Goal: Communication & Community: Answer question/provide support

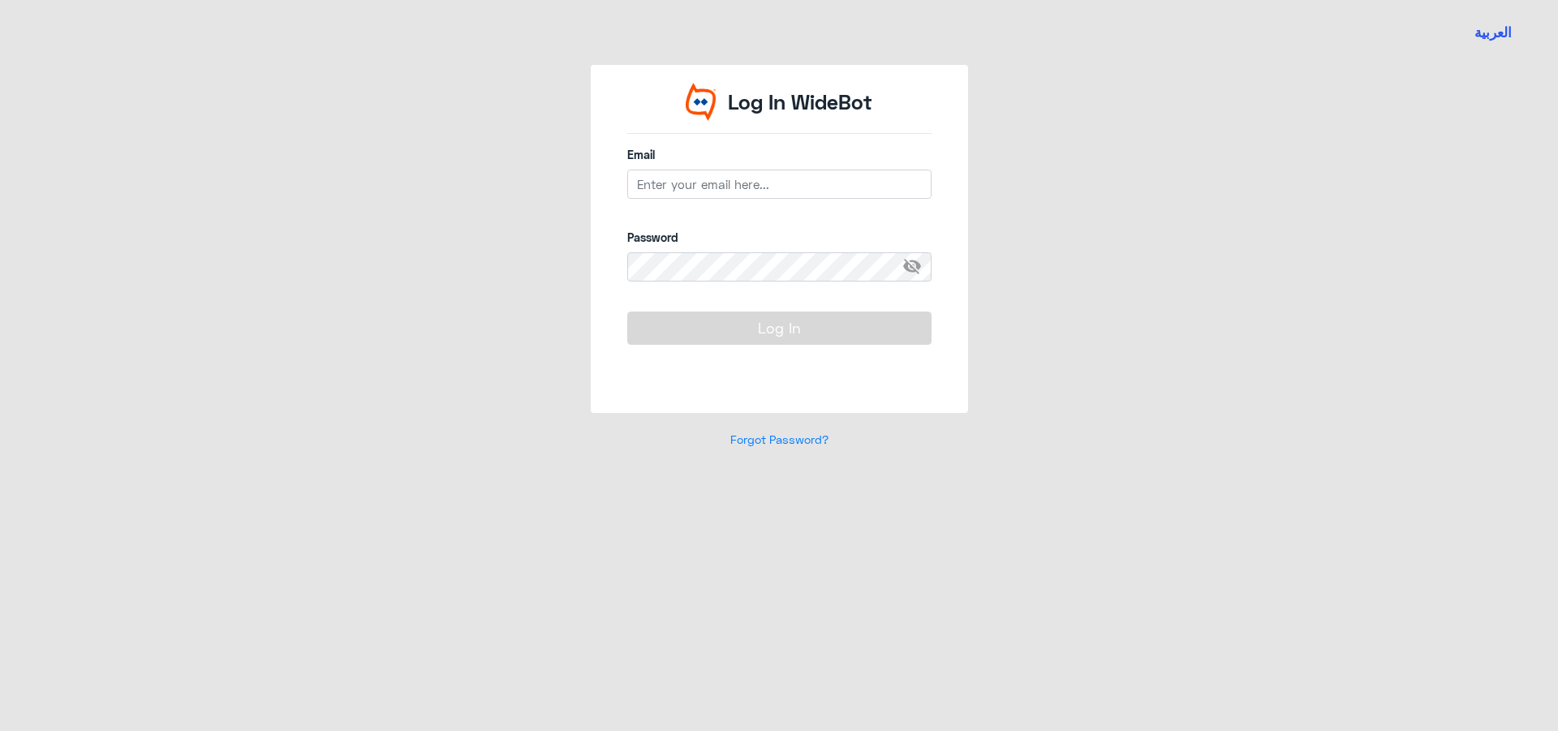
drag, startPoint x: 735, startPoint y: 164, endPoint x: 735, endPoint y: 189, distance: 25.2
click at [735, 175] on div "Email" at bounding box center [779, 181] width 304 height 71
click at [735, 190] on input "email" at bounding box center [779, 184] width 304 height 29
type input "[EMAIL_ADDRESS][DOMAIN_NAME]"
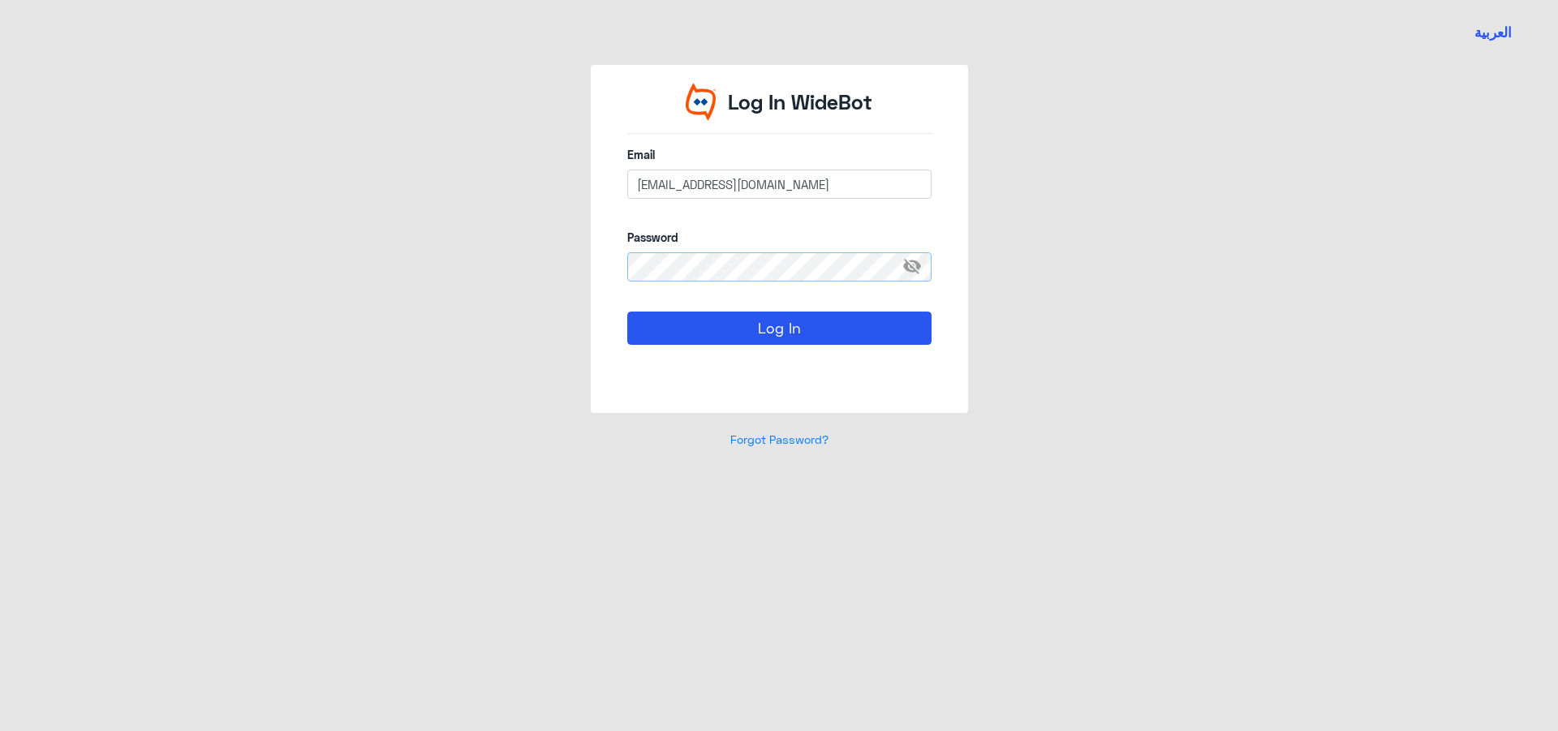
click at [627, 312] on button "Log In" at bounding box center [779, 328] width 304 height 32
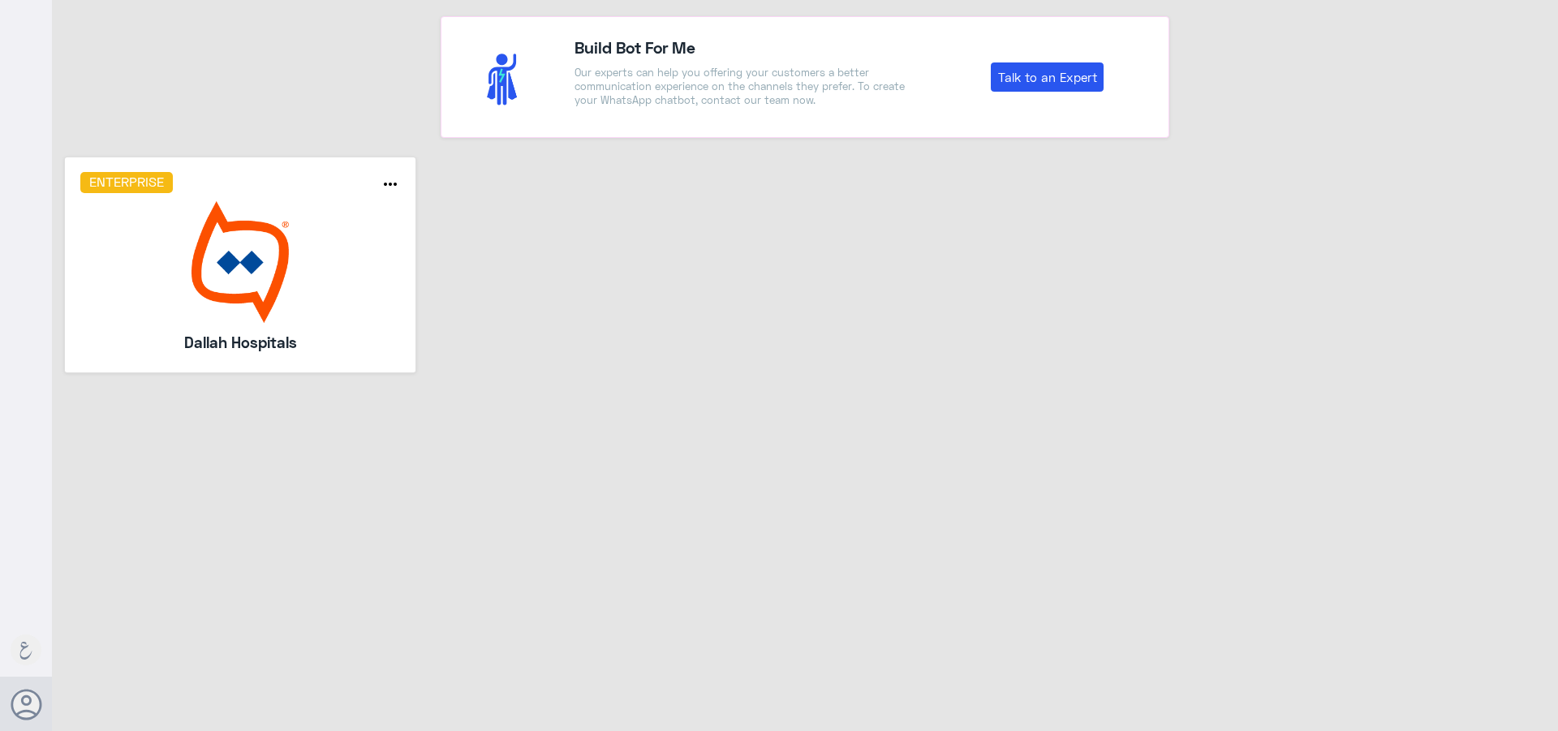
click at [224, 291] on img at bounding box center [240, 262] width 321 height 122
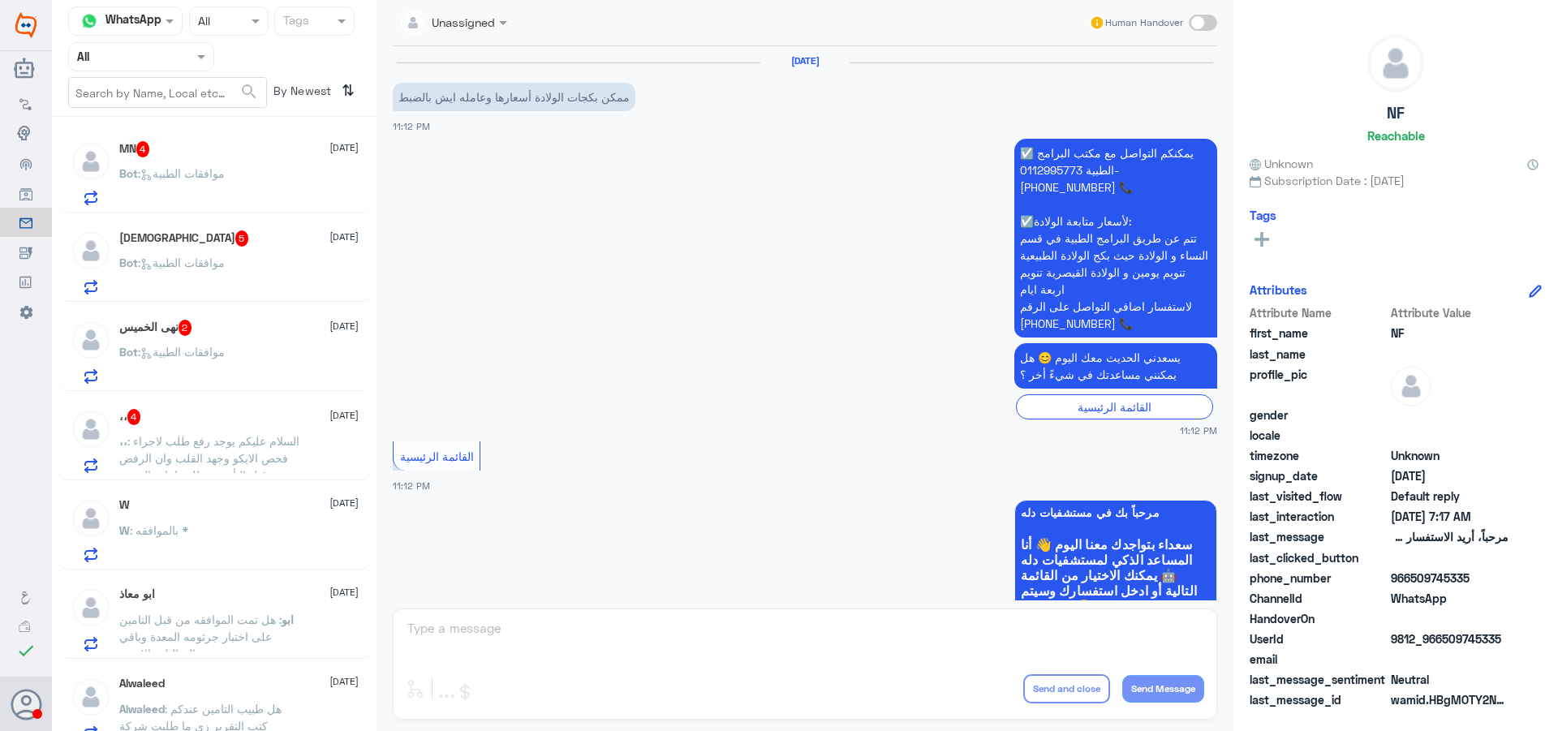
scroll to position [906, 0]
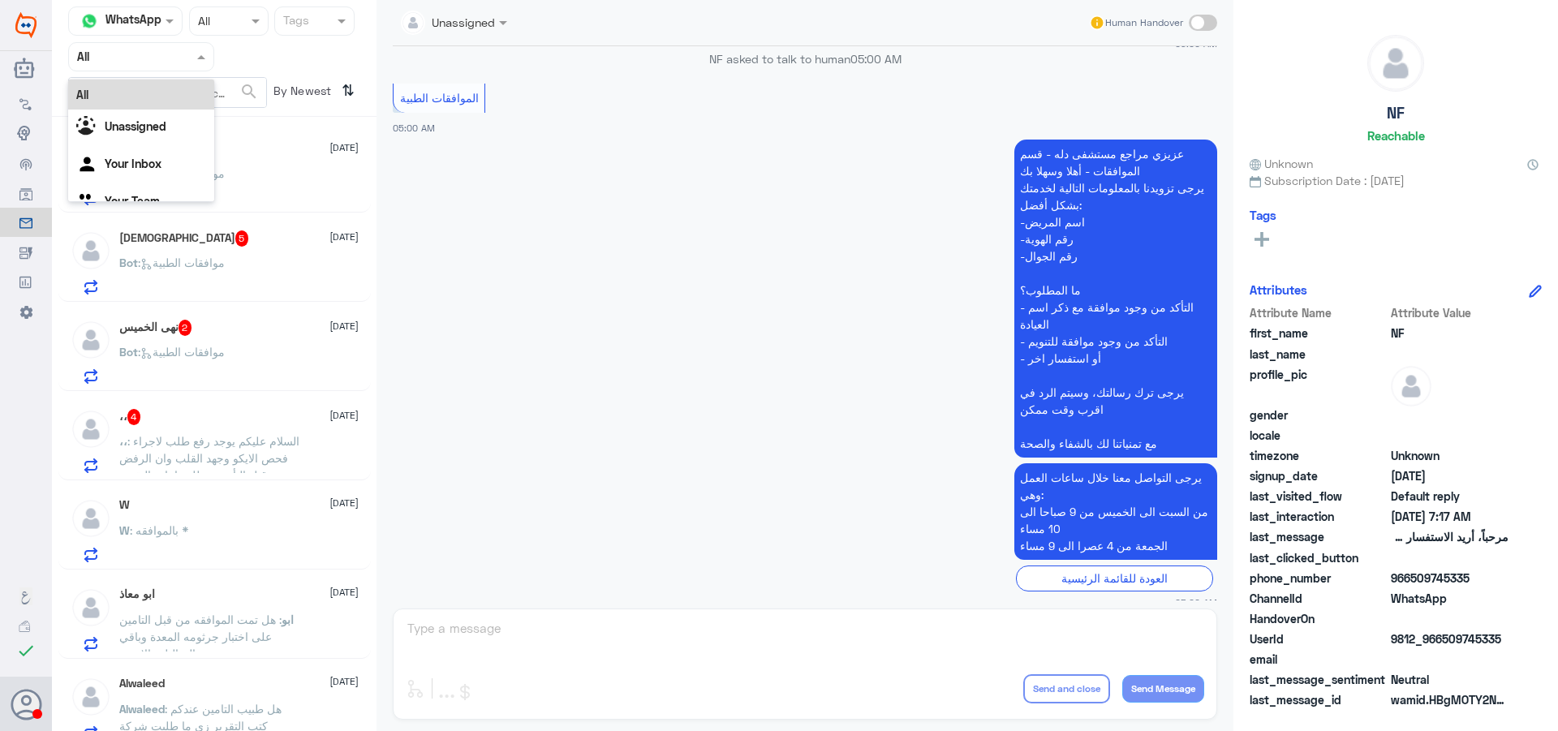
click at [176, 64] on div at bounding box center [141, 56] width 144 height 19
click at [165, 184] on div "Your Team" at bounding box center [141, 202] width 146 height 37
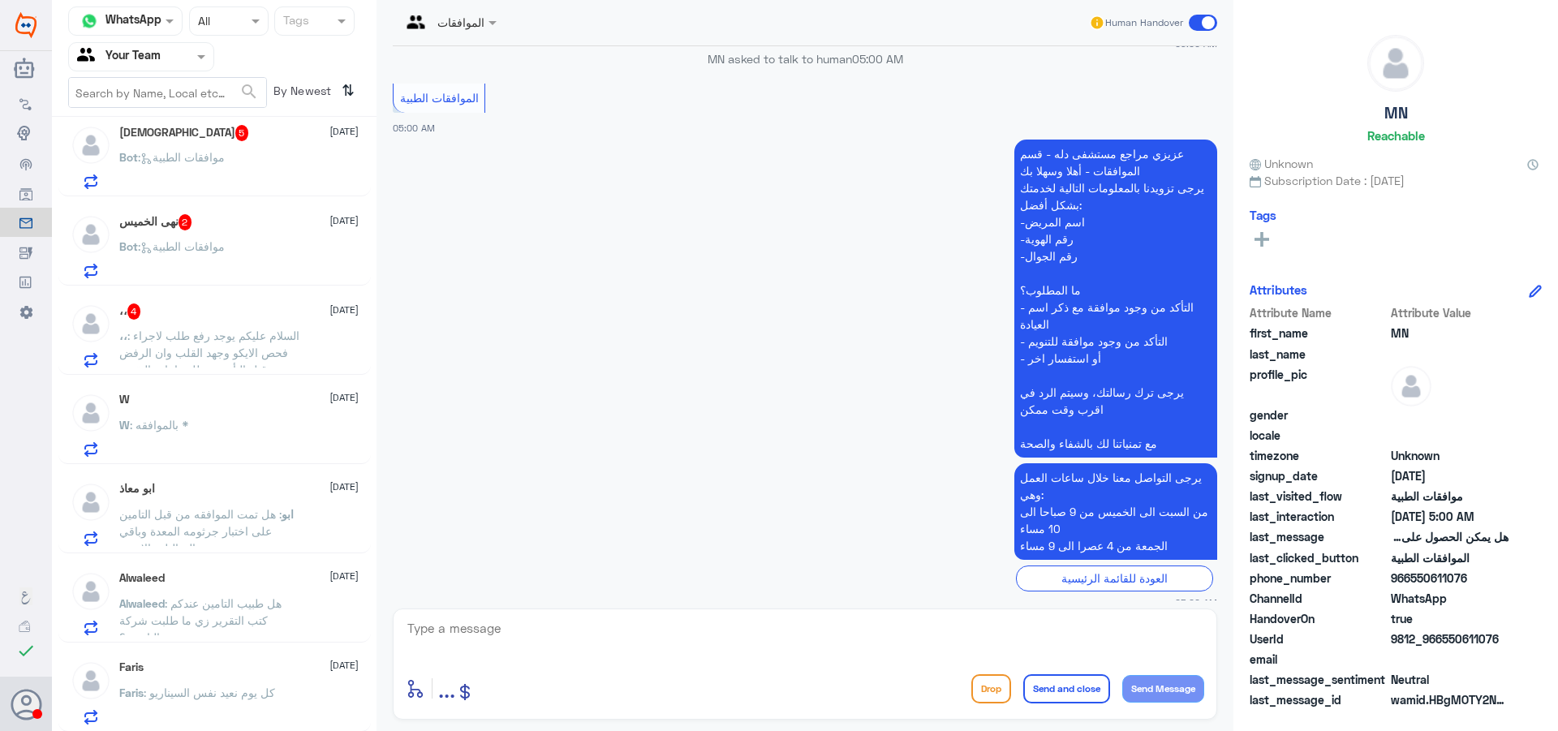
scroll to position [107, 0]
click at [235, 325] on p "،، : السلام عليكم يوجد رفع طلب لاجراء فحص الايكو وجهد القلب وان الرفض من قبل ال…" at bounding box center [210, 345] width 183 height 41
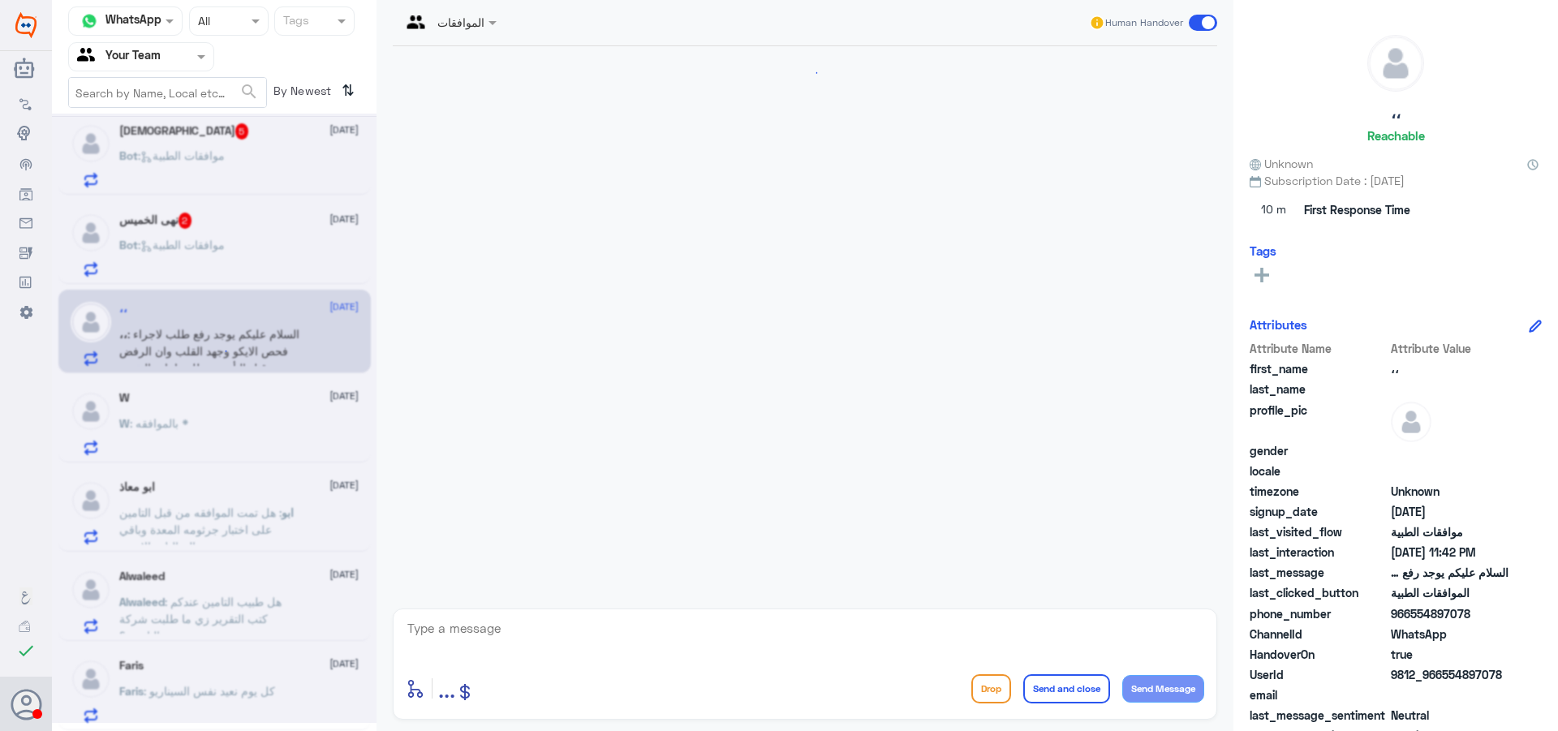
scroll to position [1569, 0]
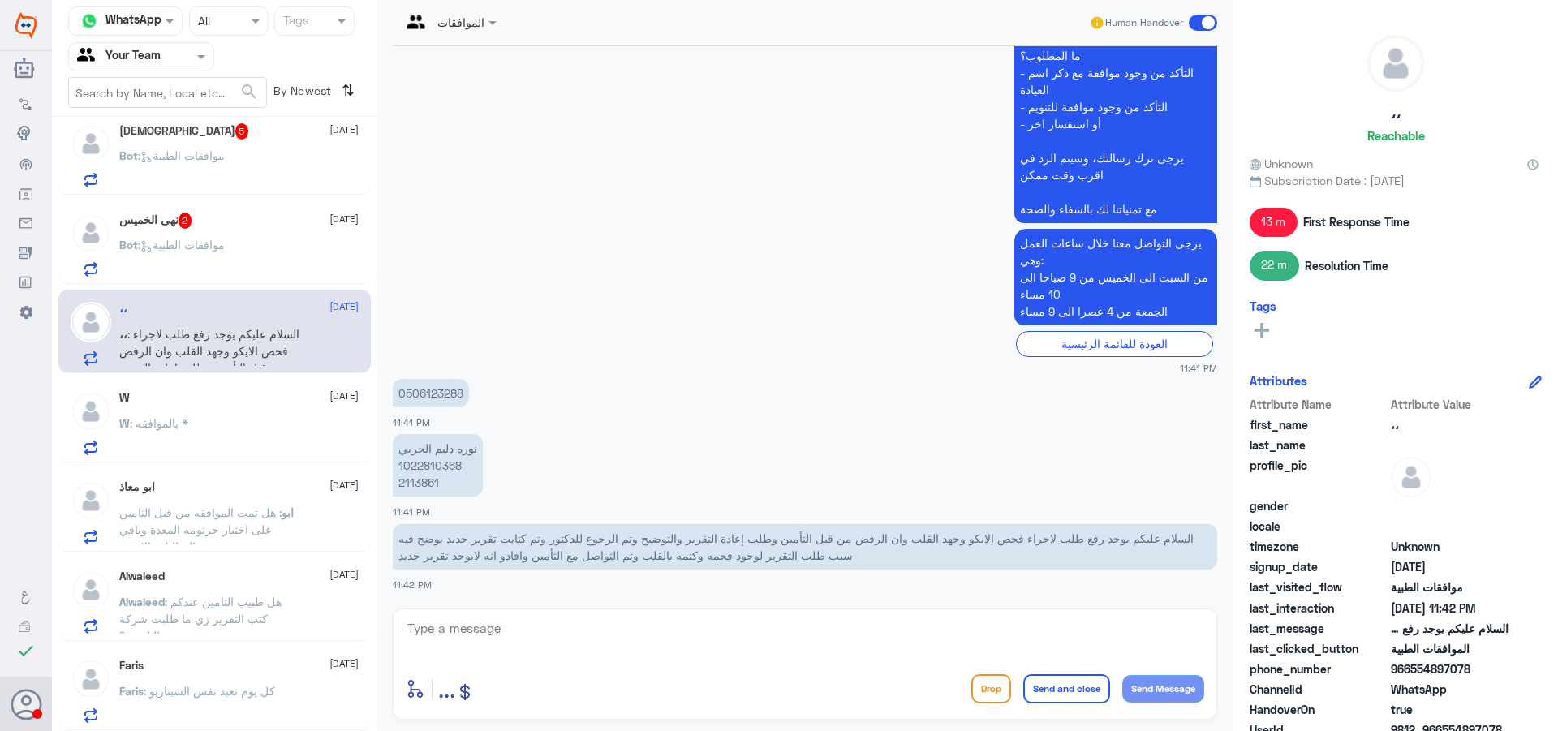
click at [411, 486] on p "نوره دليم الحربي 1022810368 2113861" at bounding box center [438, 465] width 90 height 62
copy p "2113861"
drag, startPoint x: 516, startPoint y: 647, endPoint x: 509, endPoint y: 639, distance: 10.9
click at [516, 647] on textarea at bounding box center [805, 638] width 799 height 40
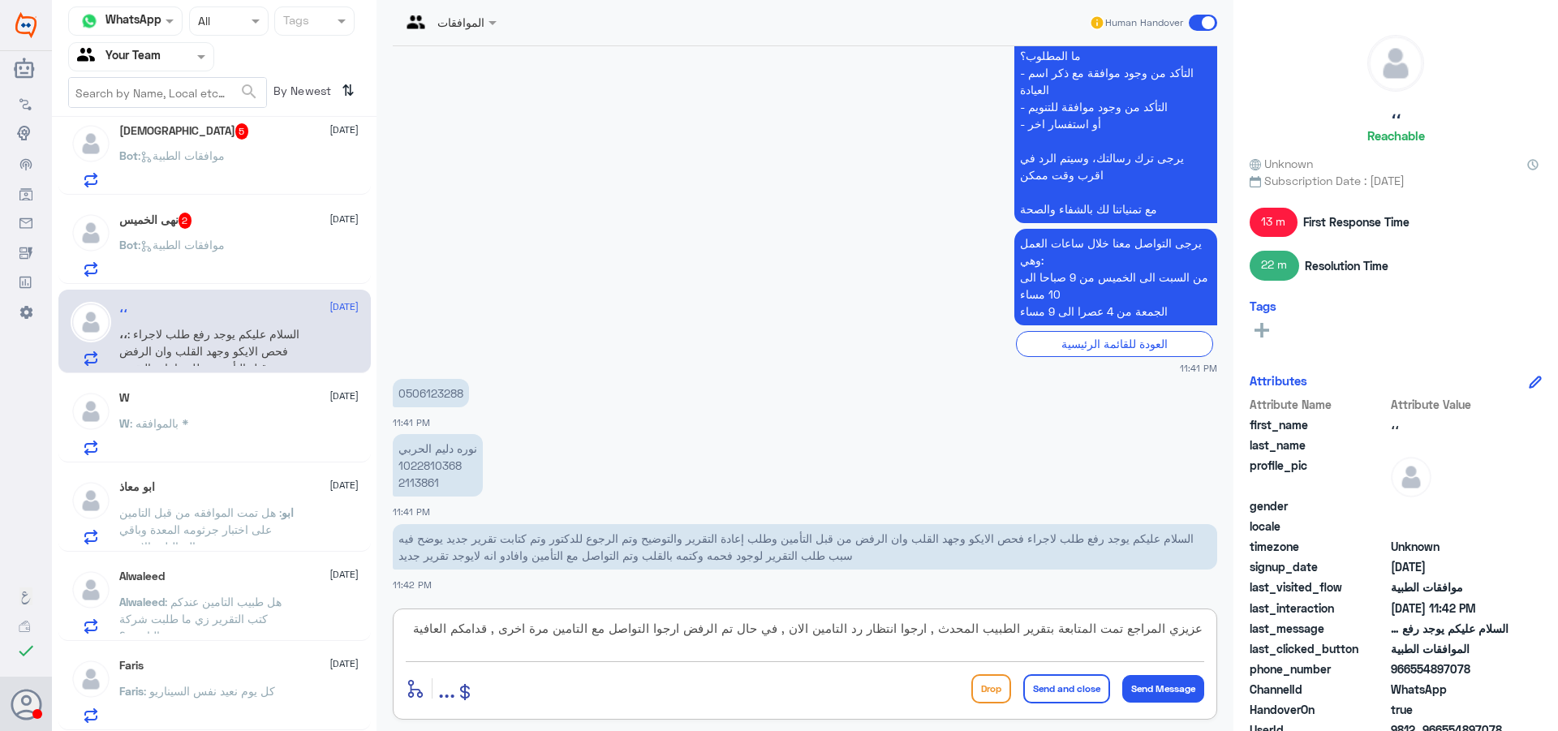
type textarea "عزيزي المراجع تمت المتابعة بتقرير الطبيب المحدث , ارجوا انتظار رد التامين الان …"
click at [1091, 682] on button "Send and close" at bounding box center [1066, 688] width 87 height 29
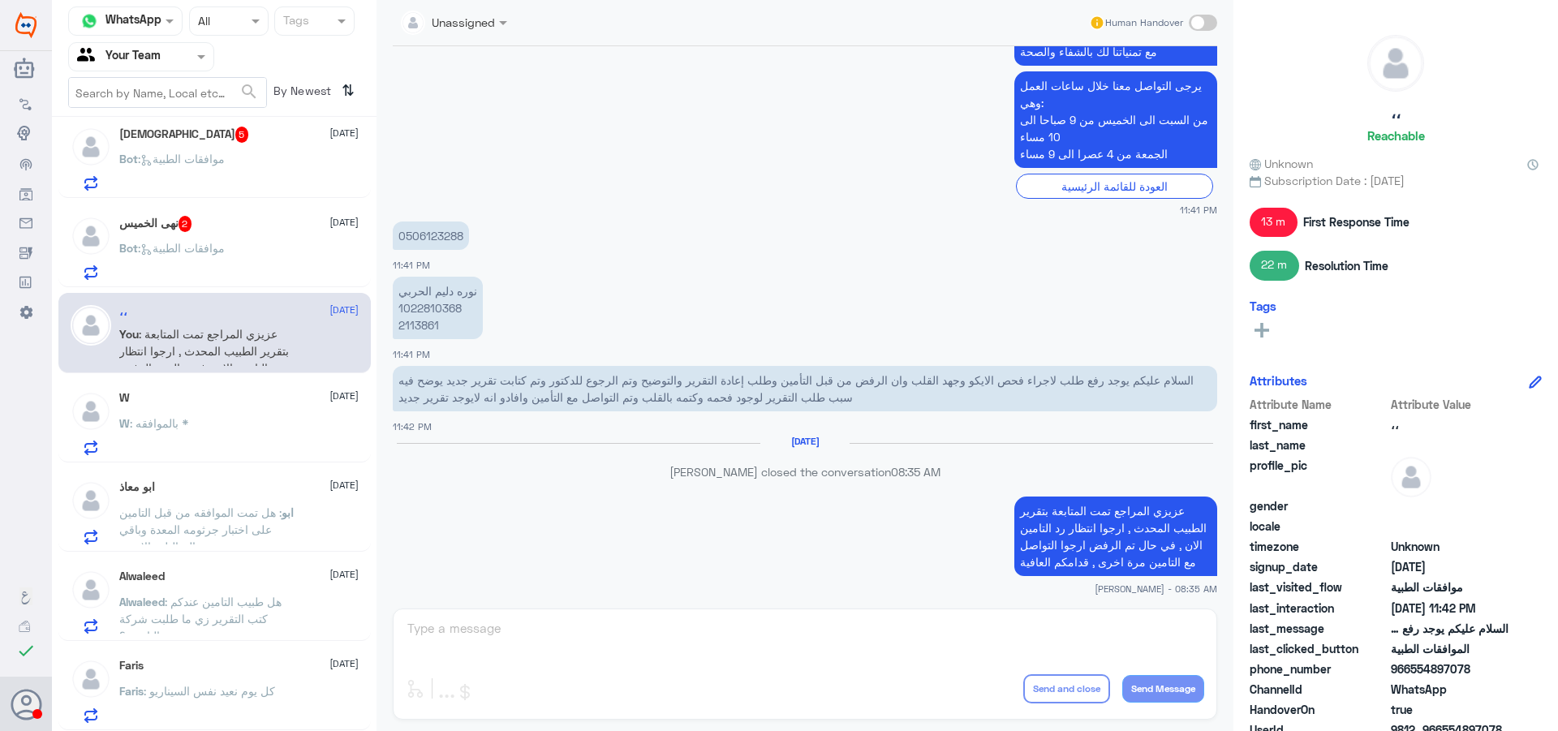
scroll to position [1702, 0]
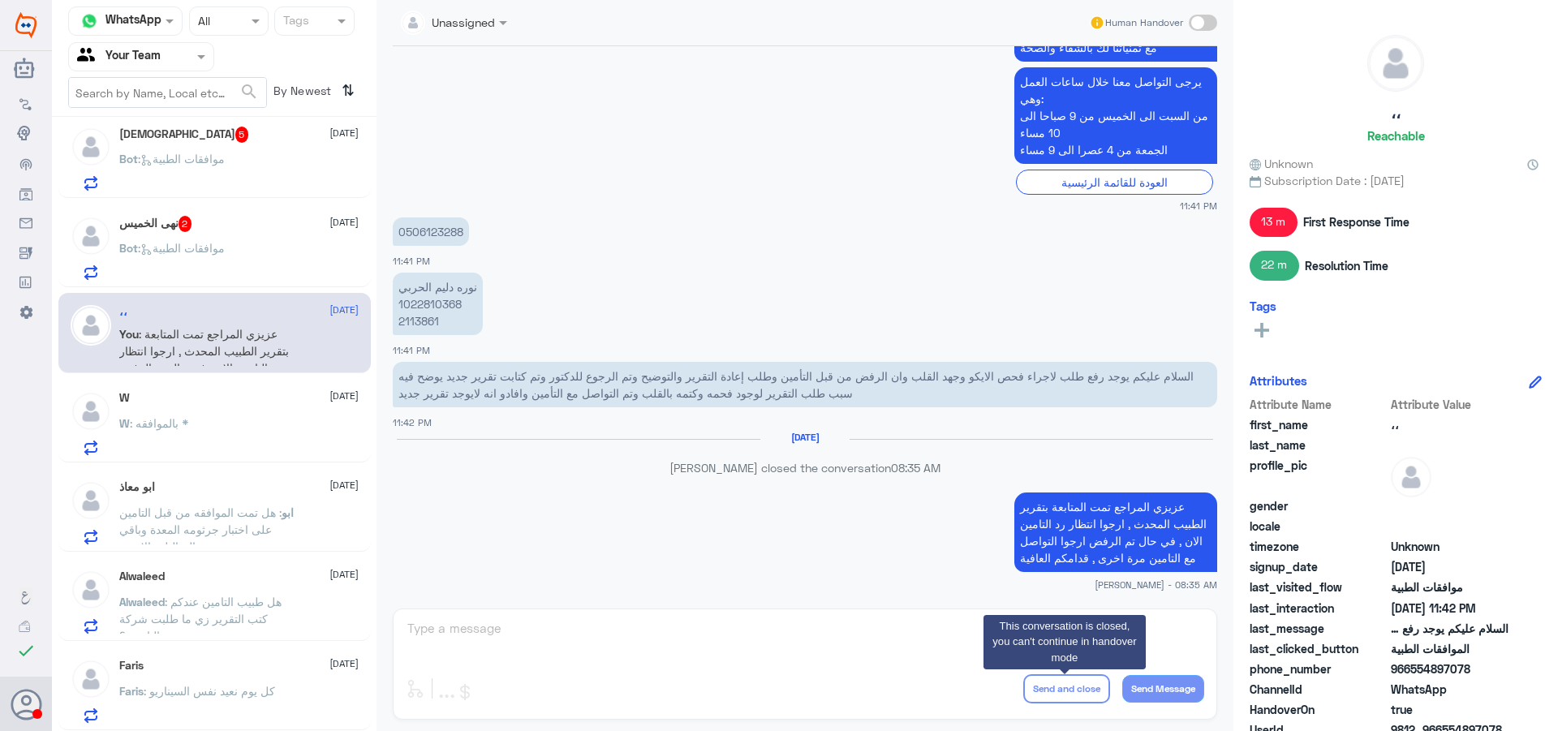
click at [244, 248] on div "Bot : موافقات الطبية" at bounding box center [238, 261] width 239 height 37
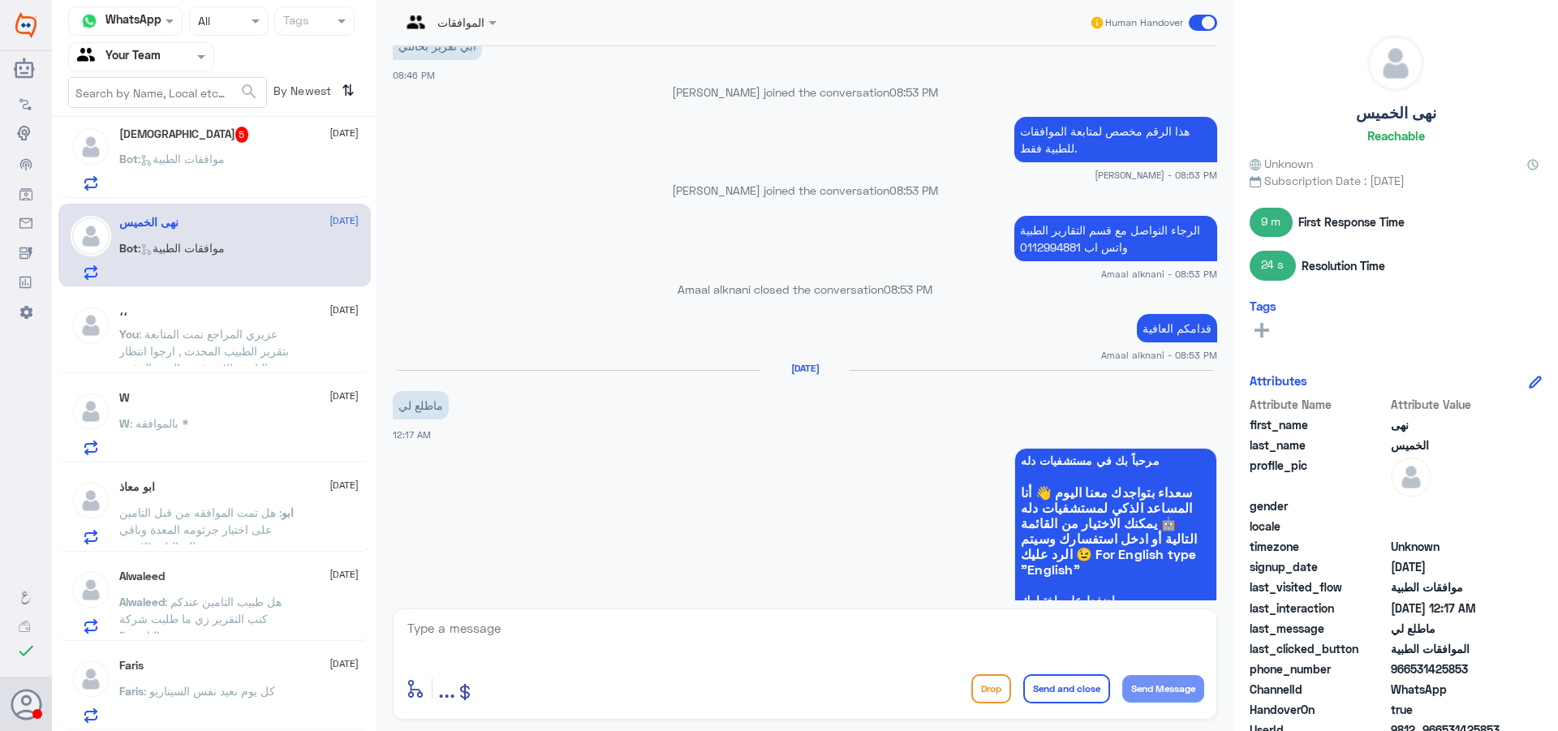
scroll to position [927, 0]
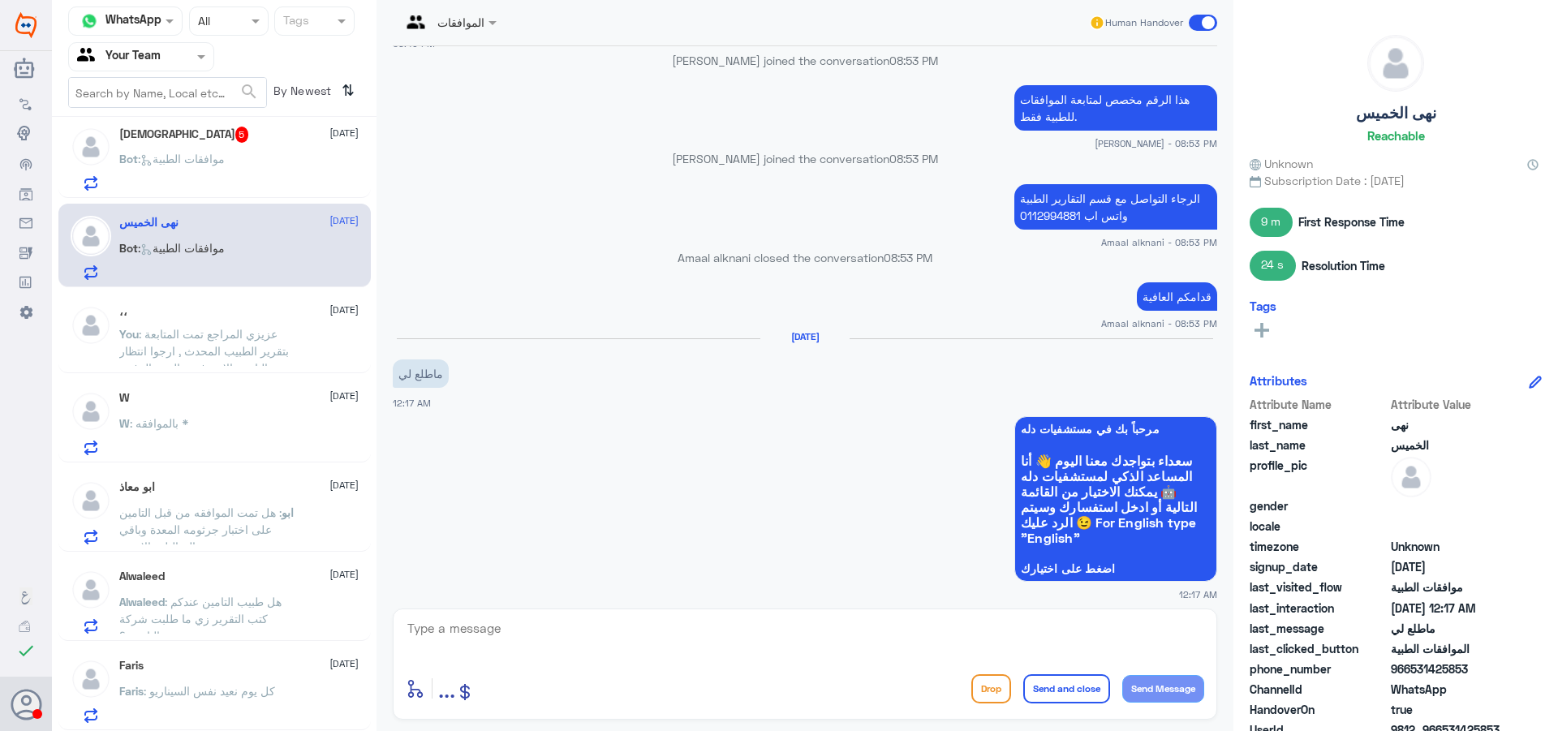
click at [988, 695] on button "Drop" at bounding box center [991, 688] width 40 height 29
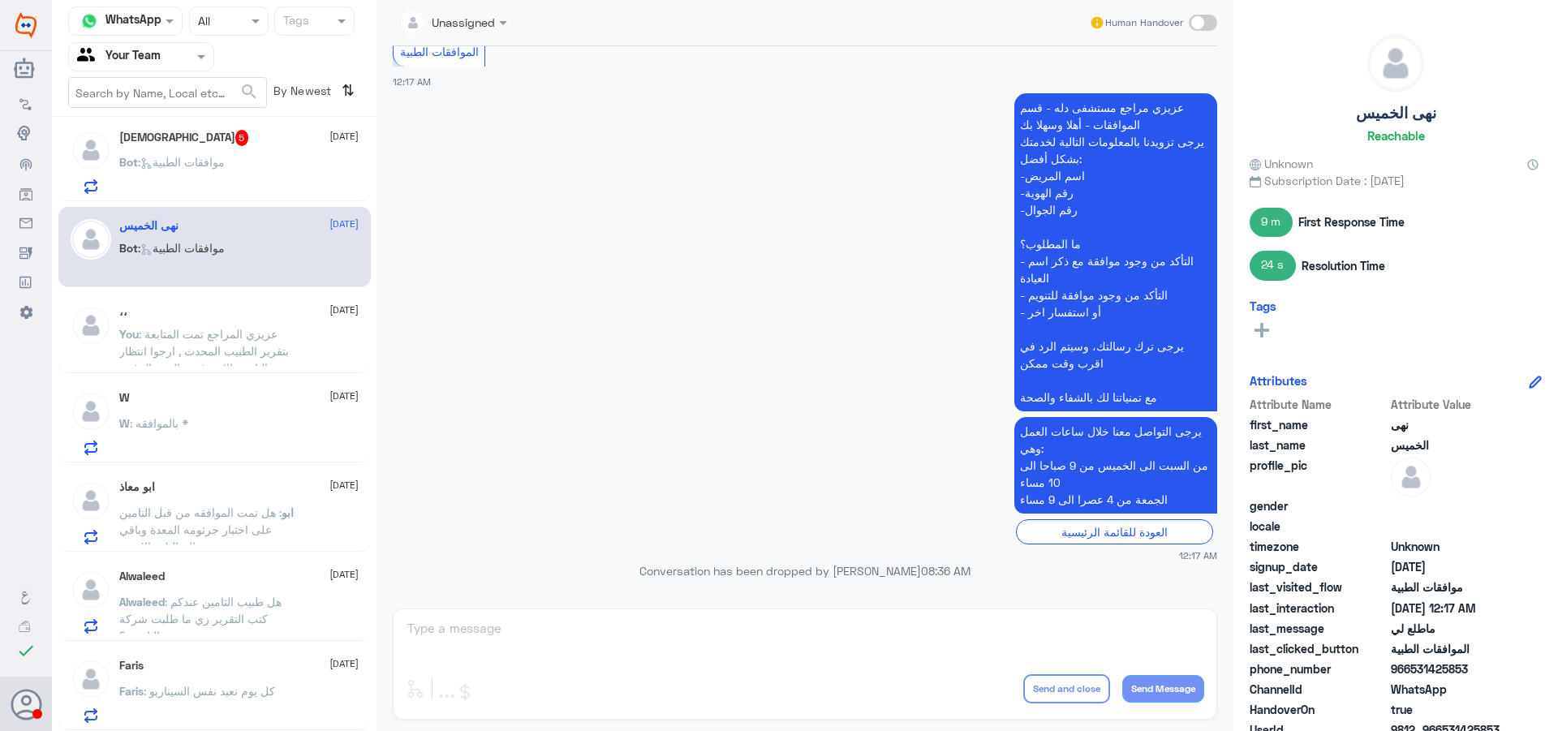
click at [225, 180] on p "Bot : موافقات الطبية" at bounding box center [171, 173] width 105 height 41
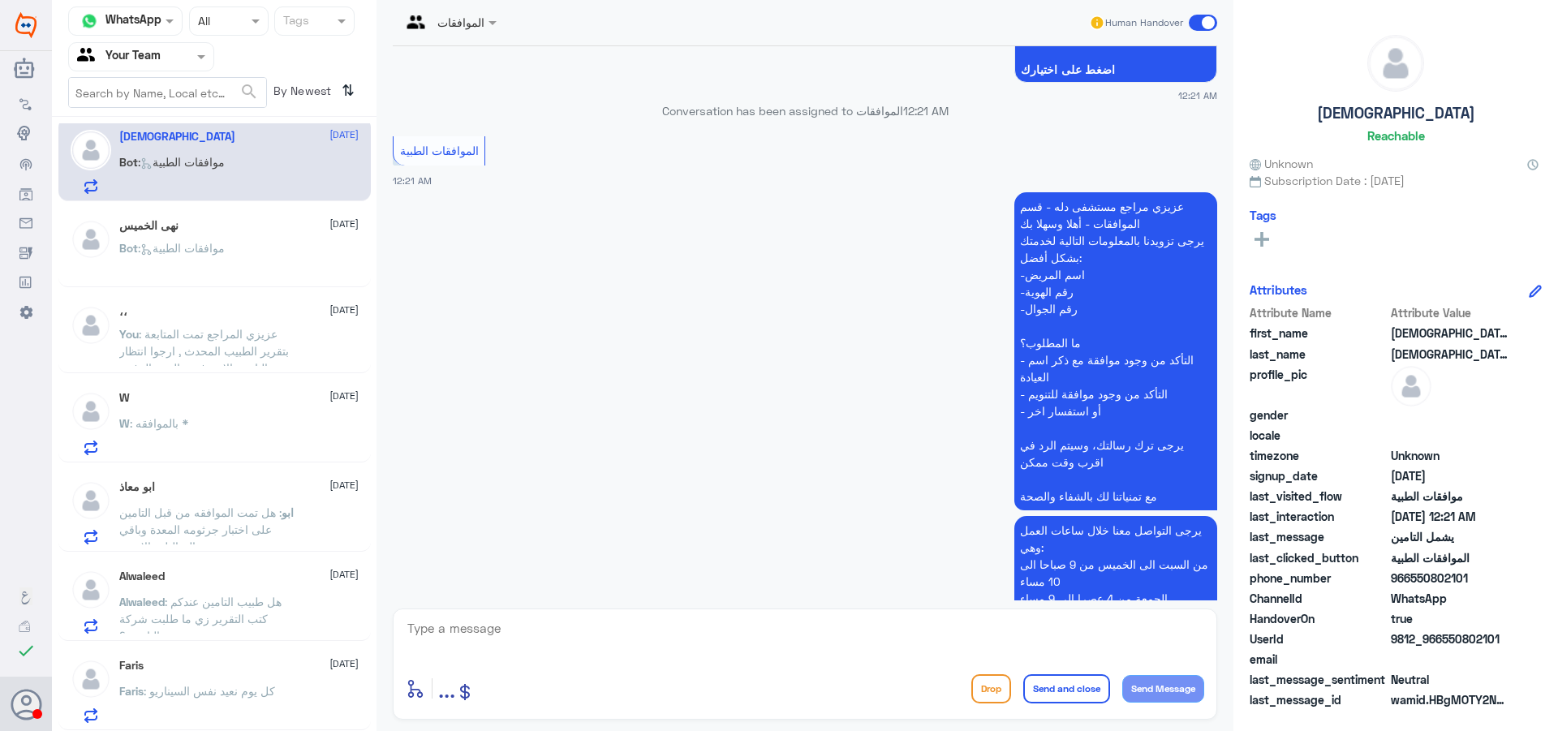
scroll to position [1031, 0]
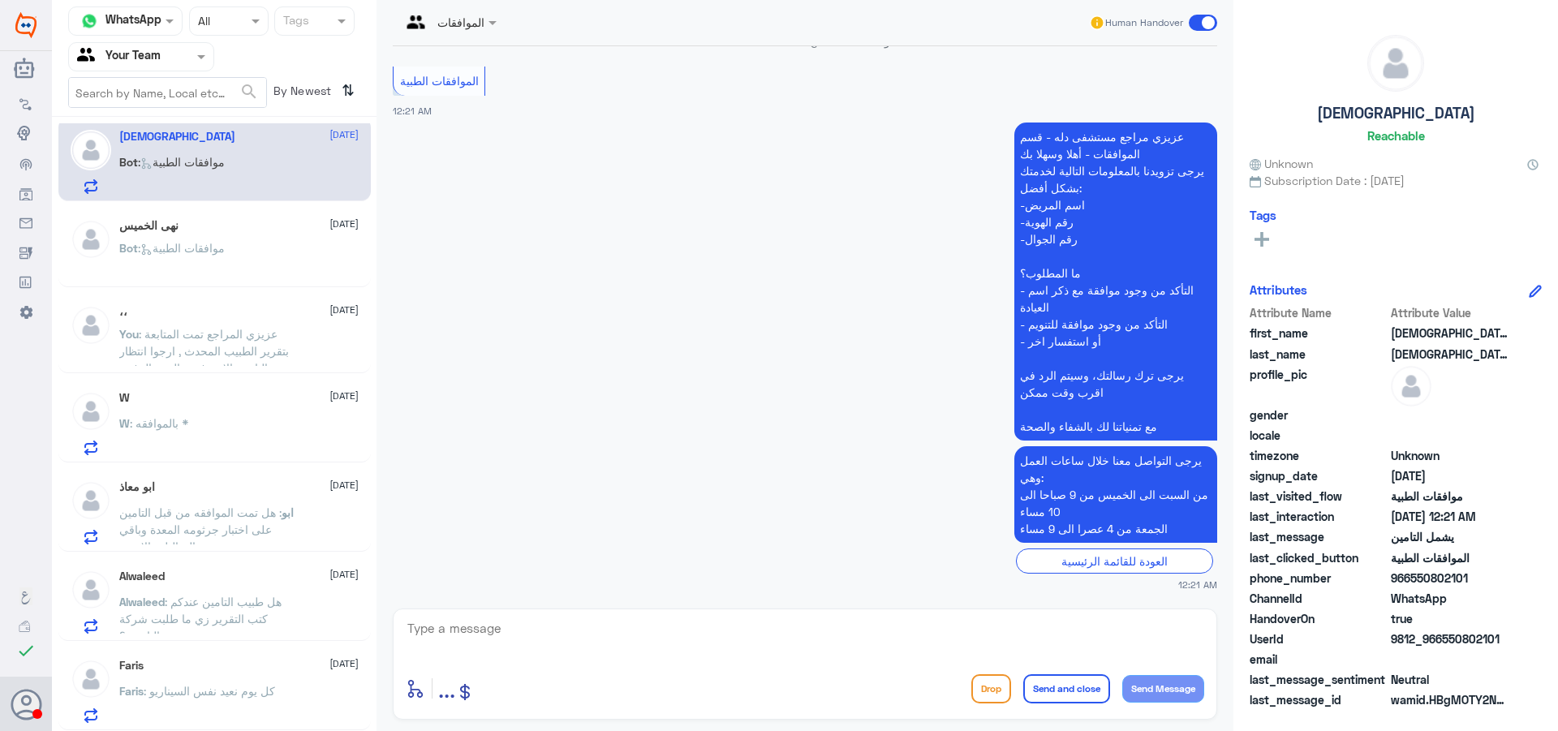
click at [671, 626] on textarea at bounding box center [805, 638] width 799 height 40
type textarea "عزيزي المراجع هذا القسم لمتابعة الموافقات الطبية فقط , ارجوا التواصل مع التامين…"
click at [1049, 700] on button "Send and close" at bounding box center [1066, 688] width 87 height 29
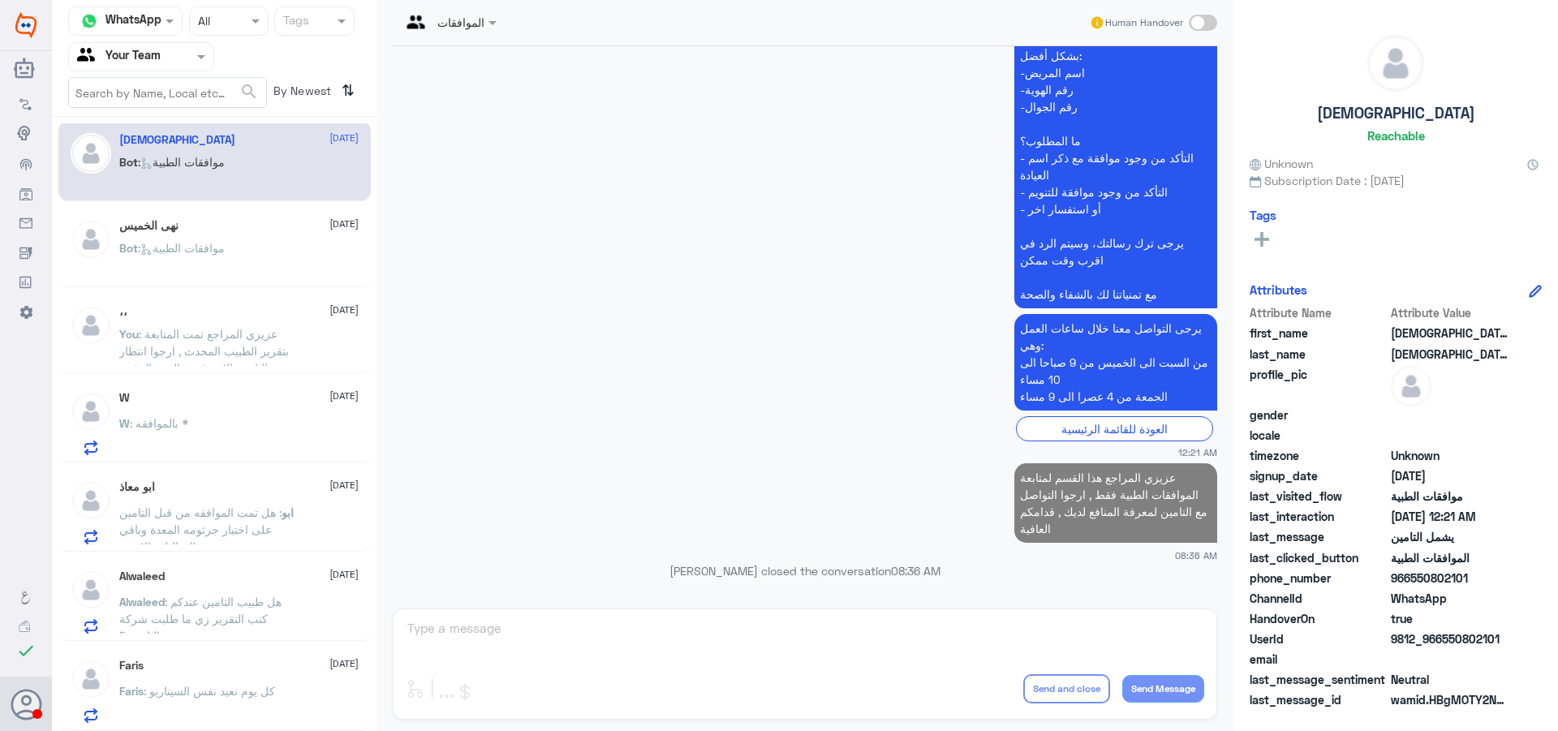
scroll to position [97, 0]
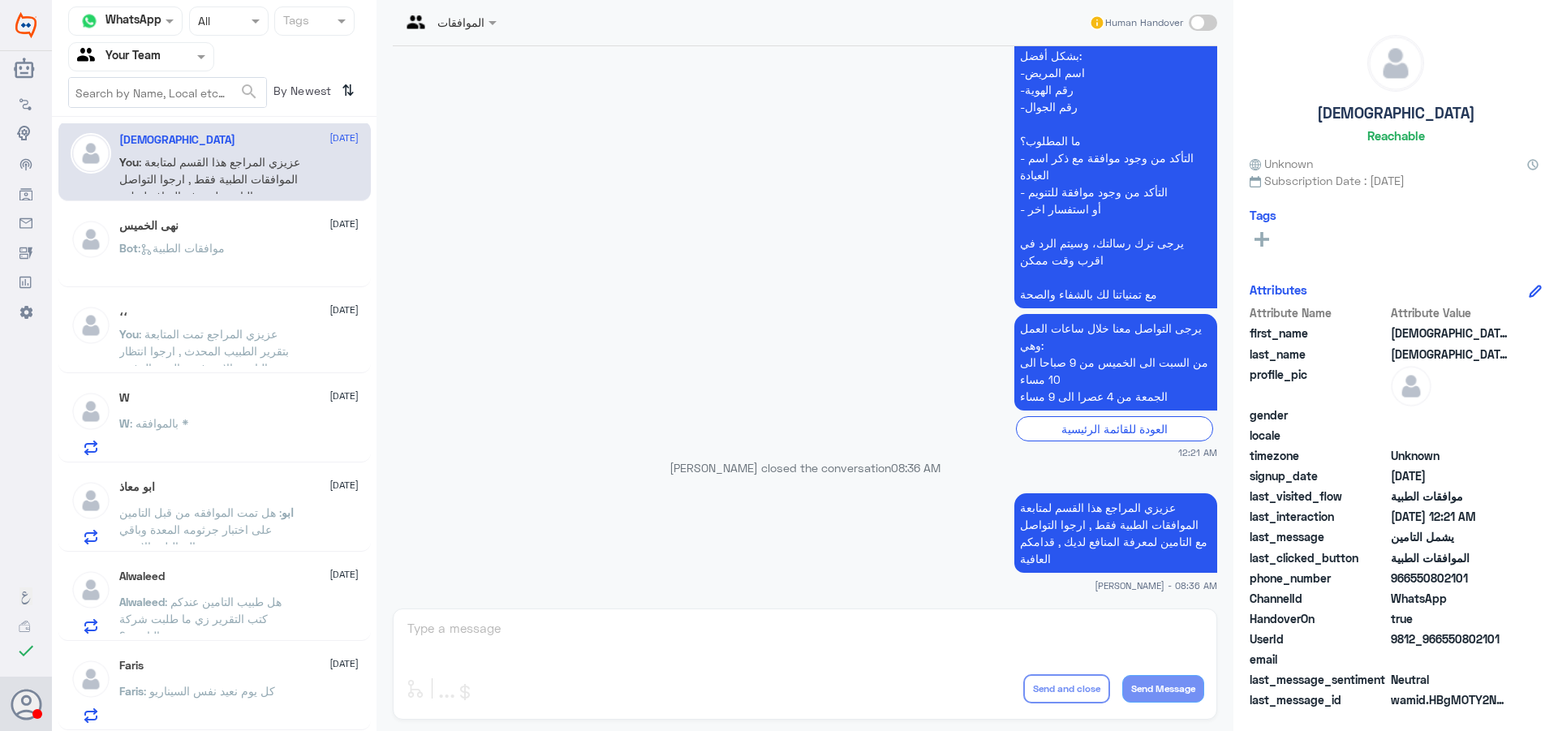
click at [258, 415] on div "W 19 August W : بالموافقه *" at bounding box center [238, 423] width 239 height 64
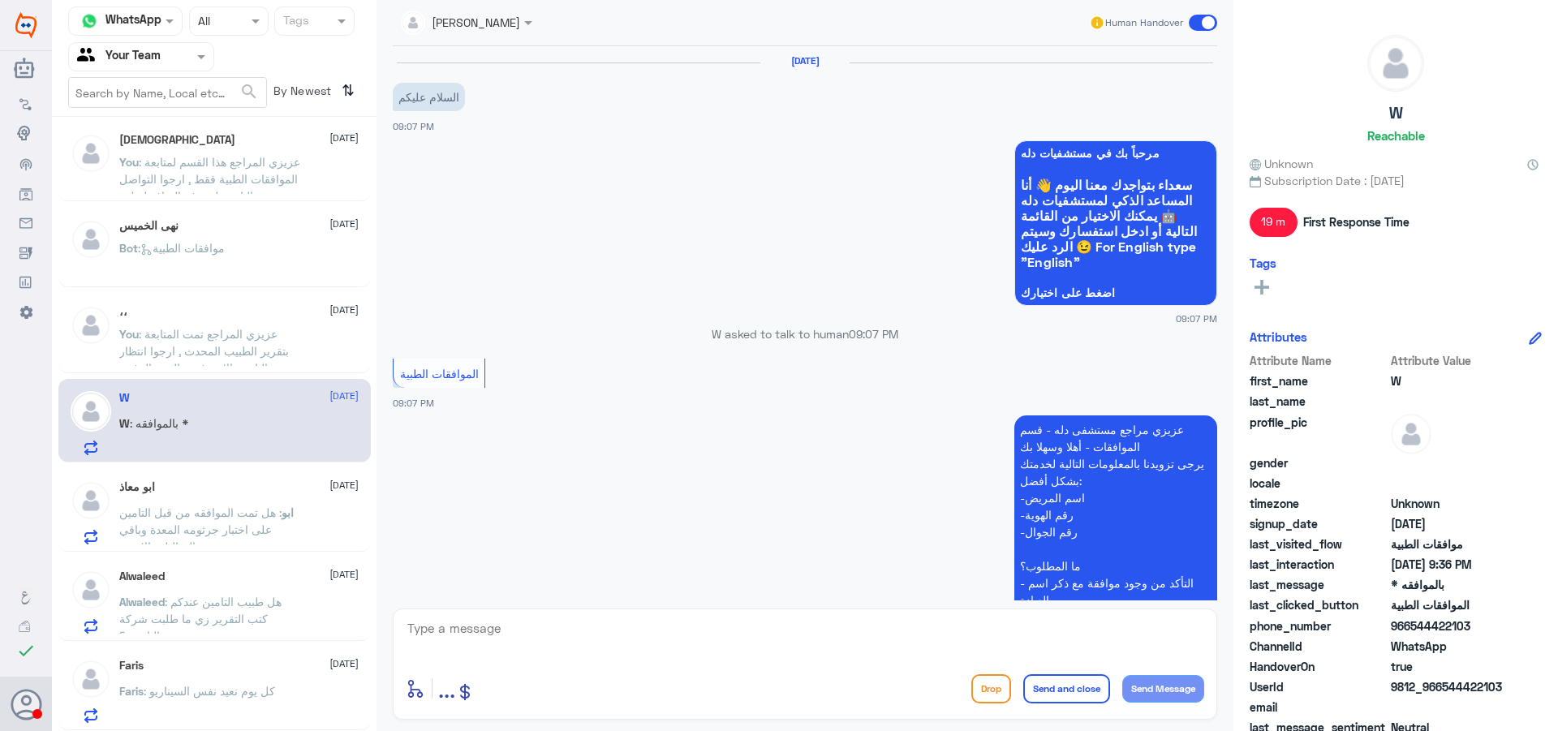
scroll to position [845, 0]
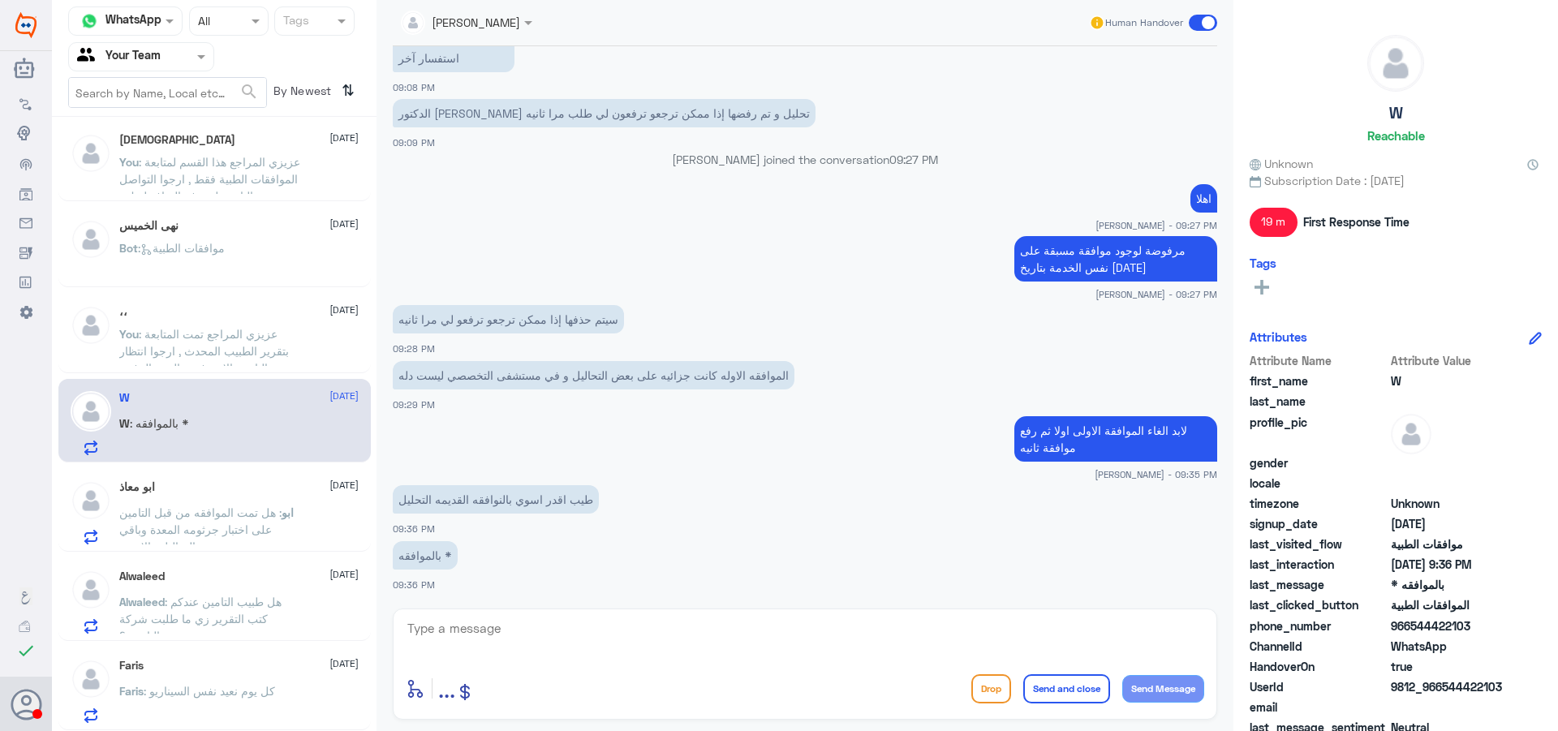
click at [215, 505] on p "ابو : هل تمت الموافقه من قبل التامين على اختبار جرثومه المعدة وباقي التحاليل وا…" at bounding box center [210, 524] width 183 height 41
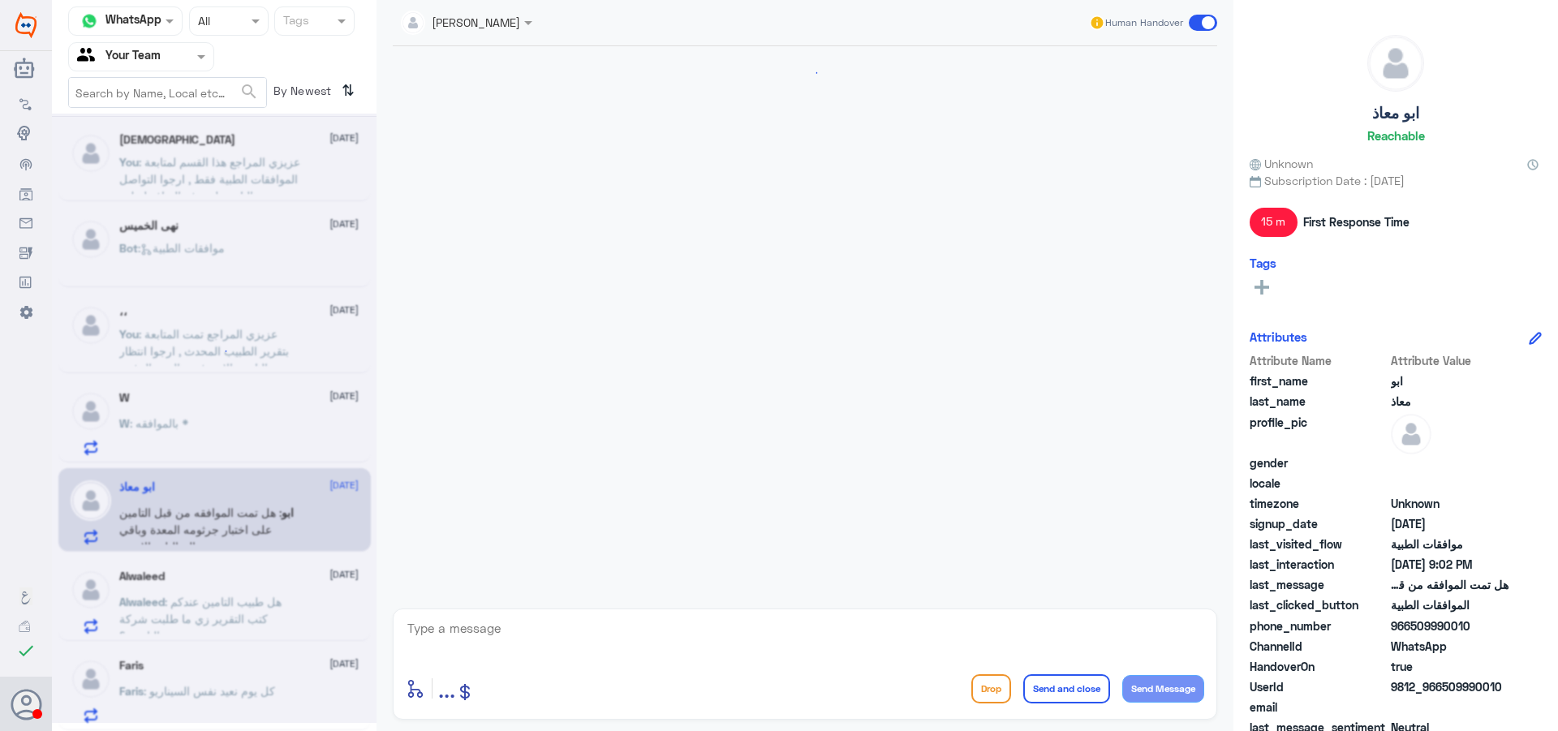
scroll to position [801, 0]
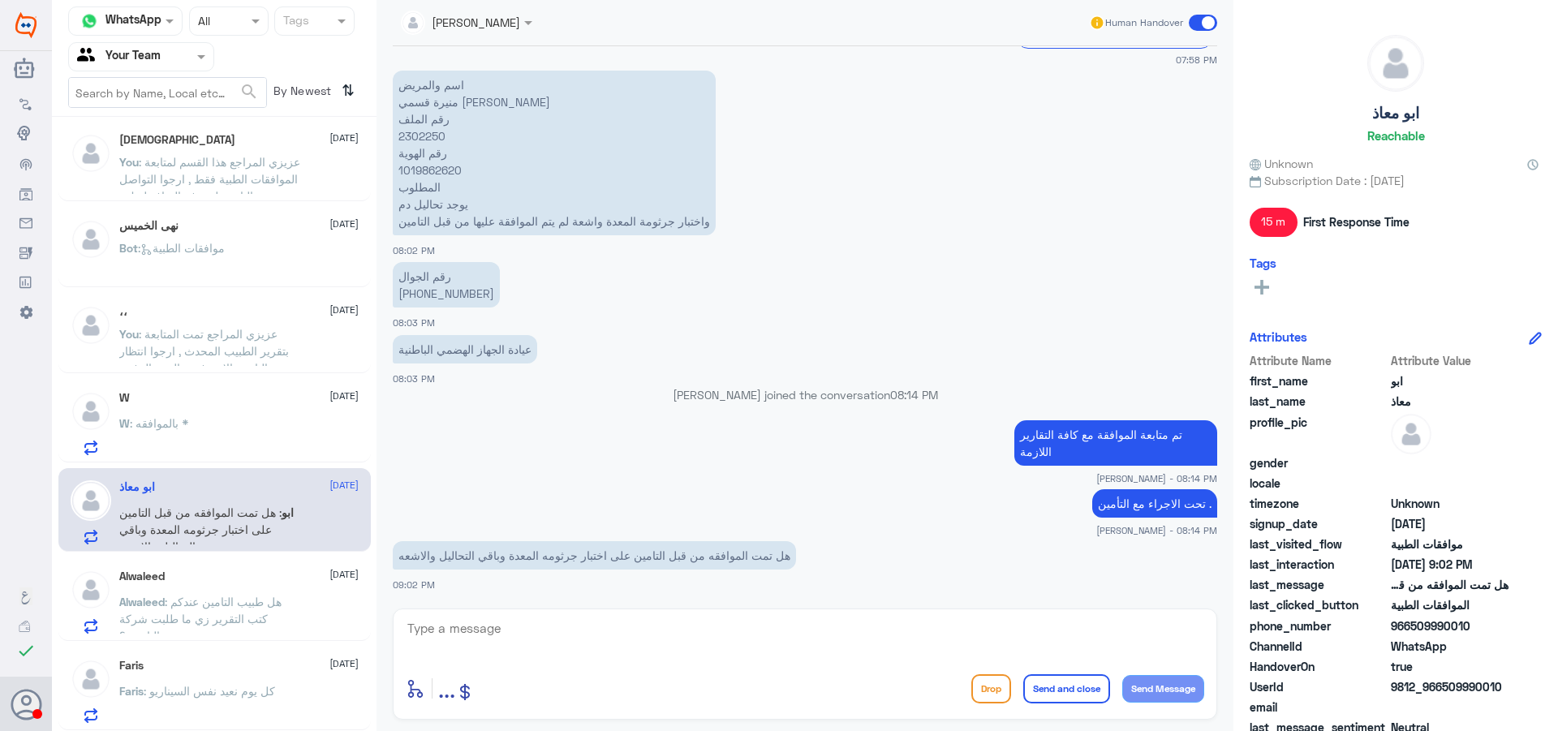
click at [426, 136] on p "اسم والمريض منيرة قسمي العنزي رقم الملف 2302250 رقم الهوية 1019862620 المطلوب ي…" at bounding box center [554, 153] width 323 height 165
copy p "2302250"
click at [602, 635] on textarea at bounding box center [805, 638] width 799 height 40
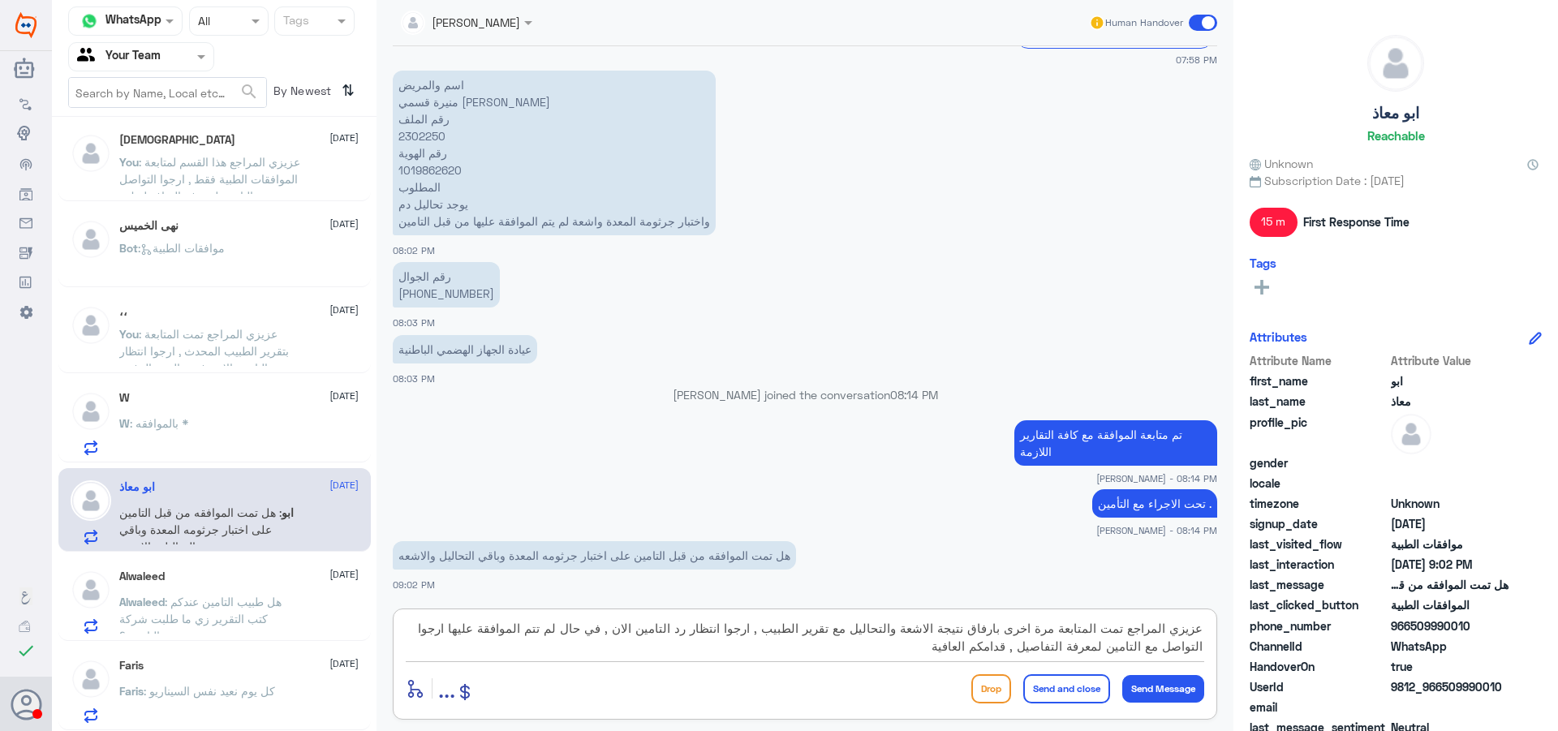
type textarea "عزيزي المراجع تمت المتابعة مرة اخرى بارفاق نتيجة الاشعة والتحاليل مع تقرير الطب…"
click at [1054, 694] on button "Send and close" at bounding box center [1066, 688] width 87 height 29
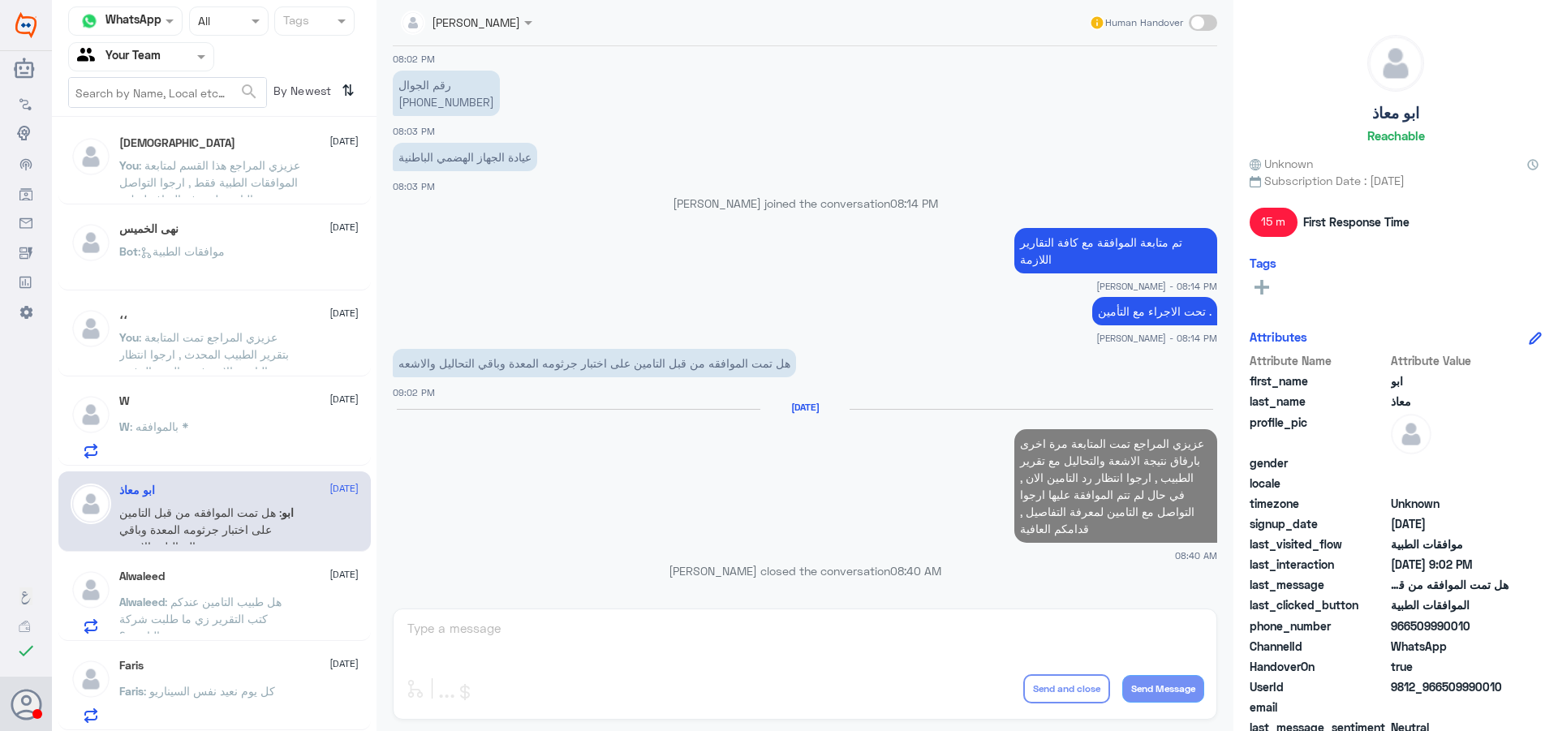
scroll to position [967, 0]
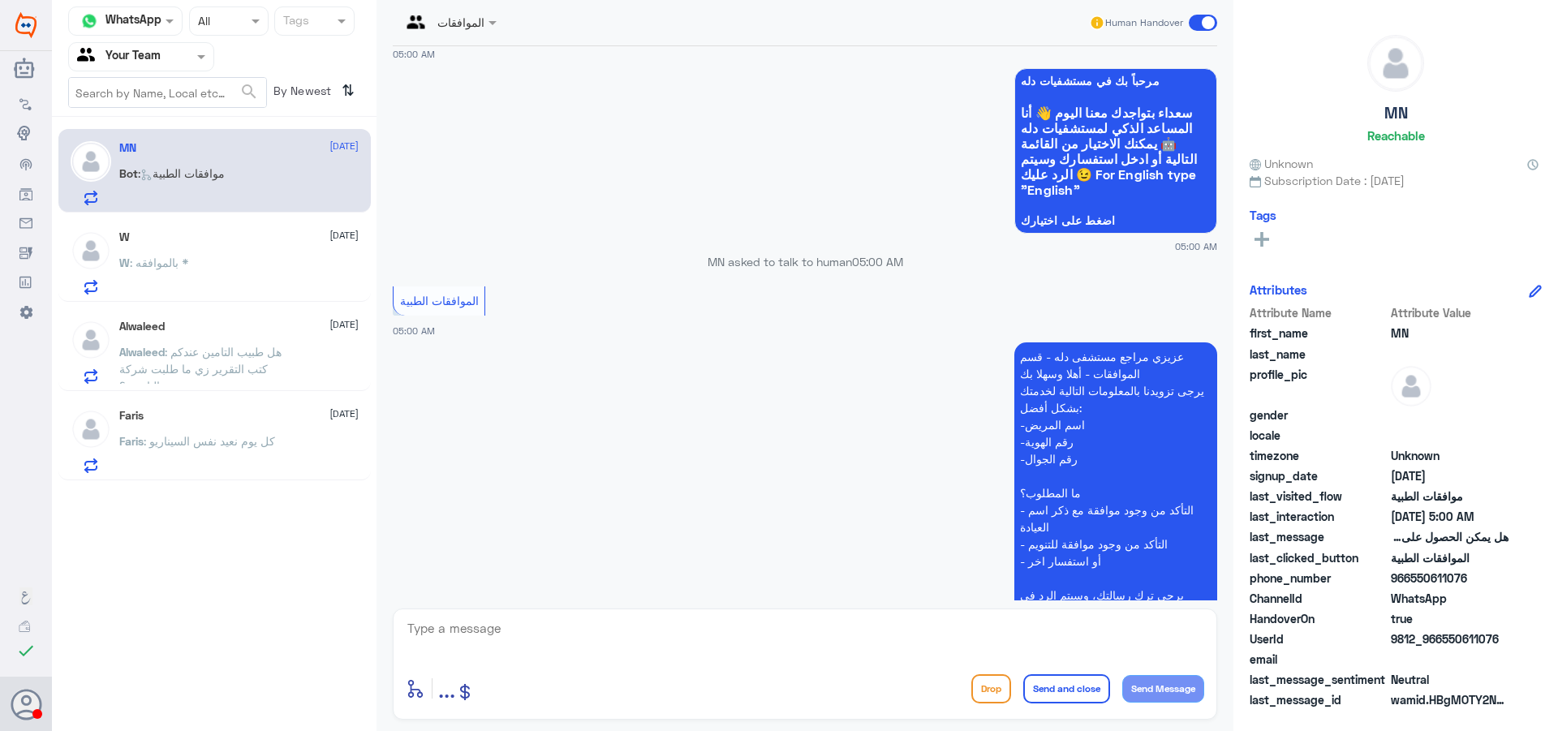
scroll to position [906, 0]
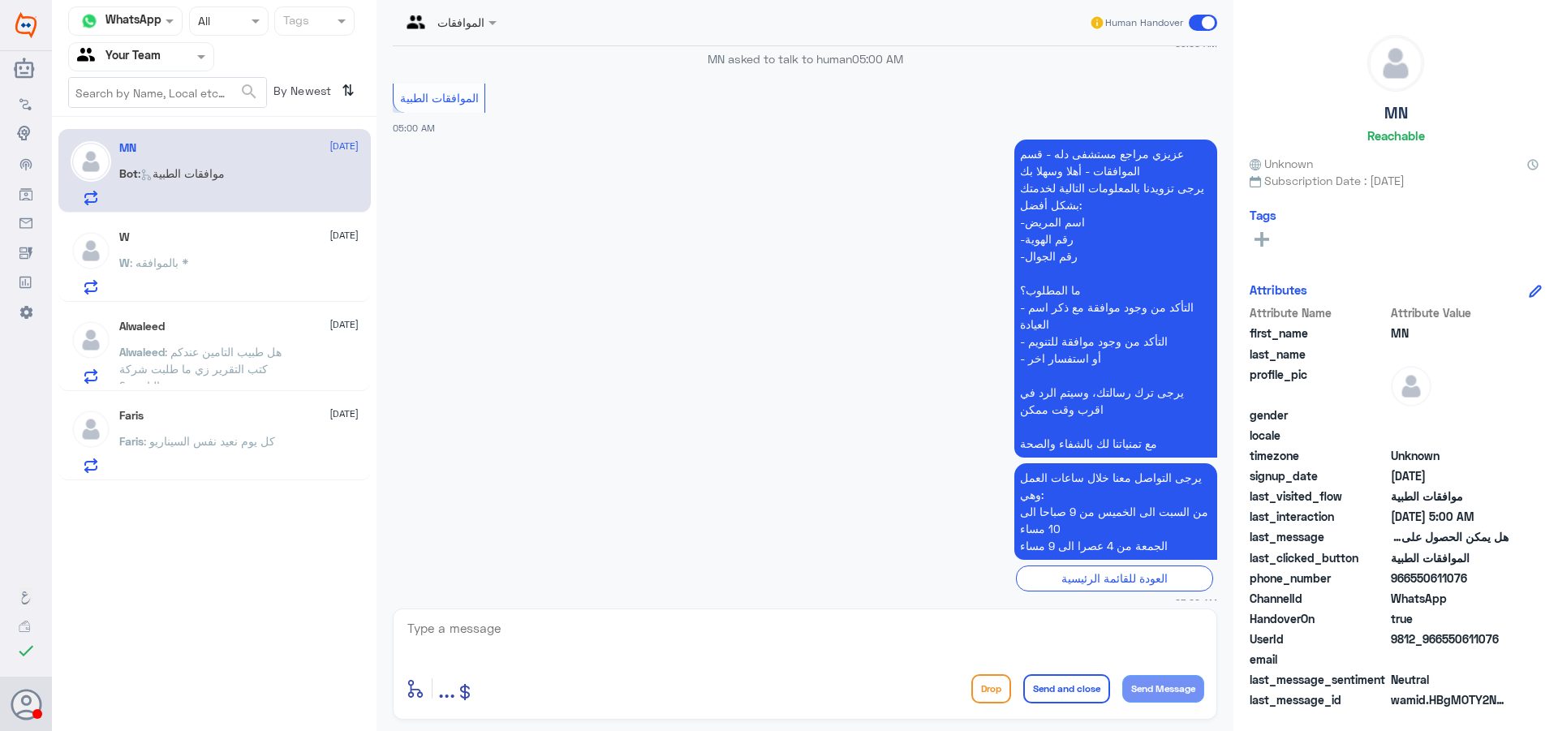
click at [491, 622] on textarea at bounding box center [805, 638] width 799 height 40
type textarea "عزيزي المراجع هذا القسم لمتابعة الموافقات الطبية فقط , ارجوا التواصل مع خدمه ال…"
click at [1069, 687] on button "Send and close" at bounding box center [1066, 688] width 87 height 29
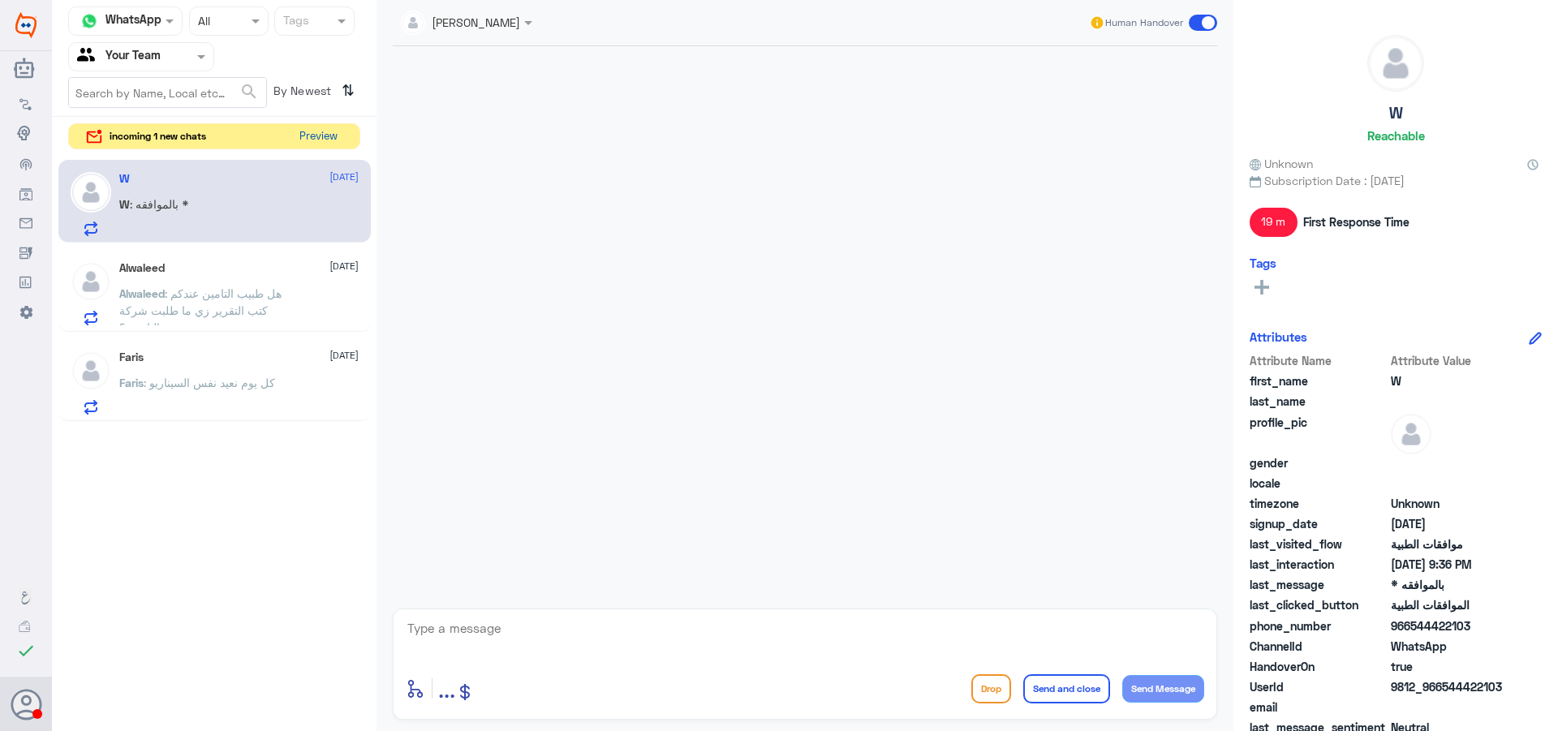
click at [302, 140] on button "Preview" at bounding box center [318, 136] width 50 height 25
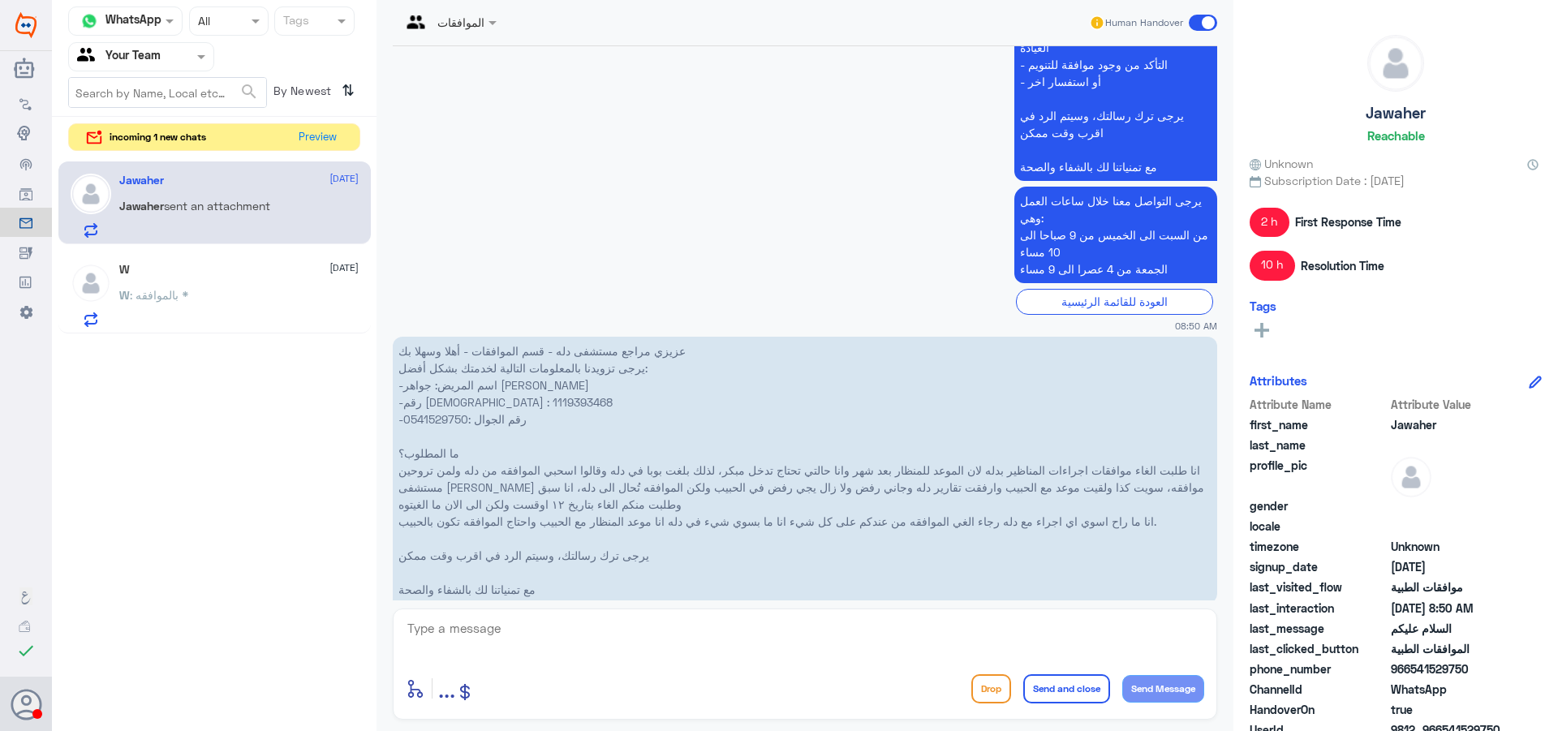
scroll to position [2429, 0]
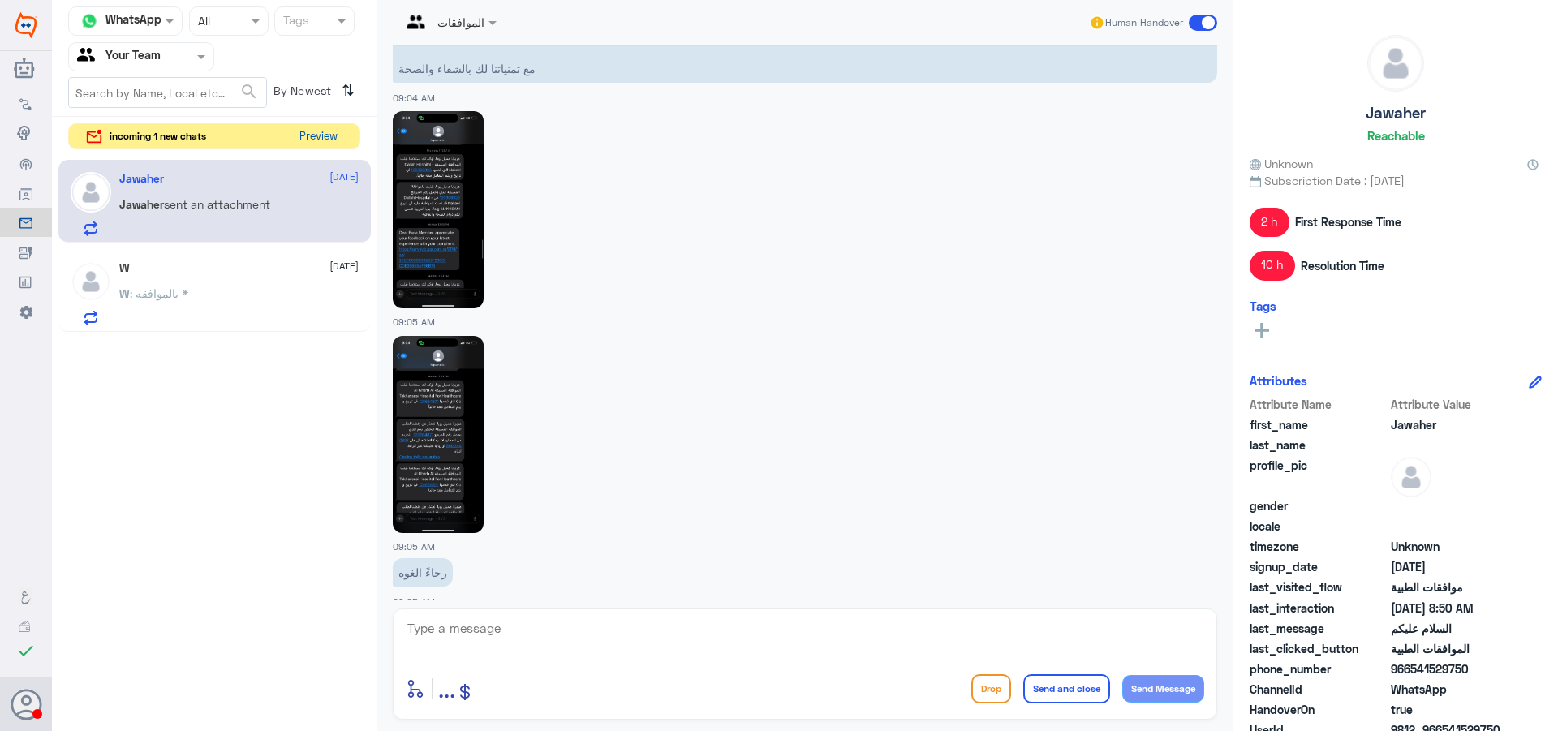
click at [331, 142] on button "Preview" at bounding box center [318, 136] width 50 height 25
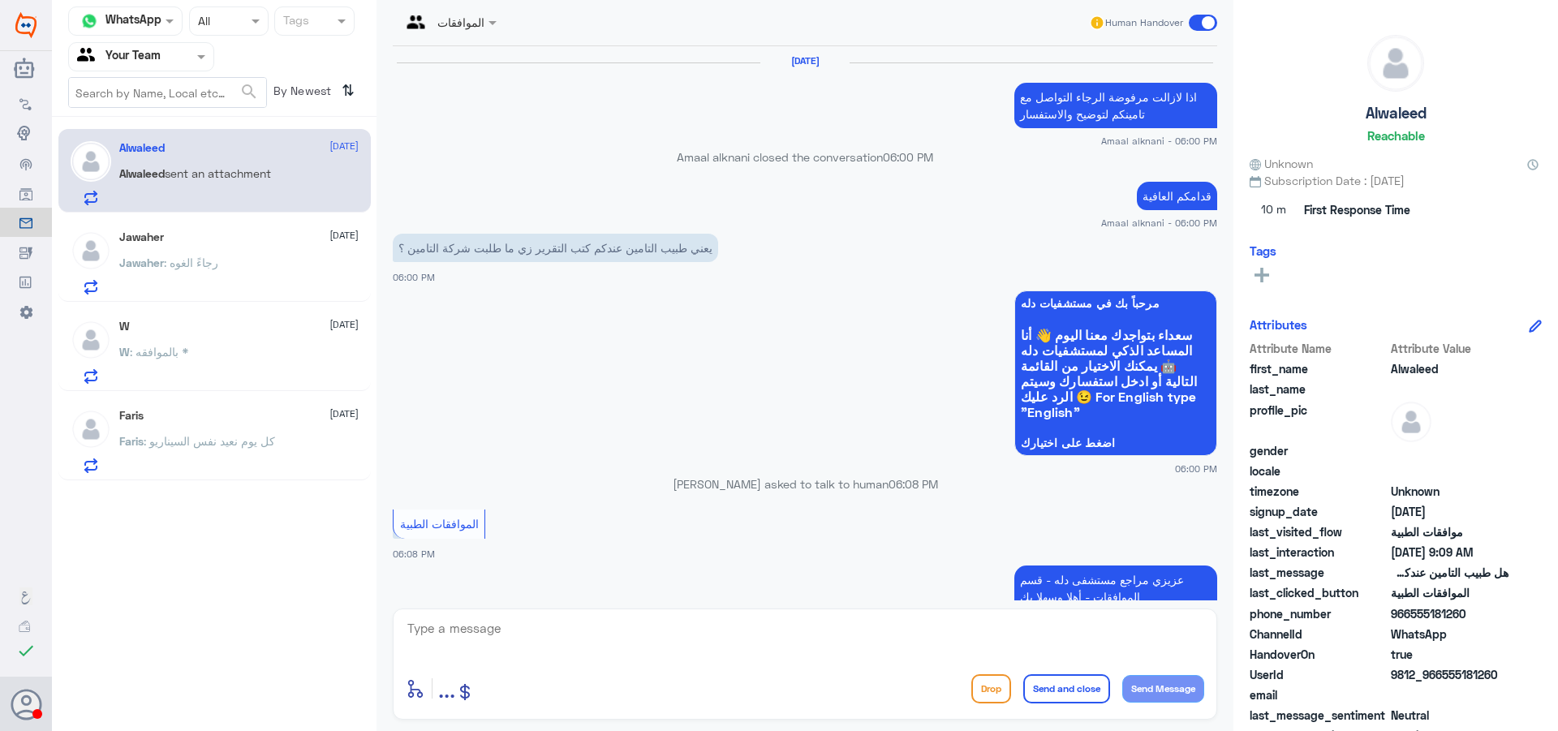
scroll to position [1427, 0]
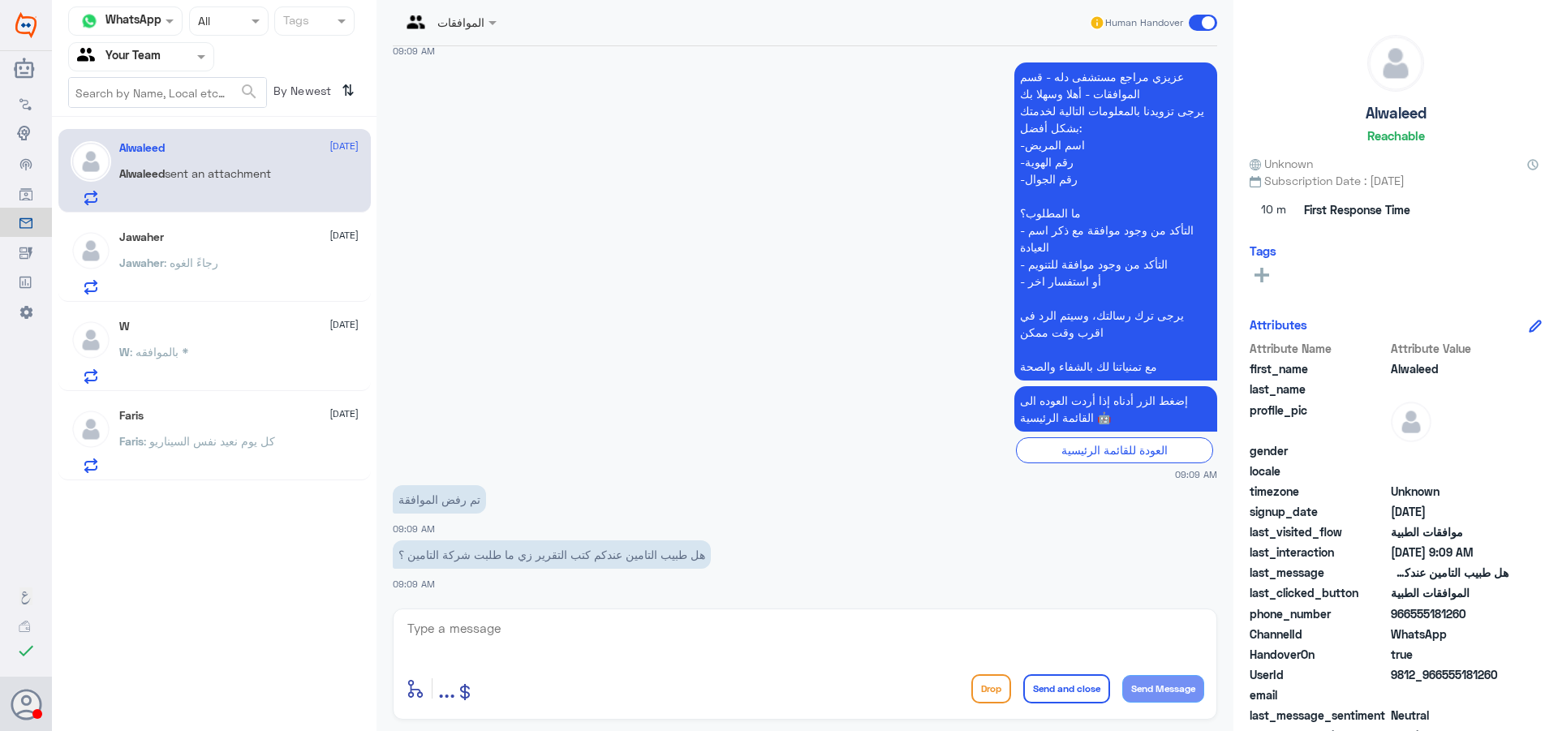
click at [249, 376] on div "W : بالموافقه *" at bounding box center [238, 365] width 239 height 37
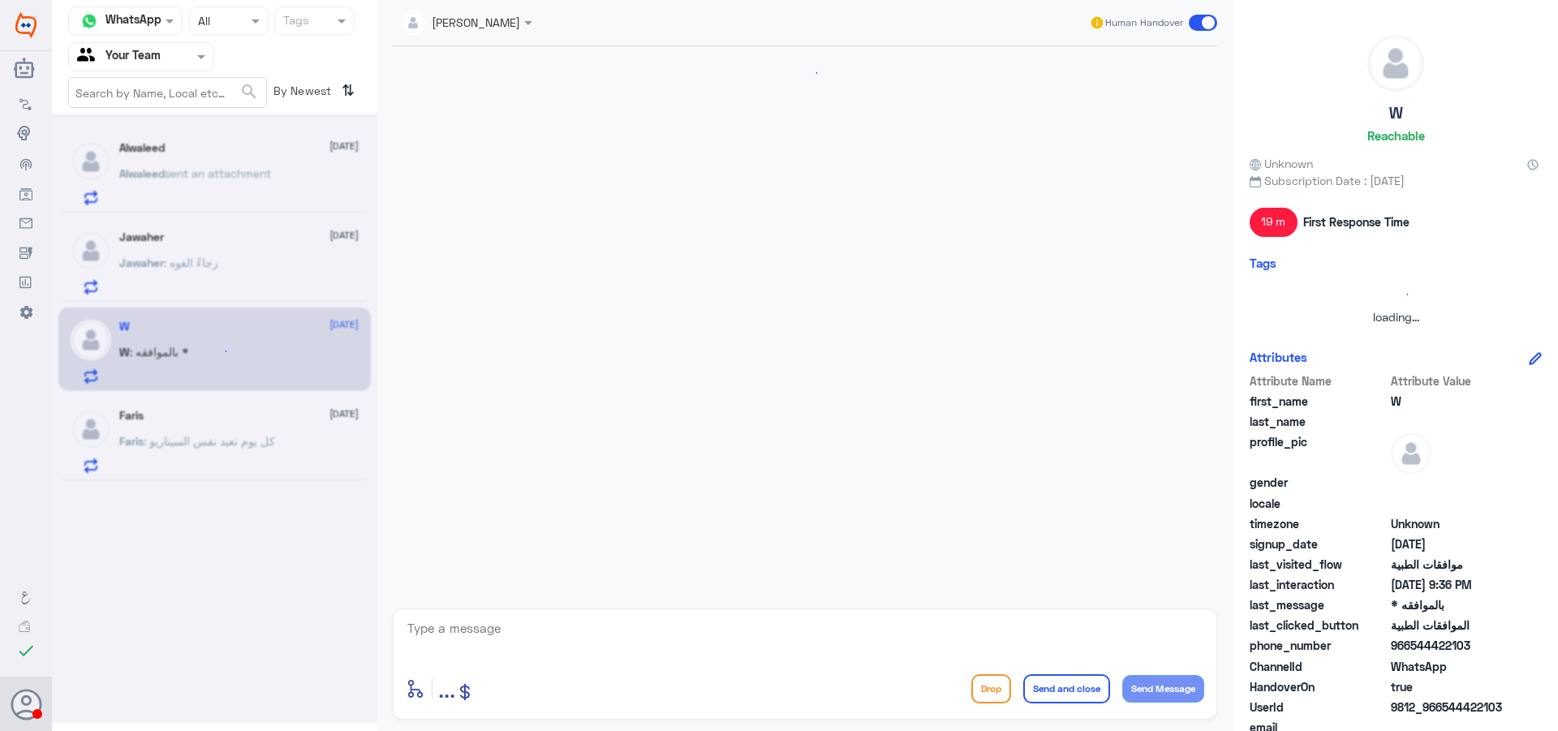
scroll to position [845, 0]
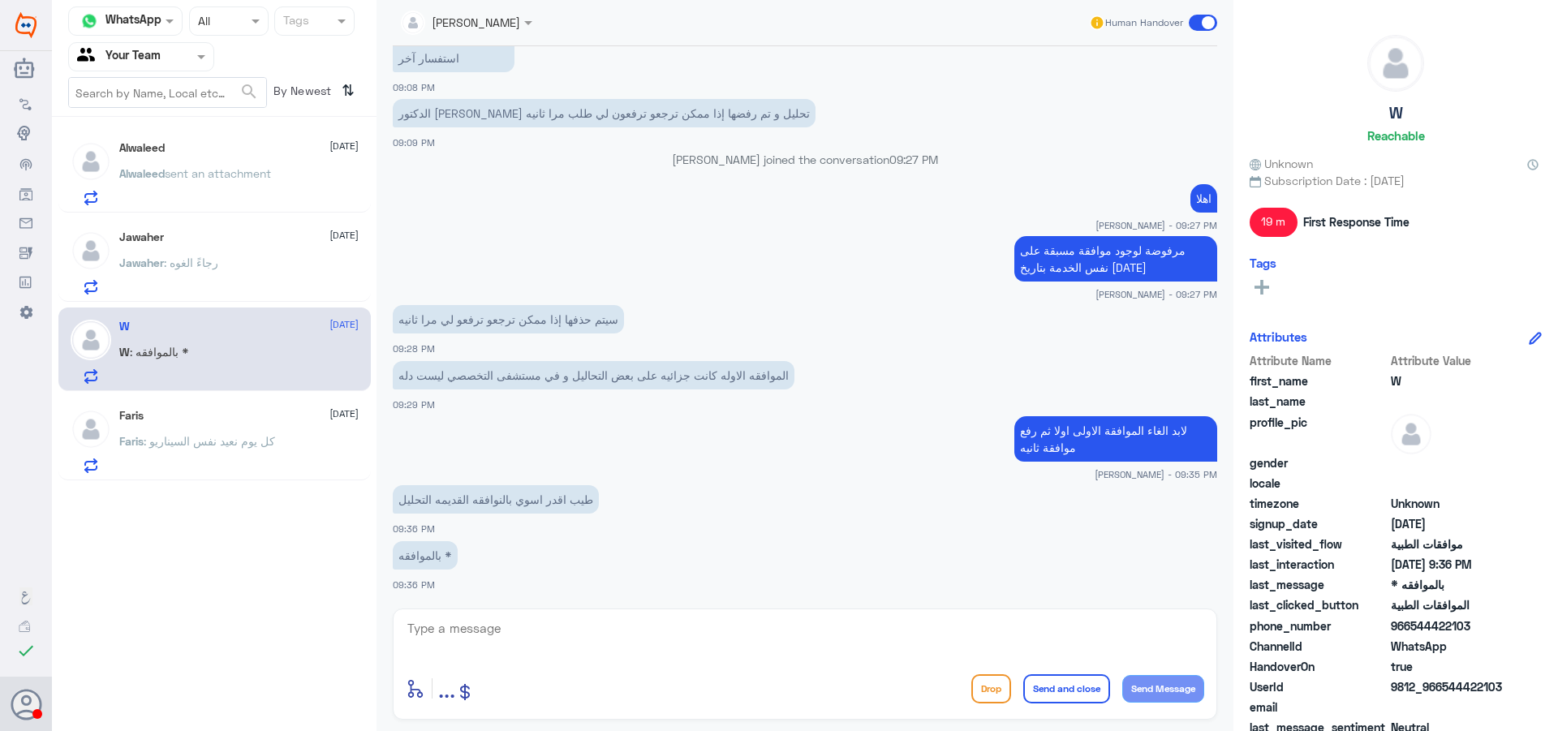
click at [247, 270] on div "Jawaher : رجاءً الغوه" at bounding box center [238, 276] width 239 height 37
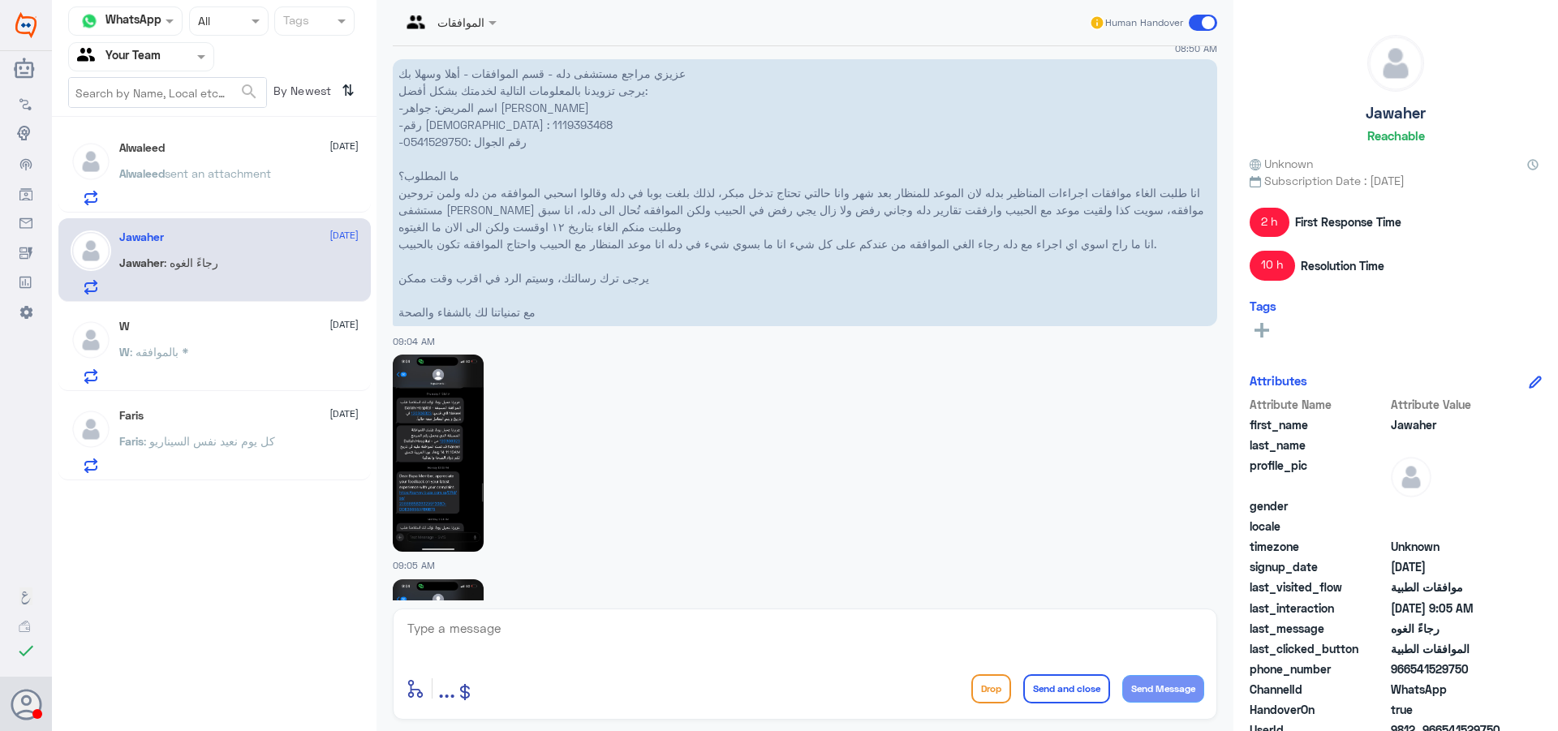
scroll to position [2104, 0]
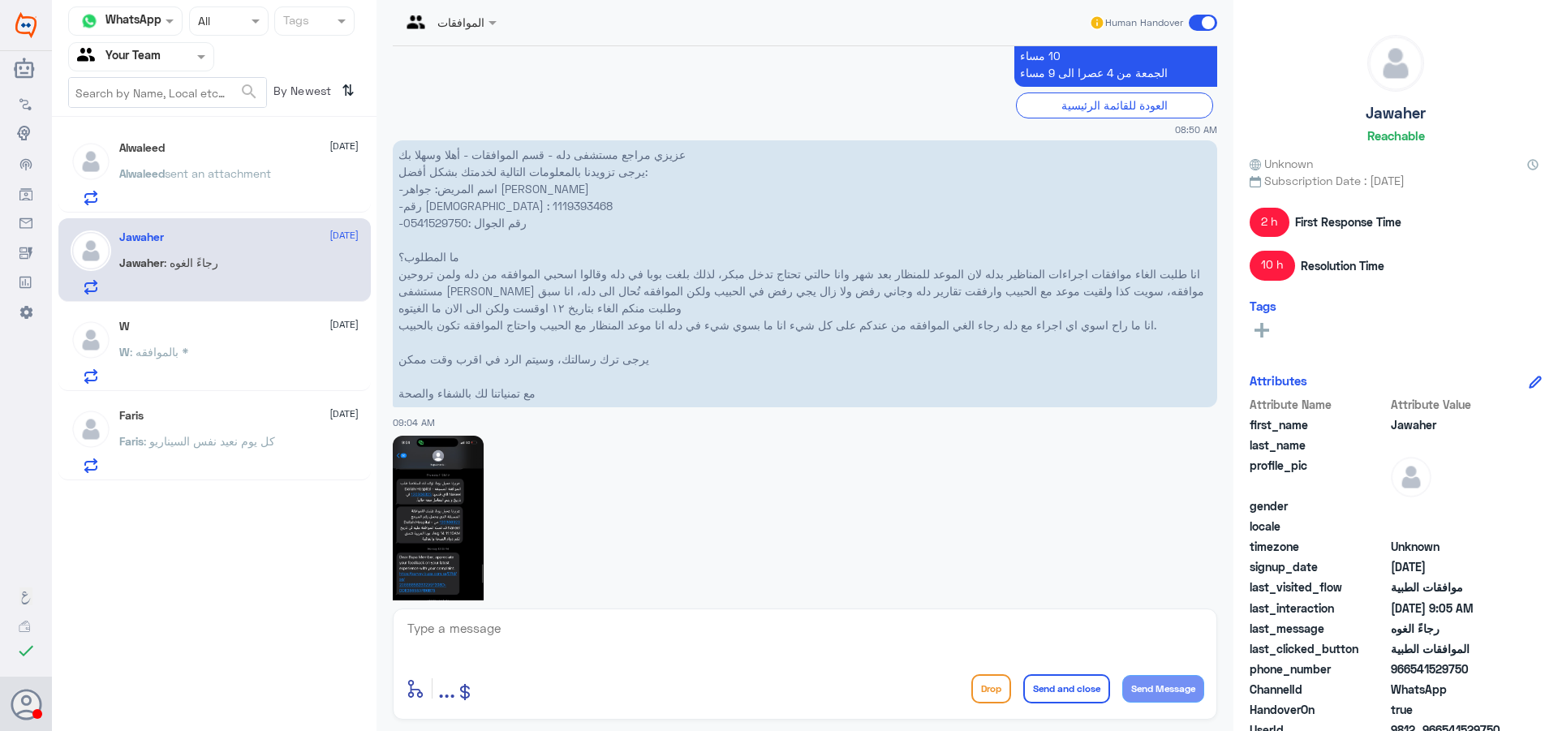
click at [416, 186] on p "عزيزي مراجع مستشفى دله - قسم الموافقات - أهلا وسهلا بك يرجى تزويدنا بالمعلومات …" at bounding box center [805, 273] width 825 height 267
copy p "1119393468"
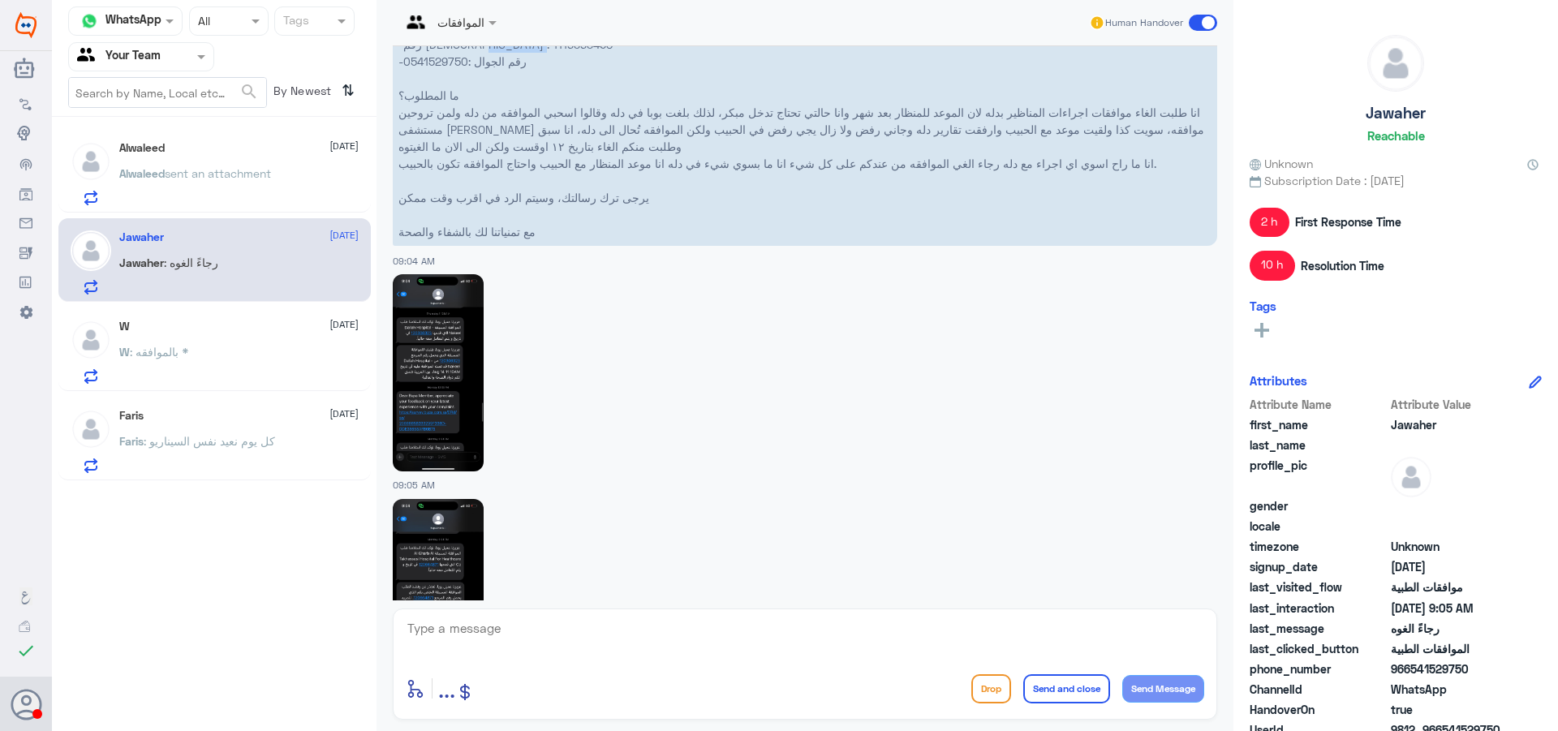
scroll to position [2429, 0]
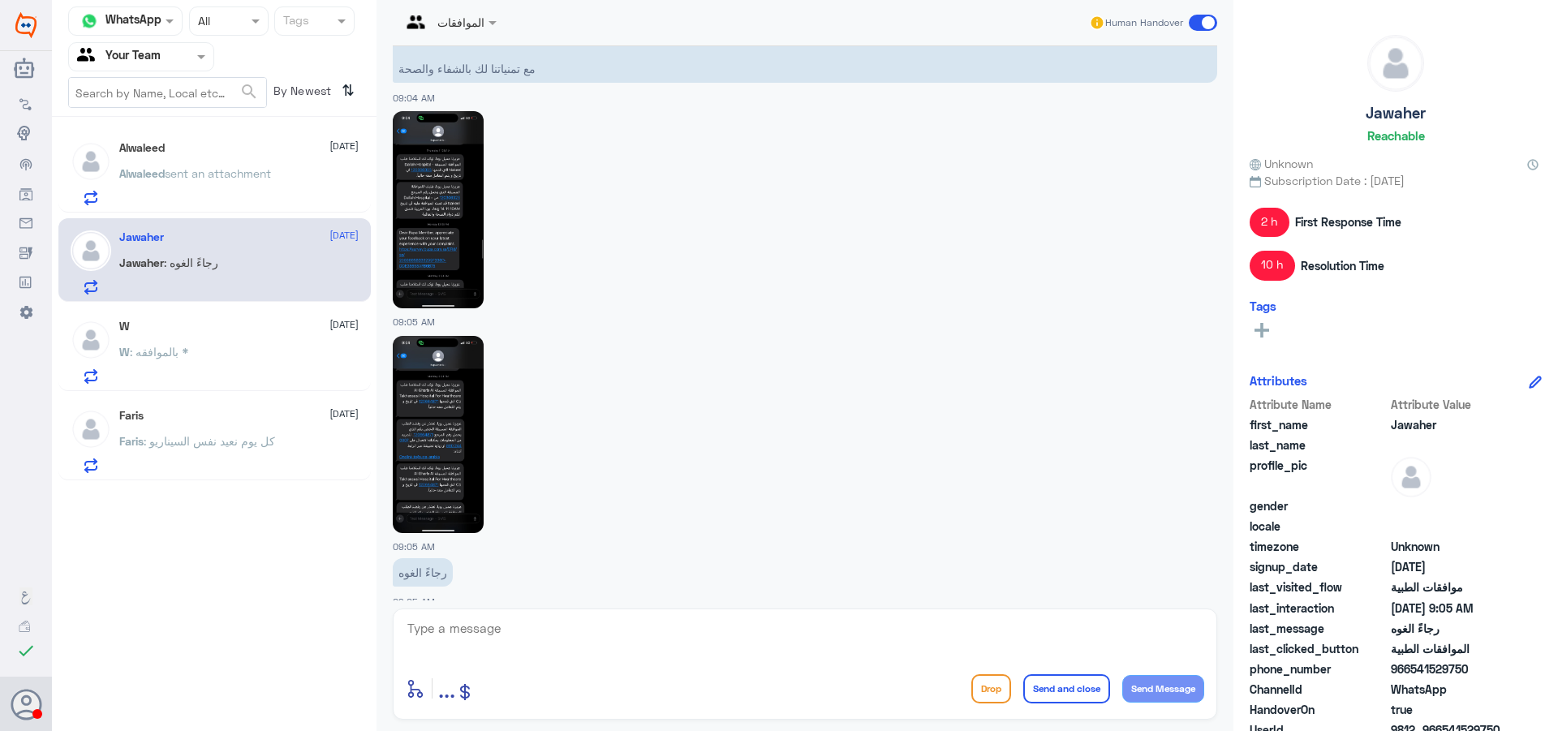
click at [443, 455] on img at bounding box center [438, 434] width 91 height 197
click at [434, 157] on img at bounding box center [438, 209] width 91 height 197
click at [458, 209] on img at bounding box center [438, 209] width 91 height 197
click at [631, 630] on textarea at bounding box center [805, 638] width 799 height 40
click at [829, 635] on textarea "عزيزي المراجع" at bounding box center [805, 638] width 799 height 40
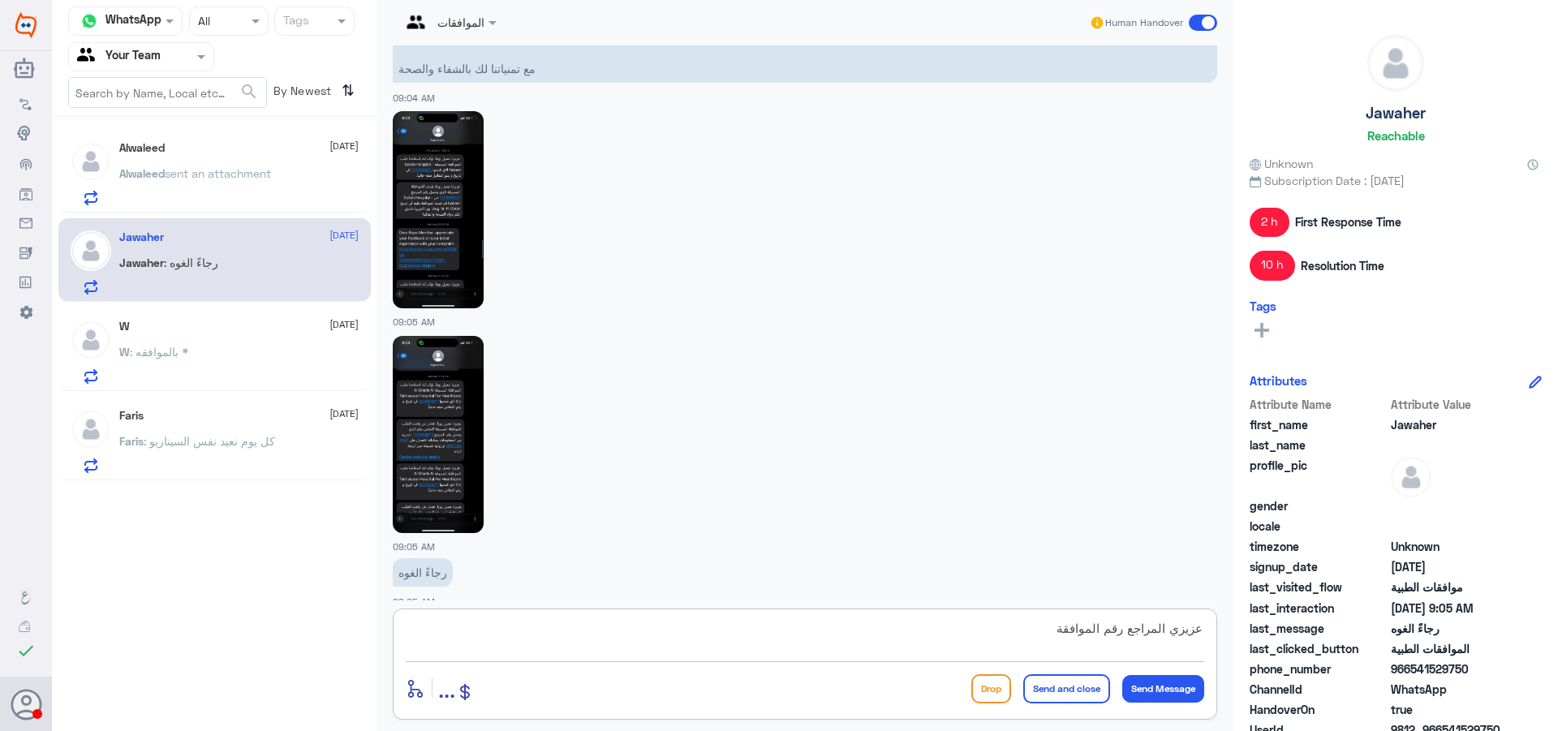
paste textarea "120306323"
click at [420, 419] on img at bounding box center [438, 434] width 91 height 197
click at [609, 639] on textarea "عزيزي المراجع رقم الموافقة 120306323 , كانت على منظار القولون وتم الاستفادة من …" at bounding box center [805, 638] width 799 height 40
type textarea "عزيزي المراجع رقم الموافقة 120306323 , كانت على منظار القولون وتم الاستفادة من …"
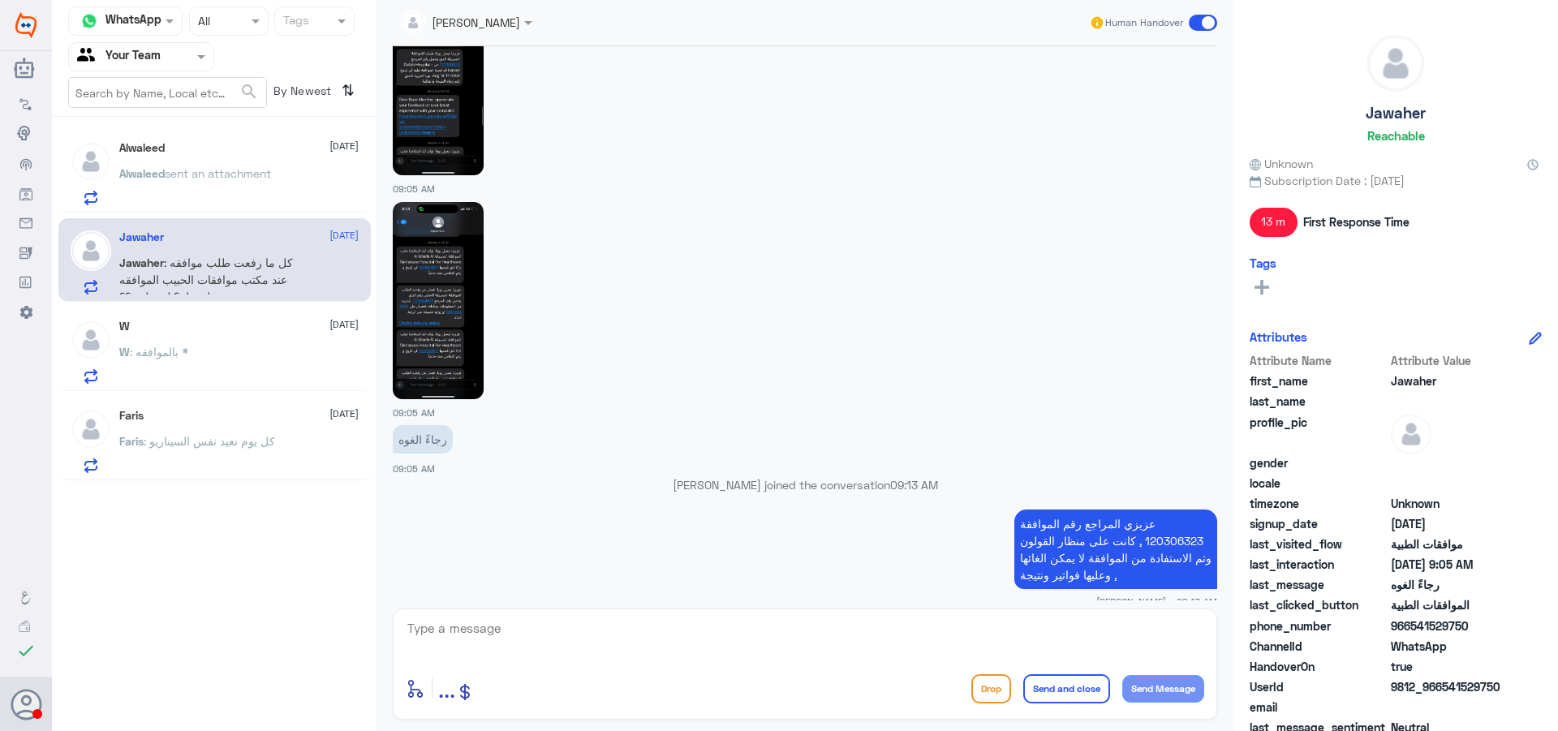
scroll to position [2822, 0]
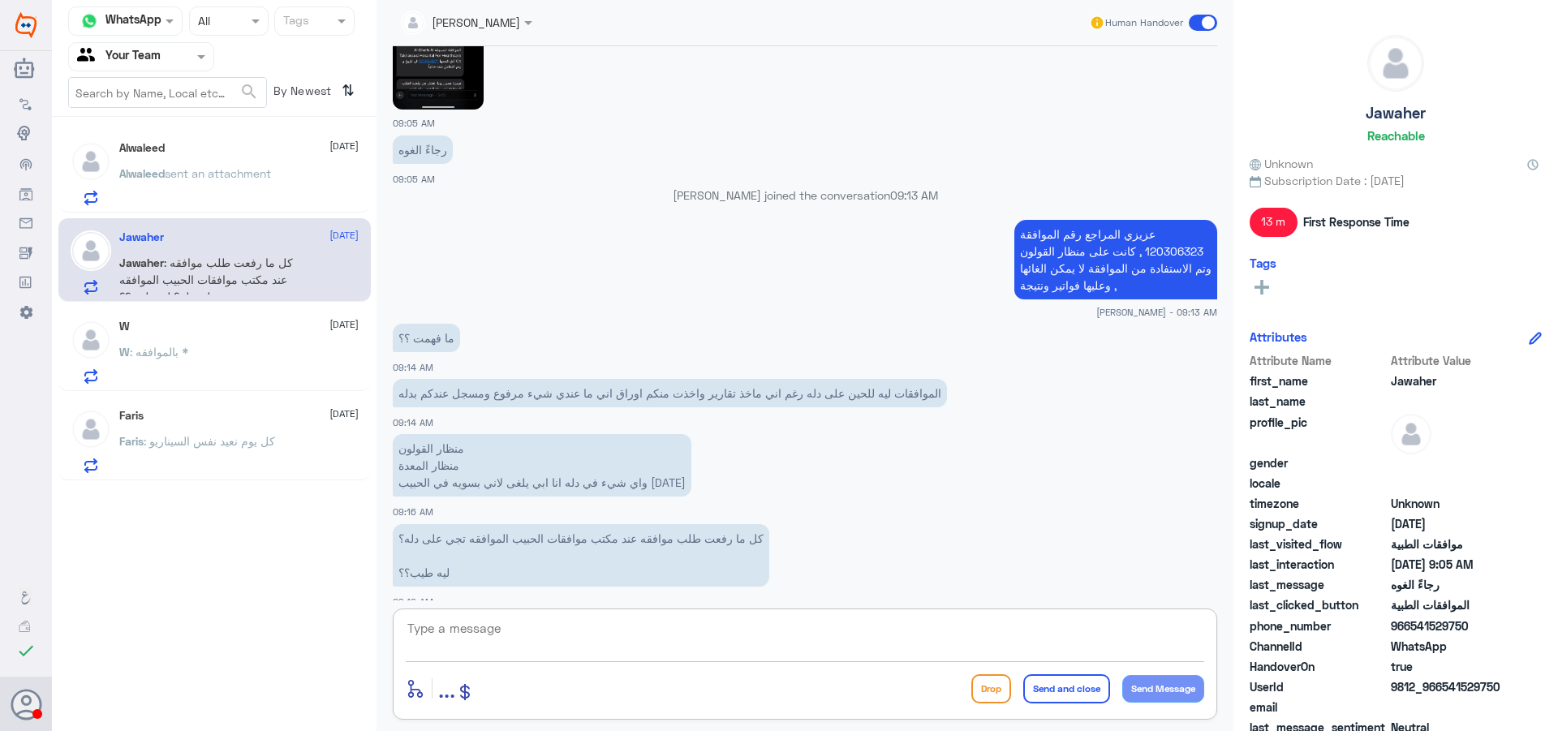
click at [480, 320] on div "ما فهمت ؟؟ 09:14 AM" at bounding box center [805, 347] width 825 height 55
click at [644, 655] on textarea at bounding box center [805, 638] width 799 height 40
click at [1166, 237] on p "عزيزي المراجع رقم الموافقة 120306323 , كانت على منظار القولون وتم الاستفادة من …" at bounding box center [1115, 260] width 203 height 80
copy p "120306323"
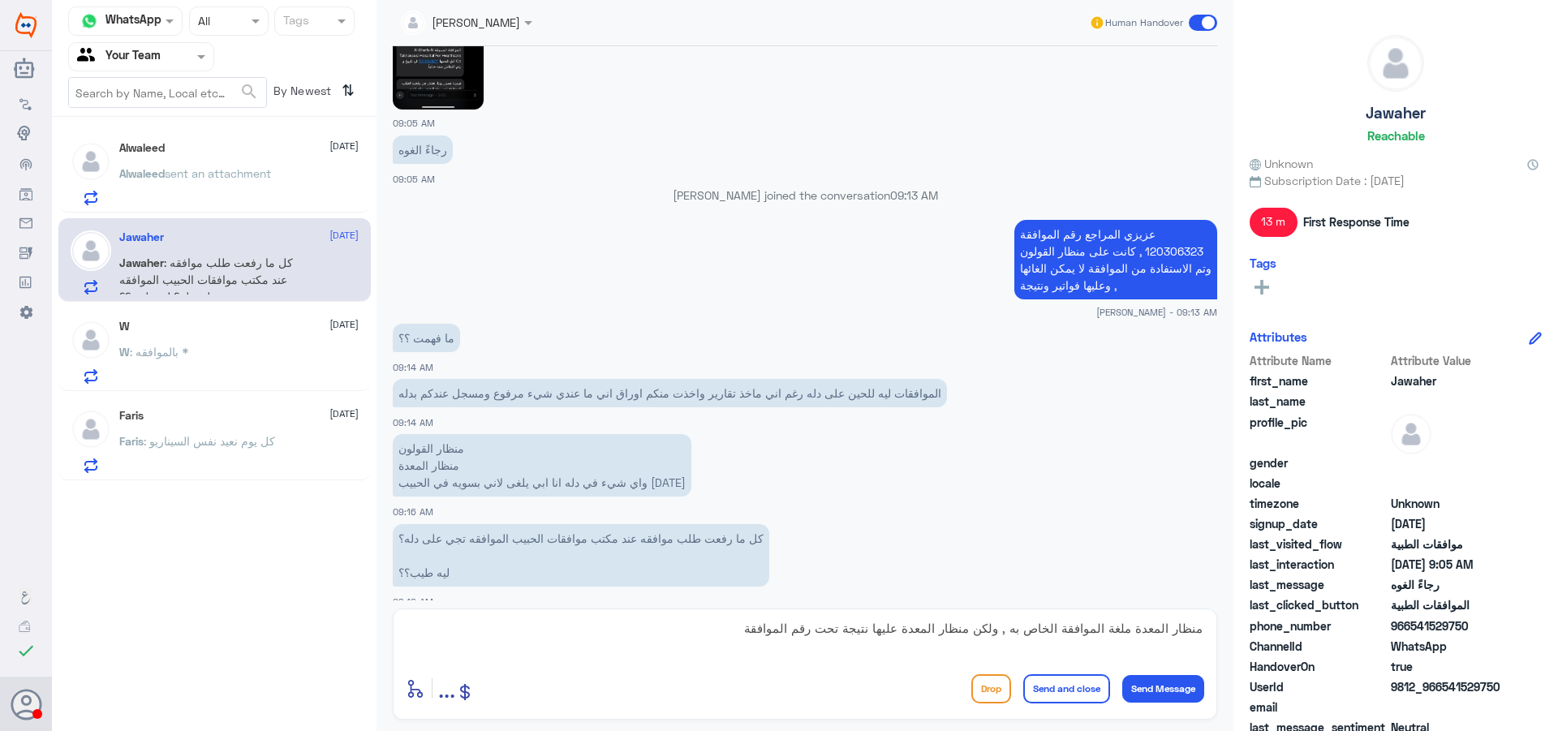
click at [697, 643] on textarea "منظار المعدة ملغة الموافقة الخاص به , ولكن منظار المعدة عليها نتيجة تحت رقم الم…" at bounding box center [805, 638] width 799 height 40
paste textarea "120306323"
type textarea "منظار المعدة ملغة الموافقة الخاص به , ولكن منظار المعدة عليها نتيجة تحت رقم الم…"
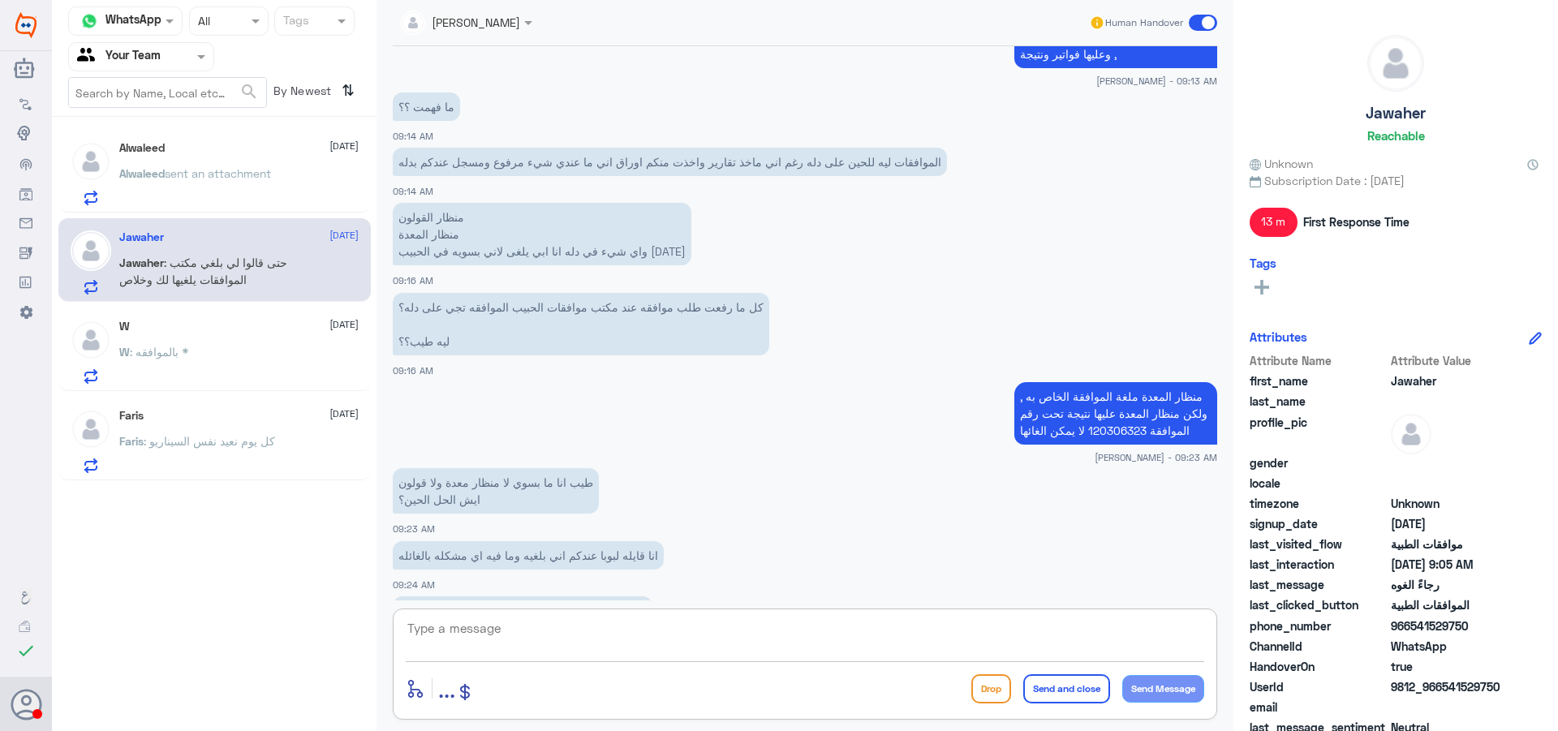
scroll to position [3109, 0]
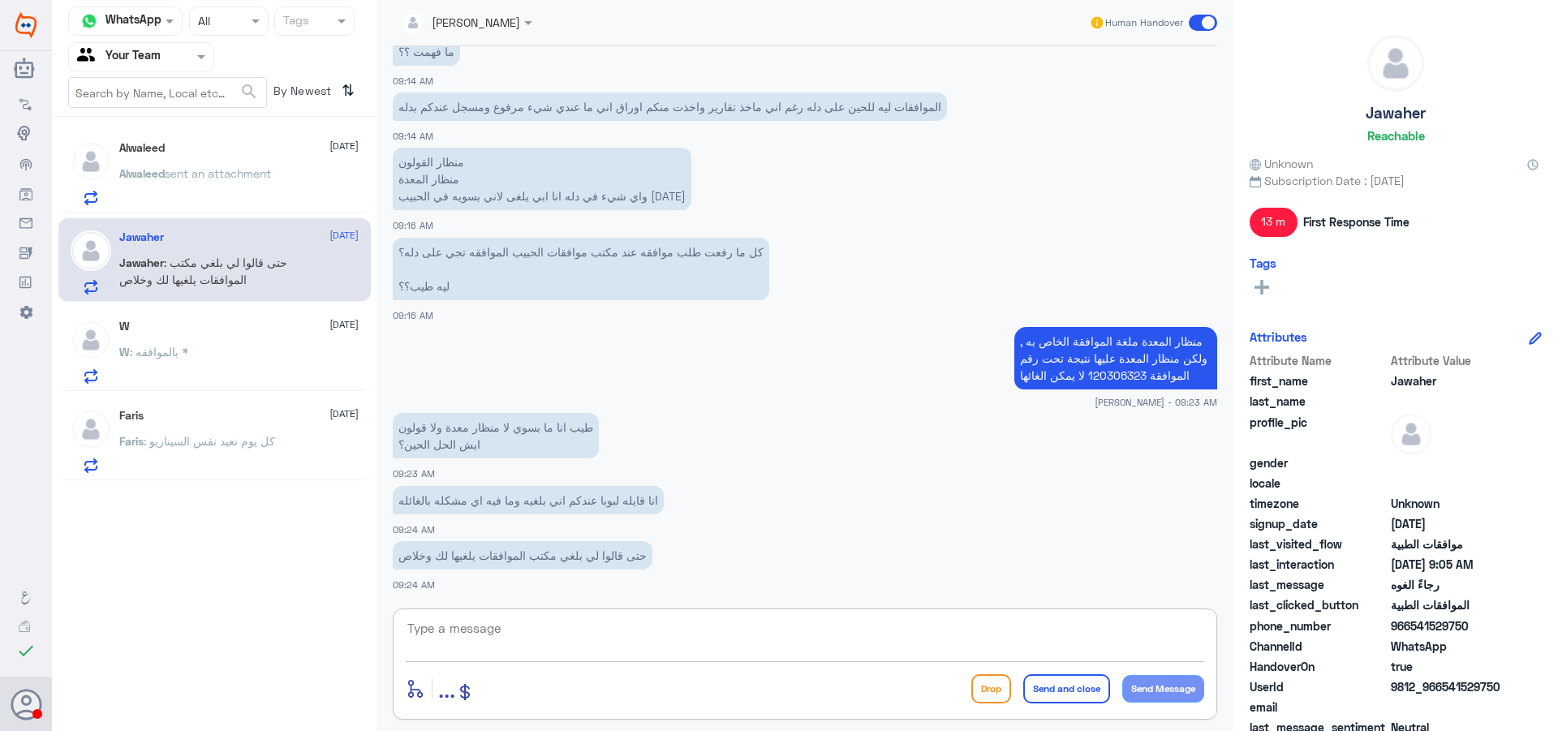
click at [579, 647] on textarea at bounding box center [805, 638] width 799 height 40
click at [583, 637] on textarea at bounding box center [805, 638] width 799 height 40
click at [1010, 633] on textarea "مع الاسف هنالك نتيجة لمنظار المعدة في تاريخ 07/08" at bounding box center [805, 638] width 799 height 40
click at [911, 631] on textarea "مع الاسف هنالك نتيجة لمنظار القولون في تاريخ 07/08" at bounding box center [805, 638] width 799 height 40
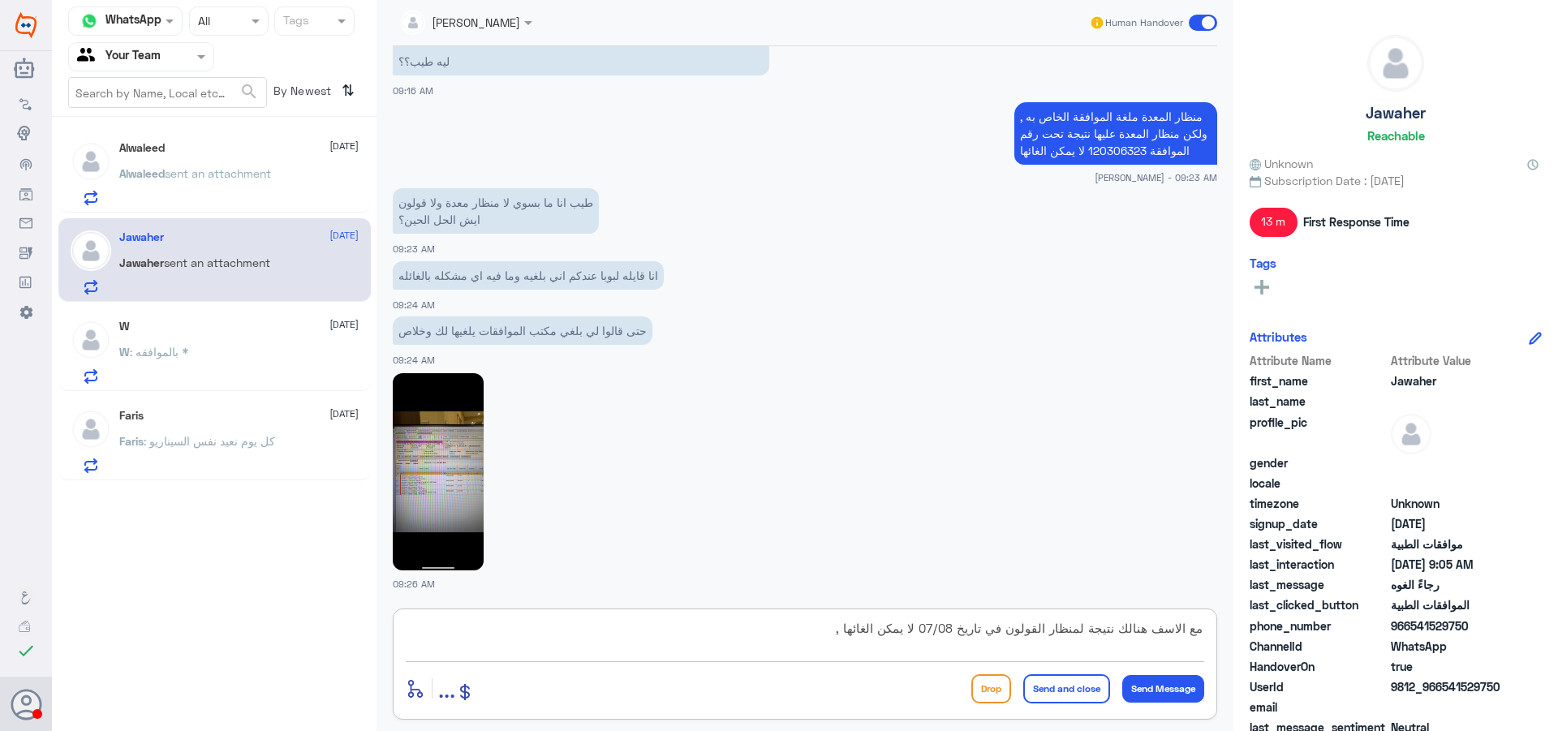
type textarea "مع الاسف هنالك نتيجة لمنظار القولون في تاريخ 07/08 لا يمكن الغائها ,"
click at [452, 505] on img at bounding box center [438, 471] width 91 height 197
click at [590, 632] on textarea "مع الاسف هنالك نتيجة لمنظار القولون في تاريخ 07/08 لا يمكن الغائها ," at bounding box center [805, 638] width 799 height 40
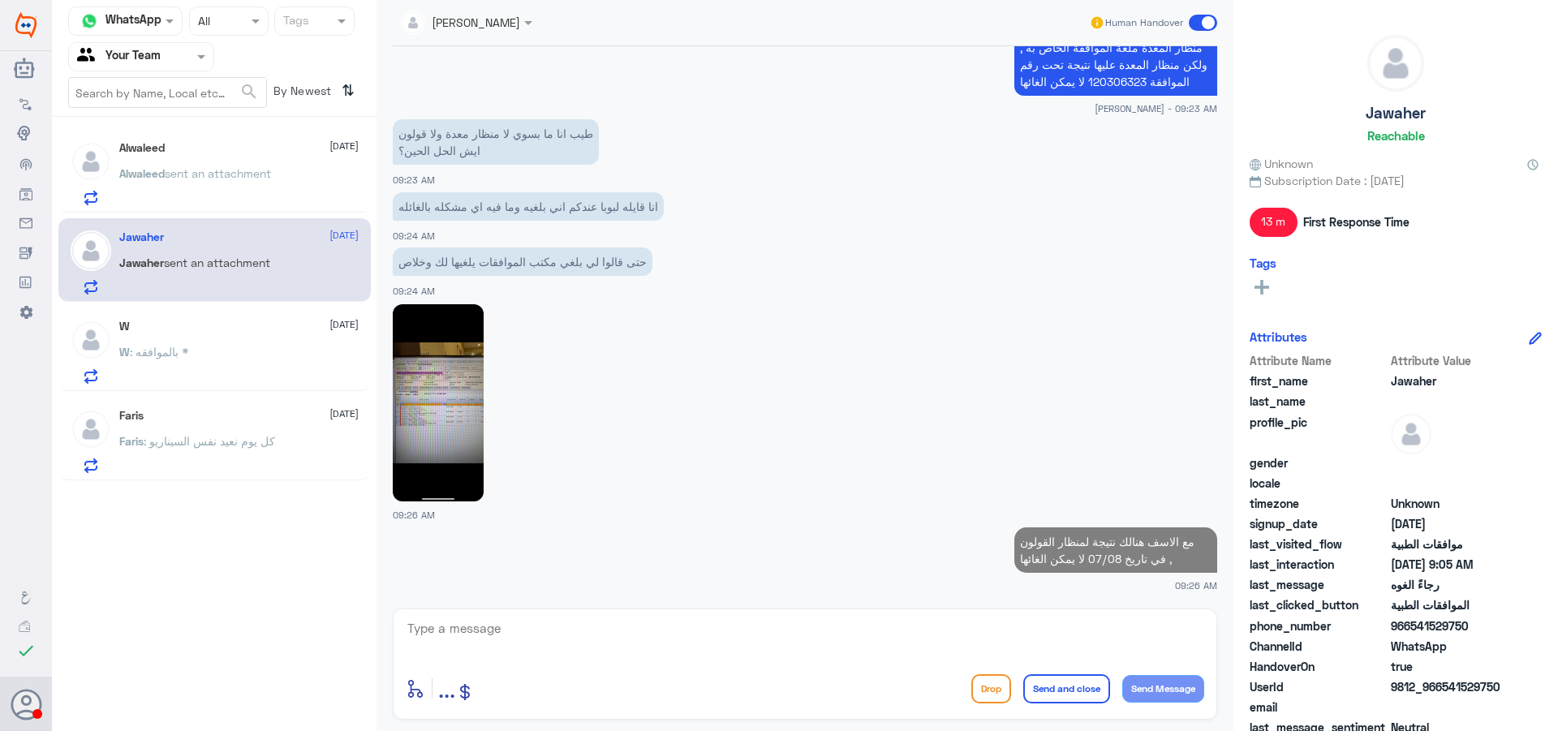
click at [460, 385] on img at bounding box center [438, 402] width 91 height 197
click at [150, 164] on div "Alwaleed 20 August Alwaleed sent an attachment" at bounding box center [238, 173] width 239 height 64
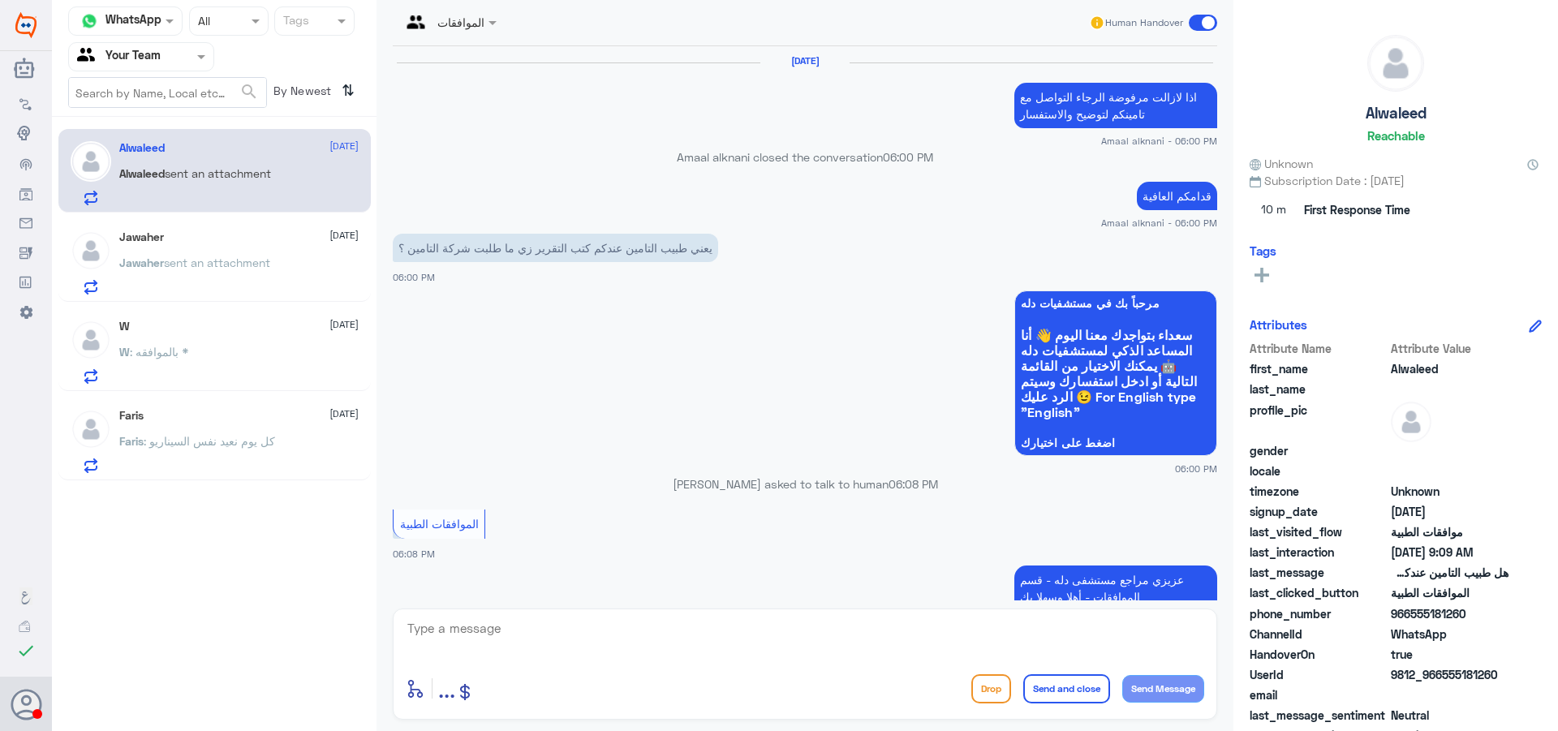
scroll to position [1427, 0]
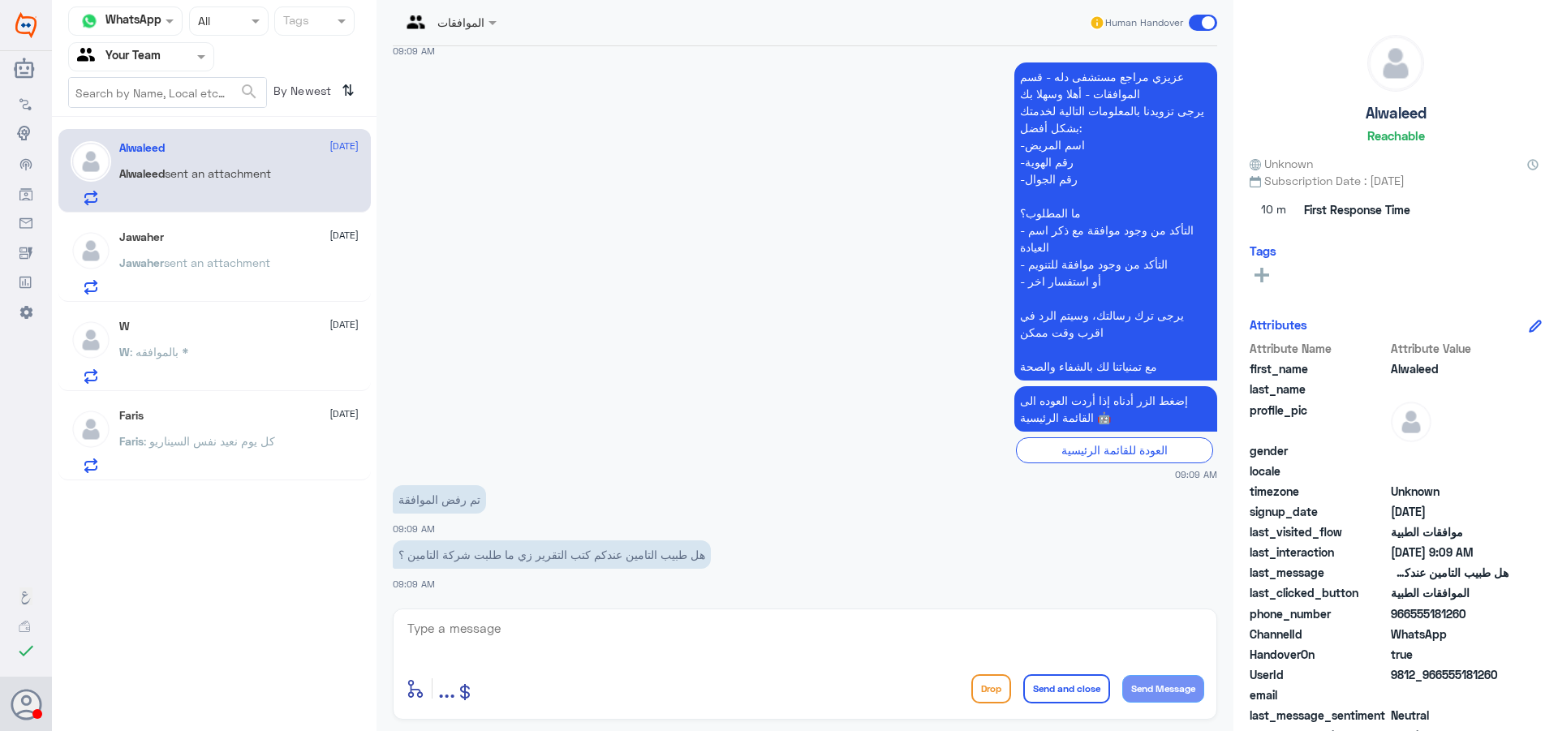
click at [170, 253] on div "Jawaher 20 August Jawaher sent an attachment" at bounding box center [238, 262] width 239 height 64
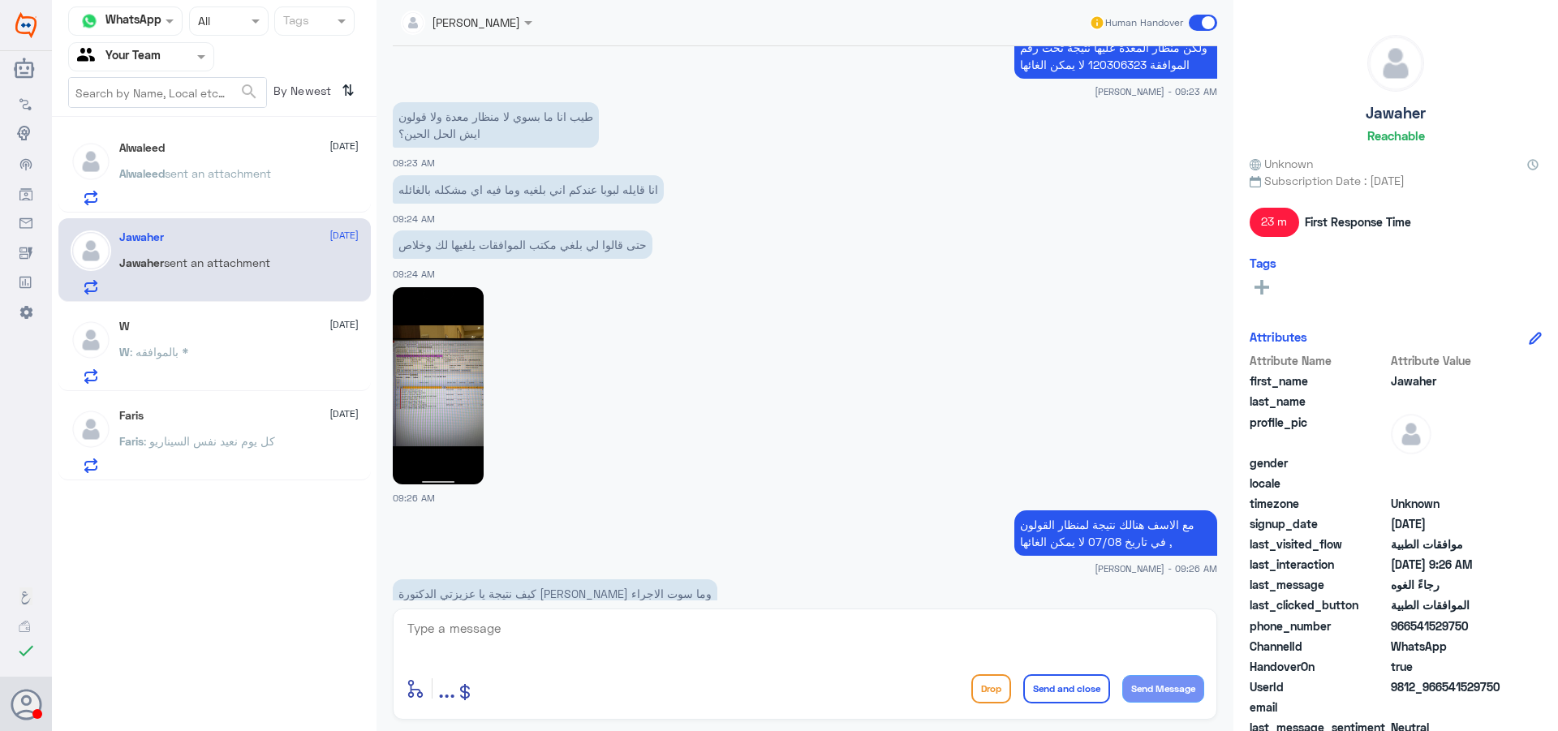
scroll to position [2107, 0]
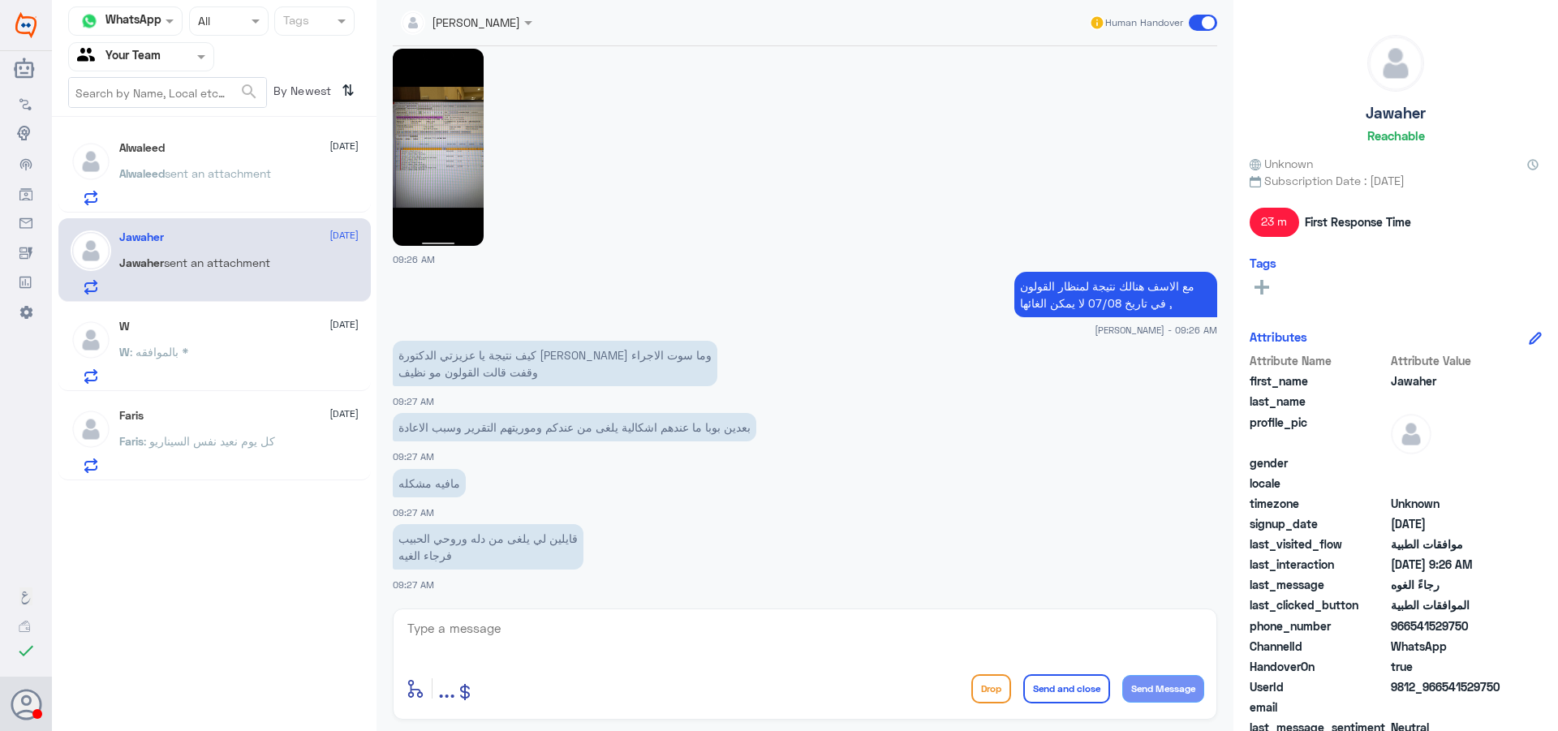
click at [224, 159] on div "Alwaleed 20 August Alwaleed sent an attachment" at bounding box center [238, 173] width 239 height 64
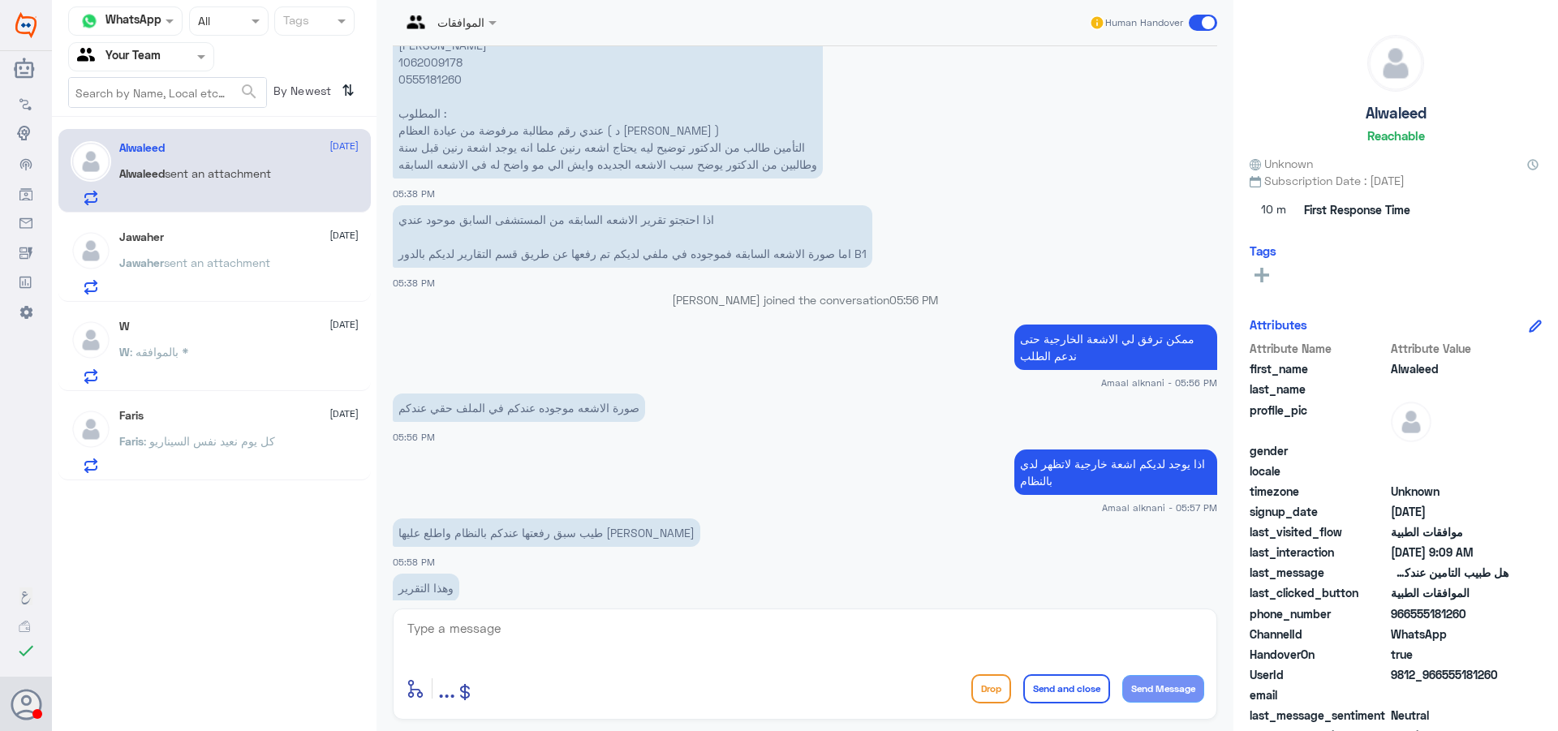
scroll to position [973, 0]
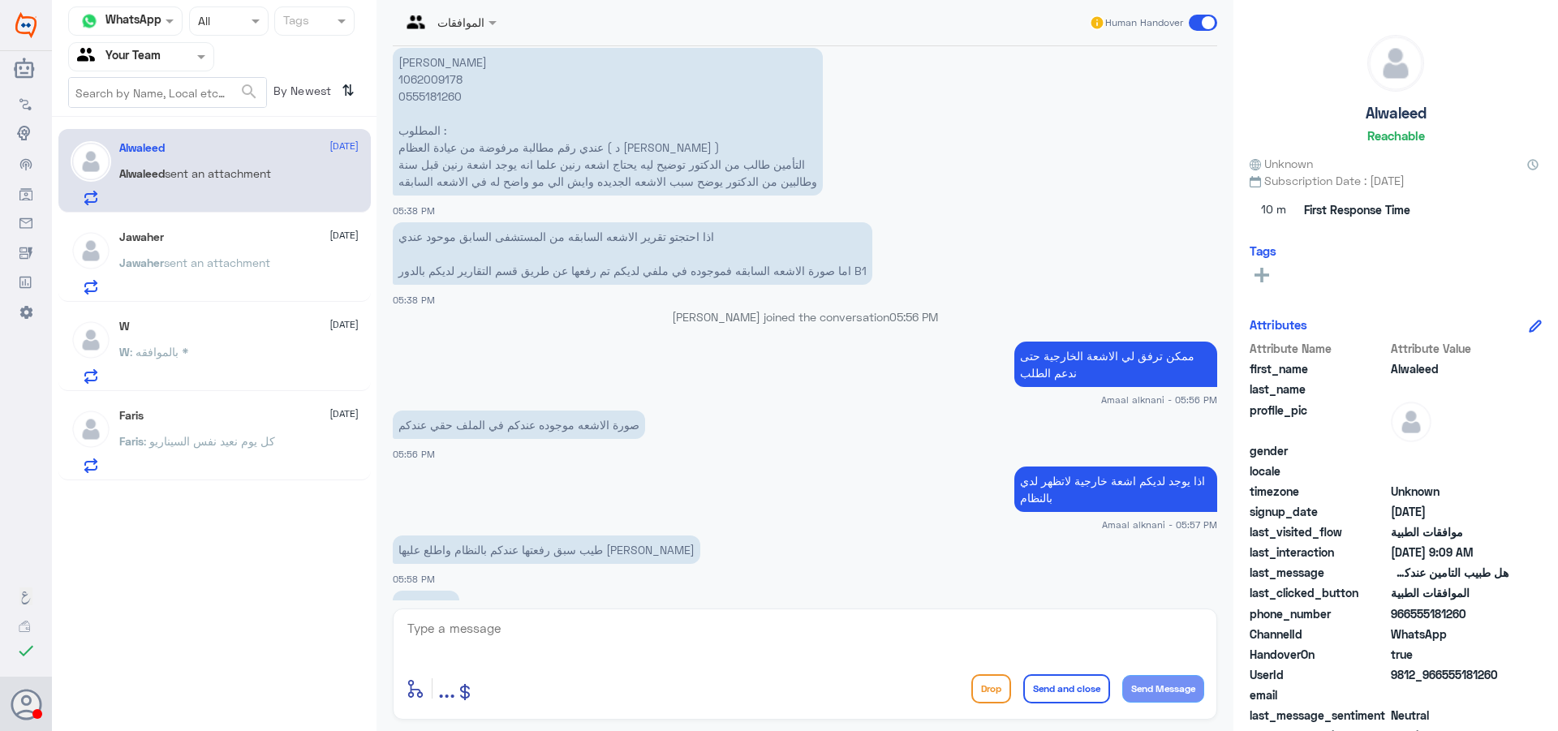
click at [436, 85] on p "الوليد خالد الوابلي 1062009178 0555181260 المطلوب : عندي رقم مطالبة مرفوضة من ع…" at bounding box center [608, 122] width 430 height 148
copy p "1062009178"
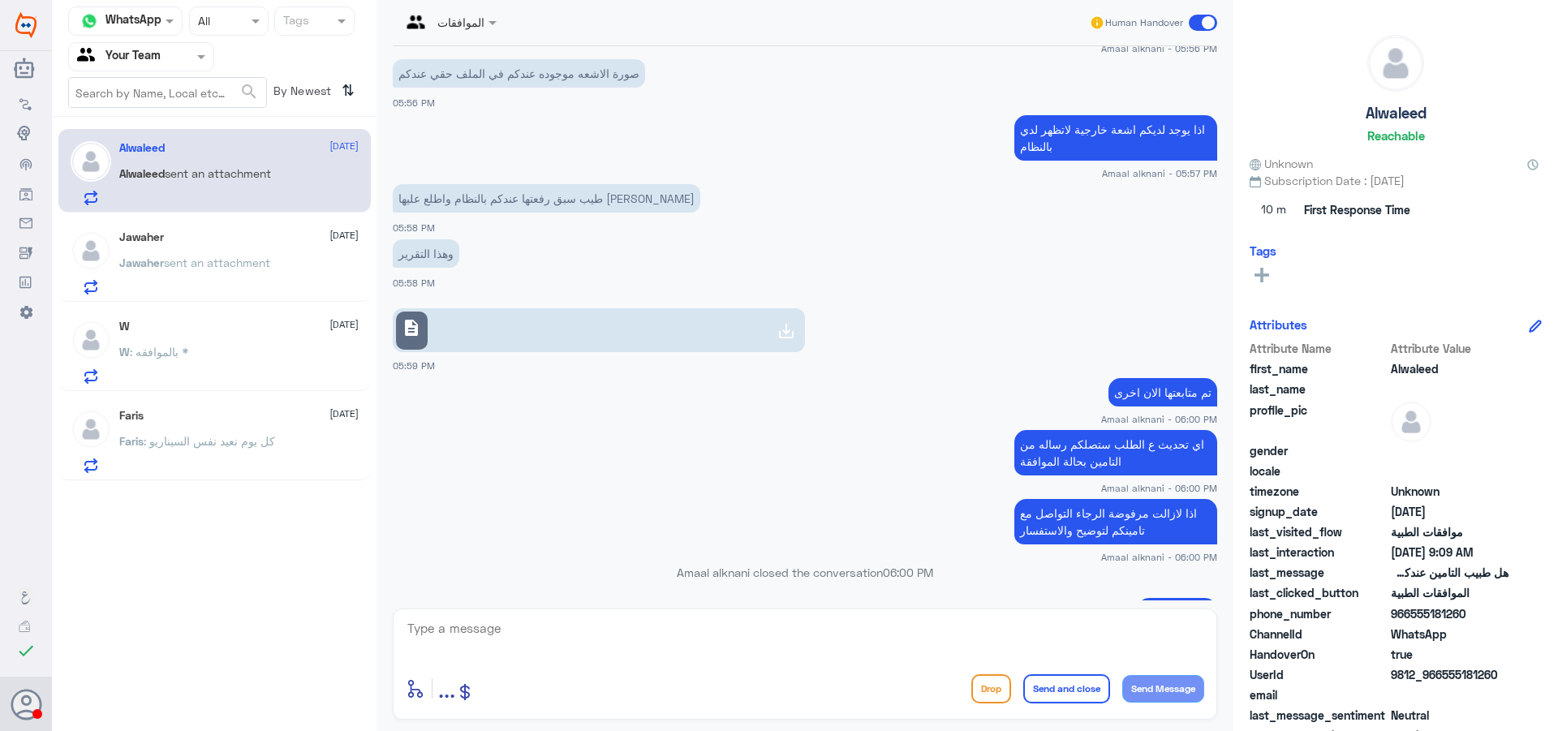
scroll to position [1298, 0]
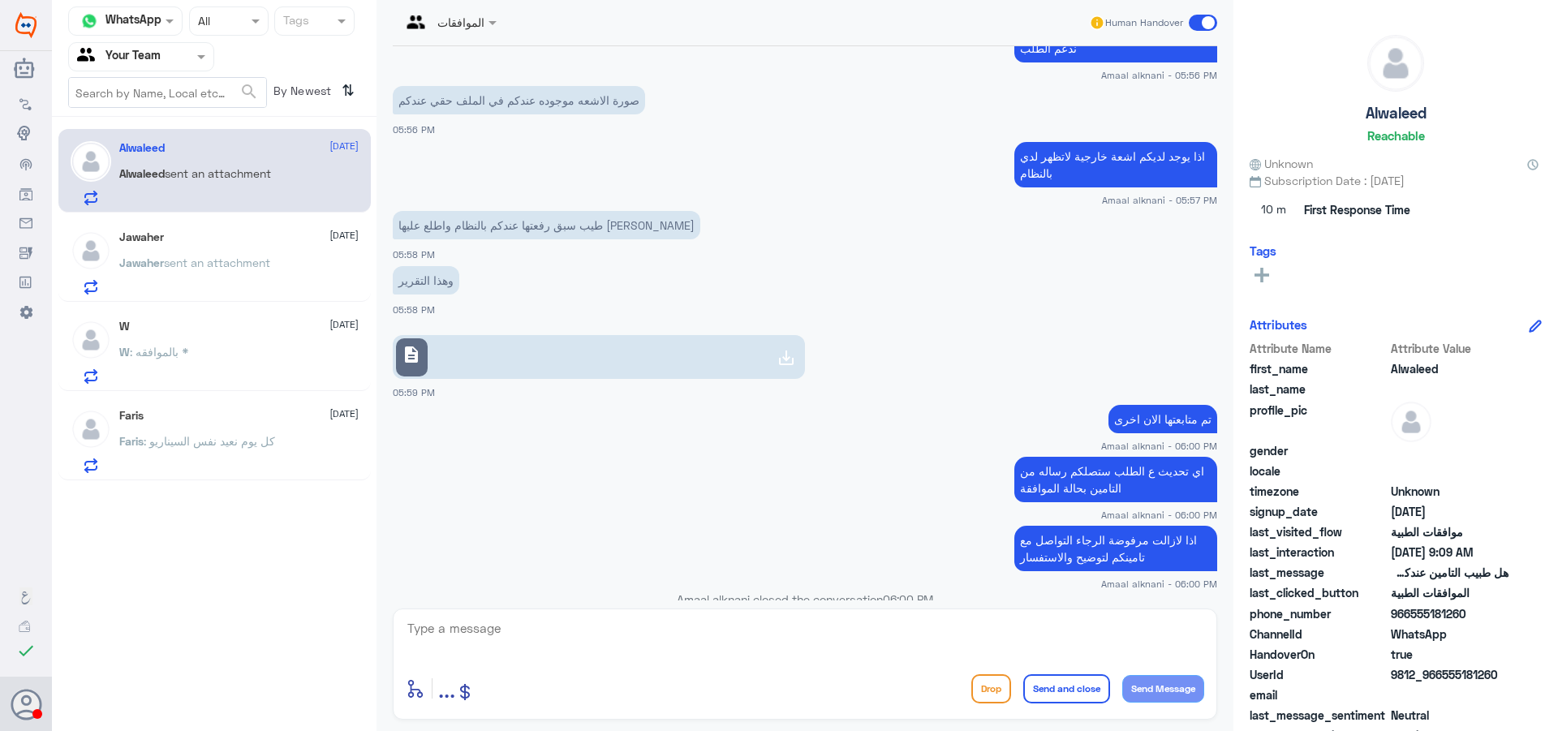
click at [247, 267] on span "sent an attachment" at bounding box center [217, 263] width 106 height 14
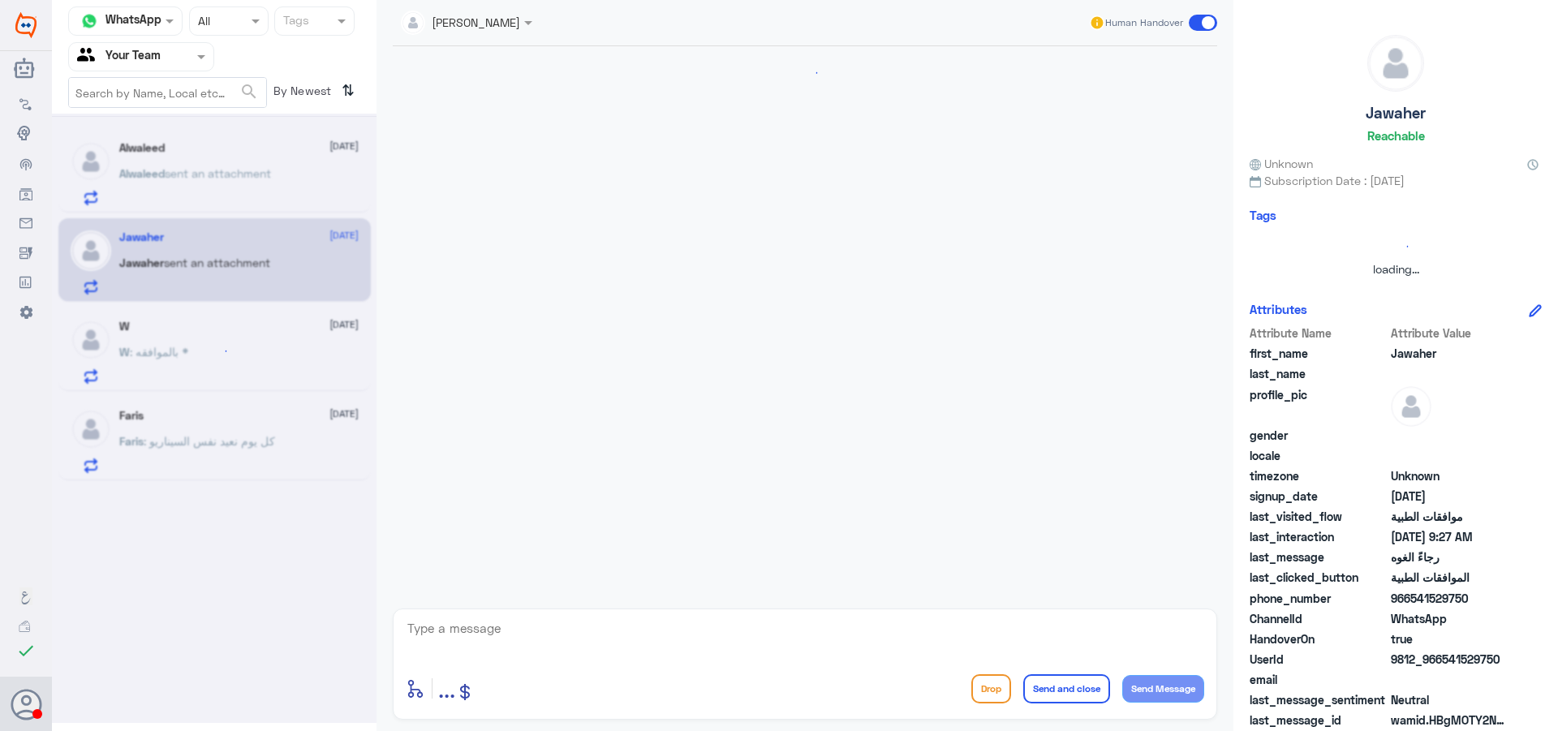
scroll to position [1020, 0]
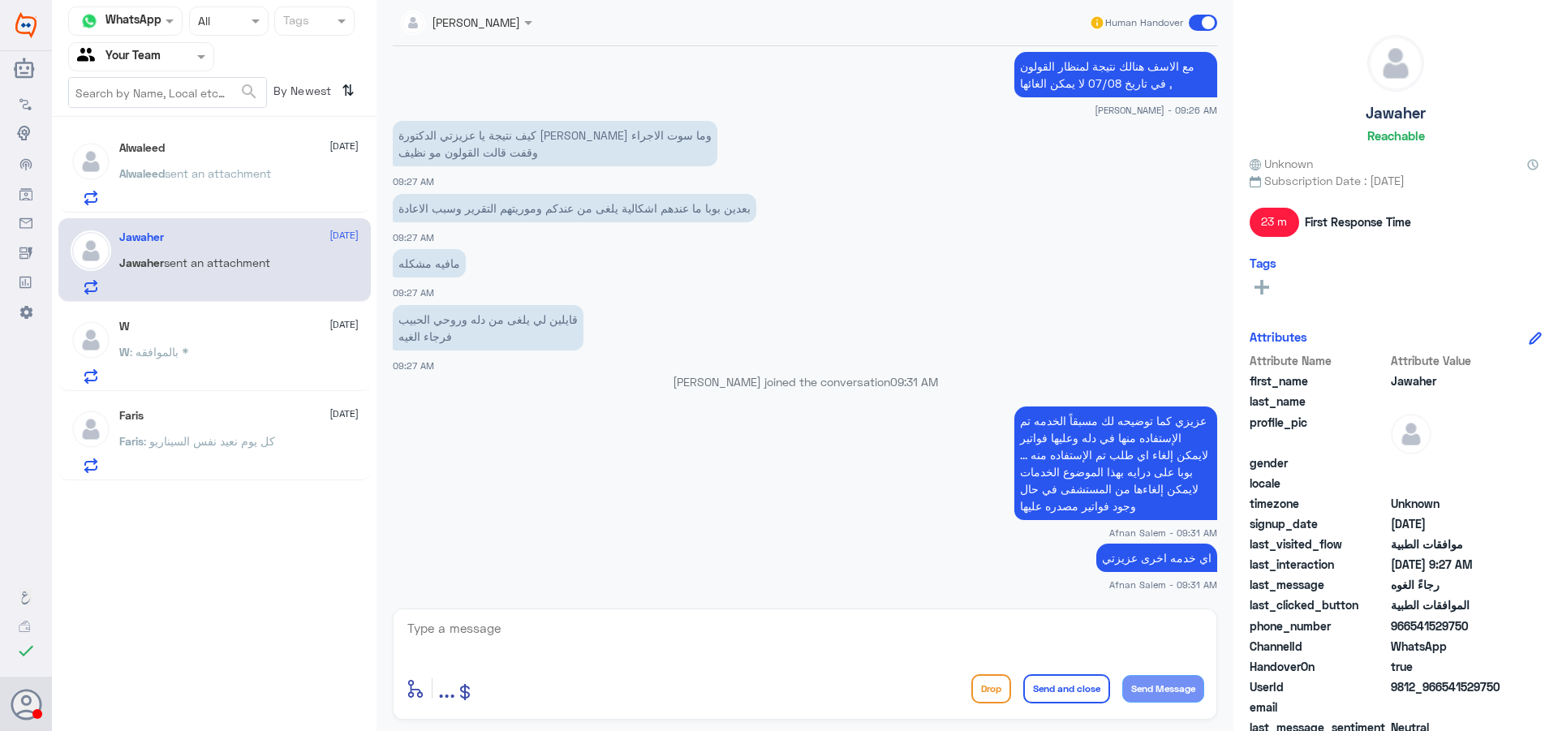
click at [226, 170] on span "sent an attachment" at bounding box center [218, 173] width 106 height 14
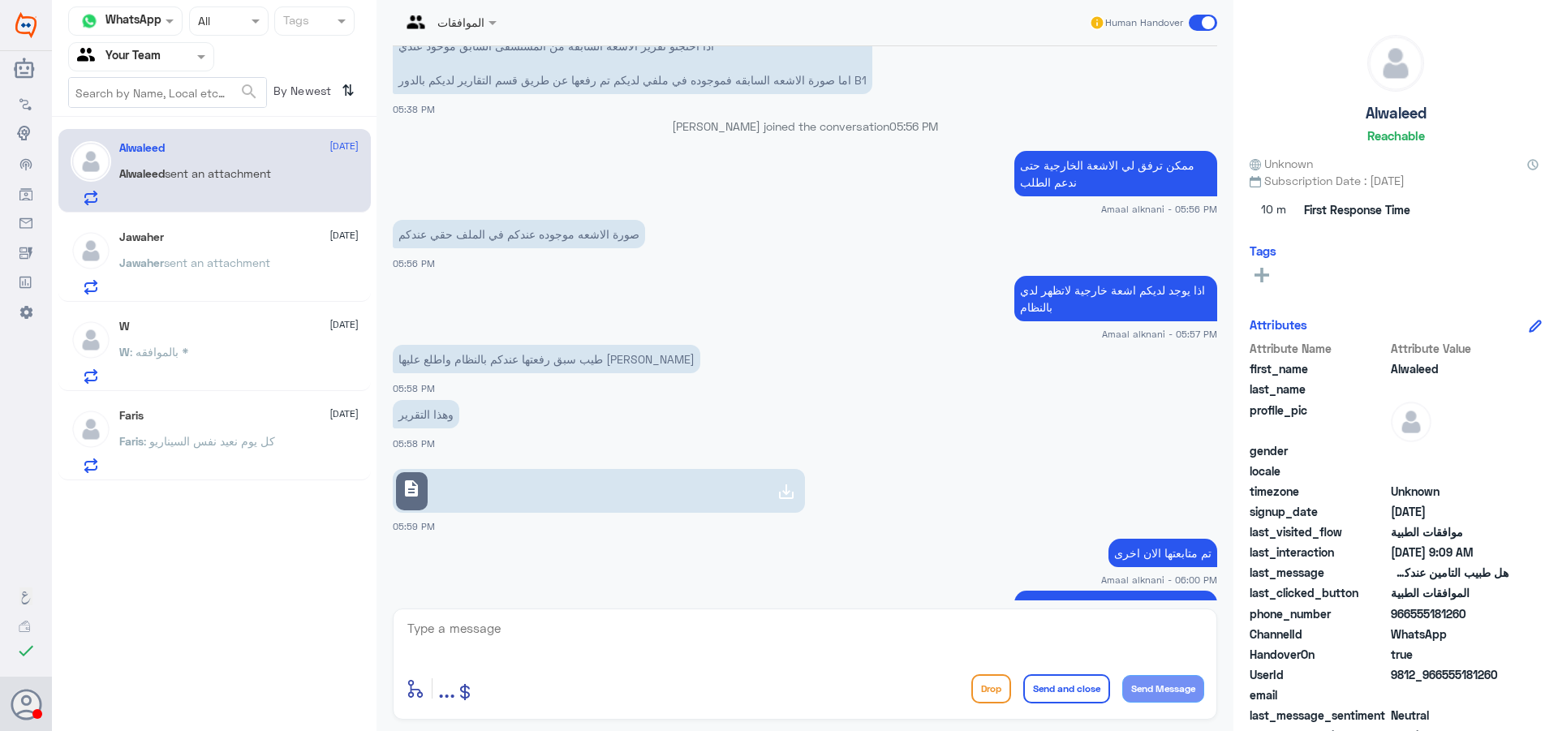
click at [710, 446] on div "19 Aug 2025 SOMYH ALI joined the conversation 04:30 PM نعم يتبع مستشفى دلة , مخ…" at bounding box center [805, 323] width 841 height 554
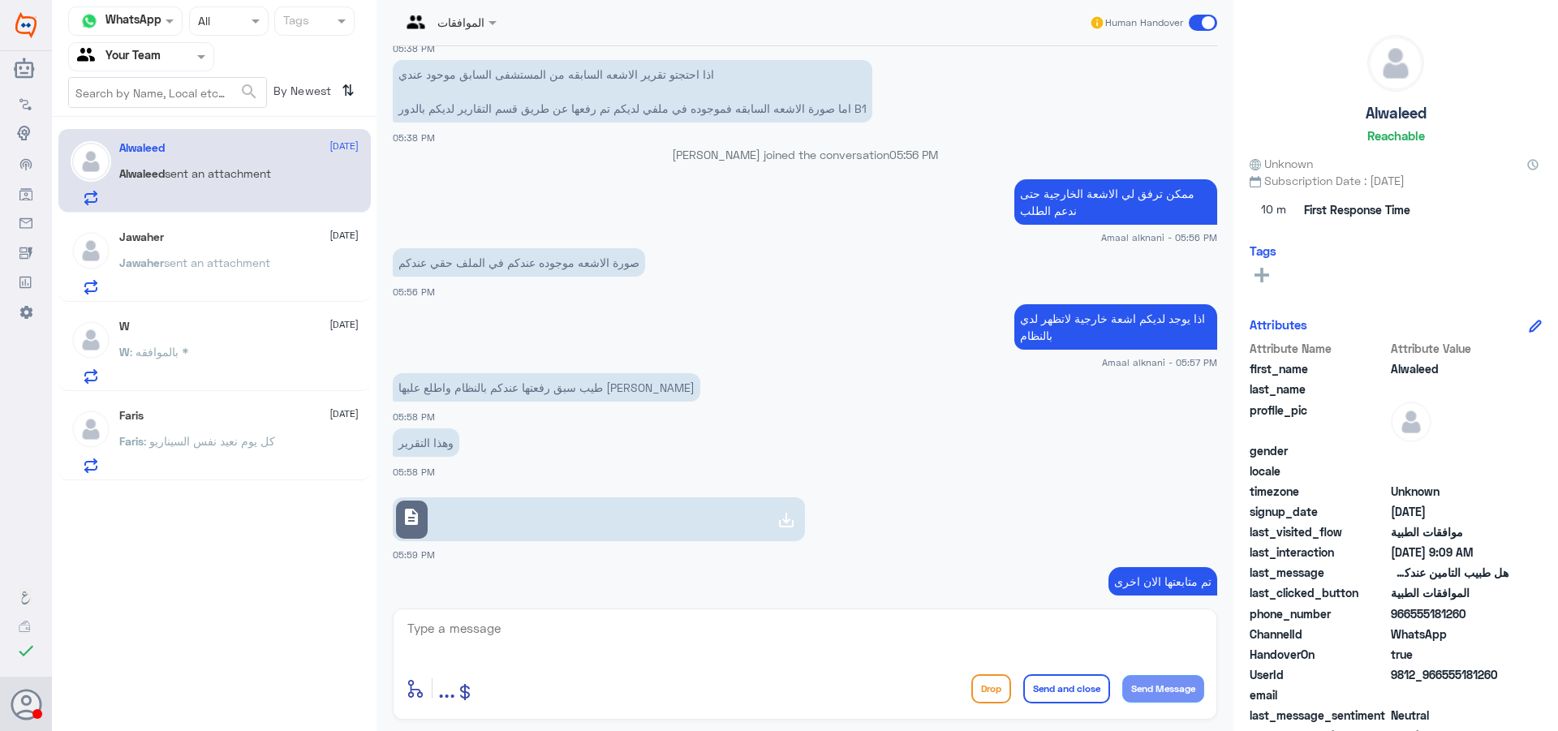
click at [691, 521] on link "description" at bounding box center [599, 519] width 412 height 44
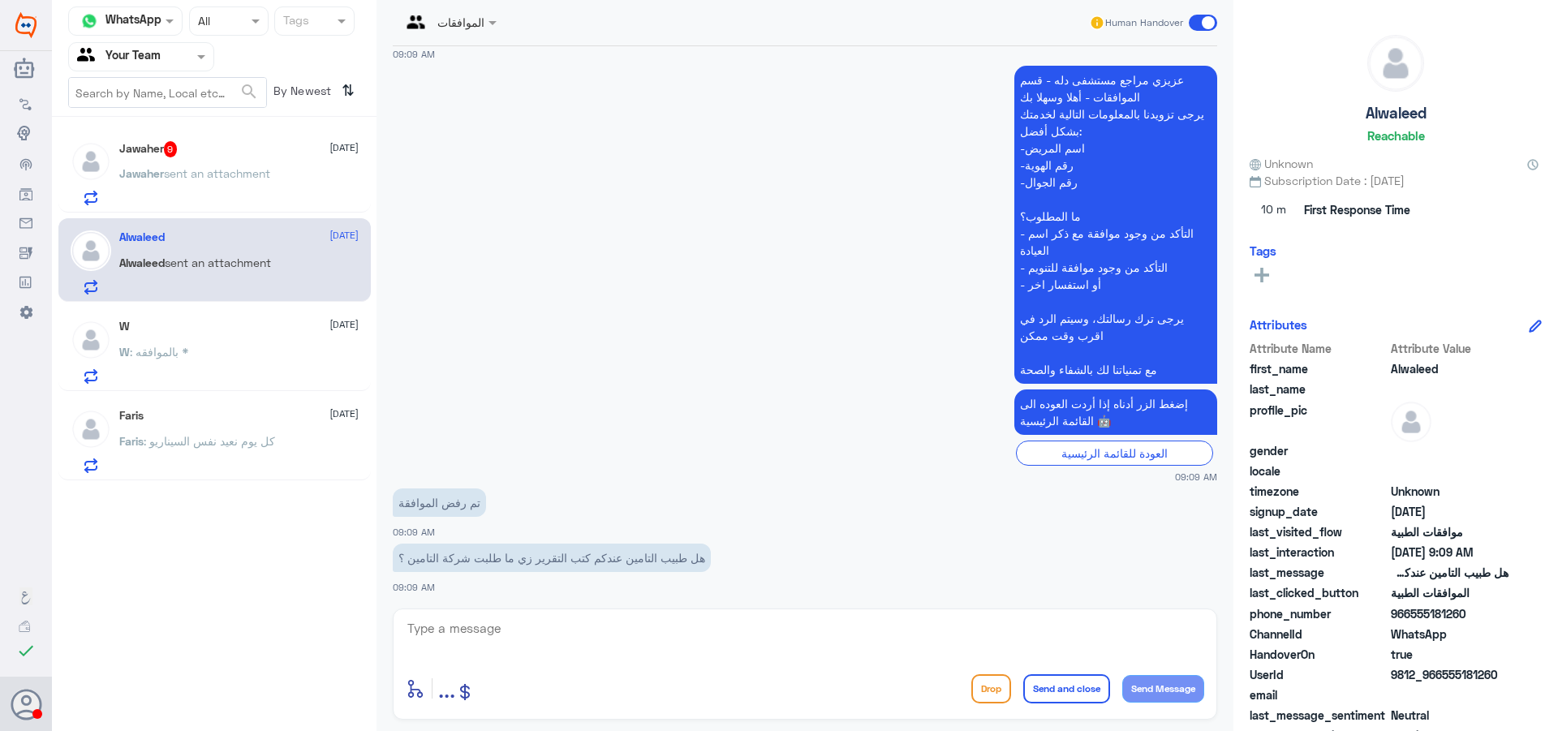
scroll to position [3167, 0]
click at [606, 628] on textarea at bounding box center [805, 638] width 799 height 40
type textarea "s"
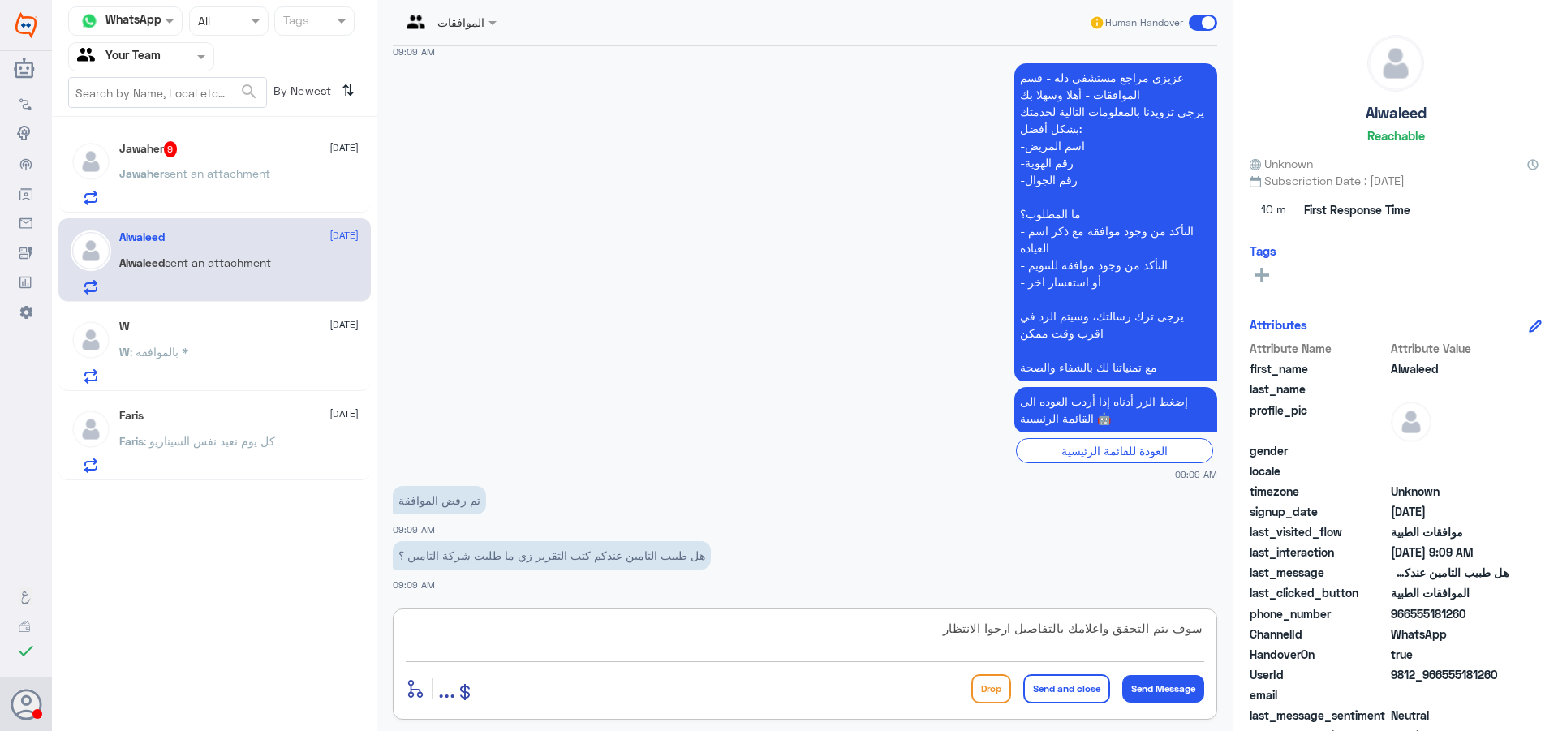
type textarea "سوف يتم التحقق واعلامك بالتفاصيل ارجوا الانتظار"
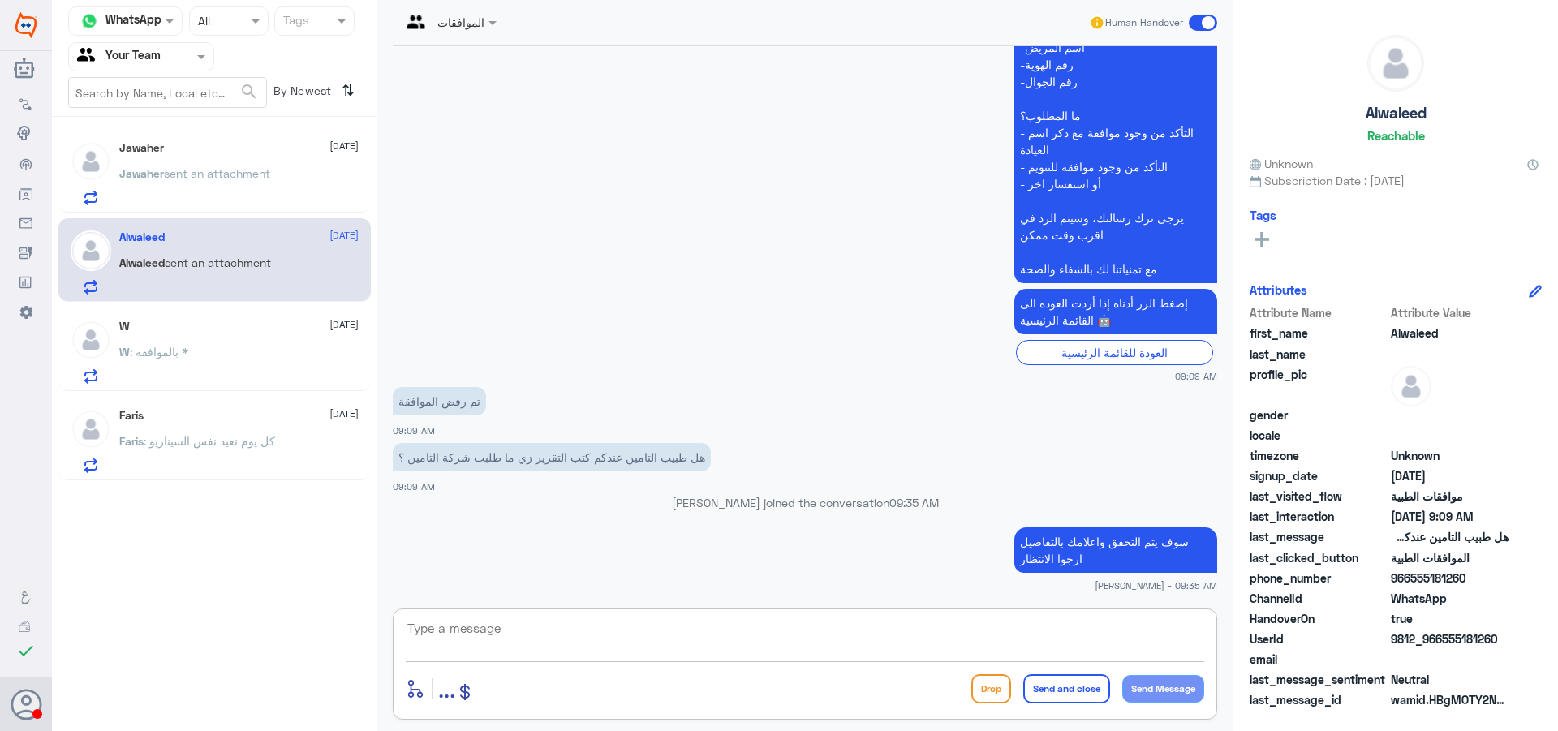
scroll to position [3231, 0]
click at [226, 332] on div "W 19 August" at bounding box center [238, 327] width 239 height 14
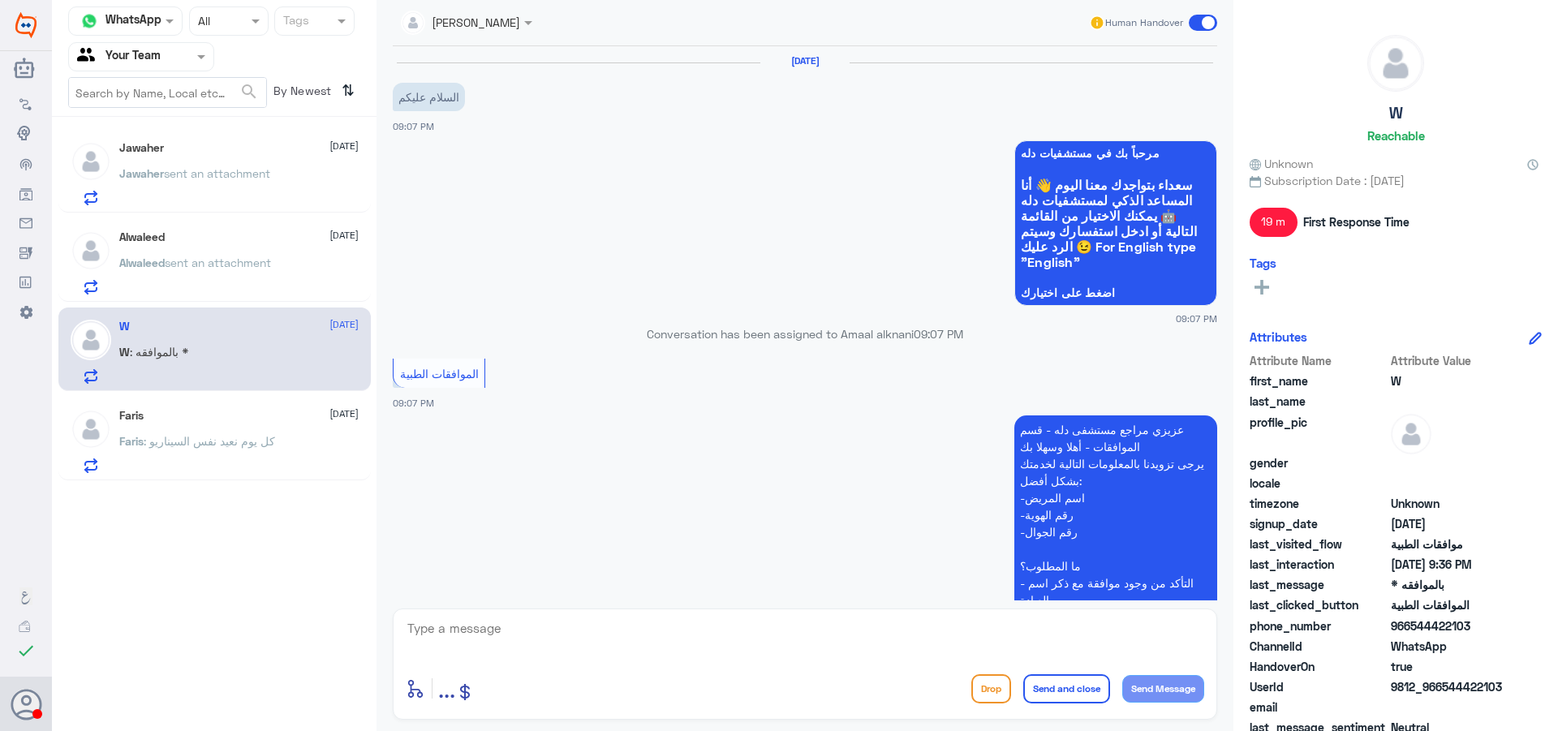
scroll to position [845, 0]
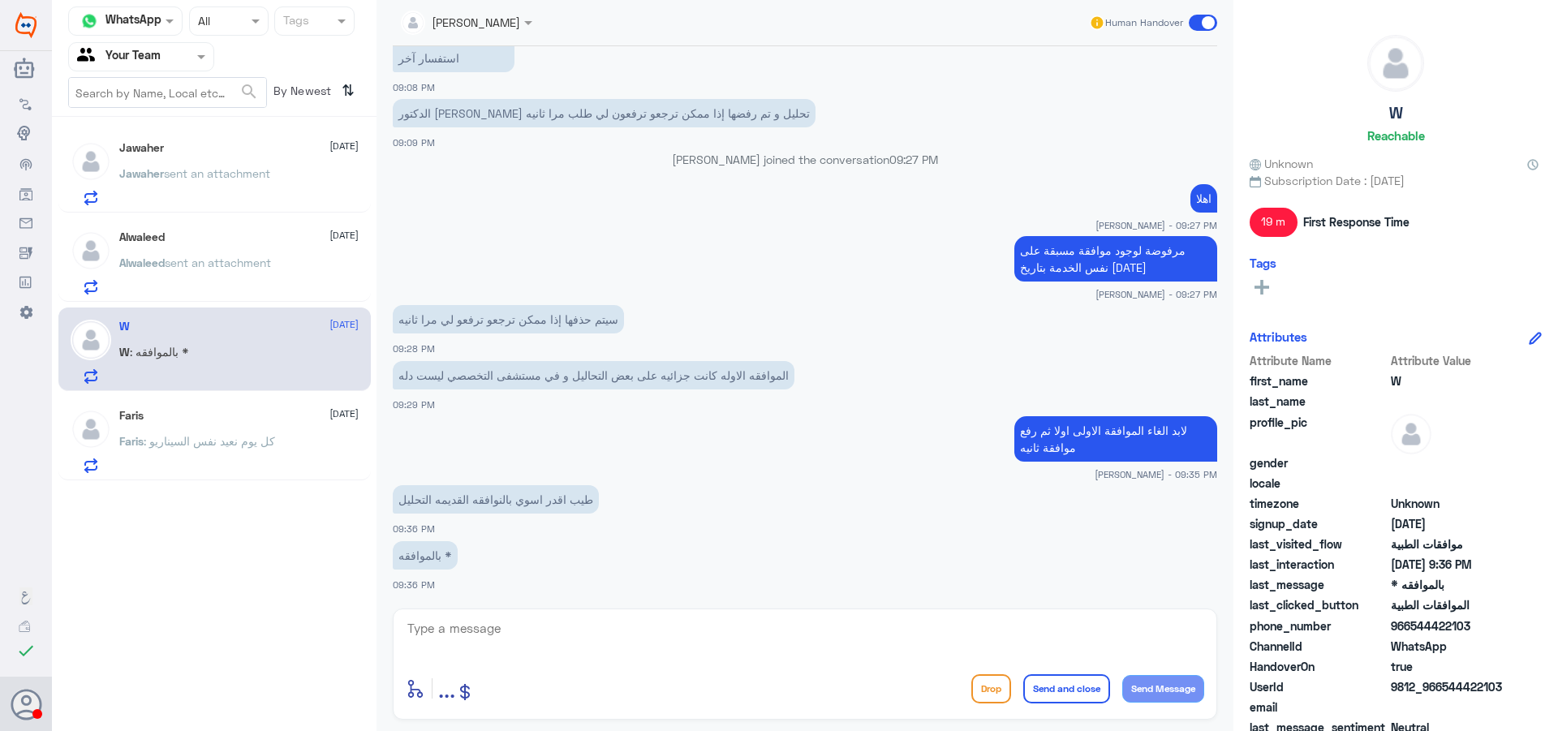
click at [211, 271] on p "Alwaleed sent an attachment" at bounding box center [195, 274] width 152 height 41
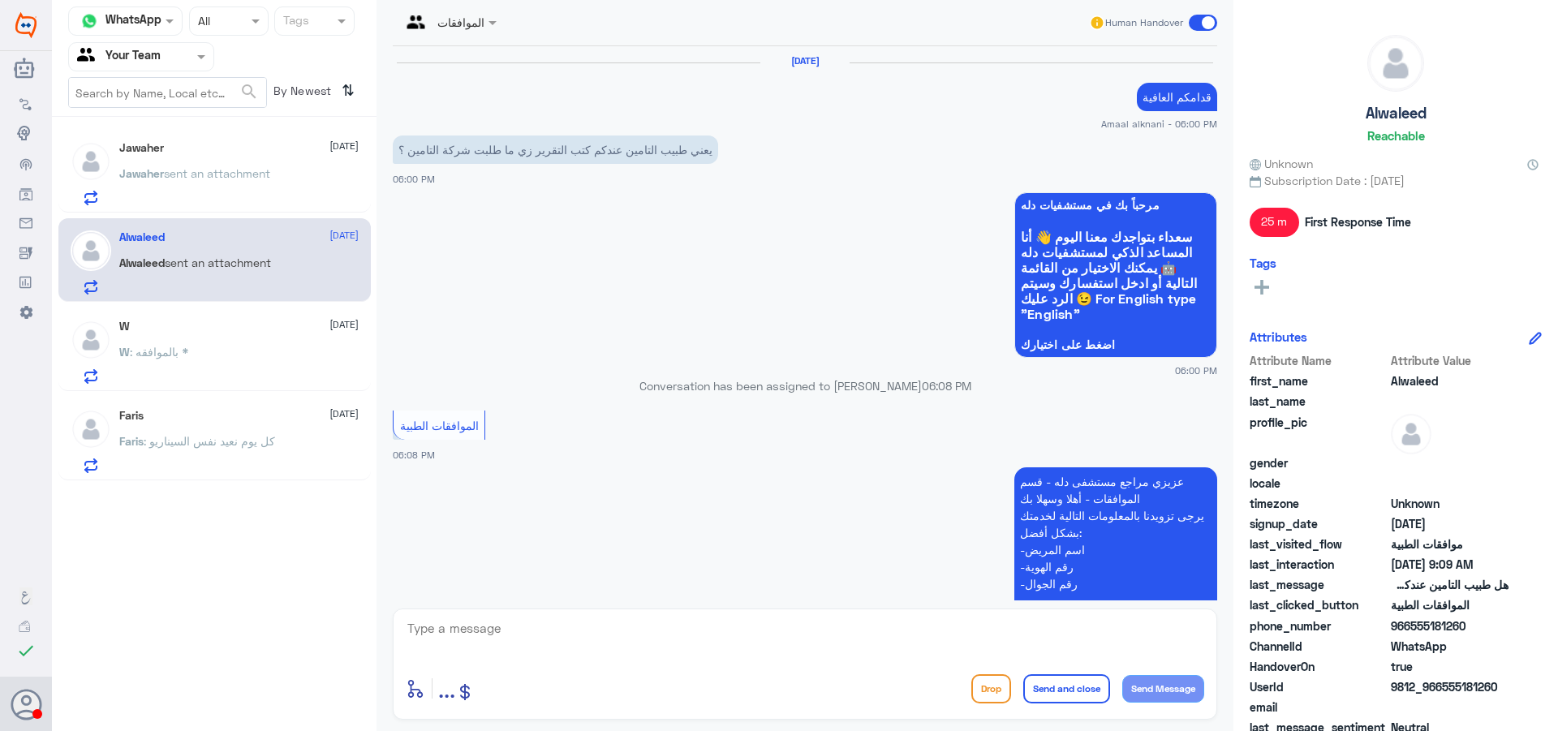
scroll to position [1427, 0]
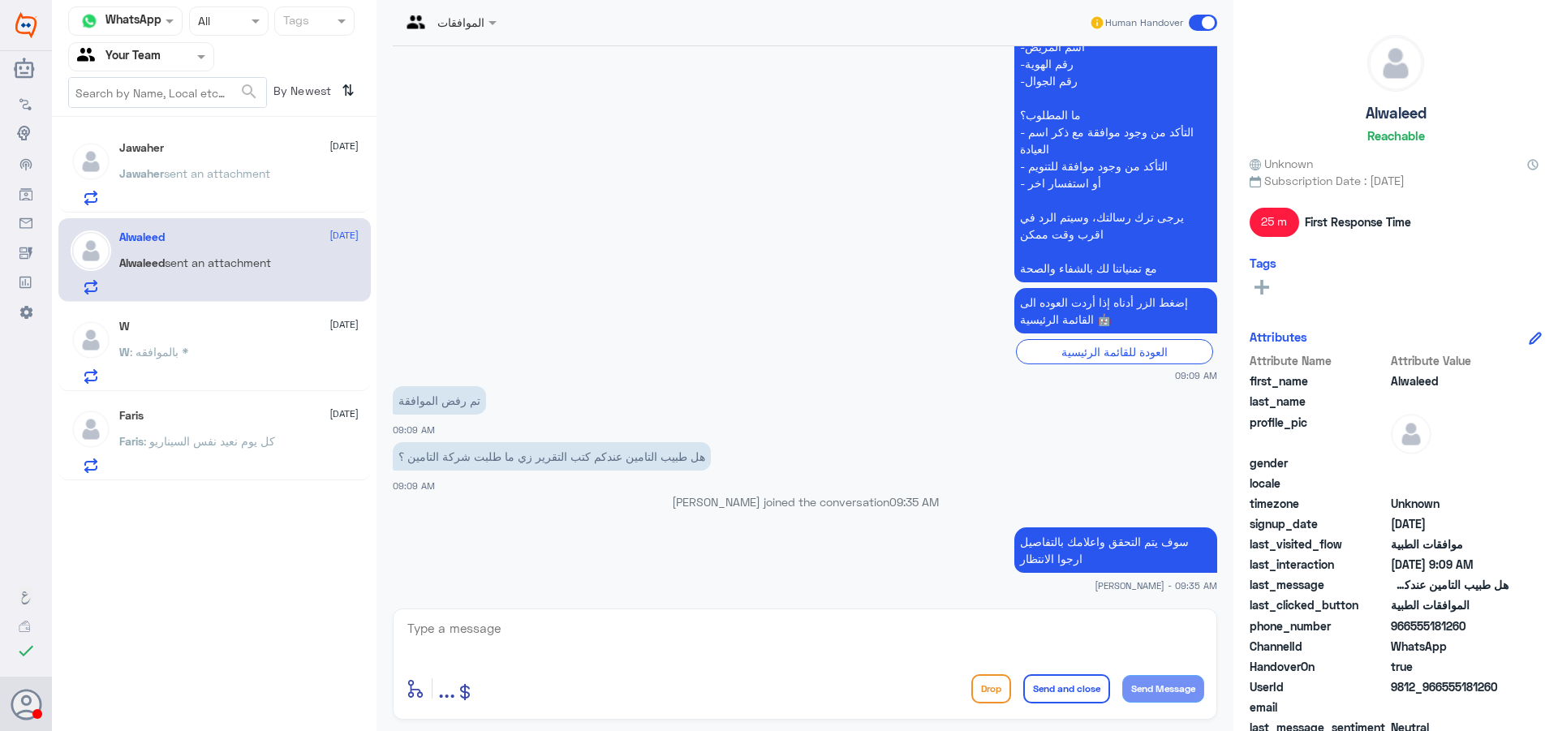
click at [187, 172] on span "sent an attachment" at bounding box center [217, 173] width 106 height 14
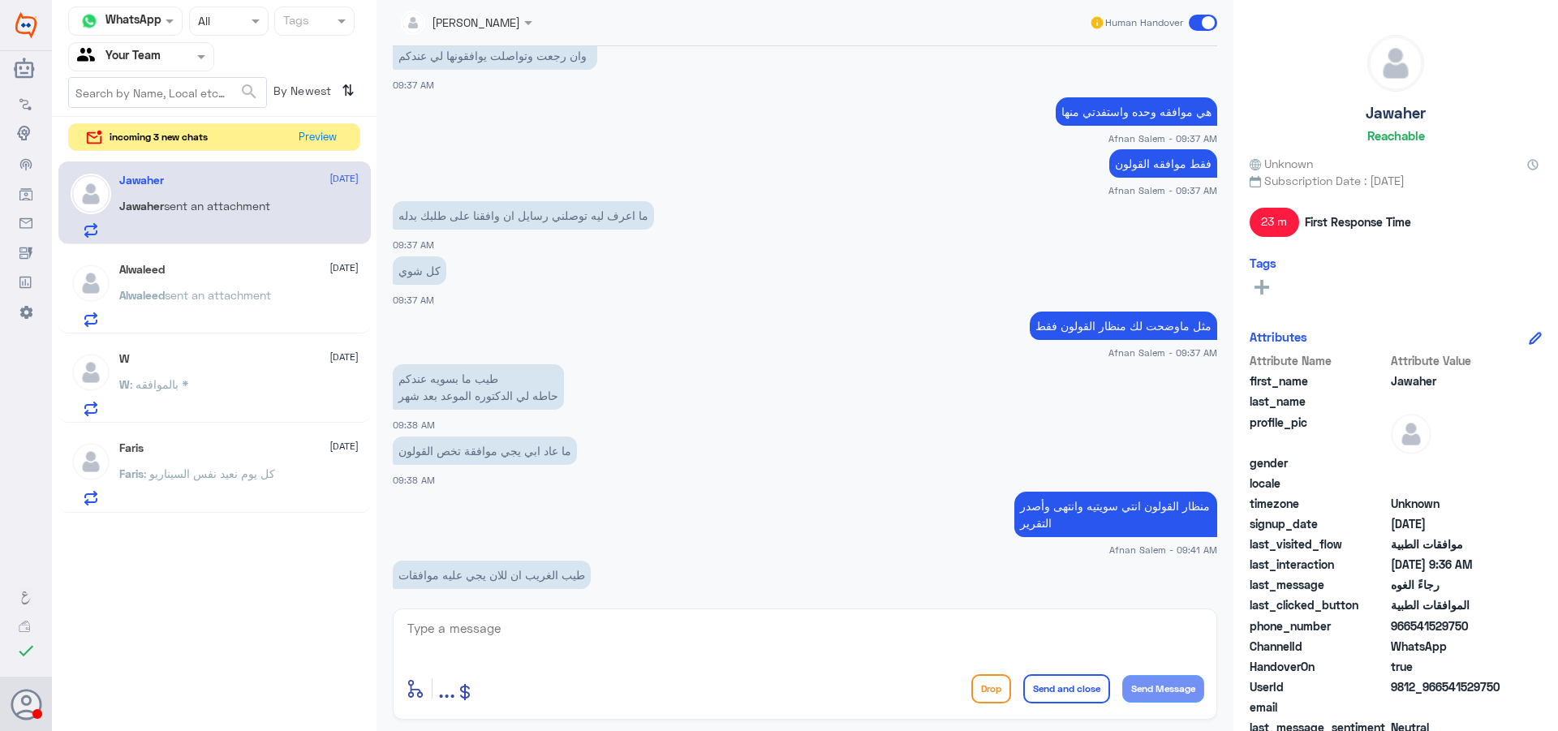
scroll to position [2758, 0]
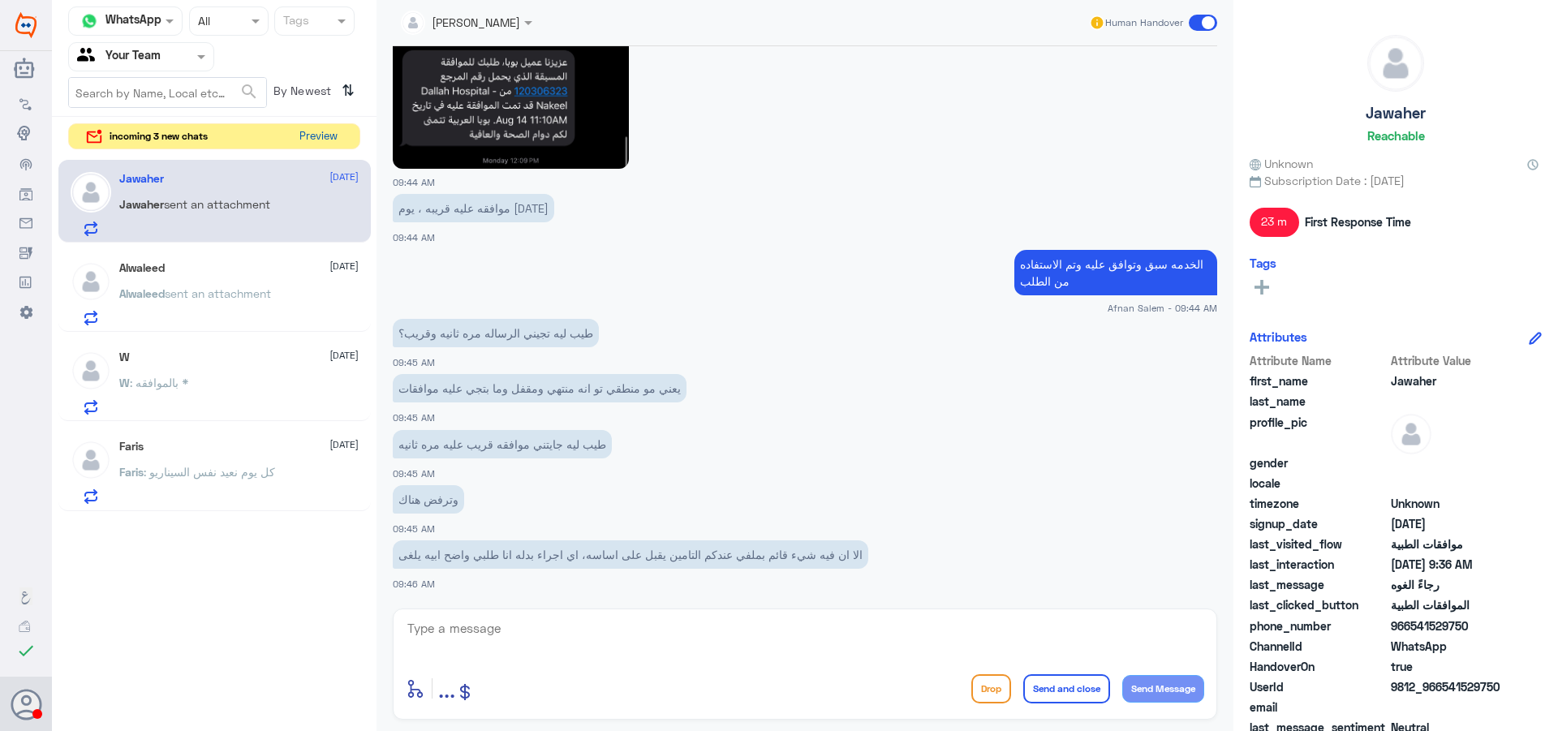
click at [314, 130] on button "Preview" at bounding box center [318, 136] width 50 height 25
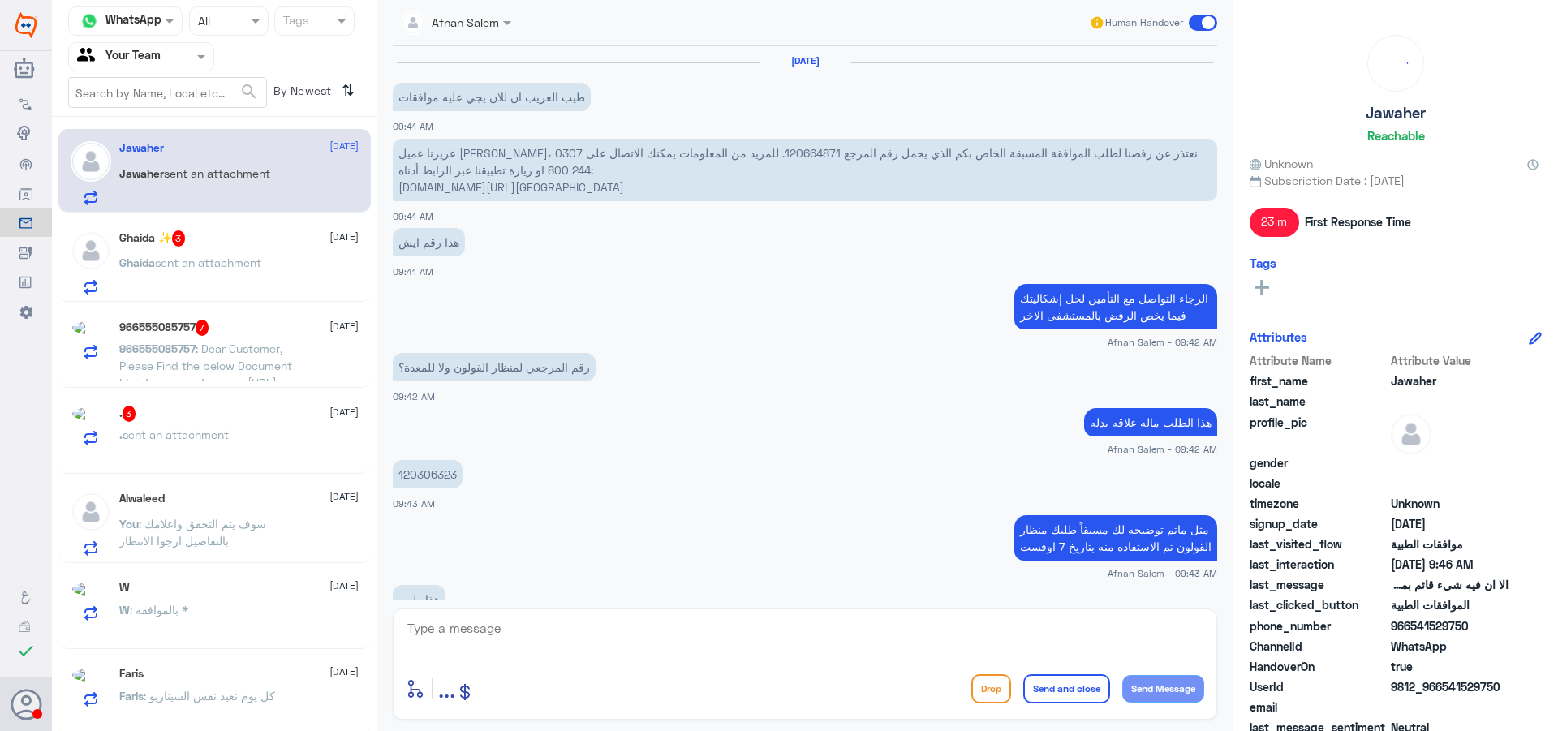
scroll to position [850, 0]
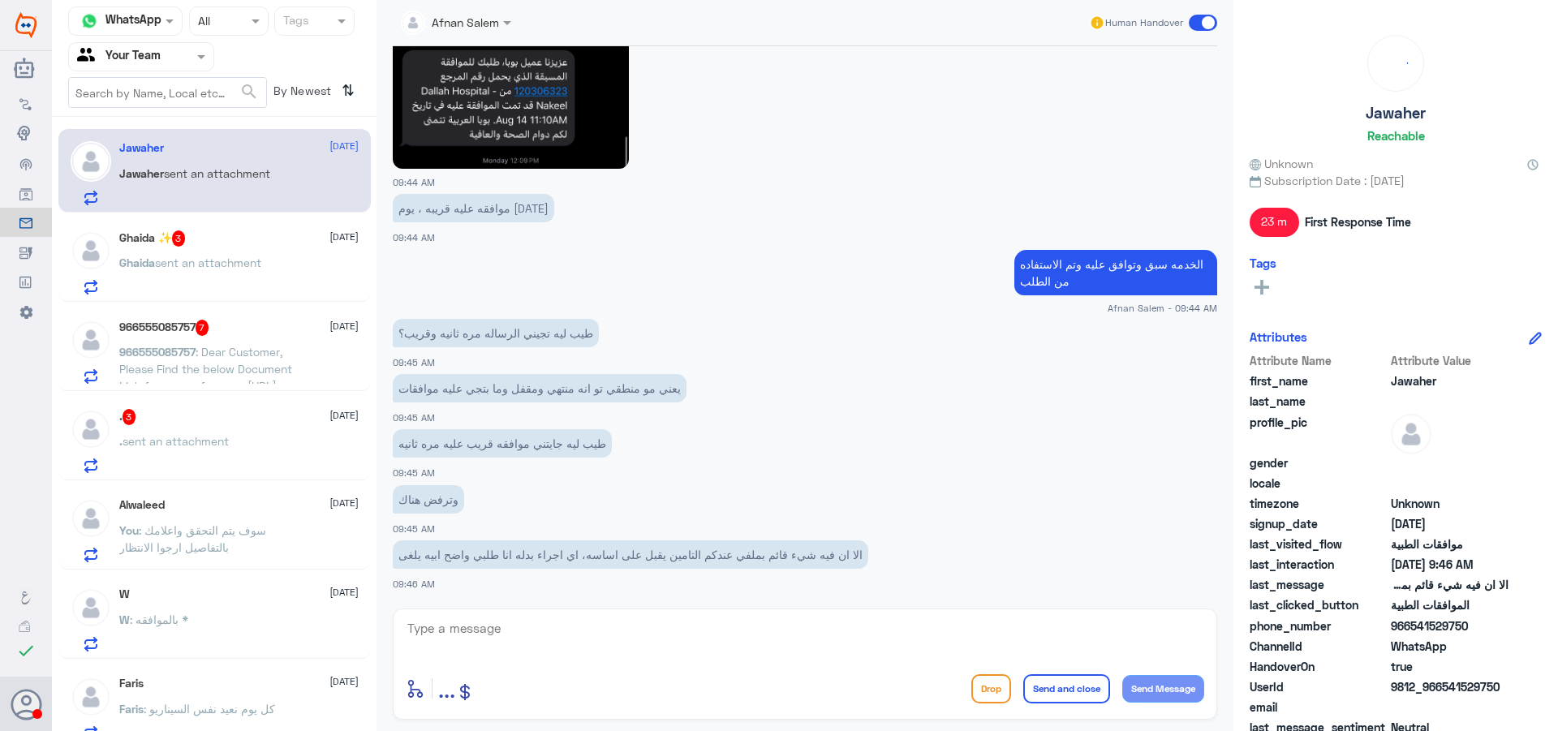
click at [261, 274] on p "Ghaida sent an attachment" at bounding box center [190, 274] width 142 height 41
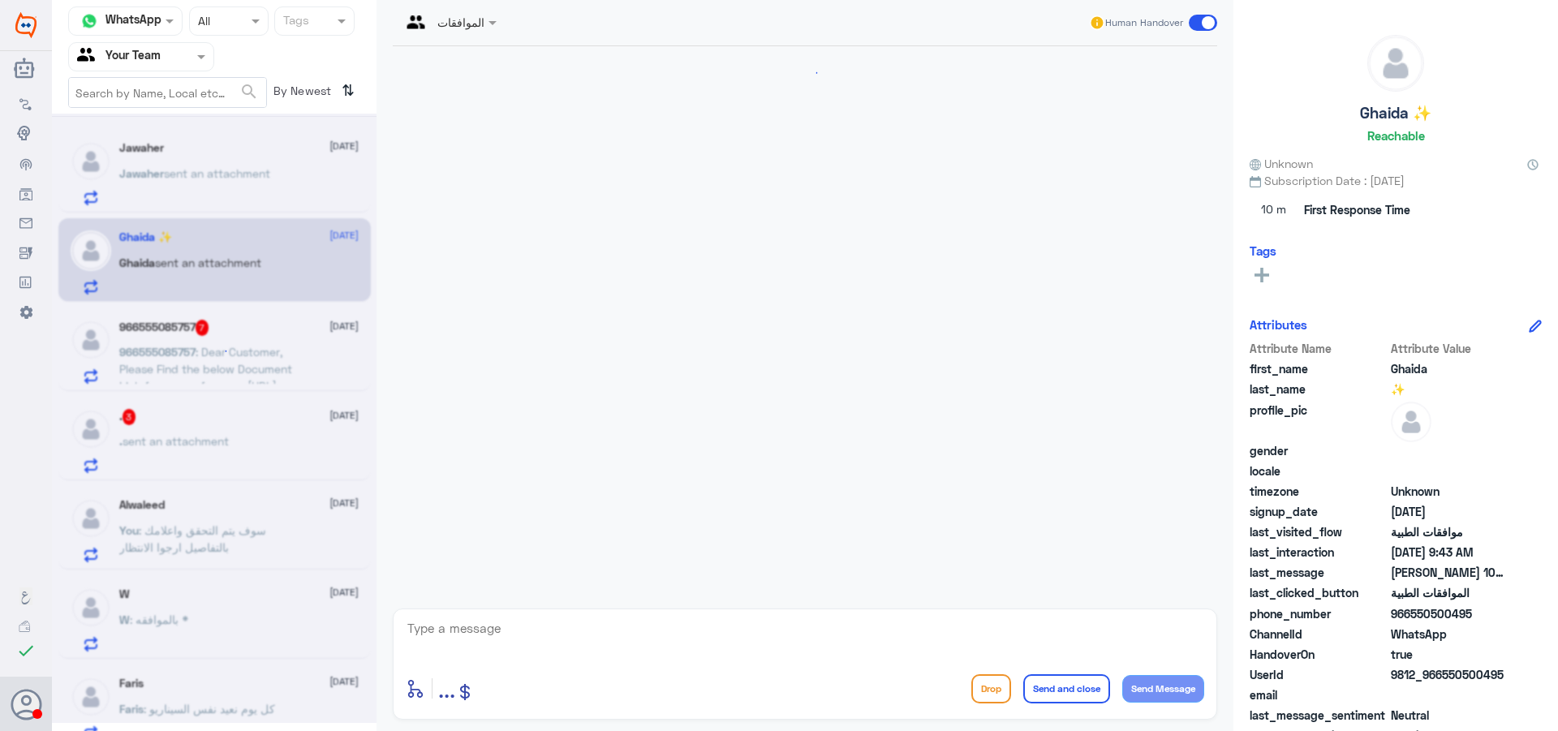
scroll to position [381, 0]
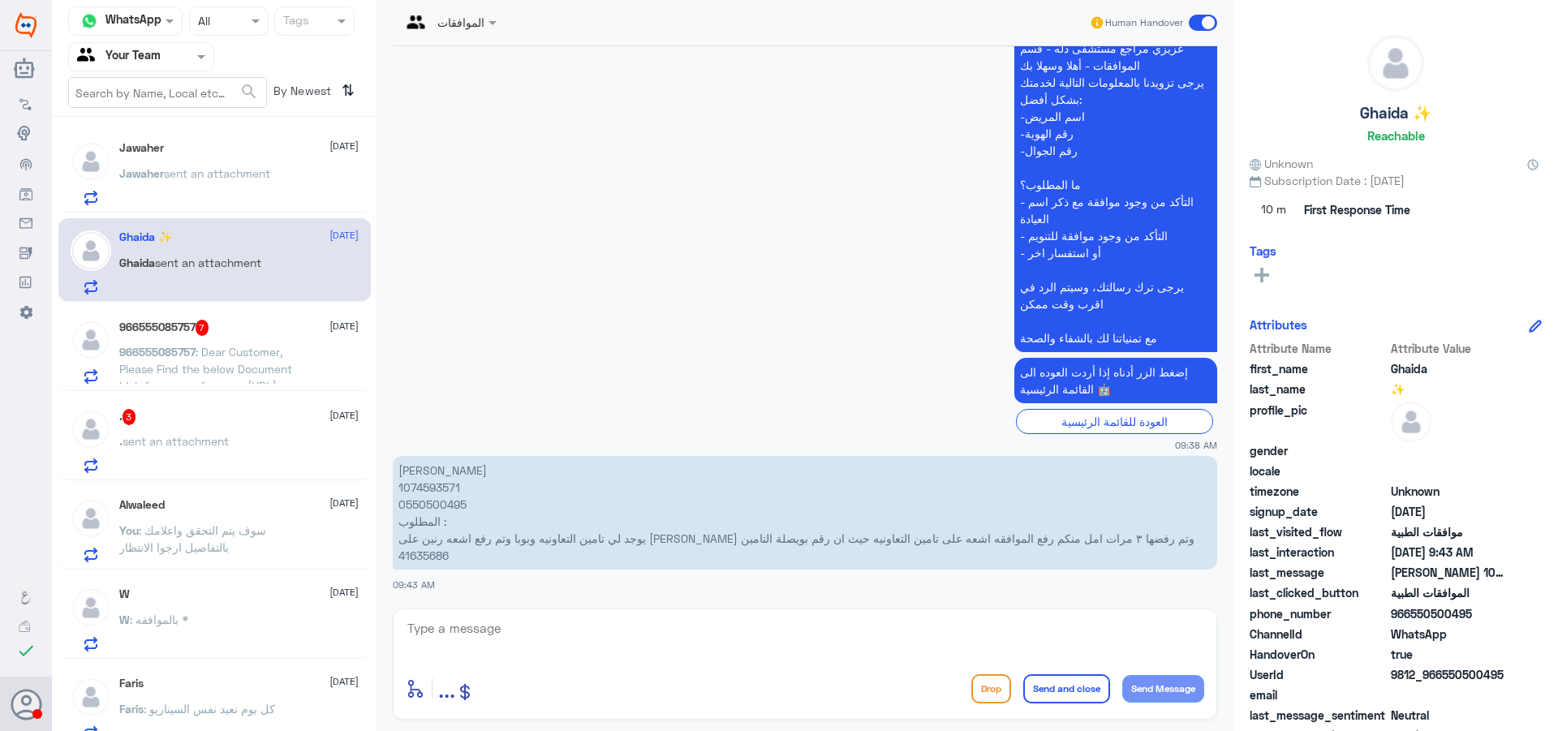
click at [440, 493] on p "غيدا ابراهيم الدوسري 1074593571 0550500495 المطلوب : يوجد لي تامين التعاونيه وب…" at bounding box center [805, 513] width 825 height 114
copy p "1074593571"
click at [481, 622] on textarea at bounding box center [805, 638] width 799 height 40
type textarea "عزيزي تعديل التامين ورفع الموافقة تكون عن طريق الاستقبال لفتح كشفيه جديدة تحت ا…"
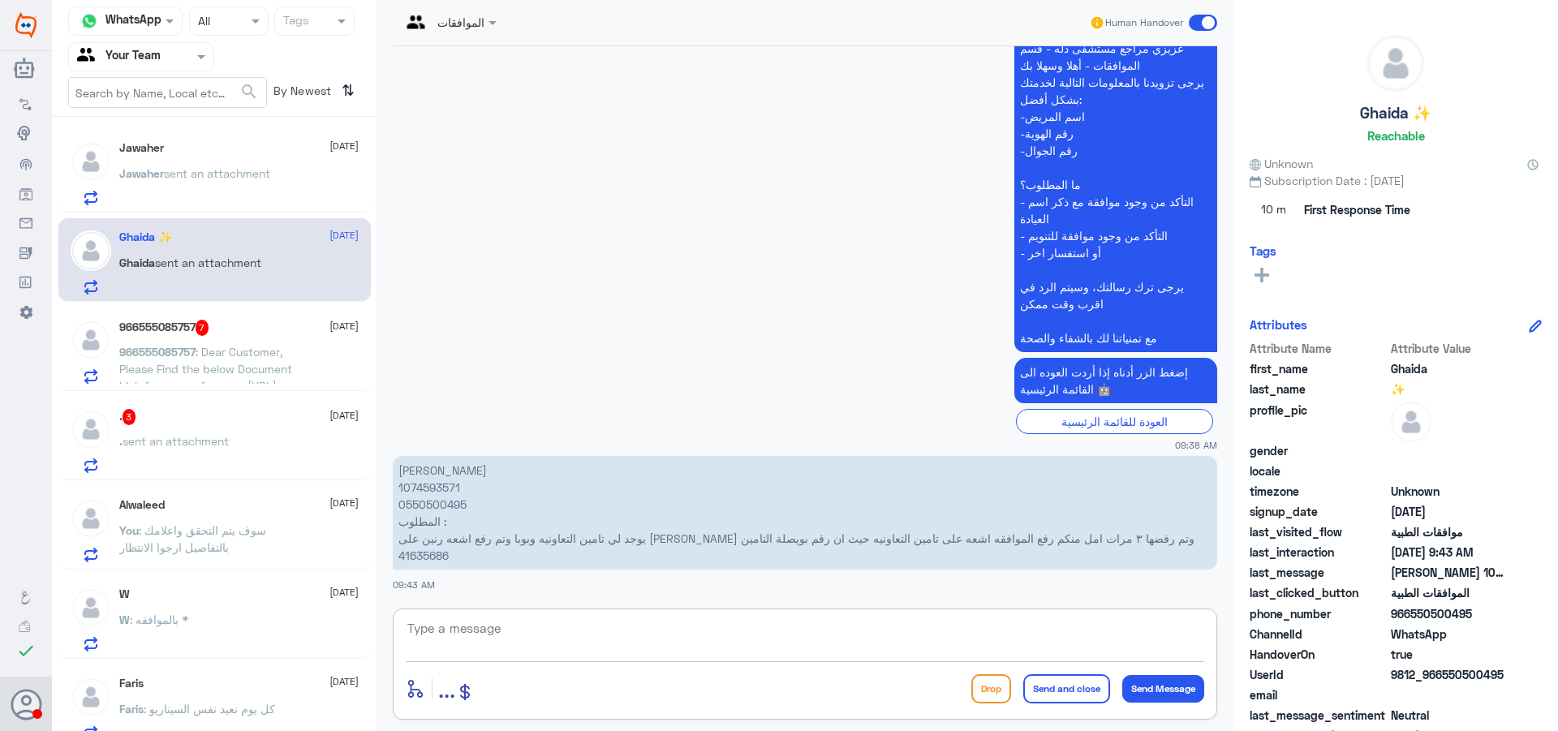
scroll to position [485, 0]
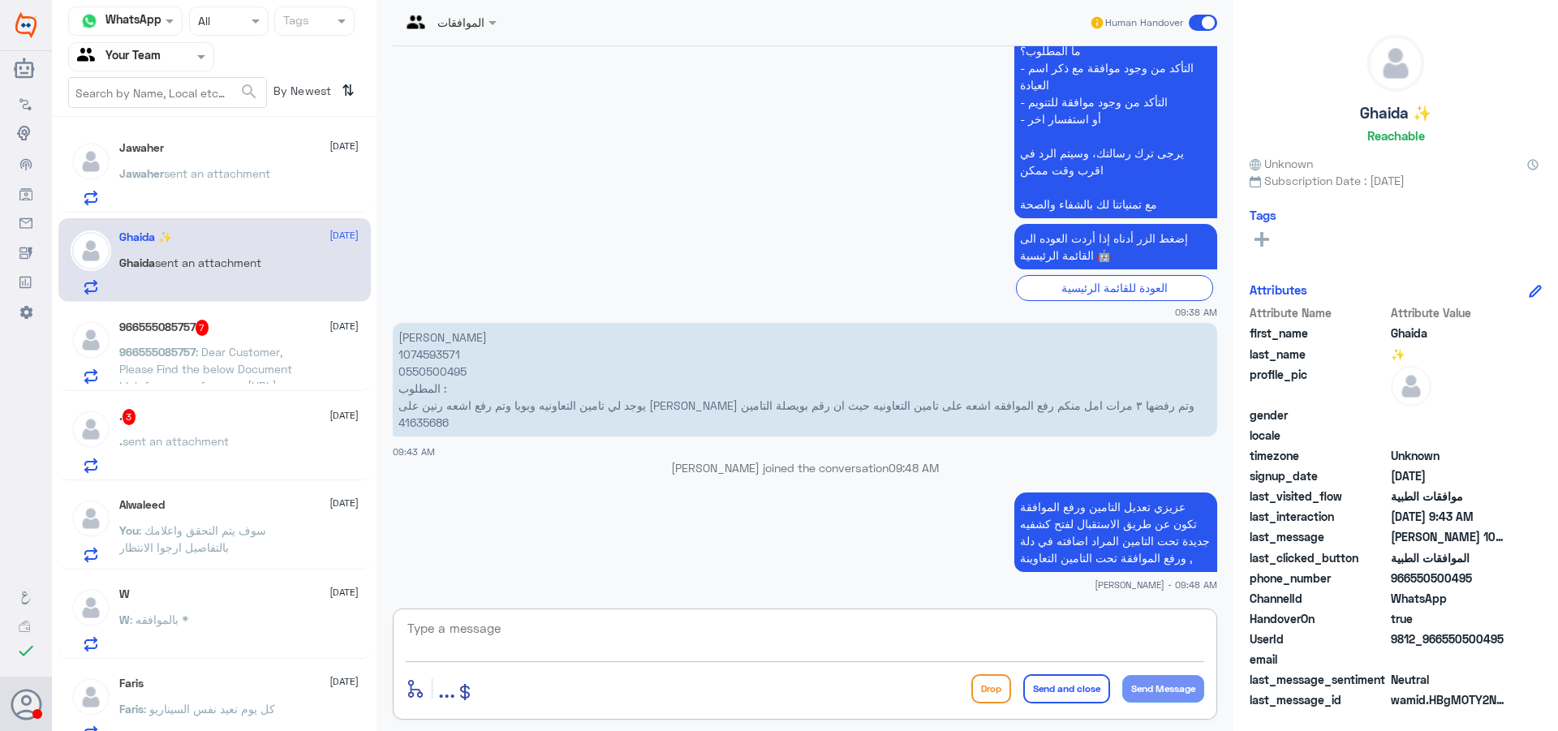
click at [258, 357] on span ": Dear Customer, Please Find the below Document Link for your reference. https:…" at bounding box center [205, 377] width 173 height 65
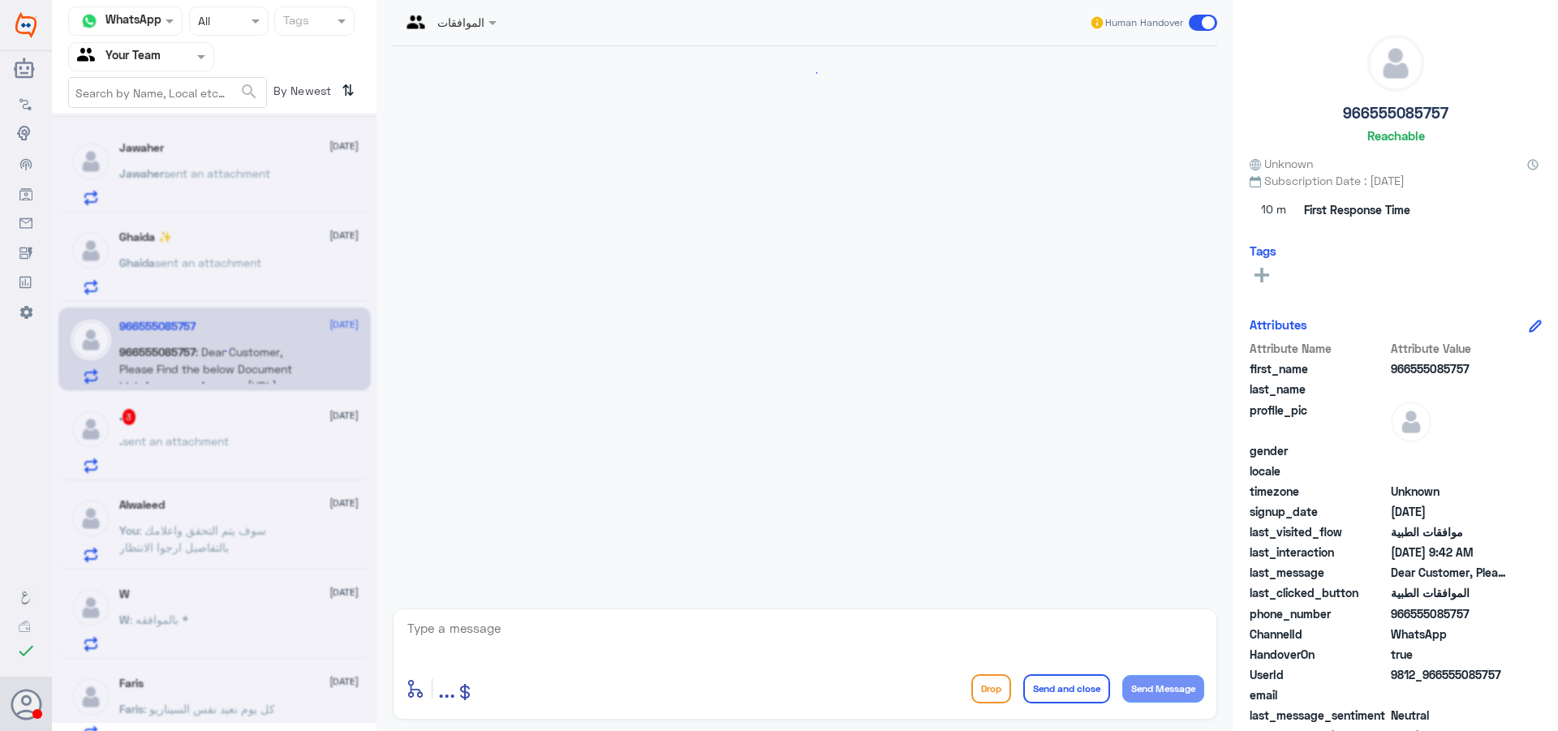
scroll to position [1341, 0]
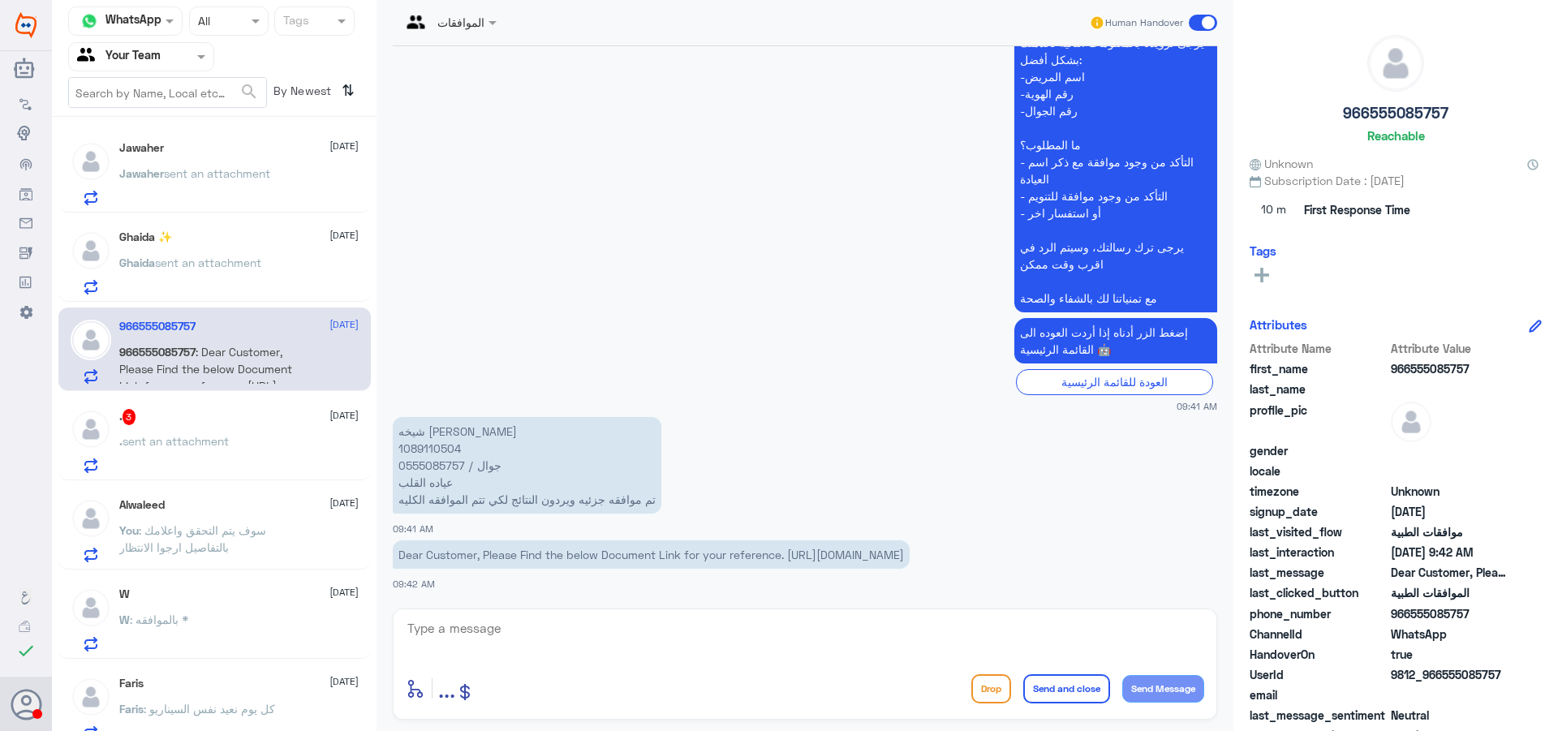
click at [437, 428] on p "شيخه مرزوق ظافر اليامي 1089110504 جوال / 0555085757 عياده القلب تم موافقه جزئيه…" at bounding box center [527, 465] width 269 height 97
copy p "1089110504"
drag, startPoint x: 790, startPoint y: 539, endPoint x: 815, endPoint y: 559, distance: 32.3
click at [815, 559] on p "Dear Customer, Please Find the below Document Link for your reference. https://…" at bounding box center [651, 554] width 517 height 28
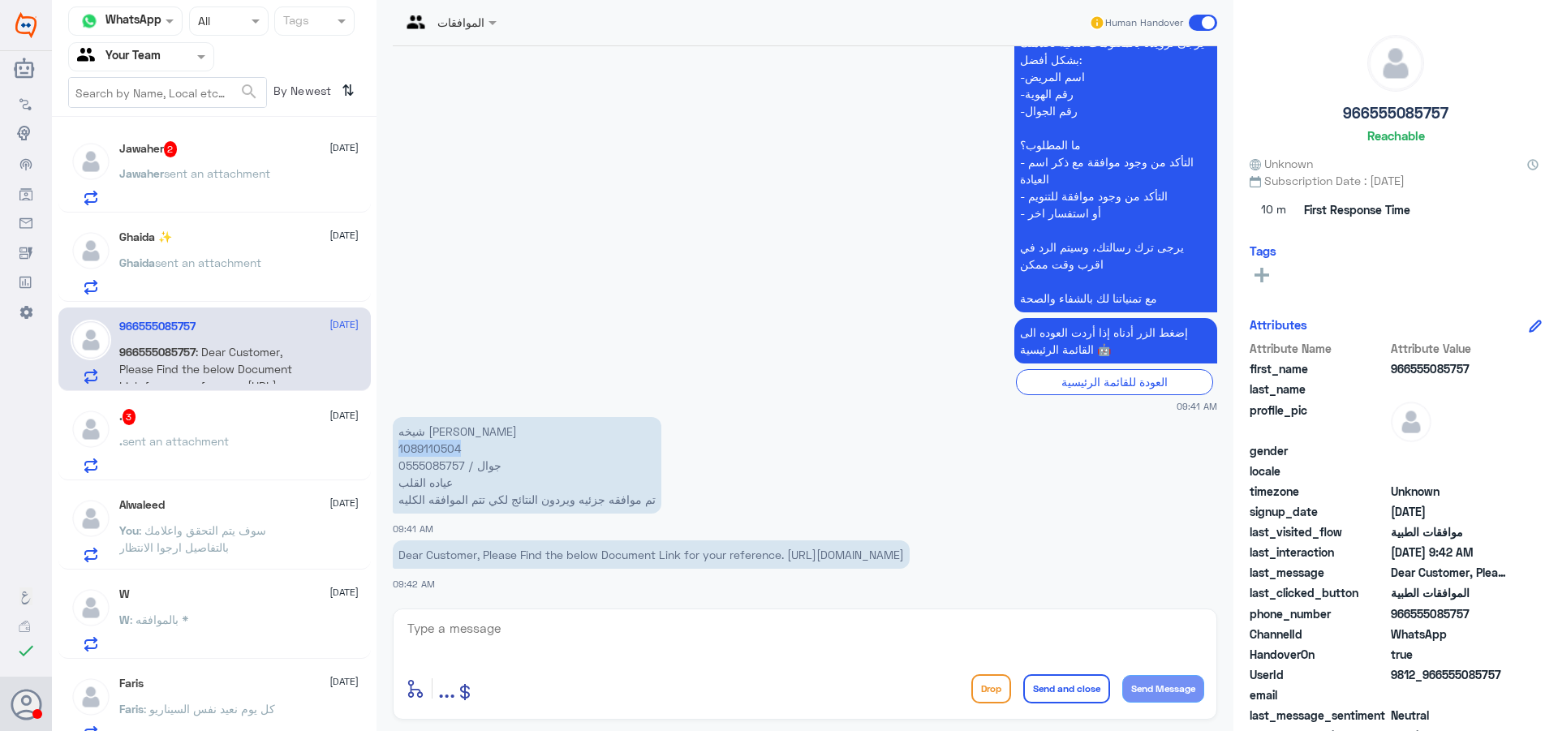
copy span "https://e-services.tawuniya.com.sa/reports/rwservlet?FAX_RESP_n&141905080825RI5…"
click at [418, 433] on p "شيخه مرزوق ظافر اليامي 1089110504 جوال / 0555085757 عياده القلب تم موافقه جزئيه…" at bounding box center [527, 465] width 269 height 97
copy p "1089110504"
drag, startPoint x: 674, startPoint y: 562, endPoint x: 790, endPoint y: 540, distance: 118.1
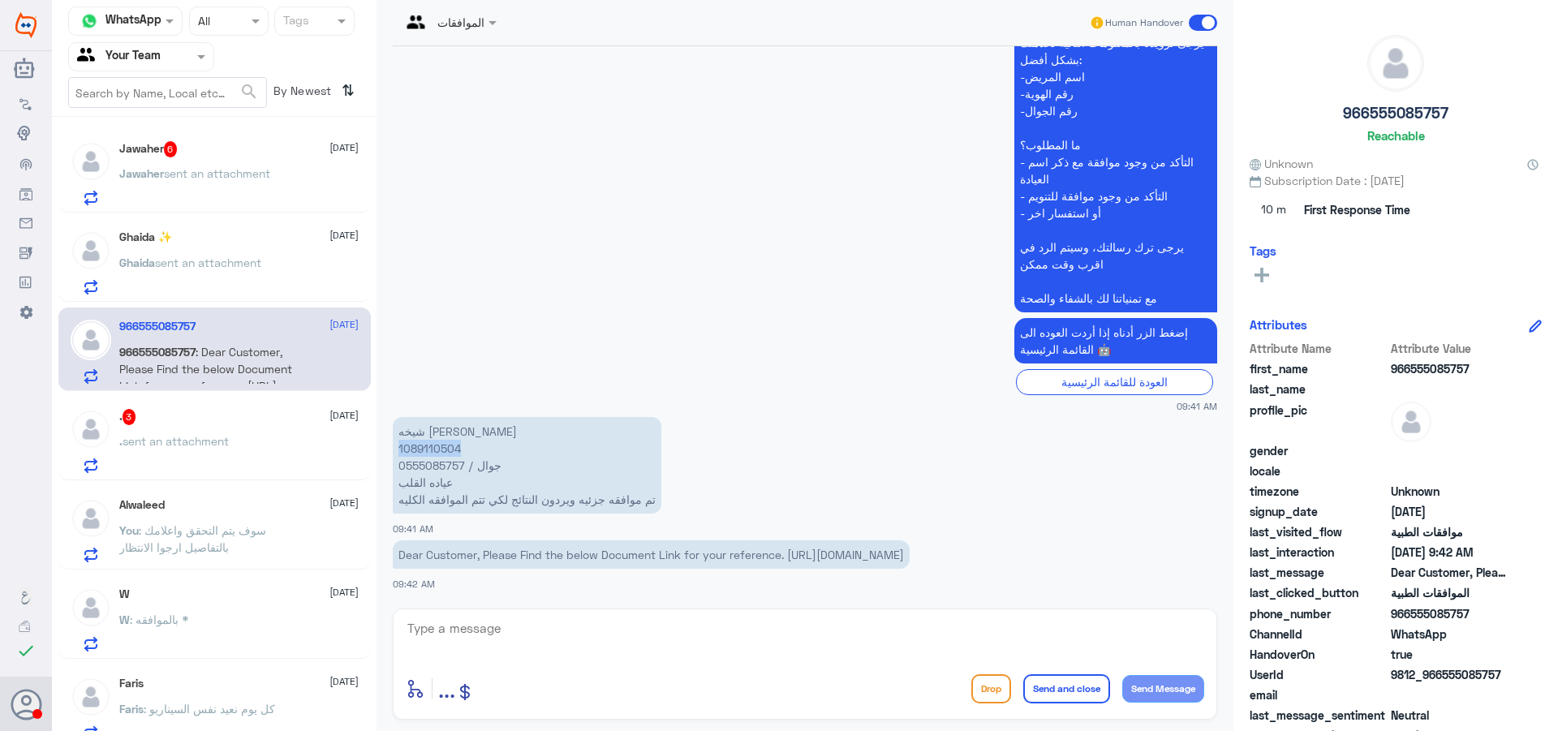
click at [790, 540] on p "Dear Customer, Please Find the below Document Link for your reference. https://…" at bounding box center [651, 554] width 517 height 28
copy span "https://e-services.tawuniya.com.sa/reports/rwservlet?FAX_RESP_n&141905080825RI5…"
click at [588, 647] on textarea at bounding box center [805, 638] width 799 height 40
type textarea "تمت المتابعة مرة بارفاق نتيجة التحاليل وتقارير الطبيب ارجوا انتظار رد التامين ا…"
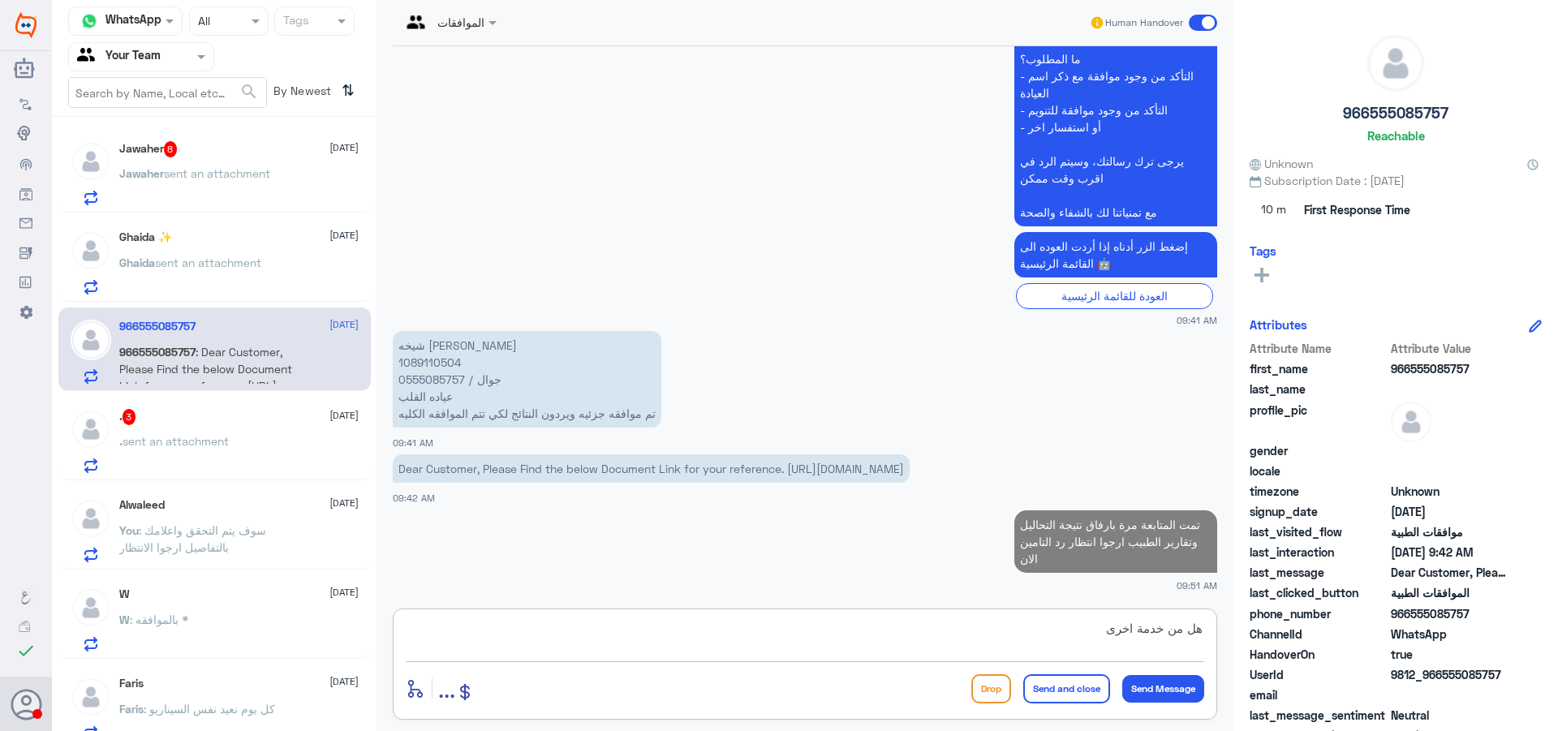
type textarea "هل من خدمة اخرى ؟"
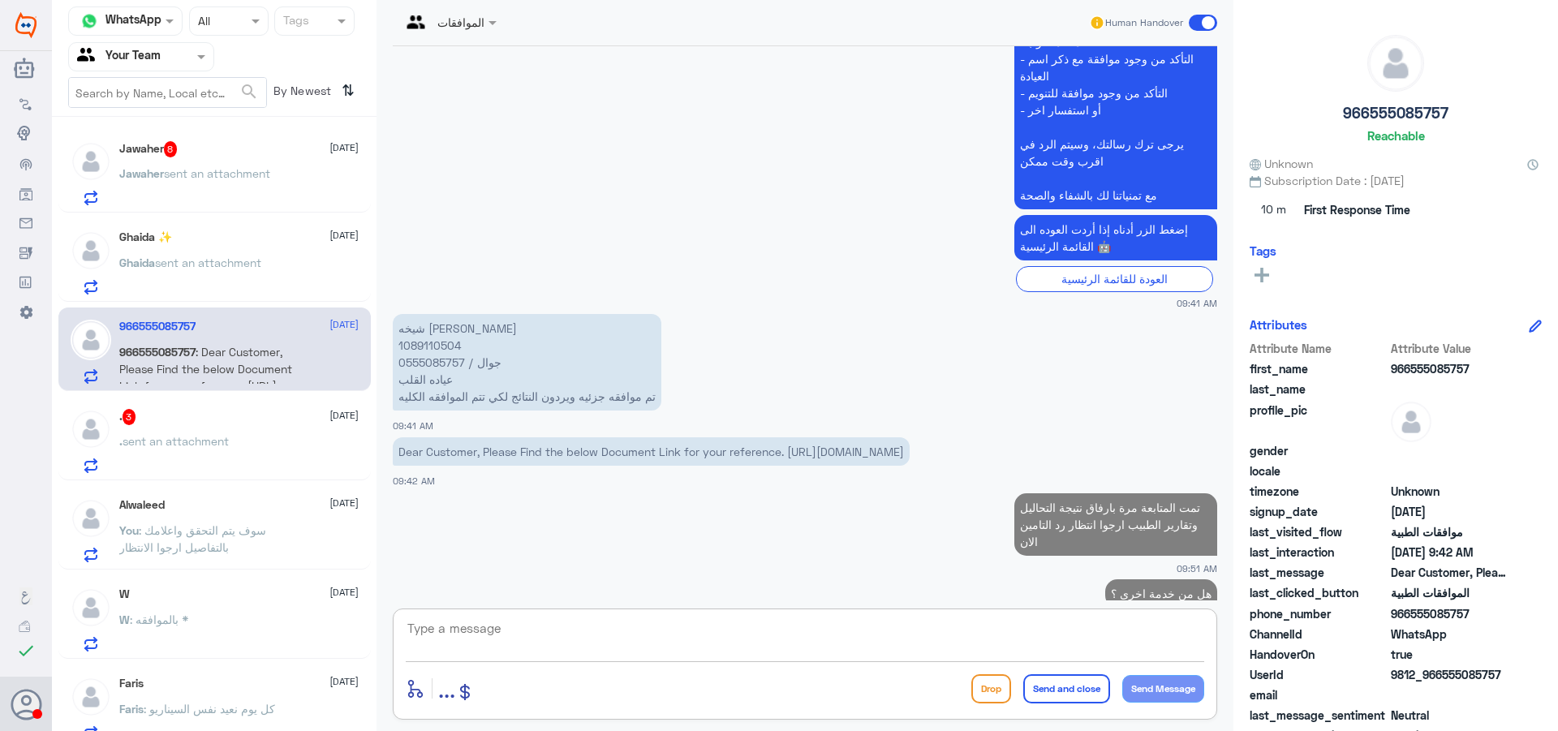
scroll to position [1462, 0]
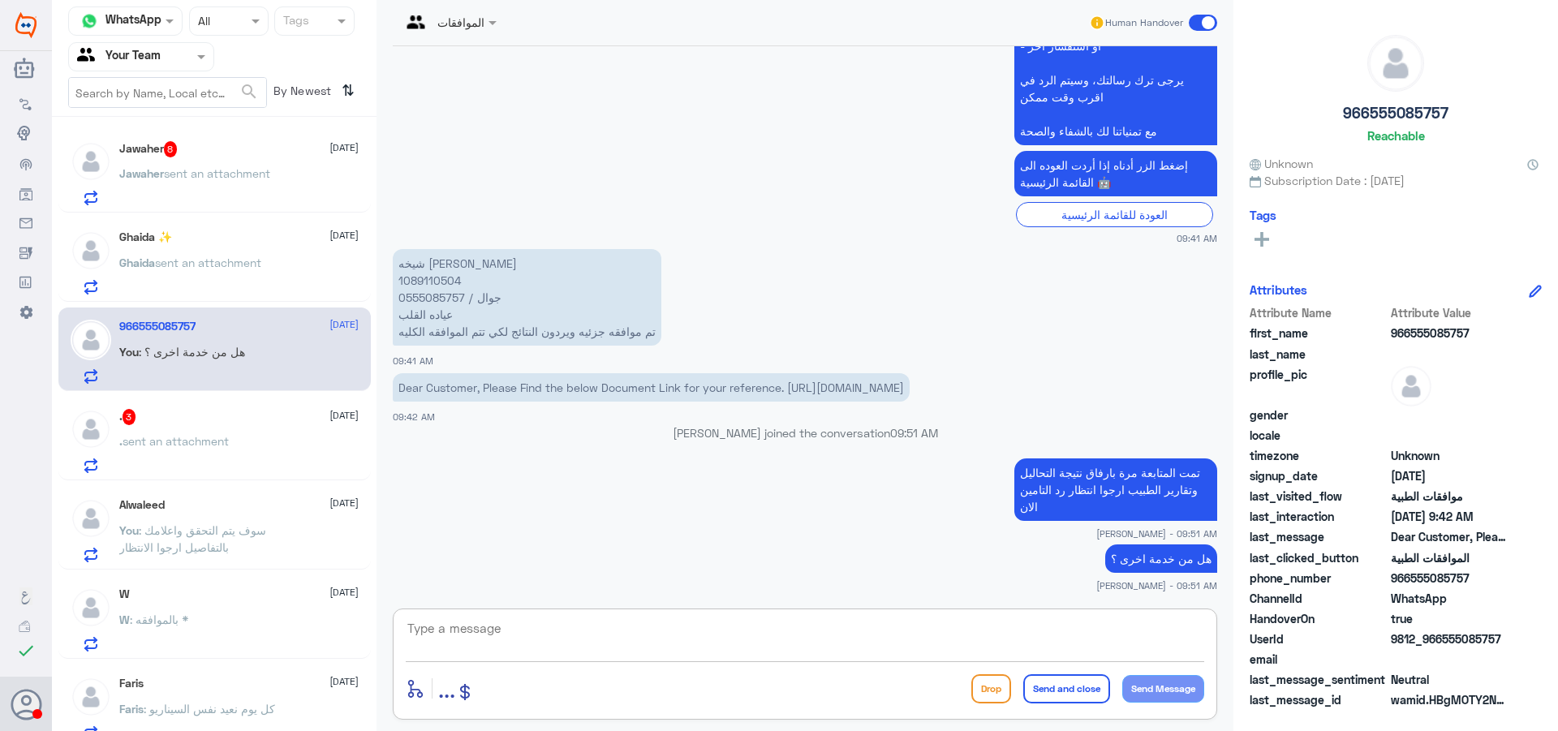
click at [256, 456] on div ". sent an attachment" at bounding box center [238, 455] width 239 height 37
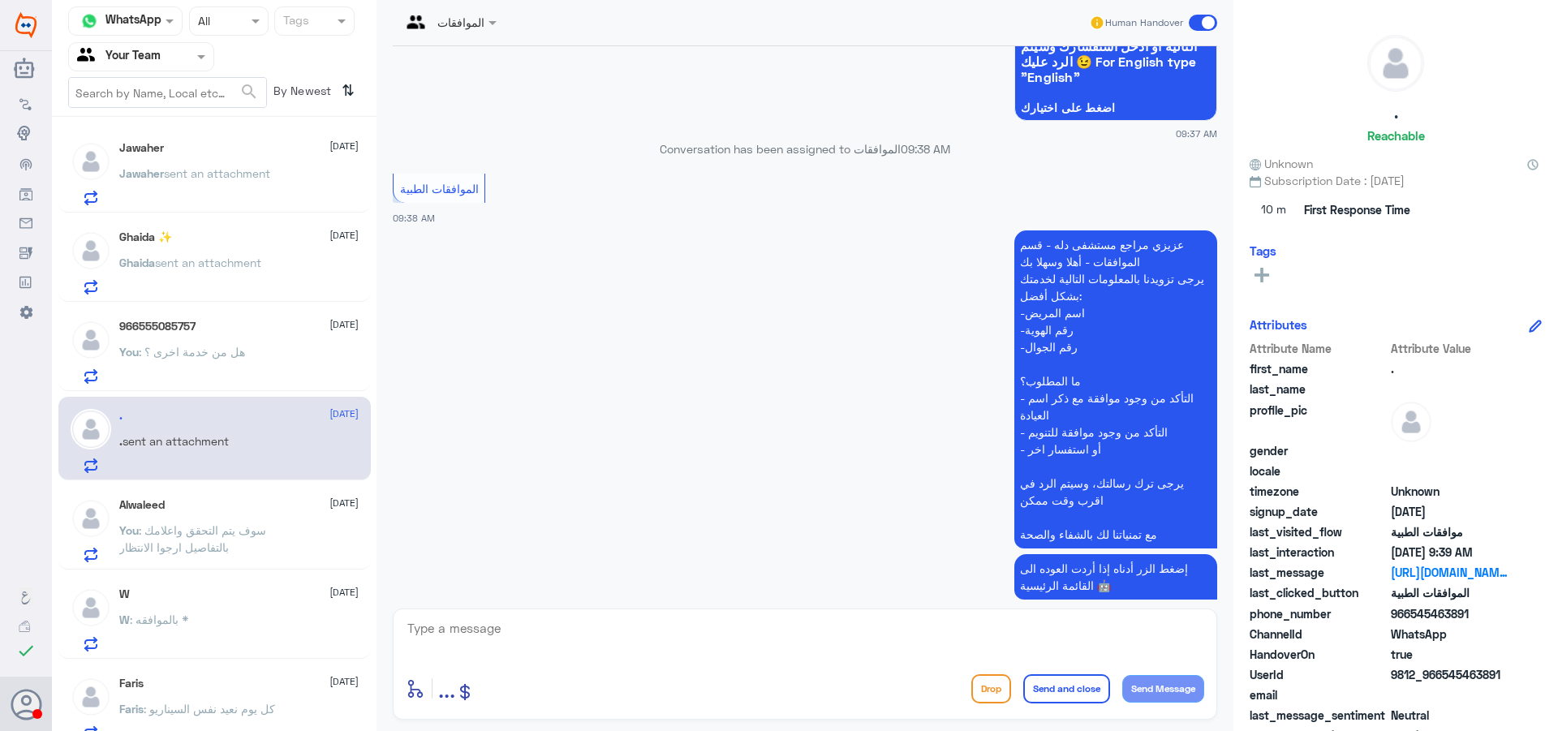
scroll to position [392, 0]
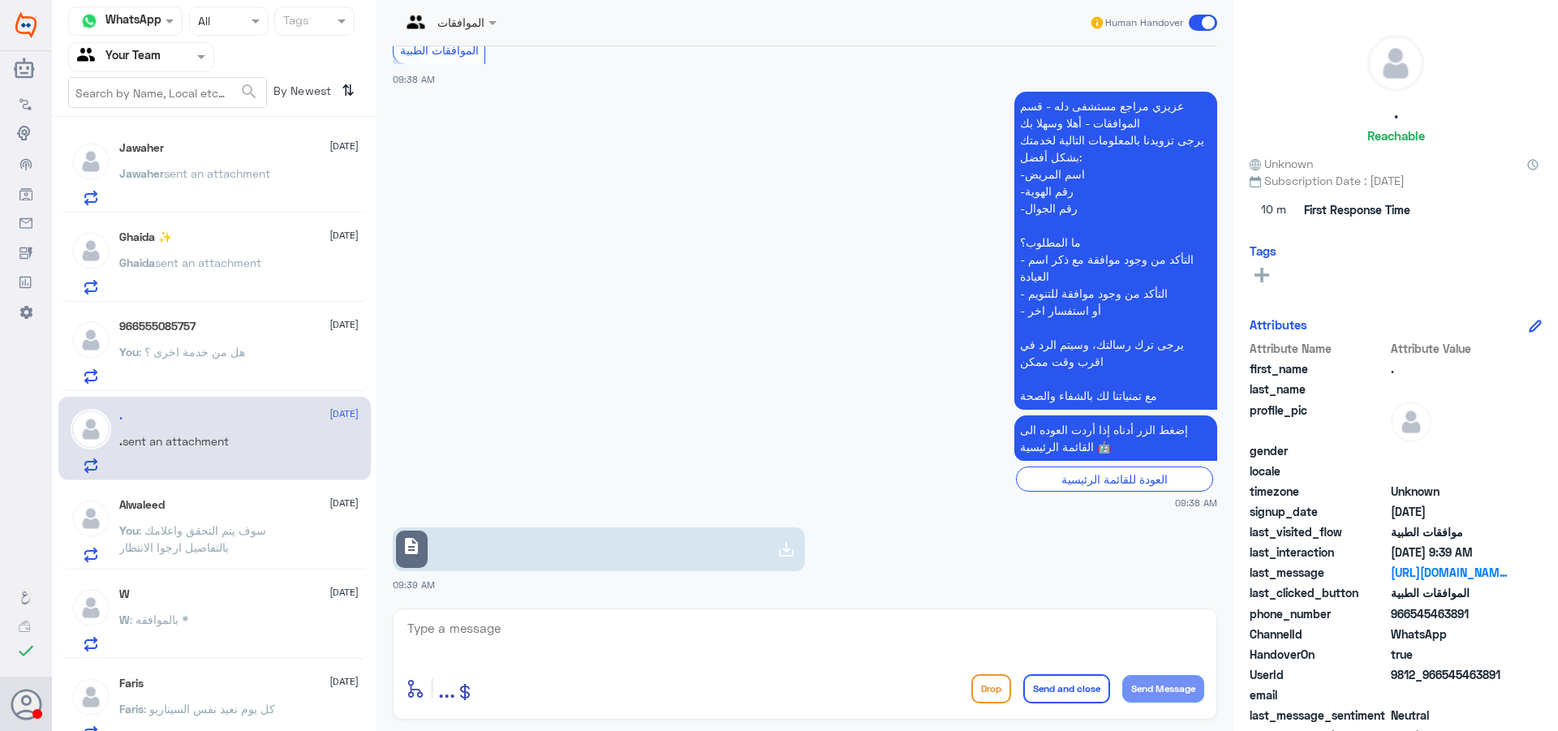
click at [682, 545] on link "description" at bounding box center [599, 549] width 412 height 44
click at [665, 636] on textarea at bounding box center [805, 638] width 799 height 40
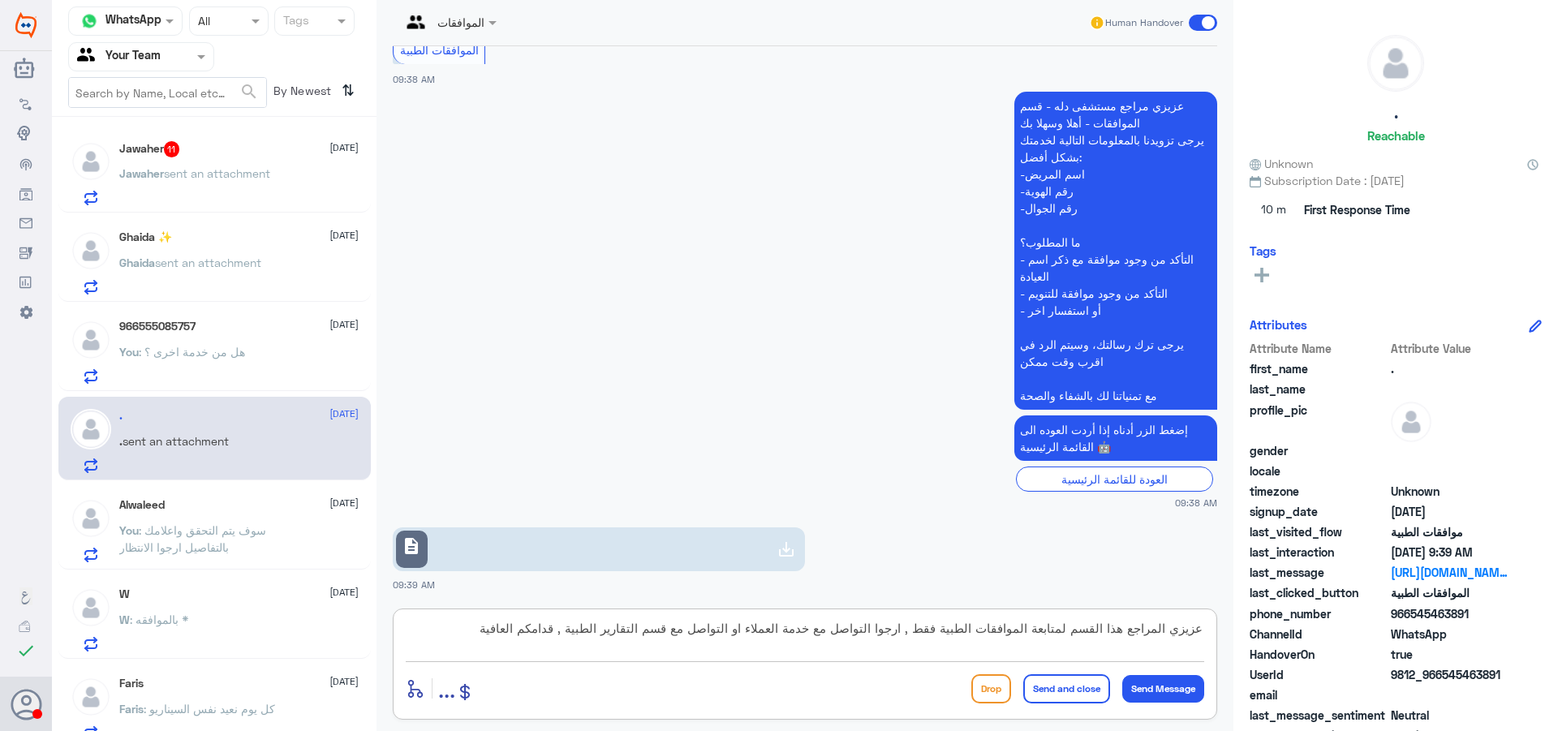
type textarea "عزيزي المراجع هذا القسم لمتابعة الموافقات الطبية فقط , ارجوا التواصل مع خدمة ال…"
click at [1058, 681] on button "Send and close" at bounding box center [1066, 688] width 87 height 29
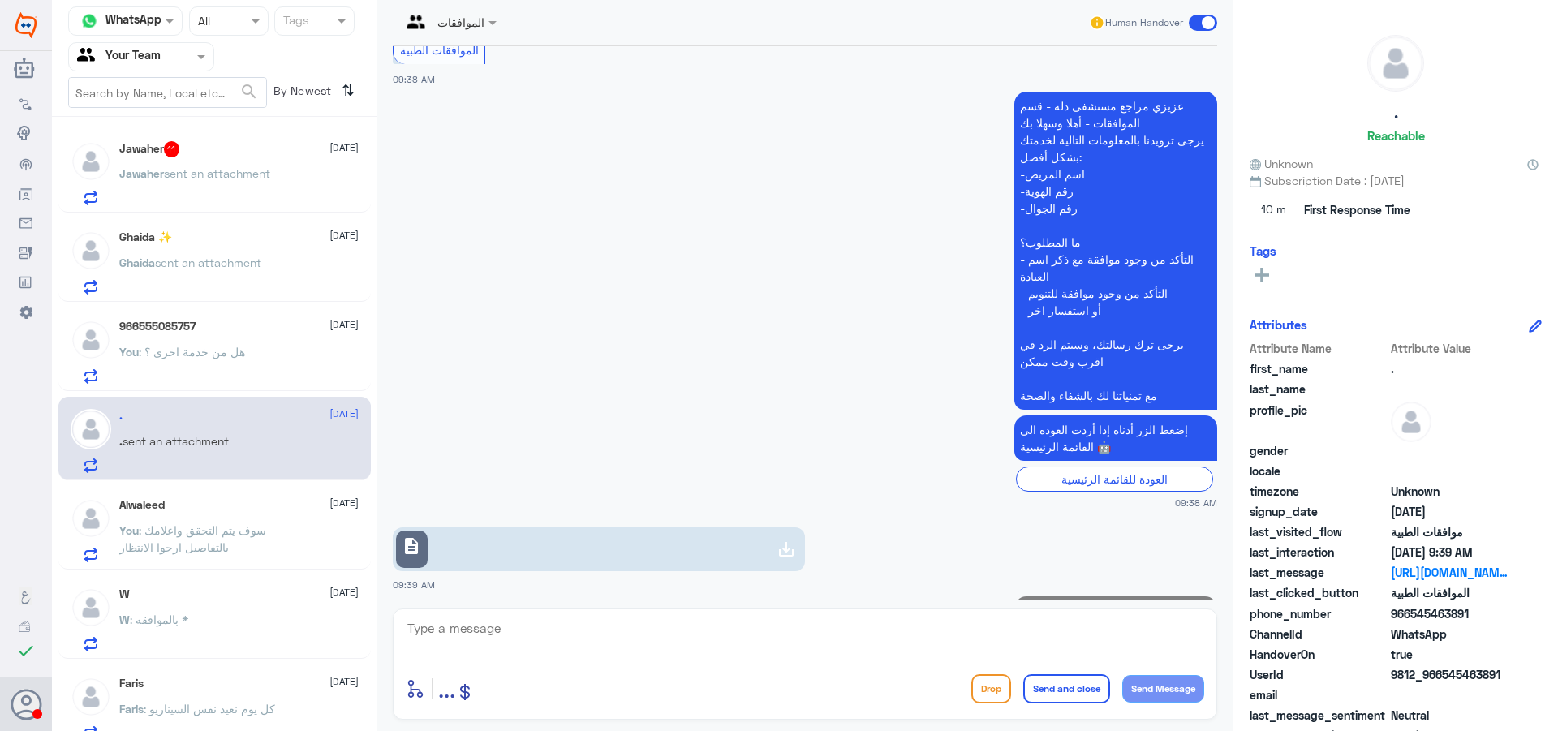
scroll to position [496, 0]
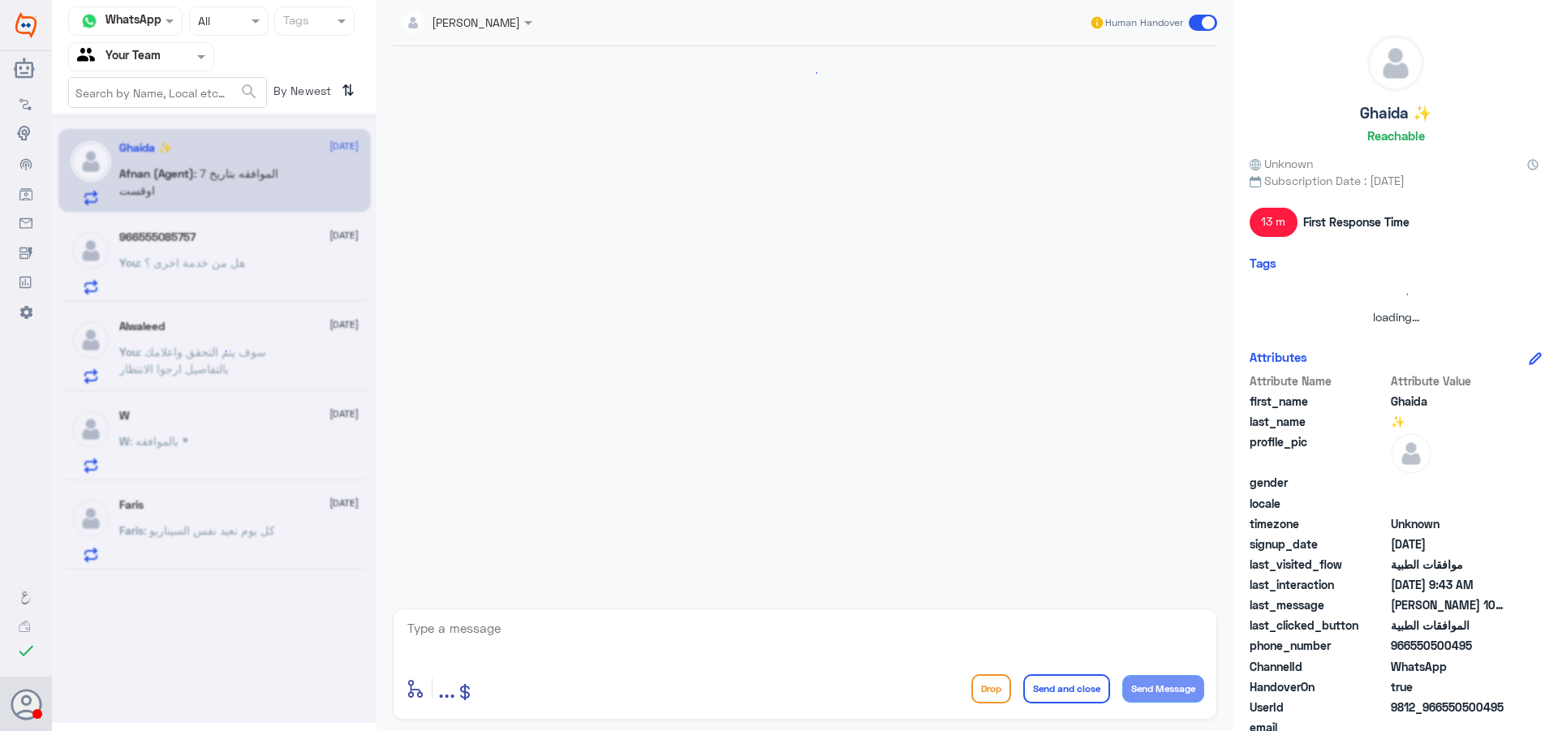
scroll to position [515, 0]
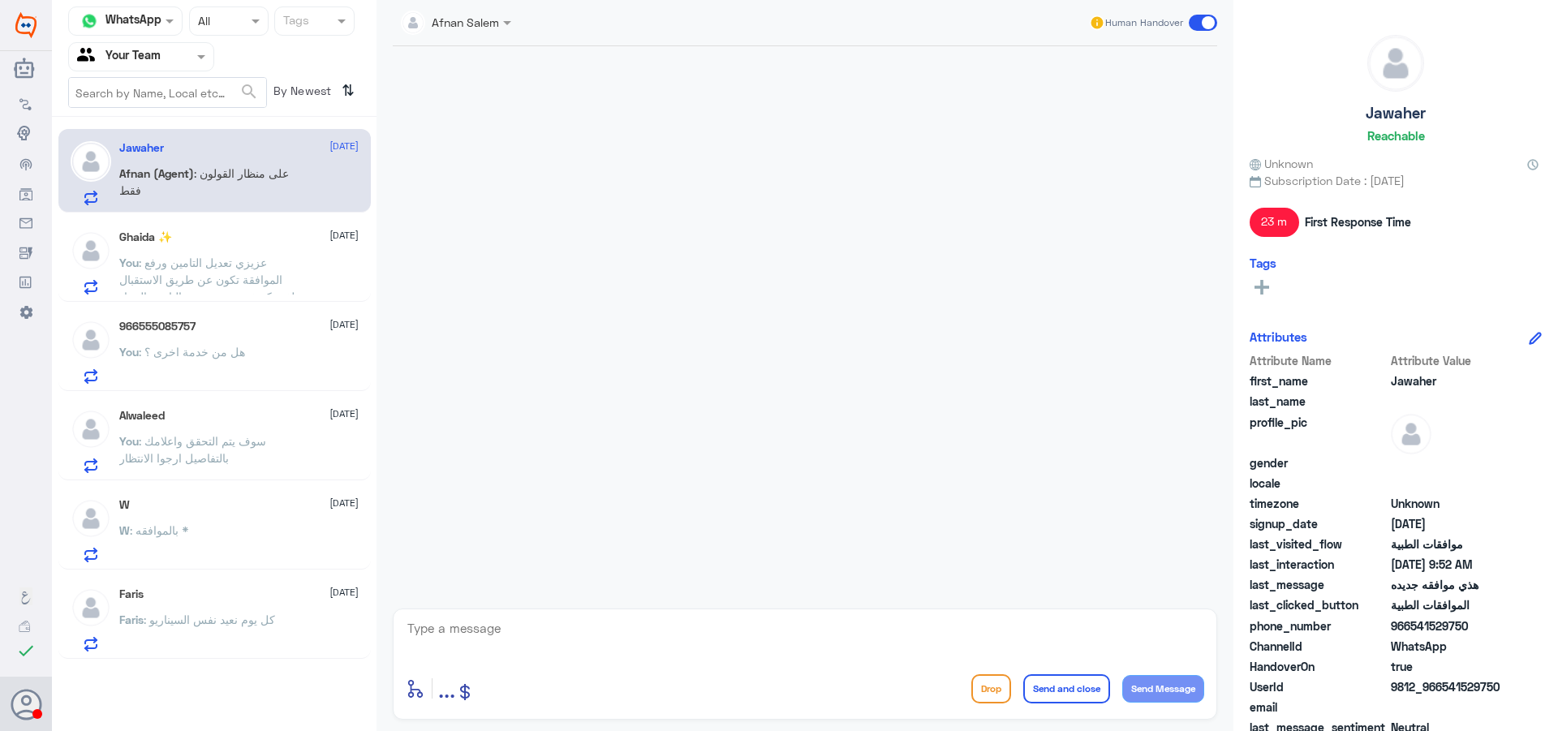
click at [256, 248] on div "Ghaida ✨ [DATE] You : عزيزي تعديل التامين ورفع الموافقة تكون عن طريق الاستقبال …" at bounding box center [238, 262] width 239 height 64
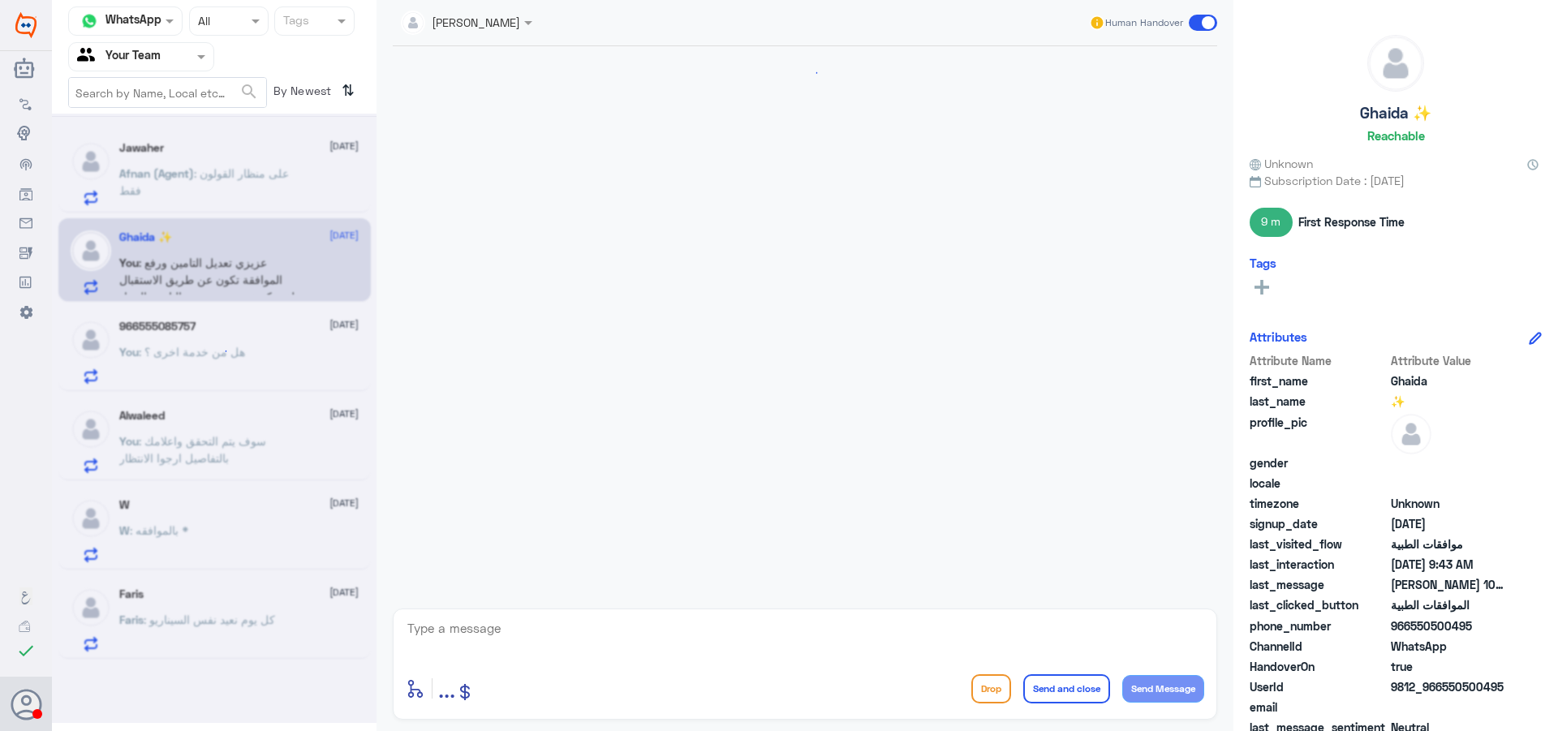
scroll to position [515, 0]
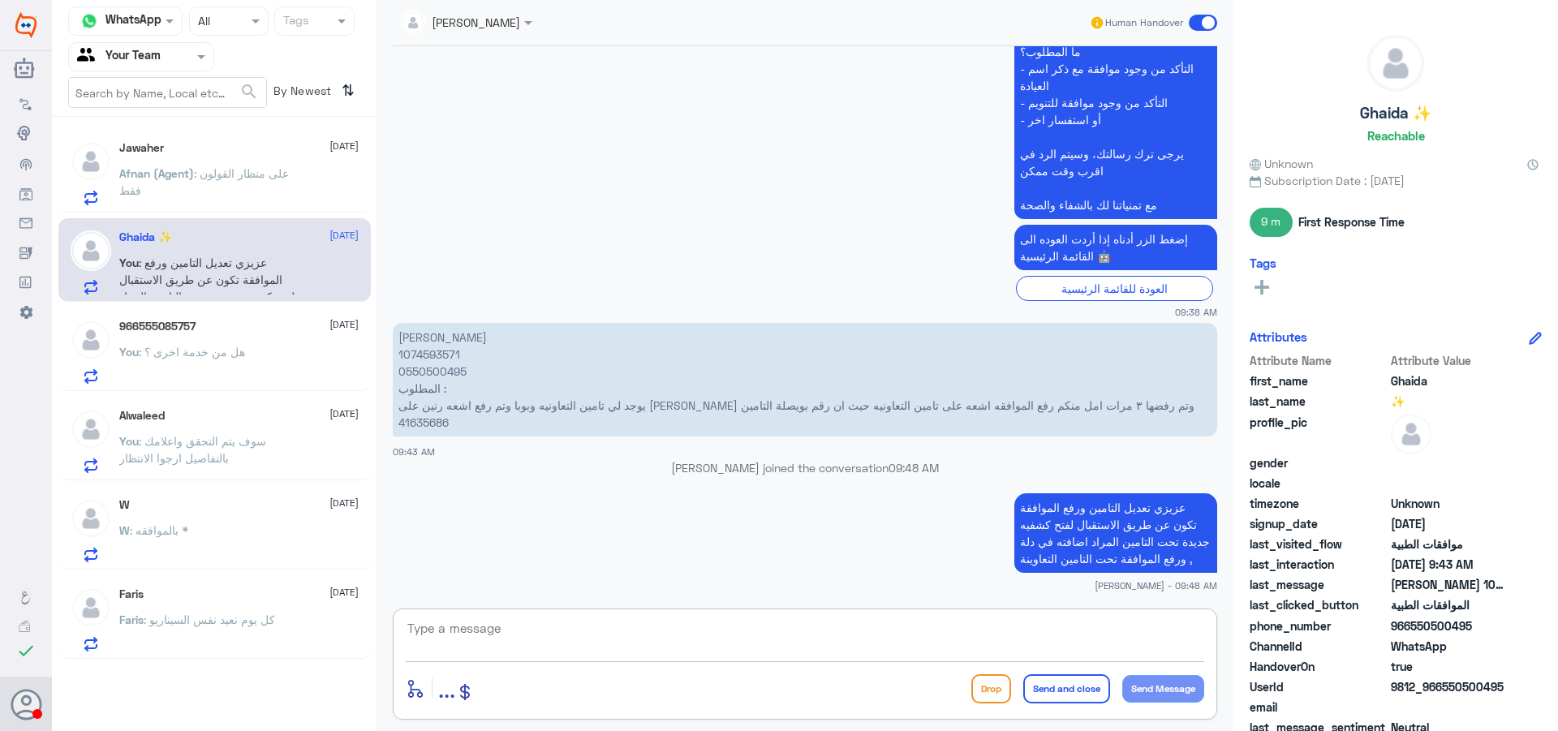
click at [821, 635] on textarea at bounding box center [805, 638] width 799 height 40
type textarea "هل من خدمه اخرى ؟"
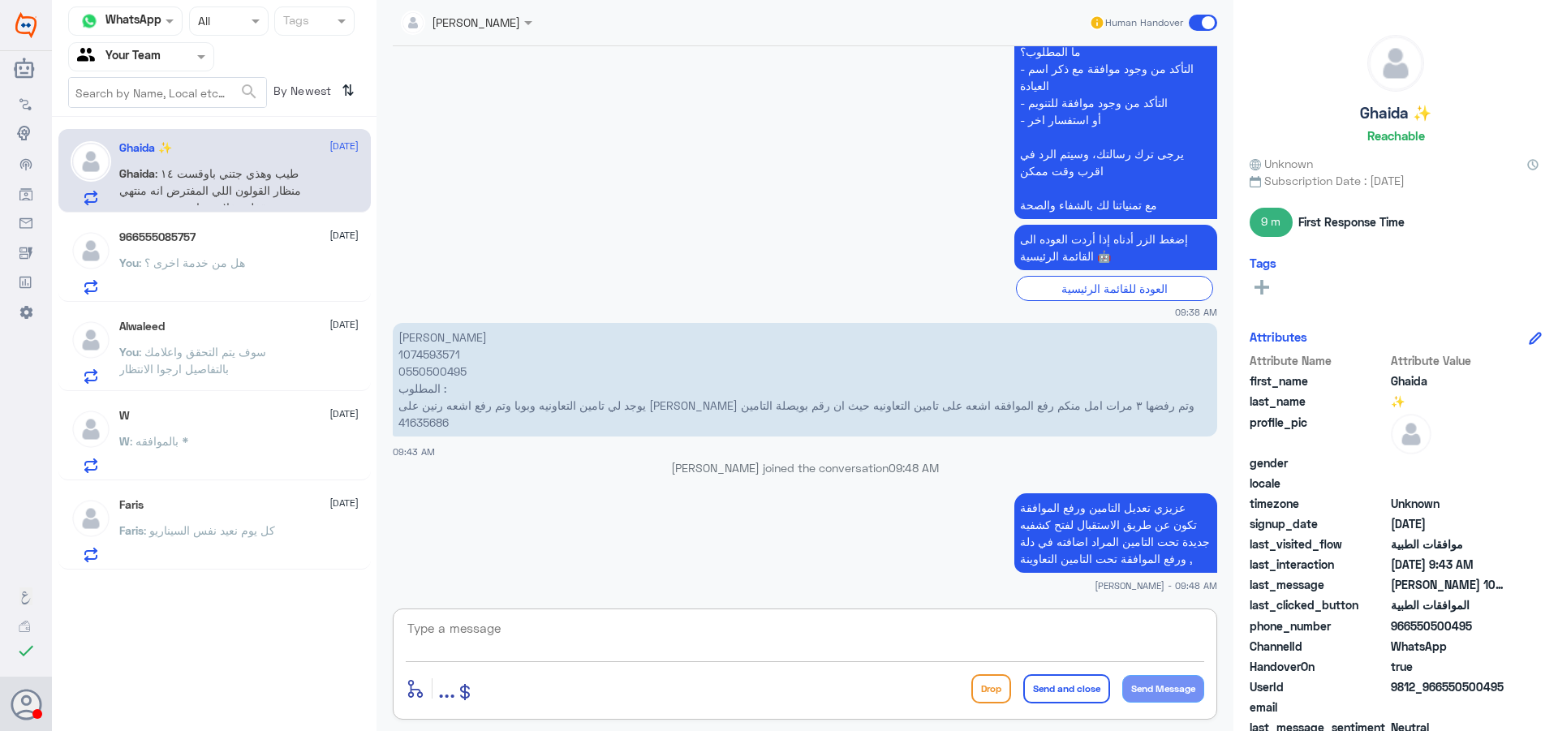
scroll to position [566, 0]
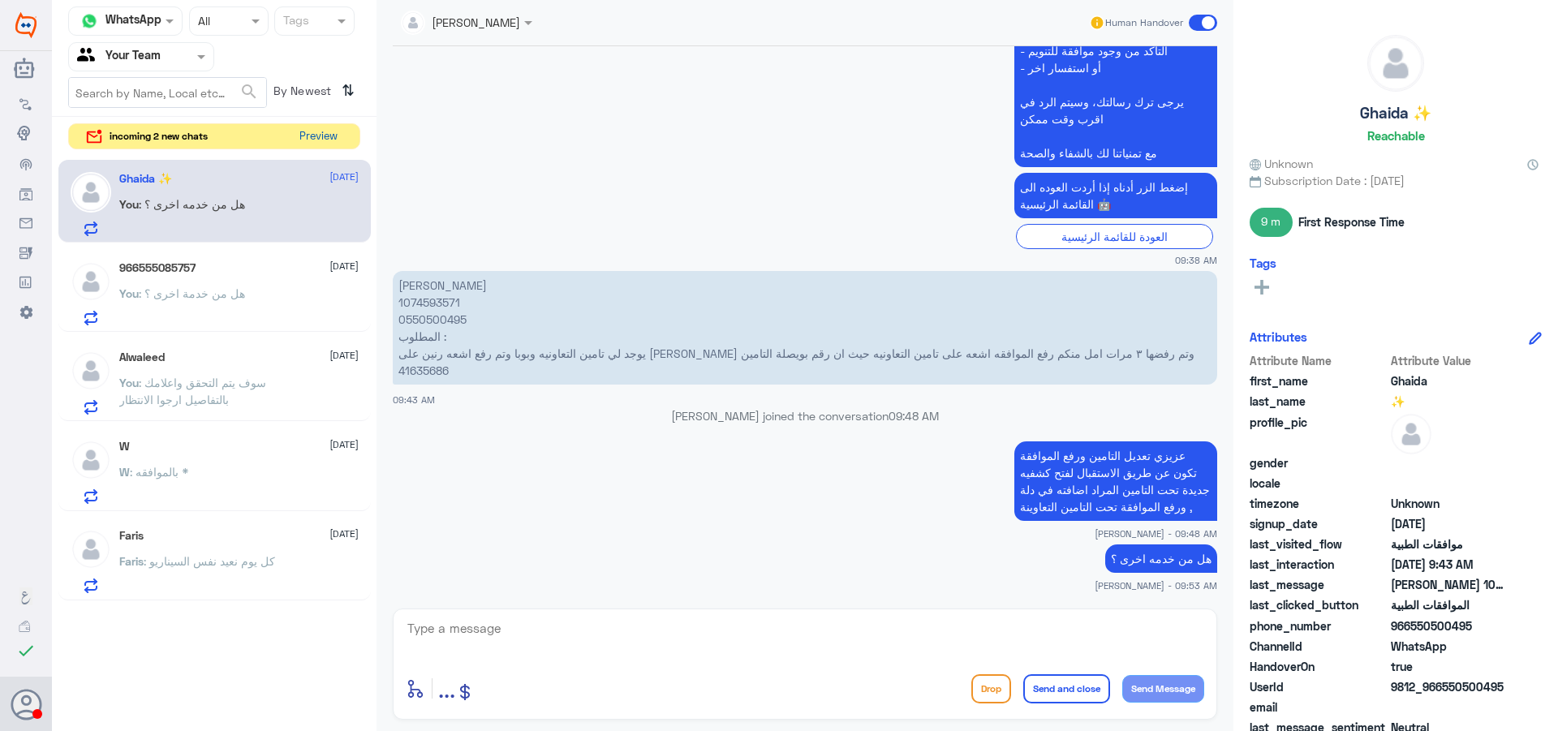
click at [310, 140] on button "Preview" at bounding box center [318, 136] width 50 height 25
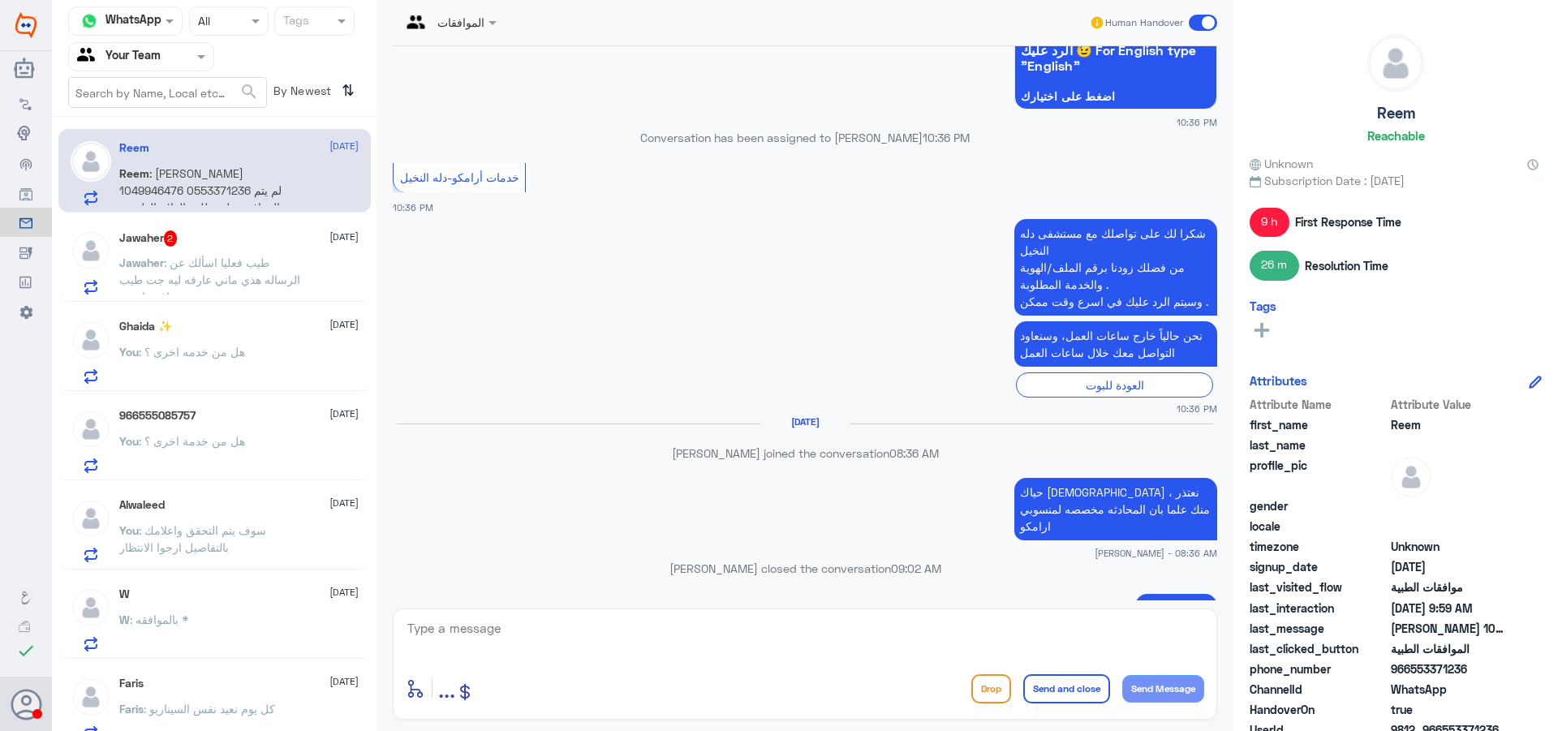
scroll to position [1484, 0]
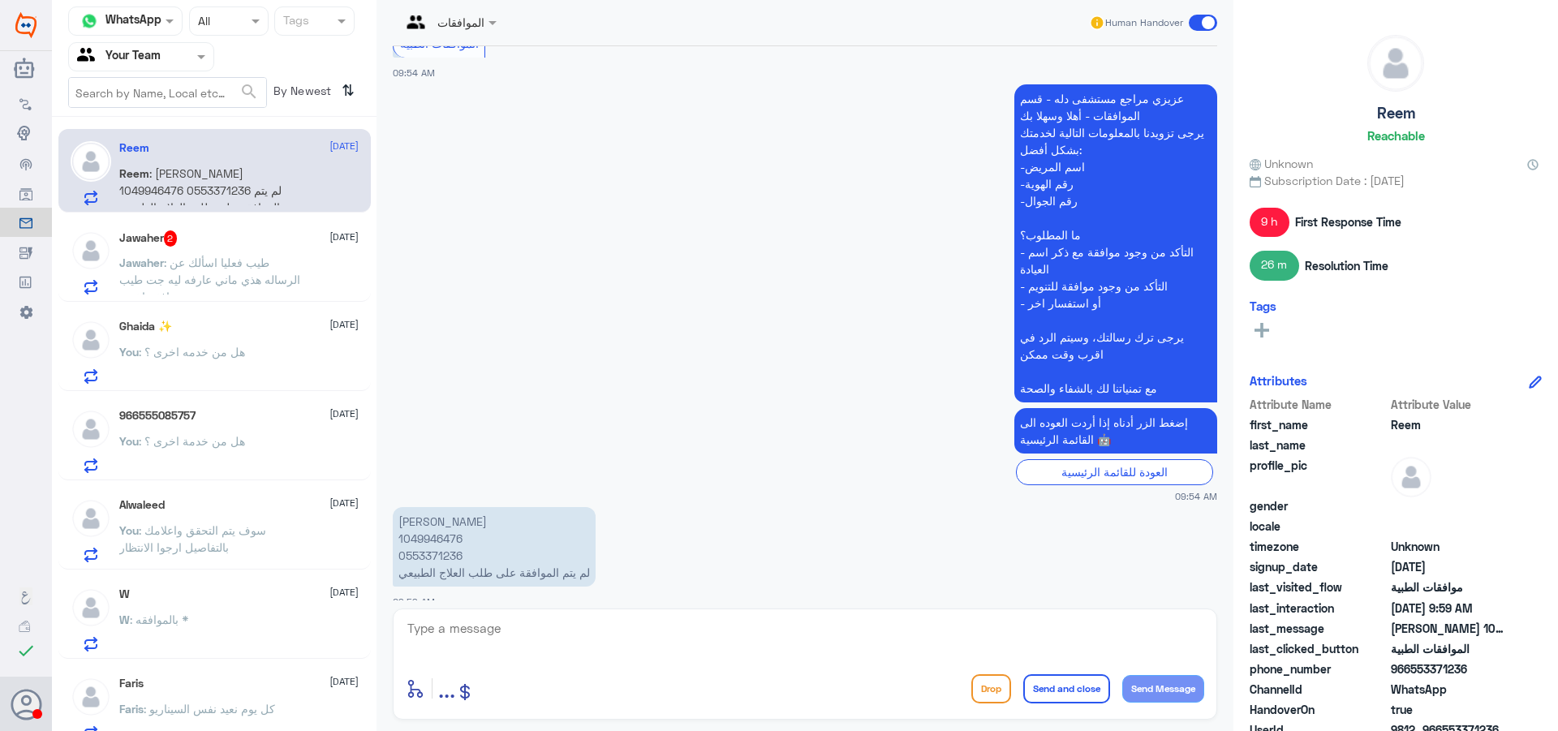
click at [225, 264] on span ": طيب فعليا اسألك عن الرساله هذي ماني عارفه ليه جت طيب موافقه اخرى" at bounding box center [209, 280] width 181 height 48
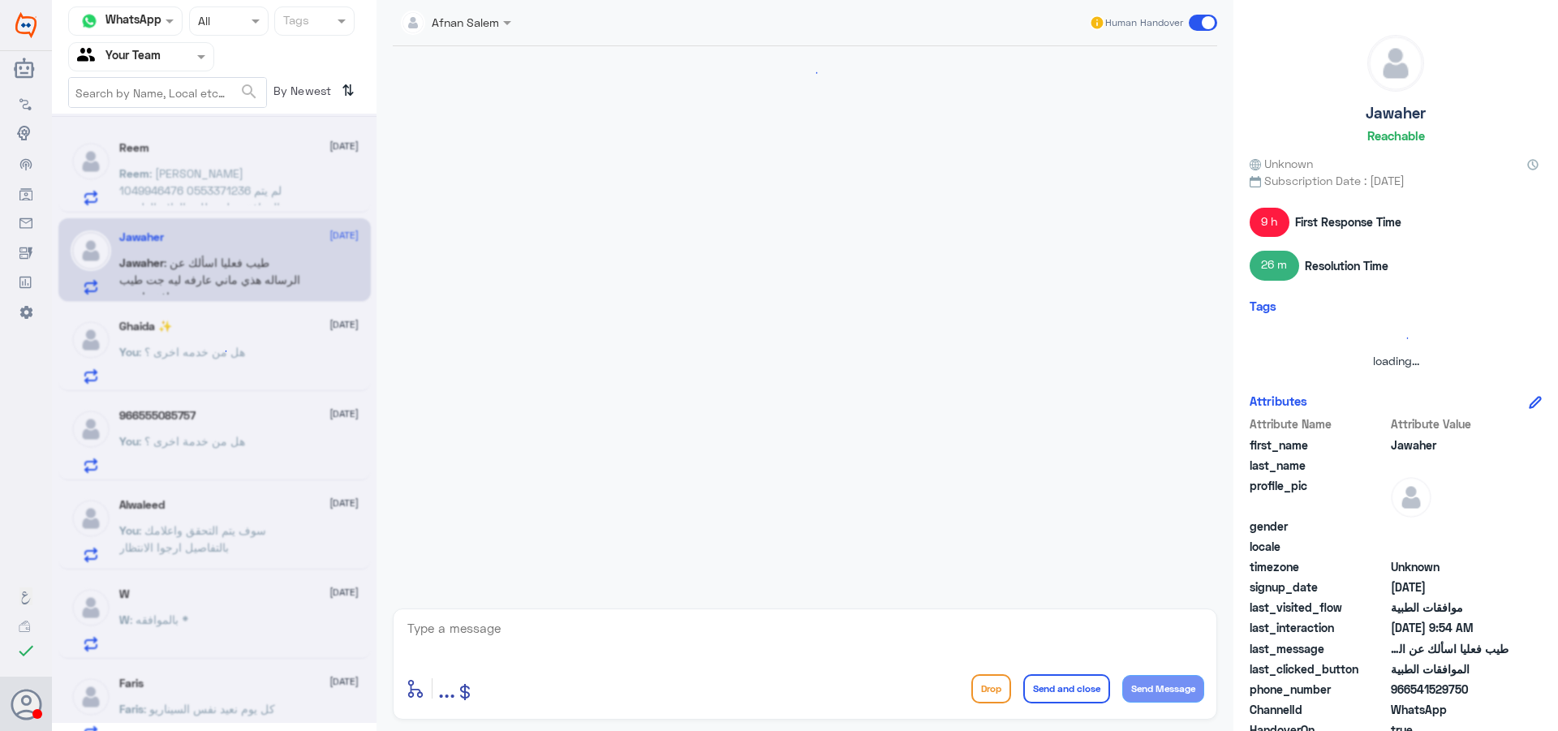
scroll to position [739, 0]
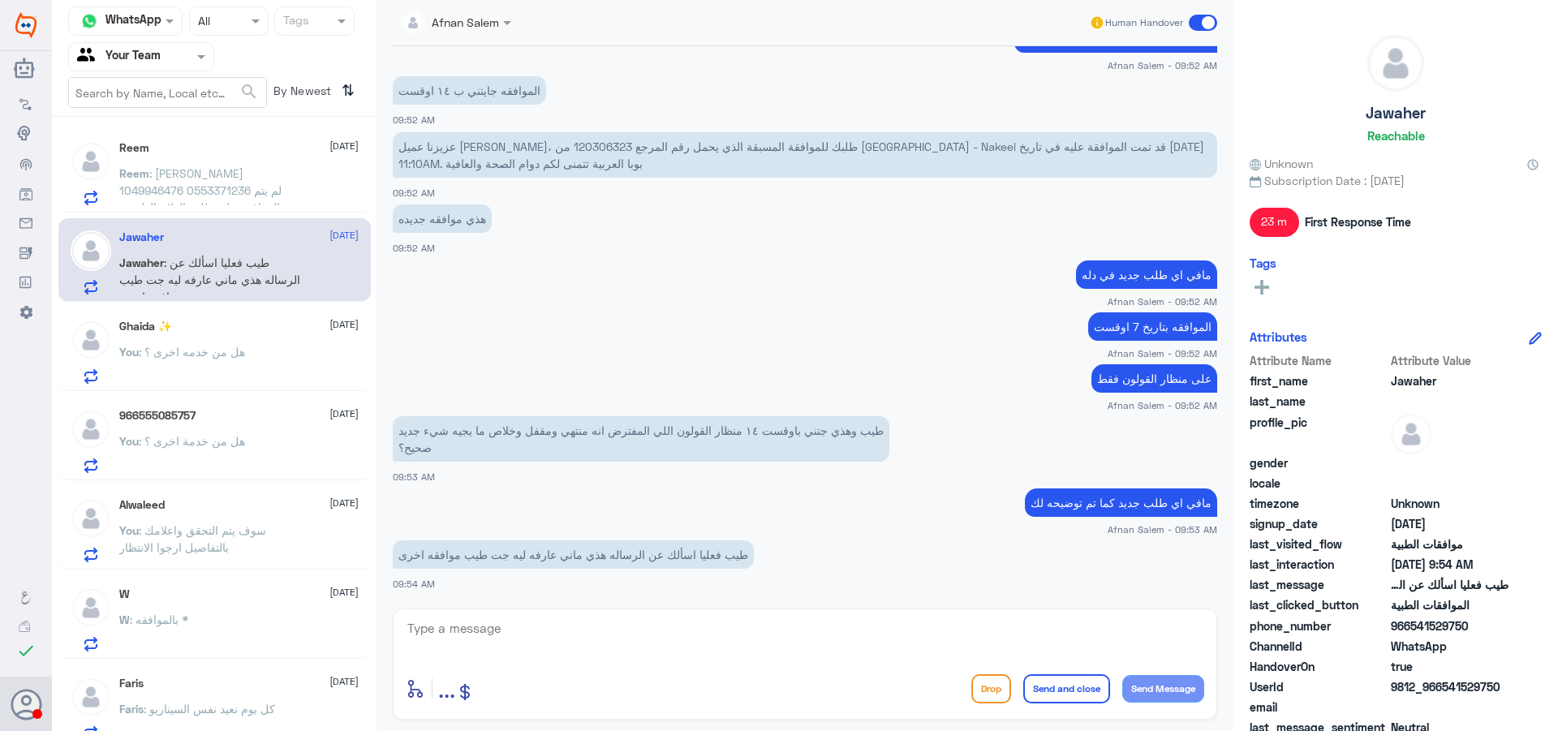
click at [238, 142] on div "Reem [DATE]" at bounding box center [238, 148] width 239 height 14
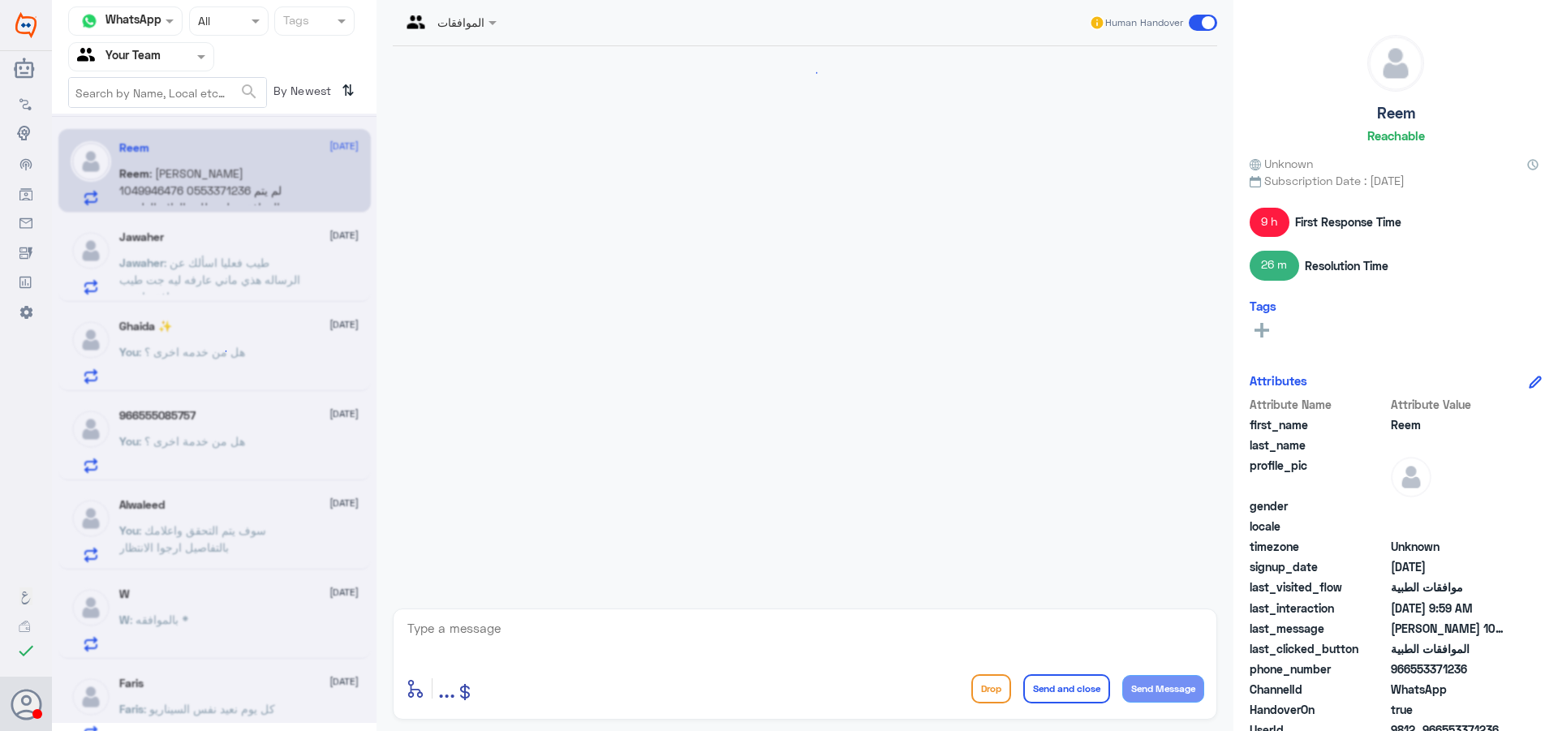
scroll to position [1484, 0]
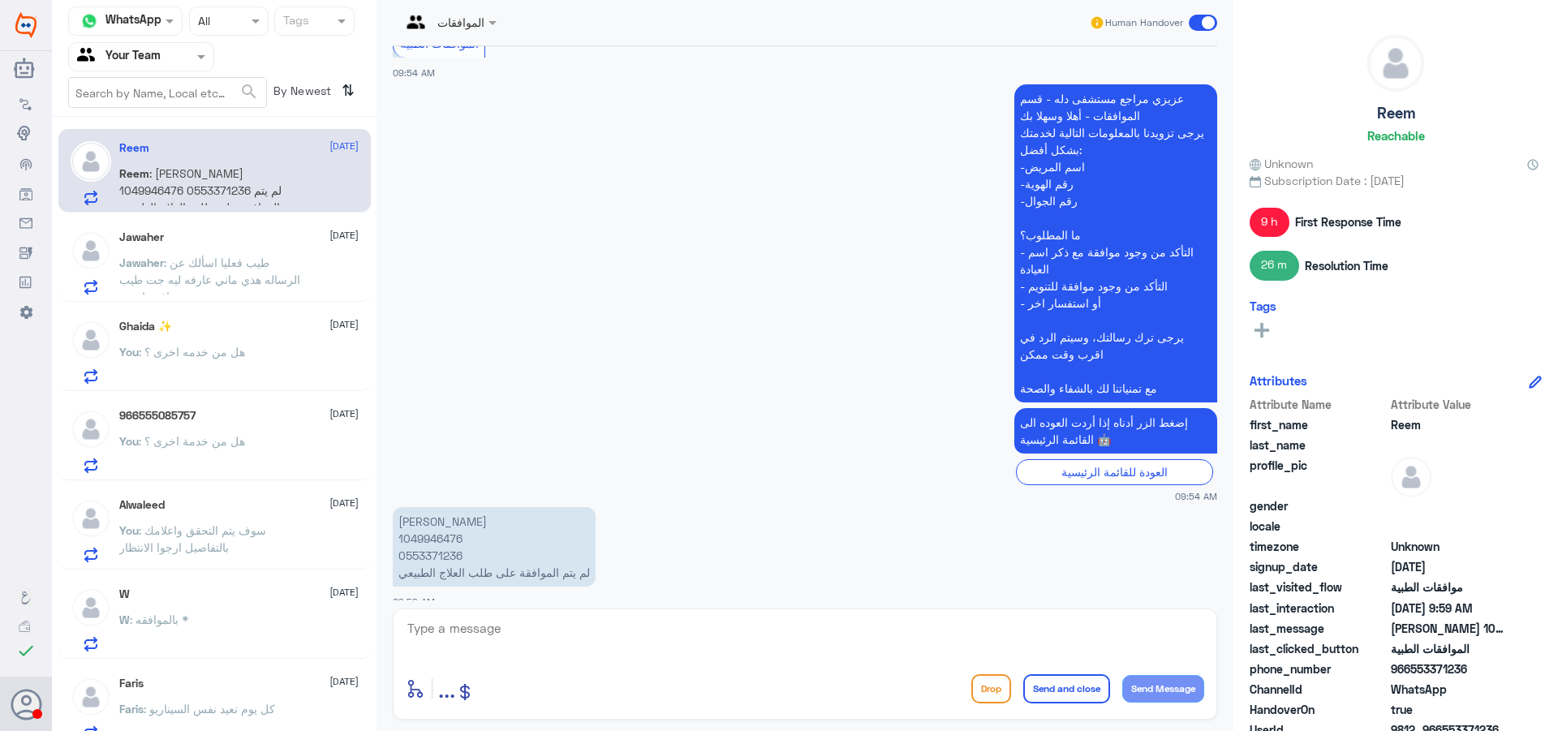
click at [448, 408] on app-msgs-text "إضغط الزر أدناه إذا أردت العوده الى القائمة الرئيسية 🤖" at bounding box center [805, 431] width 825 height 47
click at [424, 529] on p "ريم الشقاوي 1049946476 0553371236 لم يتم الموافقة على طلب العلاج الطبيعي" at bounding box center [494, 547] width 203 height 80
copy p "1049946476"
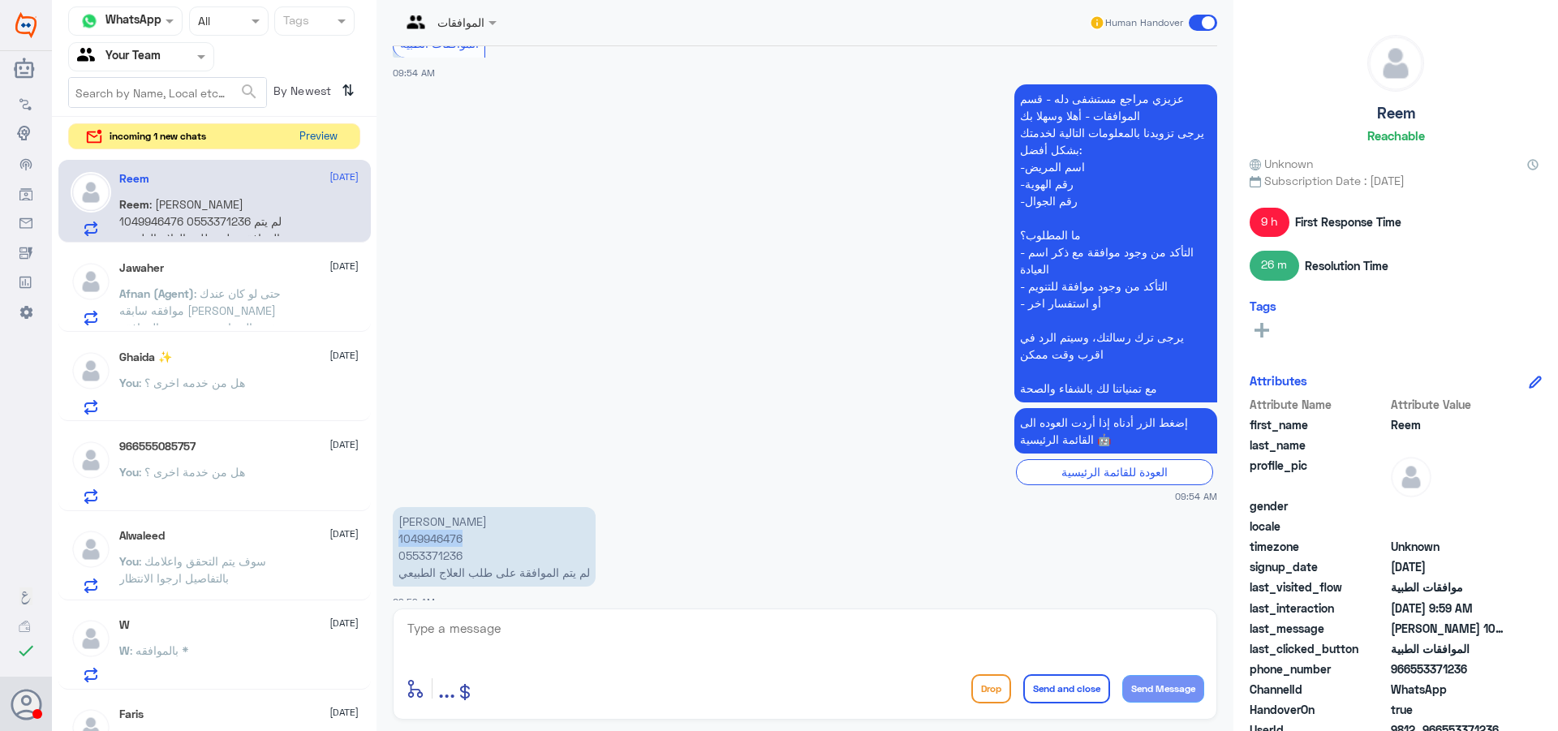
click at [334, 127] on button "Preview" at bounding box center [318, 136] width 50 height 25
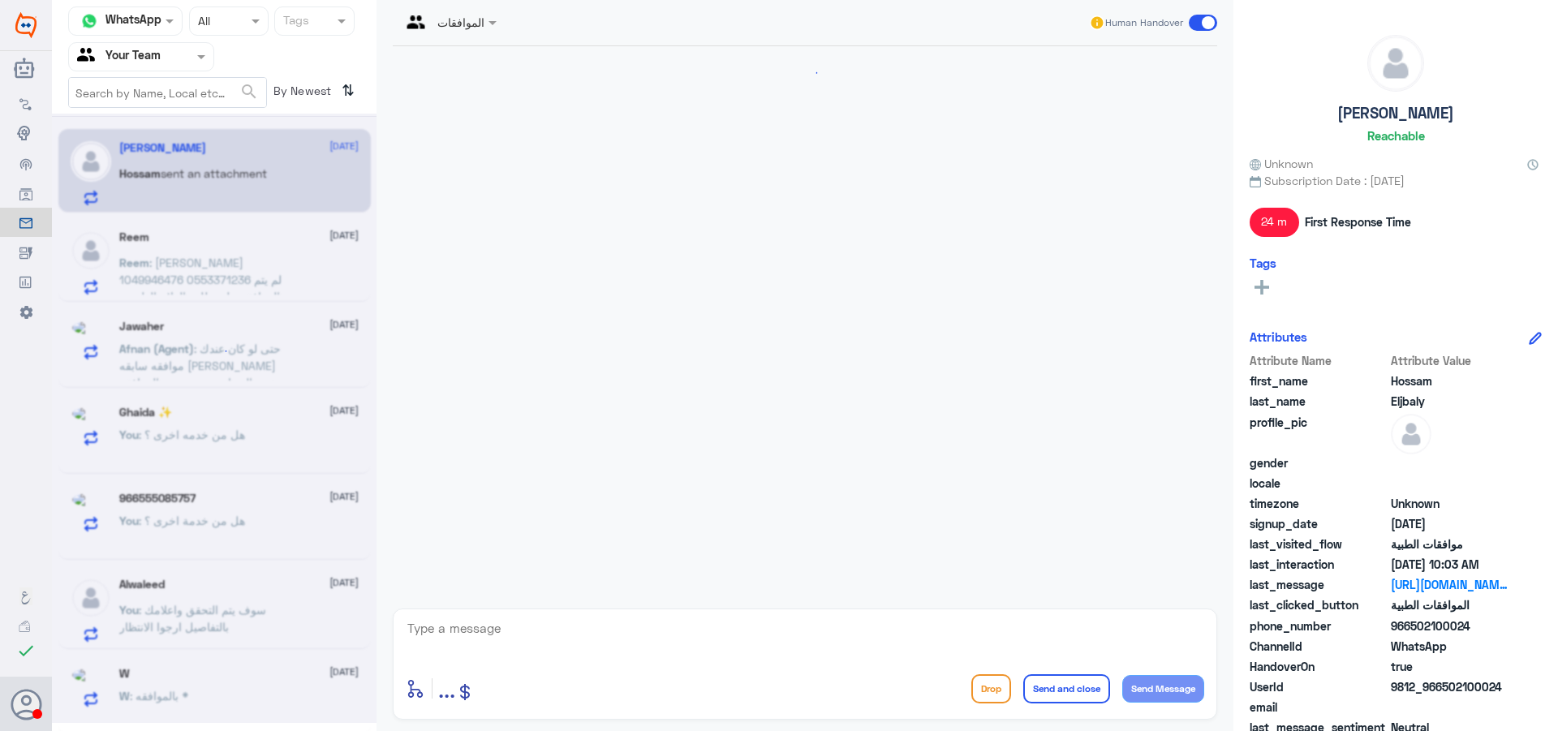
scroll to position [1548, 0]
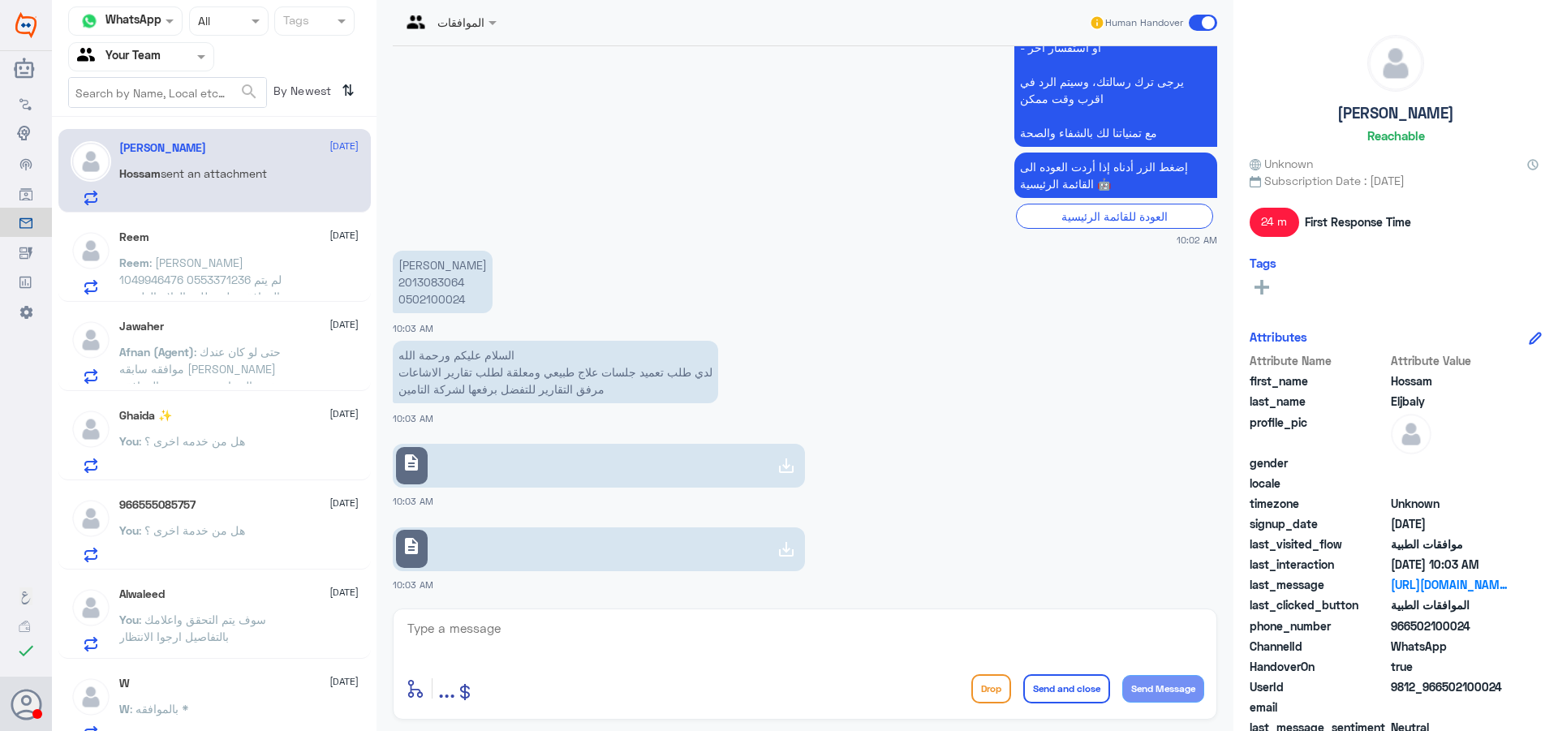
click at [260, 342] on div "Jawaher 20 August Afnan (Agent) : حتى لو كان عندك موافقه سابقه بيجيك نفس الرد ا…" at bounding box center [238, 352] width 239 height 64
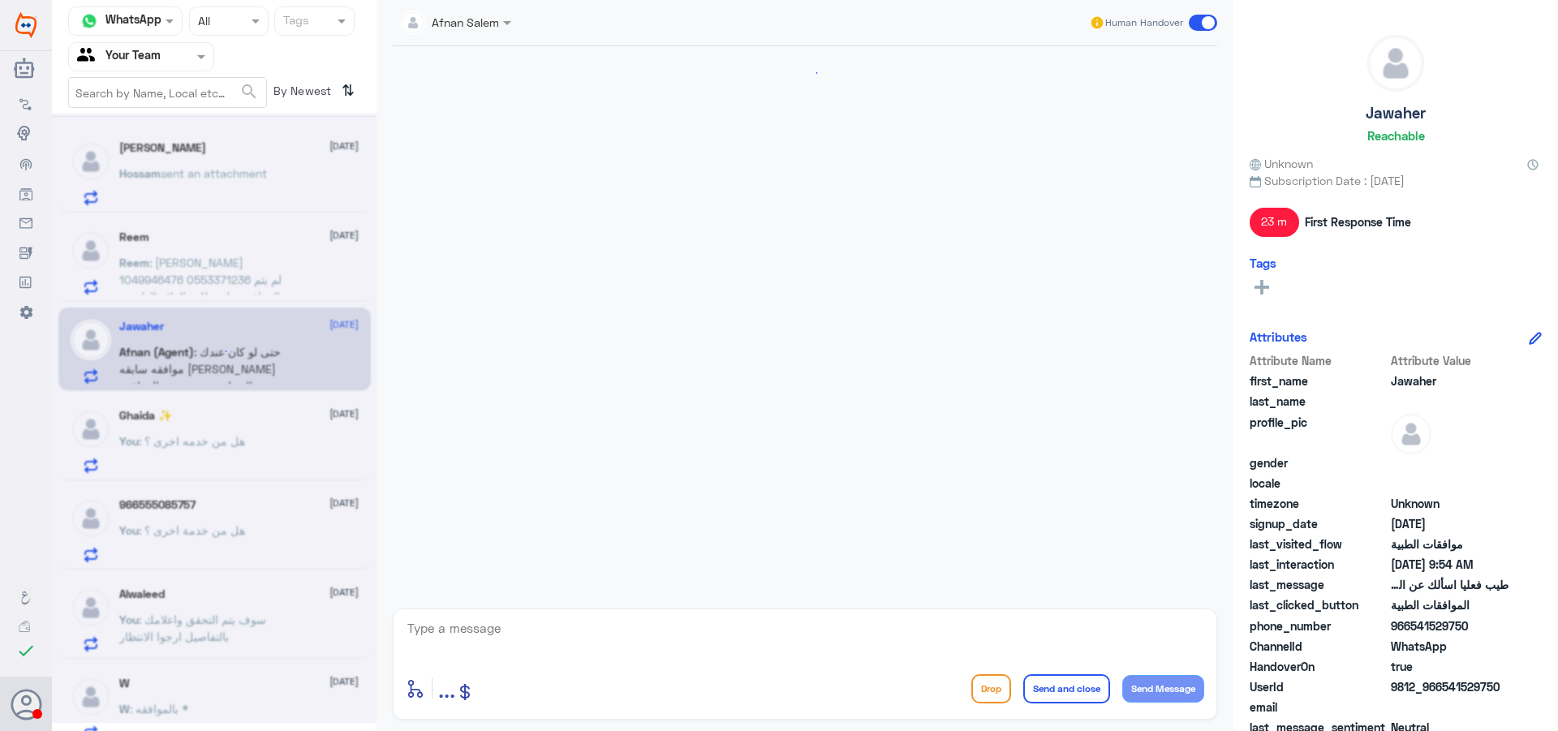
scroll to position [797, 0]
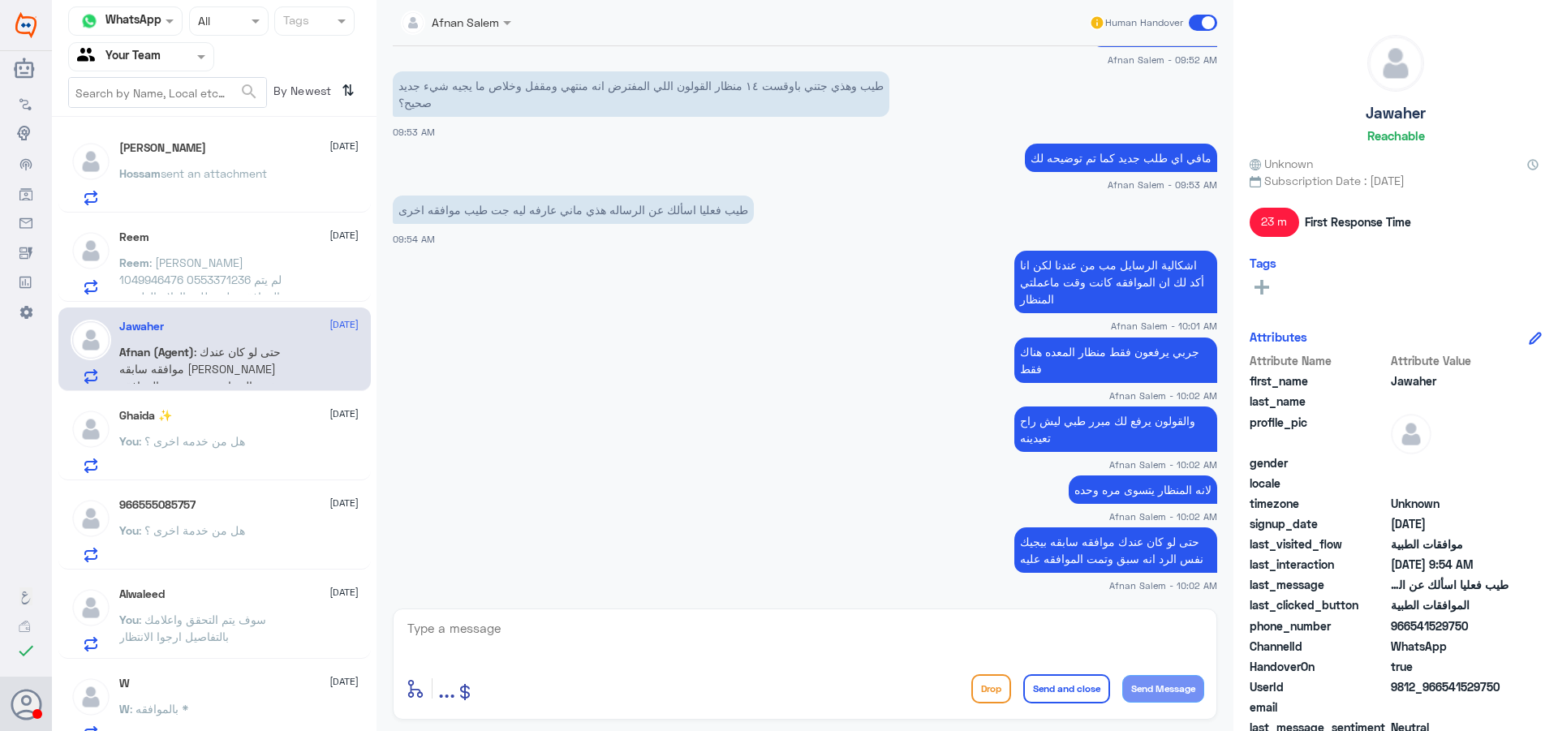
click at [276, 274] on span ": ريم الشقاوي 1049946476 0553371236 لم يتم الموافقة على طلب العلاج الطبيعي" at bounding box center [200, 280] width 162 height 48
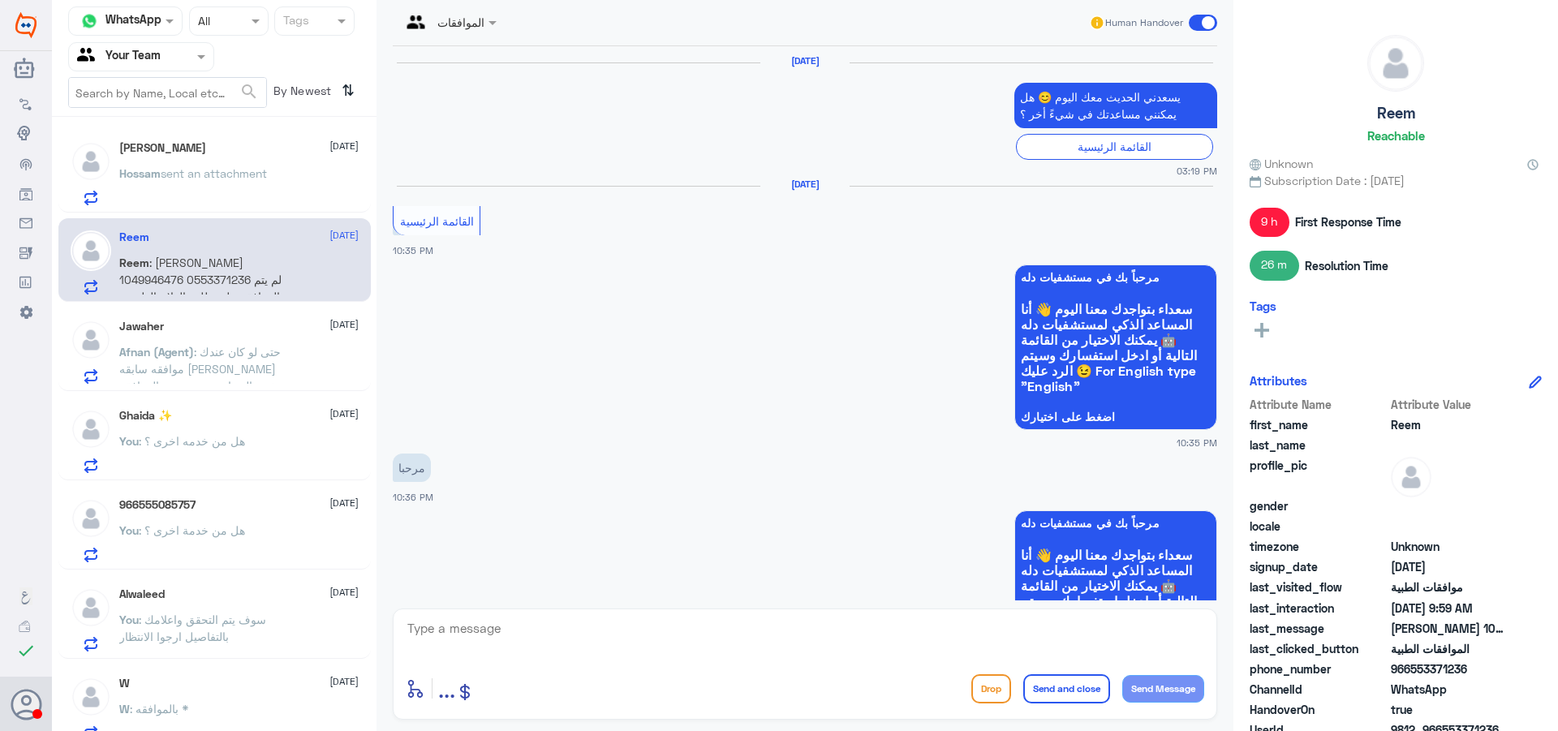
scroll to position [1484, 0]
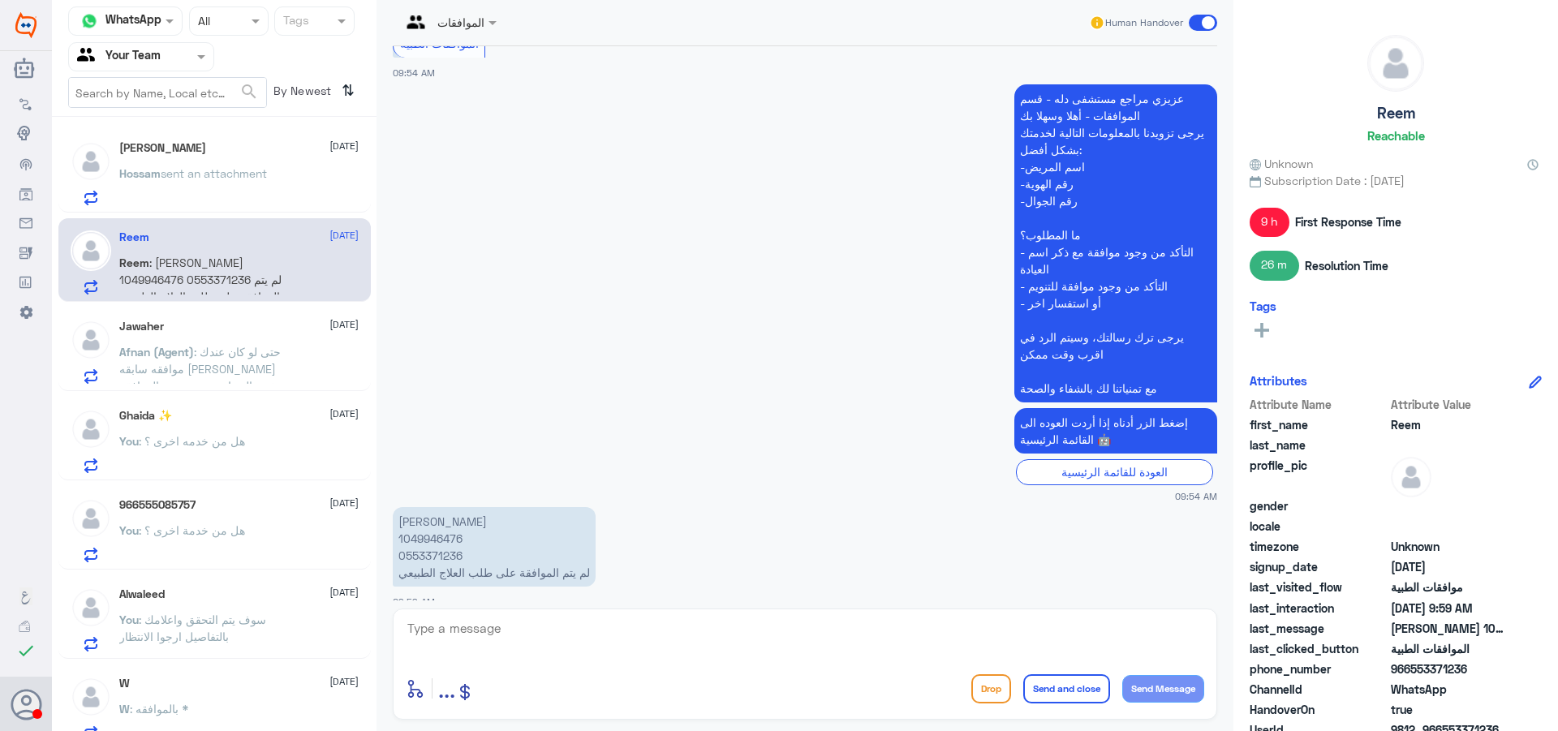
click at [280, 157] on div "Hossam Eljbaly 20 August Hossam sent an attachment" at bounding box center [238, 173] width 239 height 64
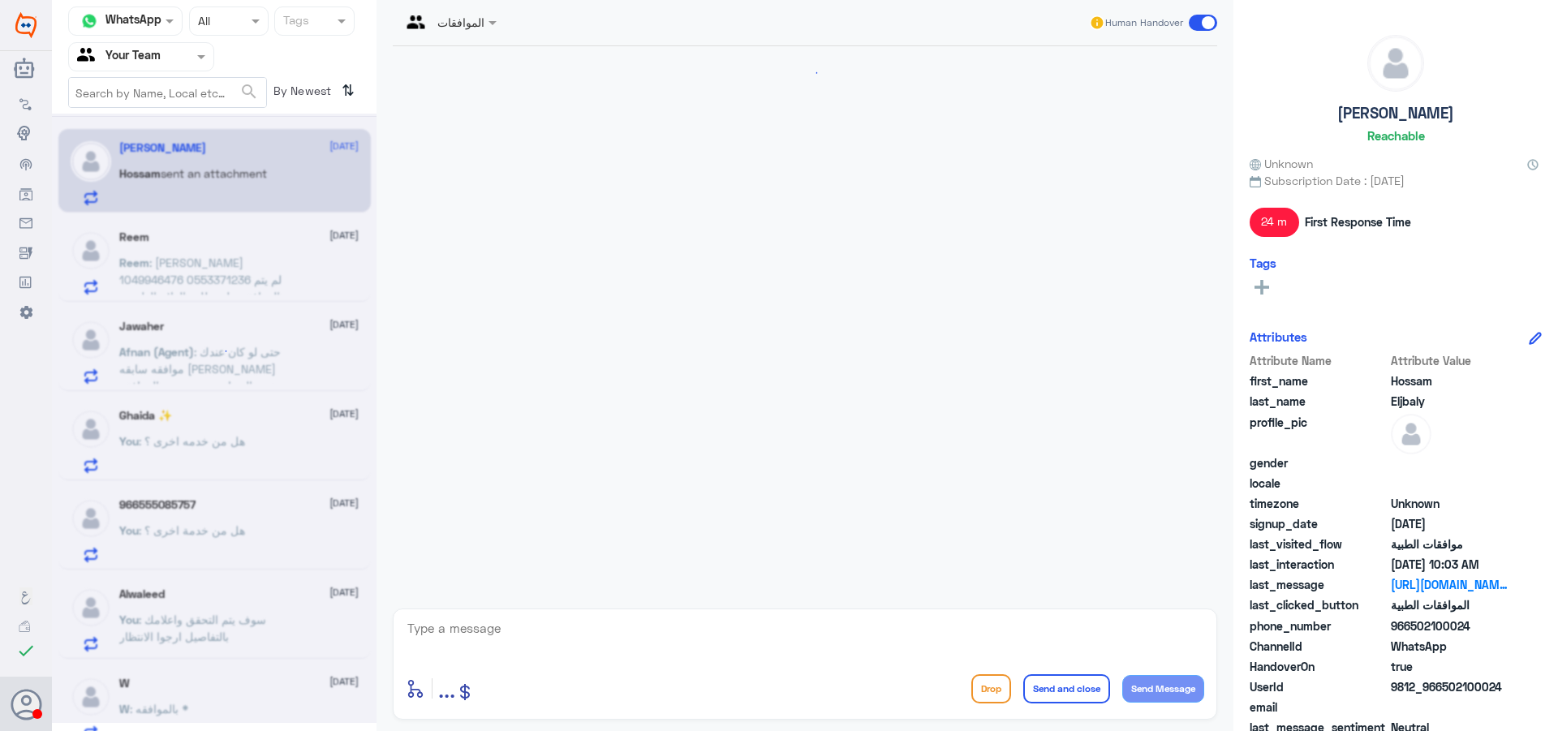
scroll to position [1548, 0]
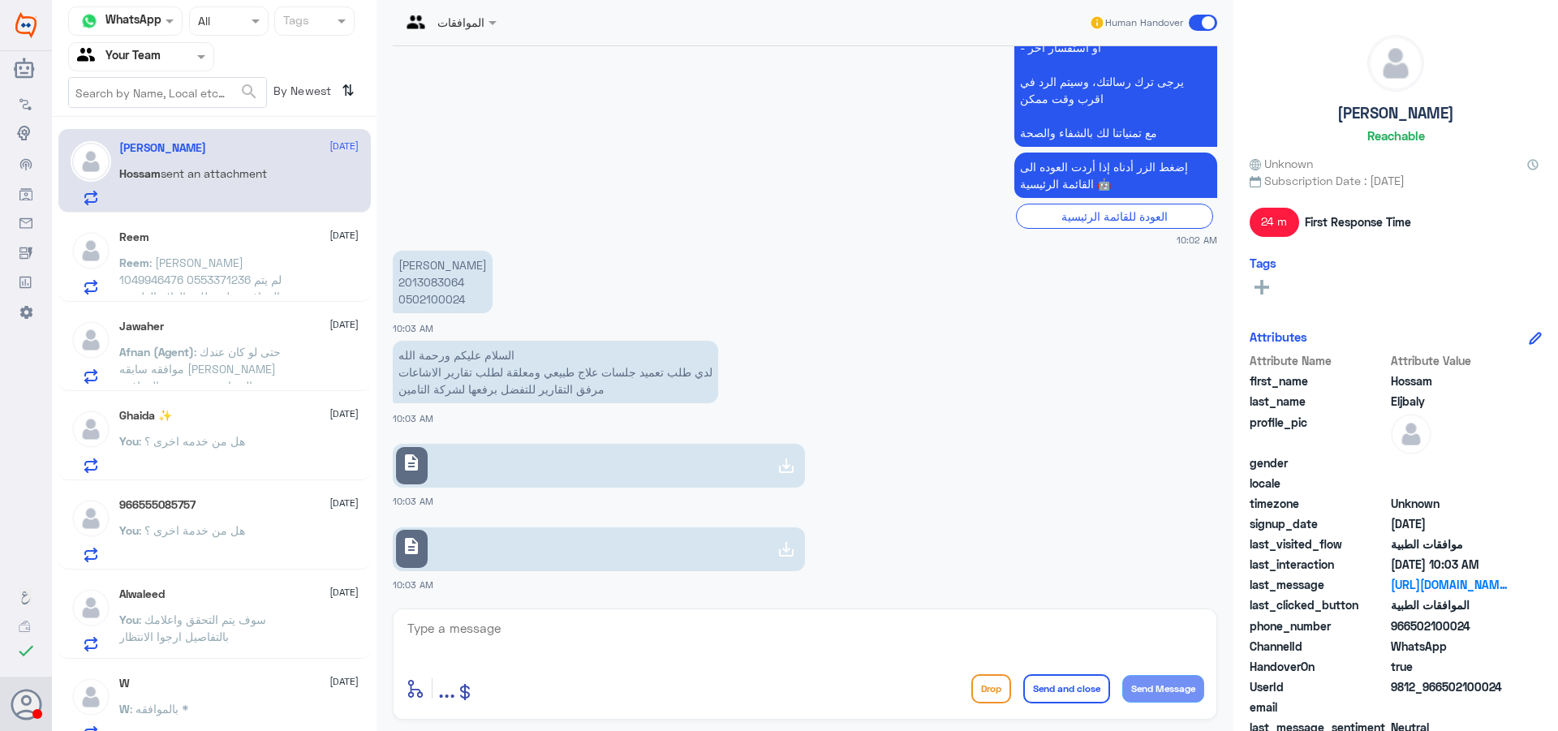
click at [407, 282] on p "حسام الجبالي 2013083064 0502100024" at bounding box center [443, 282] width 100 height 62
copy p "2013083064"
click at [627, 425] on div "السلام عليكم ورحمة الله لدي طلب تعميد جلسات علاج طبيعي ومعلقة لطلب تقارير الاشا…" at bounding box center [805, 381] width 825 height 89
click at [629, 445] on link "description" at bounding box center [599, 466] width 412 height 44
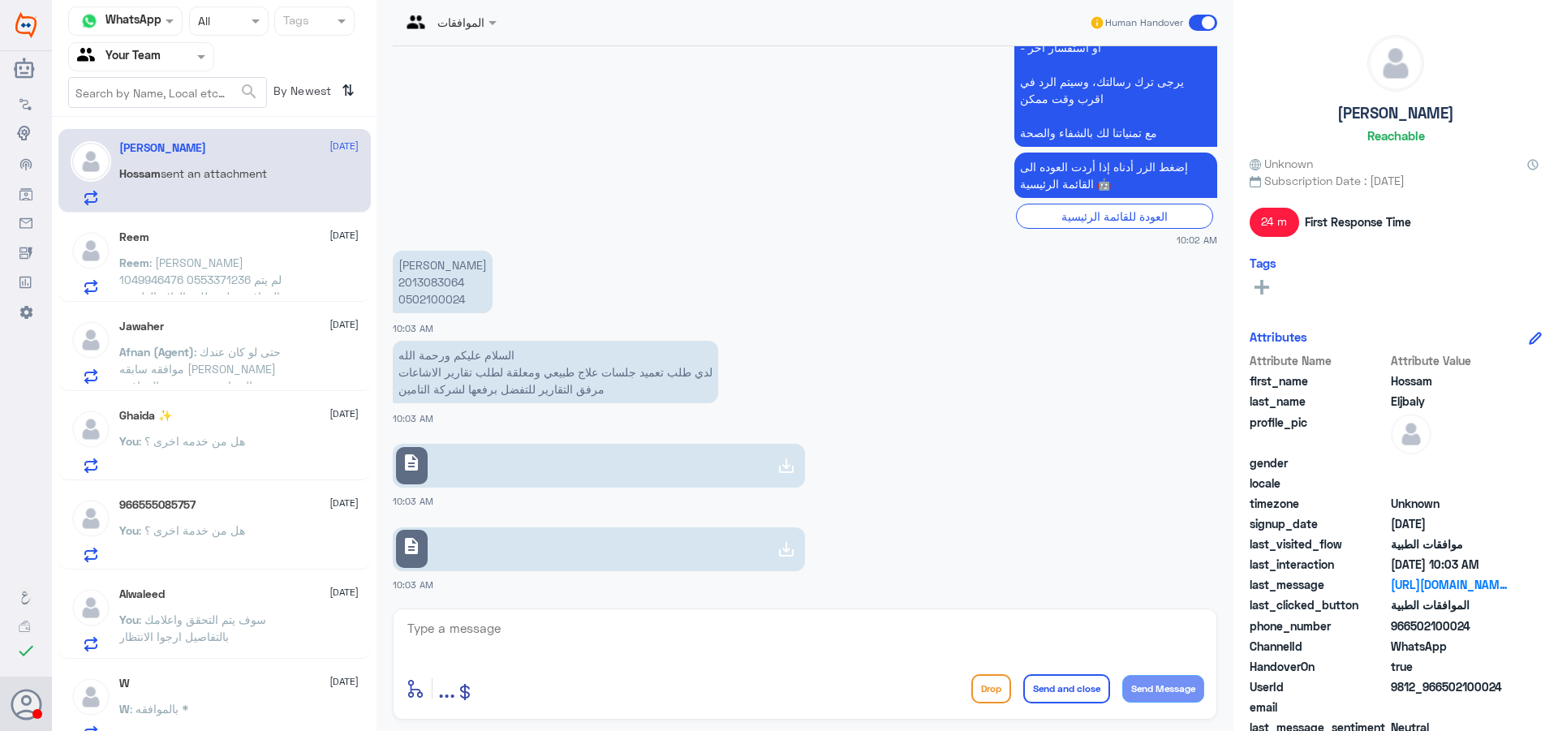
click at [605, 556] on link "description" at bounding box center [599, 549] width 412 height 44
click at [564, 645] on textarea at bounding box center [805, 638] width 799 height 40
type textarea "ه"
type textarea "عزيزي المراجع هنالك موافقة على جلسات العلاج الطبيعي بتاريخ 19/08 , ارجوا مراجعة…"
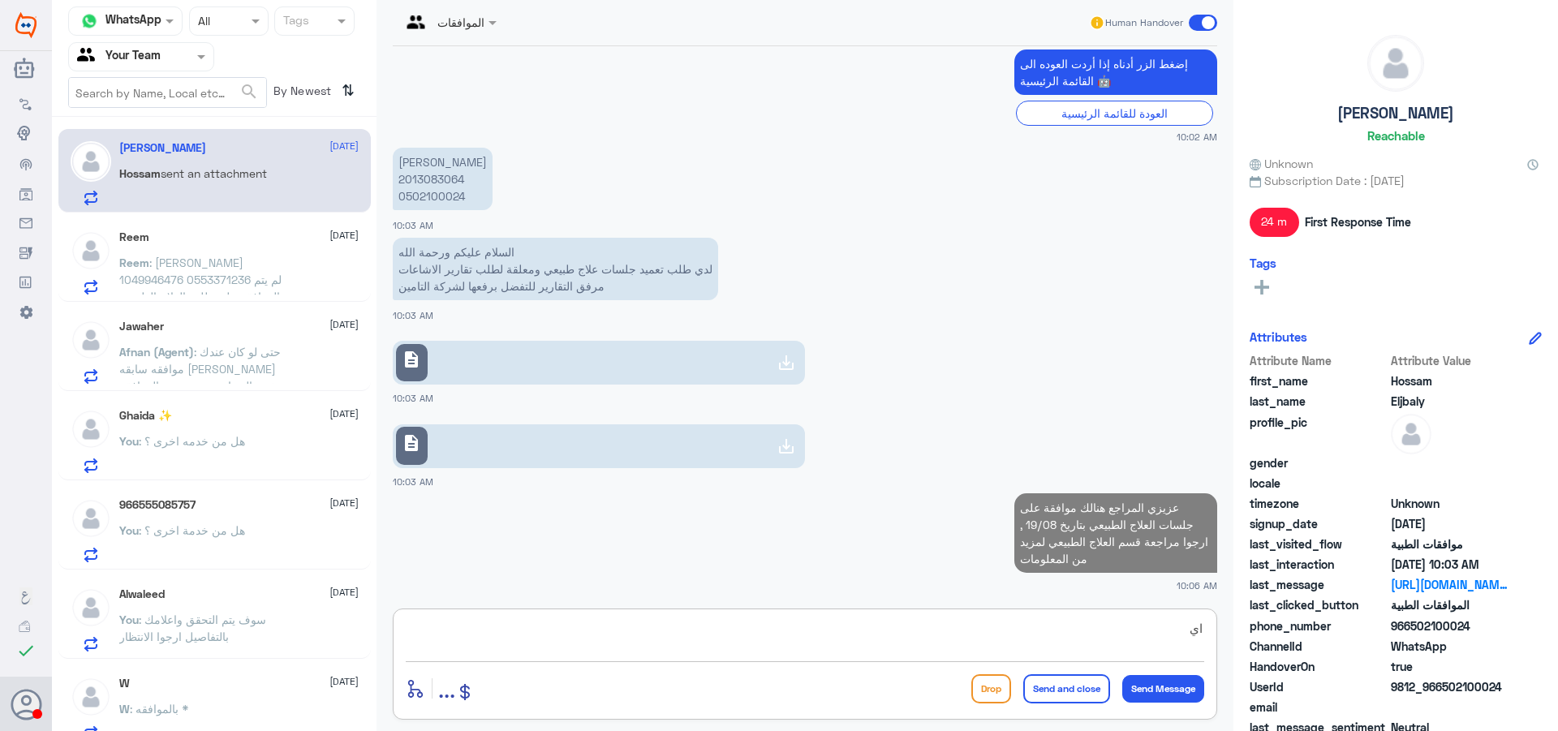
type textarea "ا"
type textarea "هل من خدمه اخرى ؟"
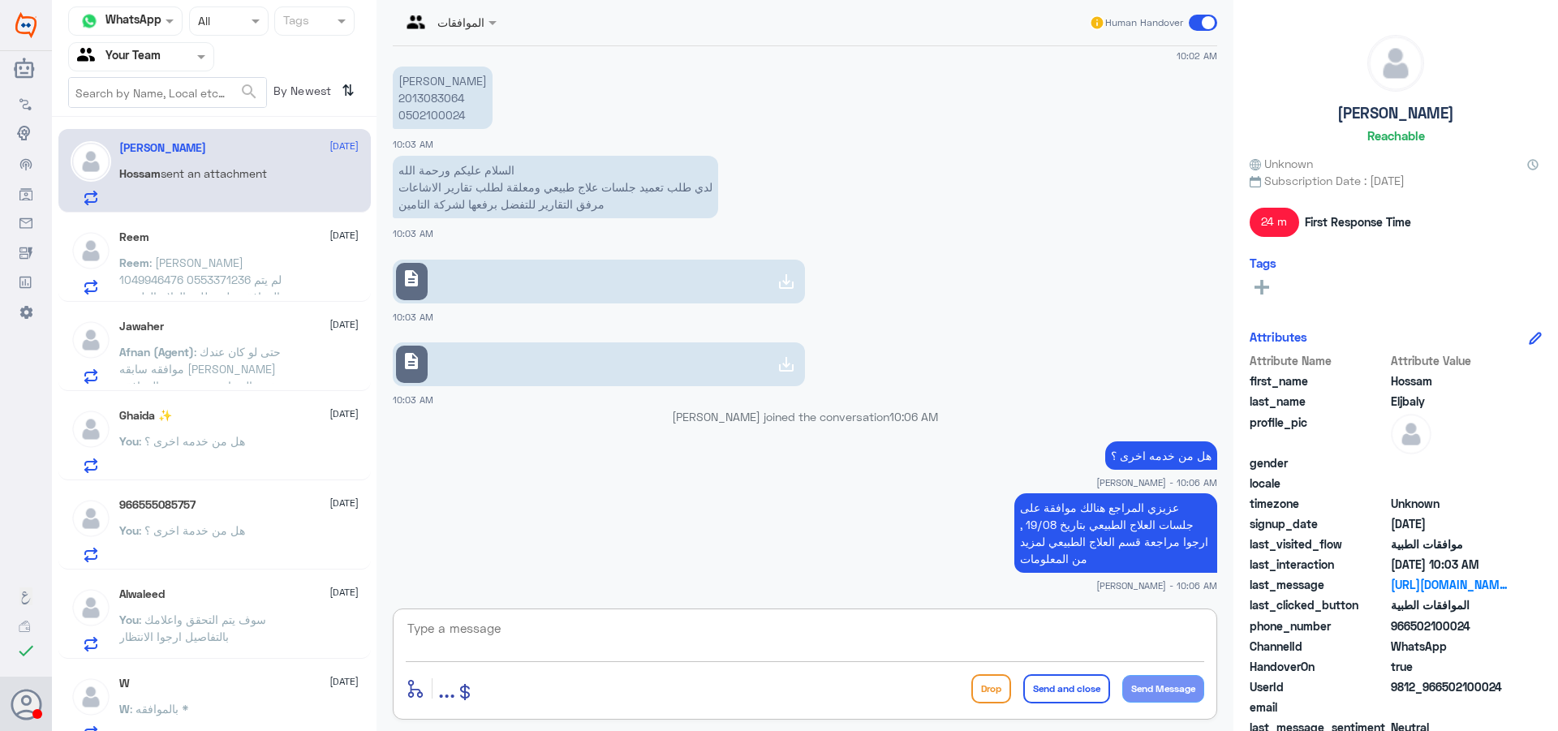
click at [996, 155] on div "السلام عليكم ورحمة الله لدي طلب تعميد جلسات علاج طبيعي ومعلقة لطلب تقارير الاشا…" at bounding box center [805, 196] width 825 height 89
click at [290, 256] on p "Reem : ريم الشقاوي 1049946476 0553371236 لم يتم الموافقة على طلب العلاج الطبيعي" at bounding box center [210, 274] width 183 height 41
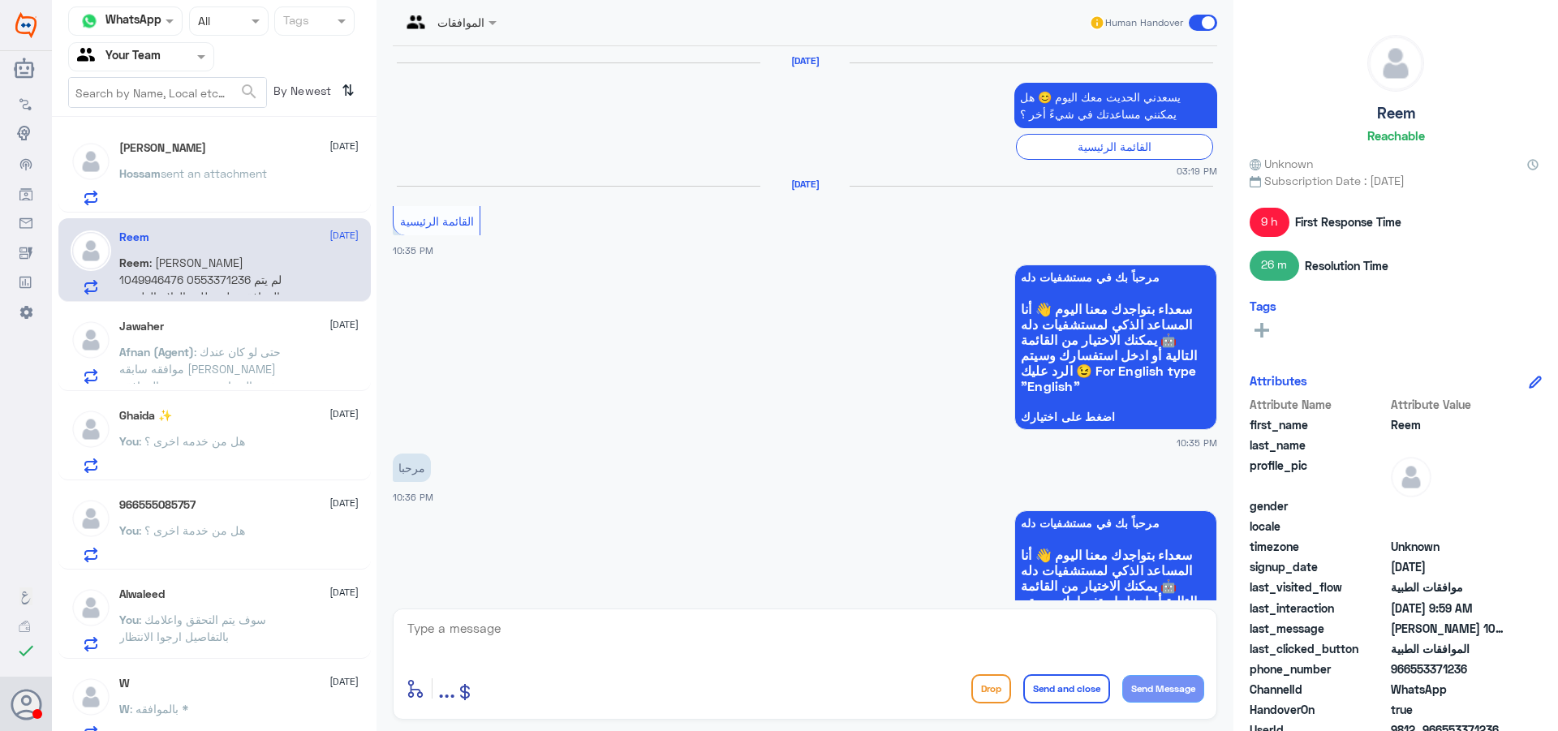
scroll to position [1484, 0]
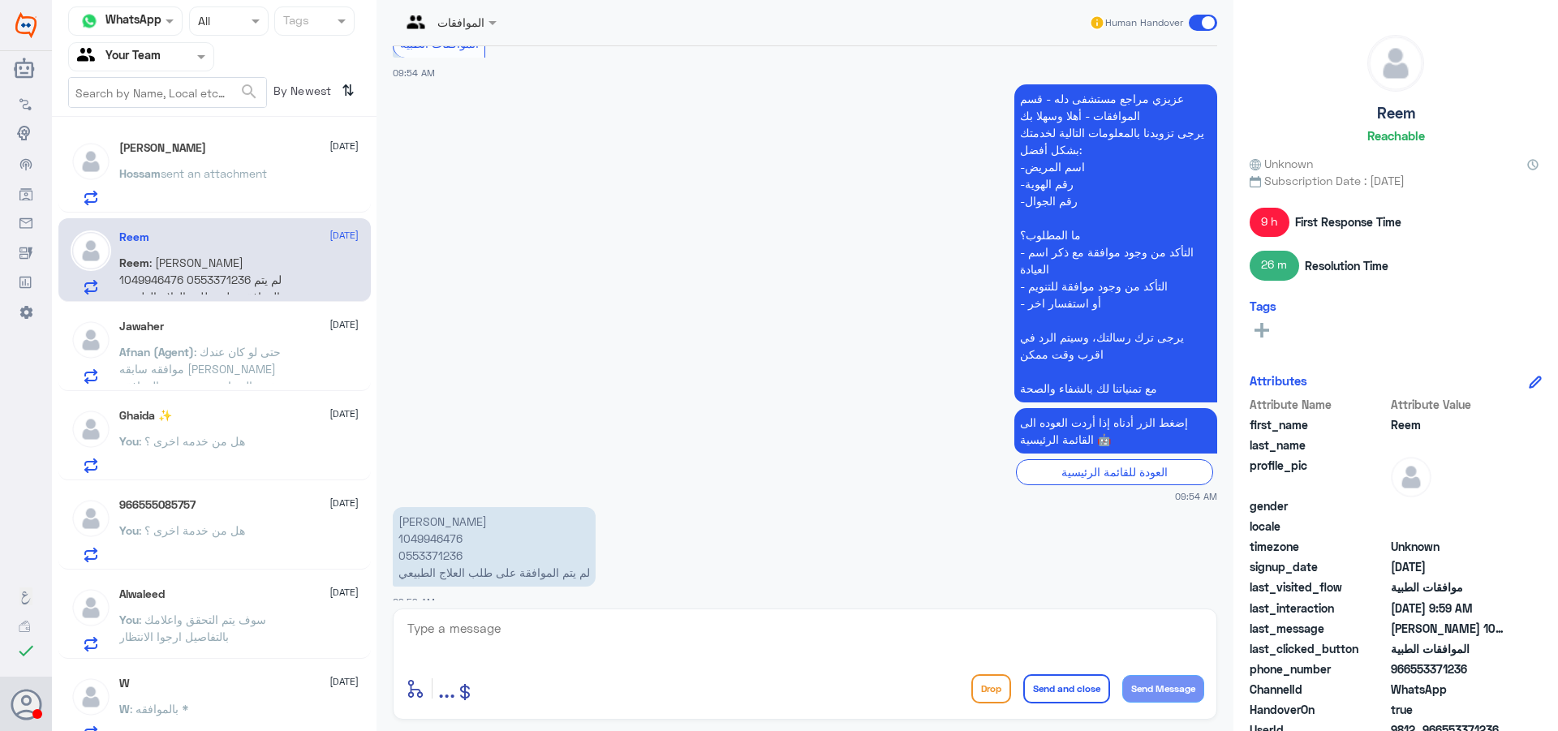
click at [440, 528] on p "ريم الشقاوي 1049946476 0553371236 لم يتم الموافقة على طلب العلاج الطبيعي" at bounding box center [494, 547] width 203 height 80
copy p "1049946476"
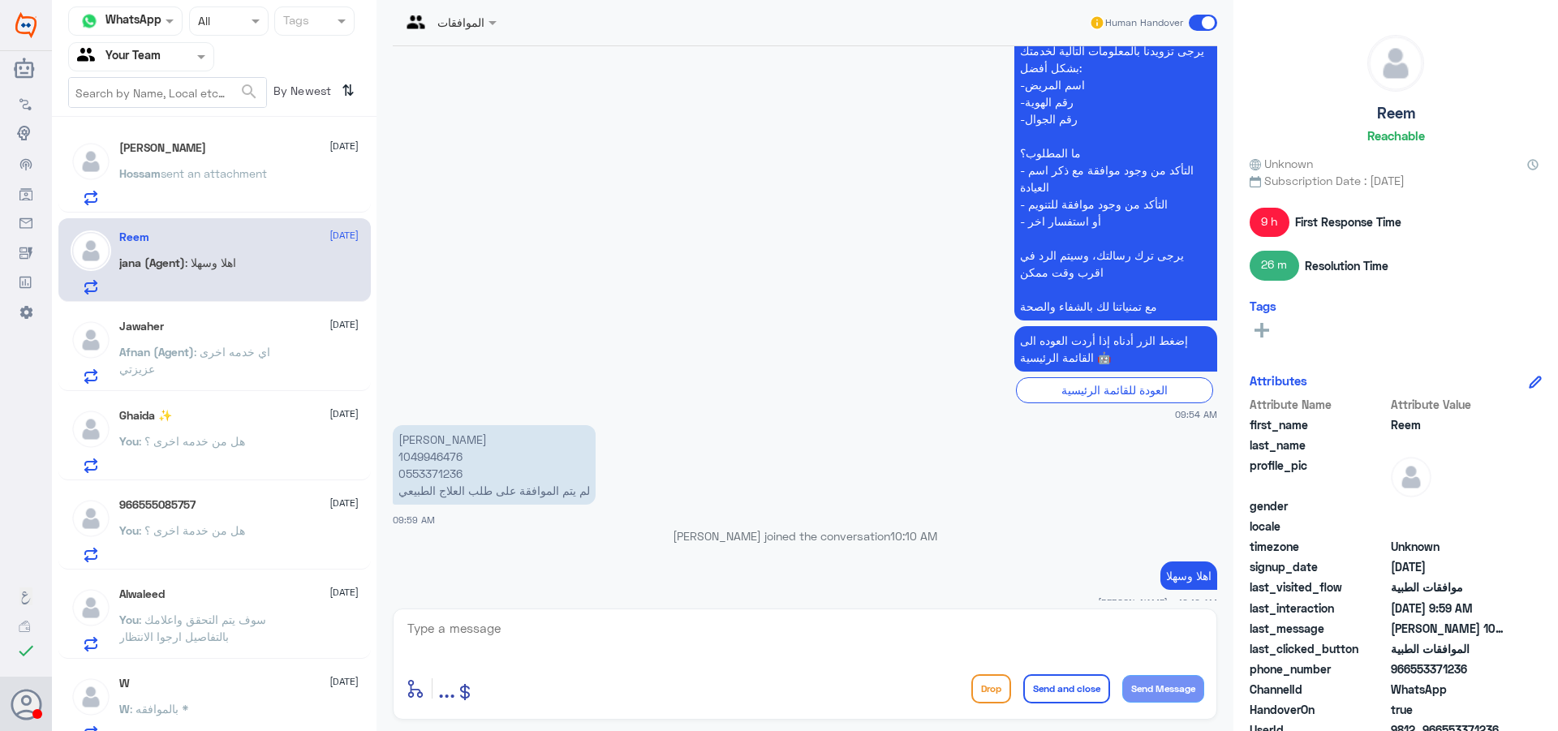
click at [253, 177] on span "sent an attachment" at bounding box center [214, 173] width 106 height 14
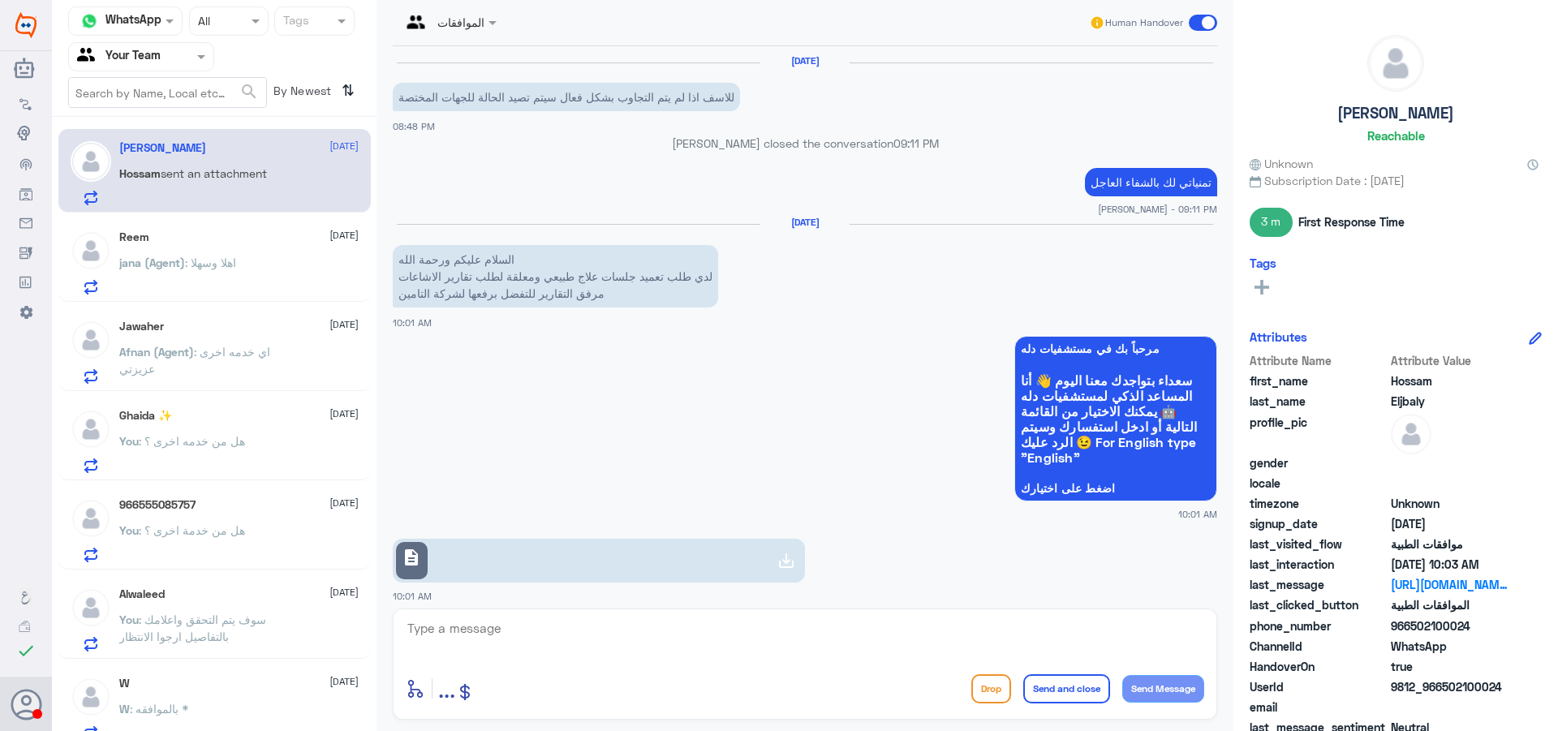
scroll to position [1514, 0]
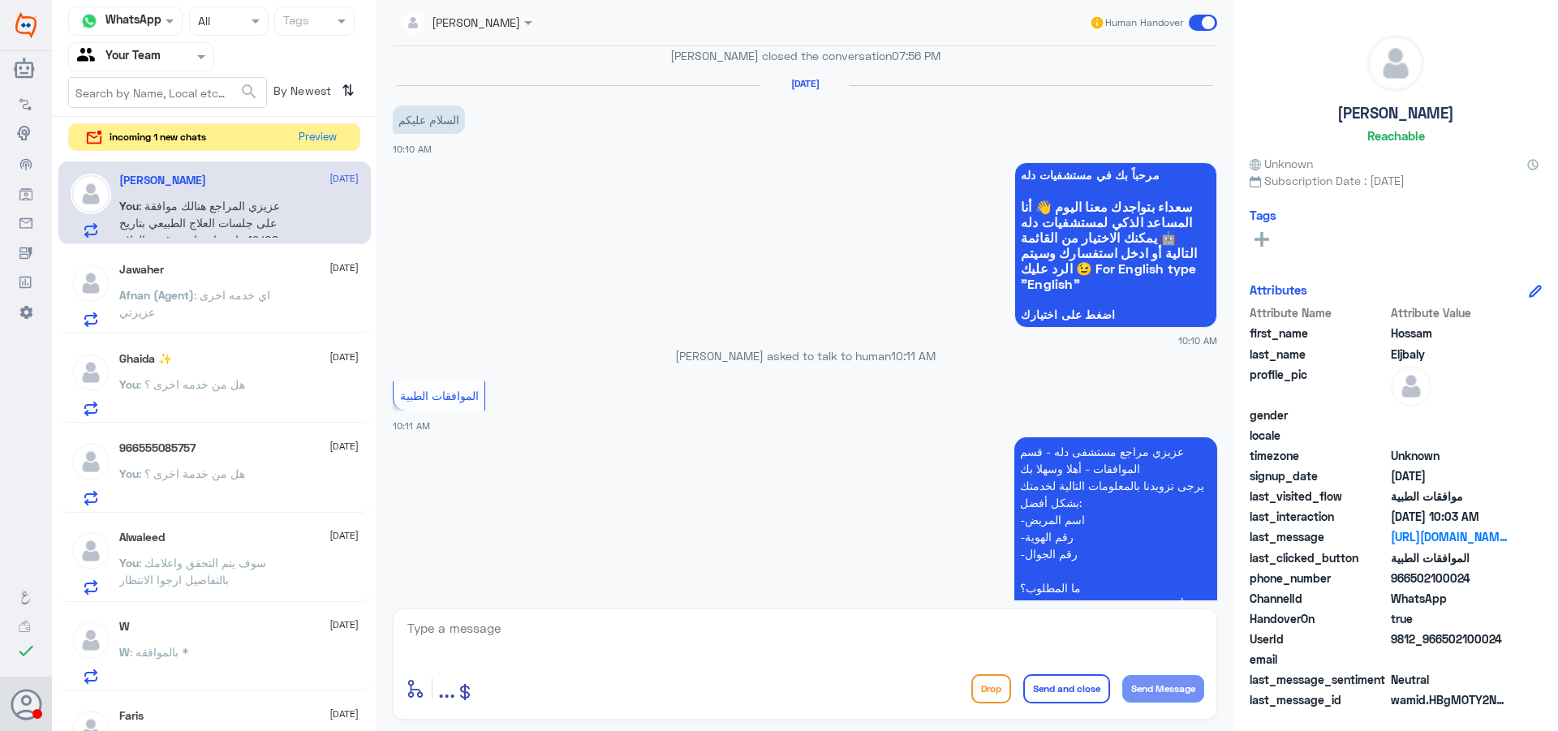
scroll to position [1450, 0]
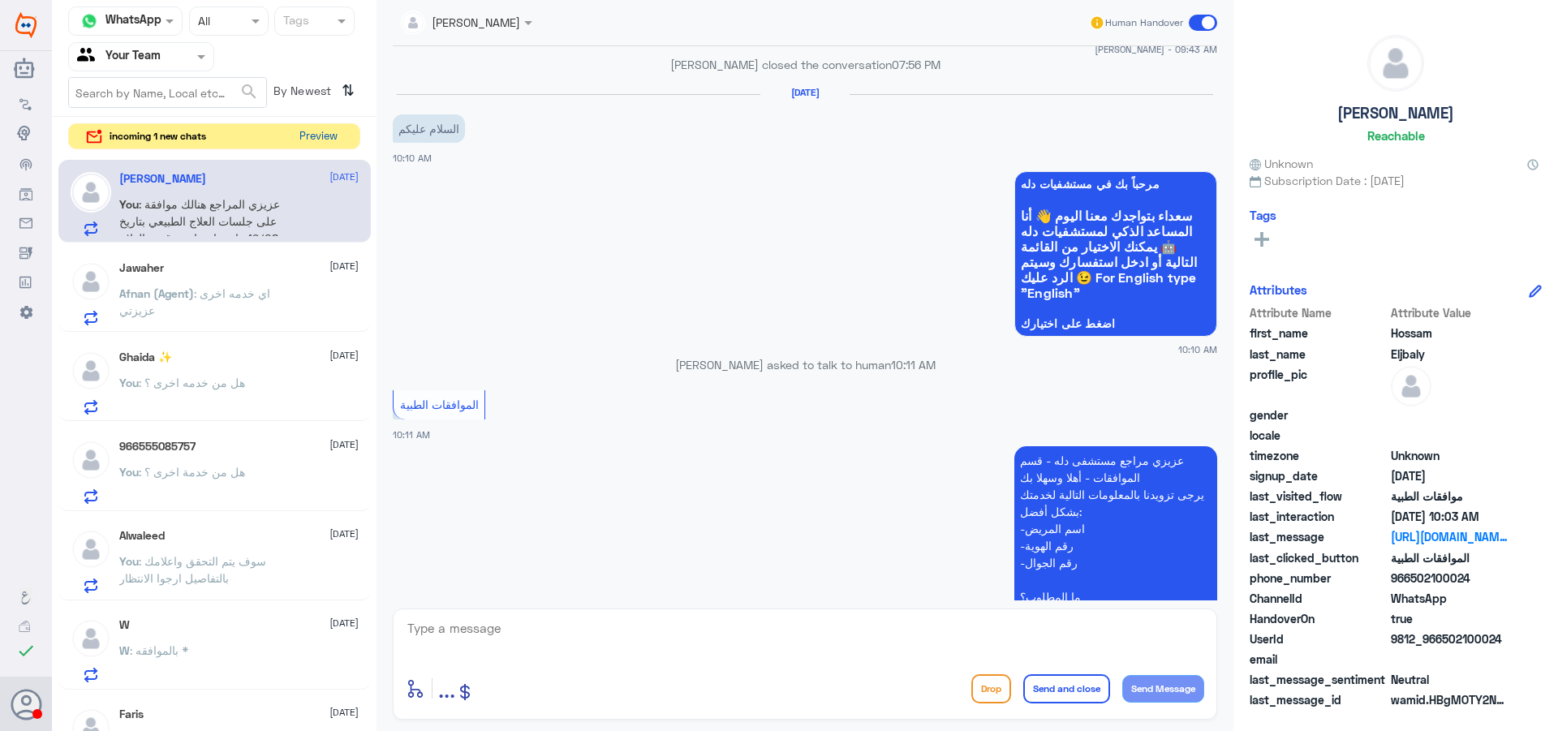
click at [313, 142] on button "Preview" at bounding box center [318, 136] width 50 height 25
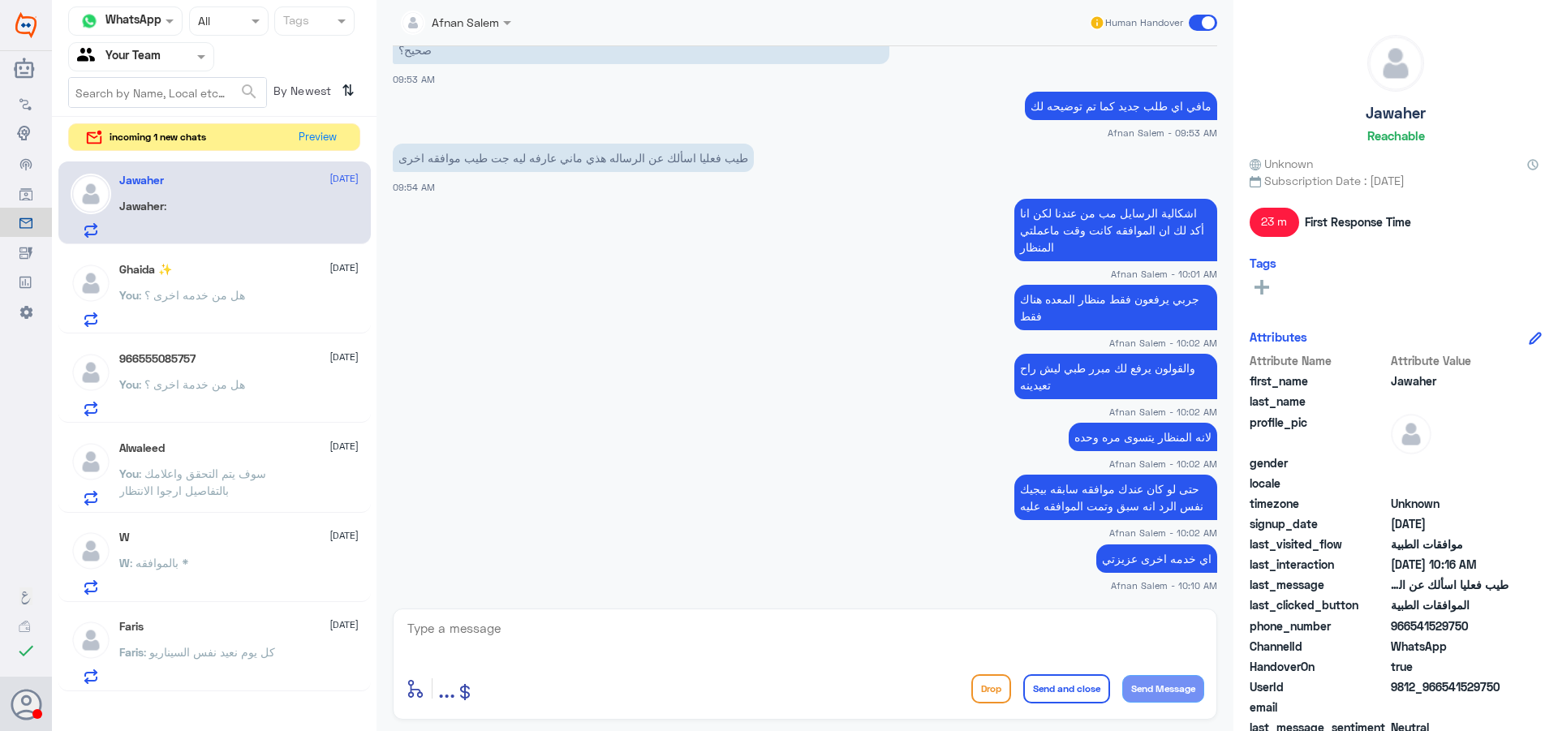
scroll to position [794, 0]
click at [332, 134] on button "Preview" at bounding box center [318, 136] width 50 height 25
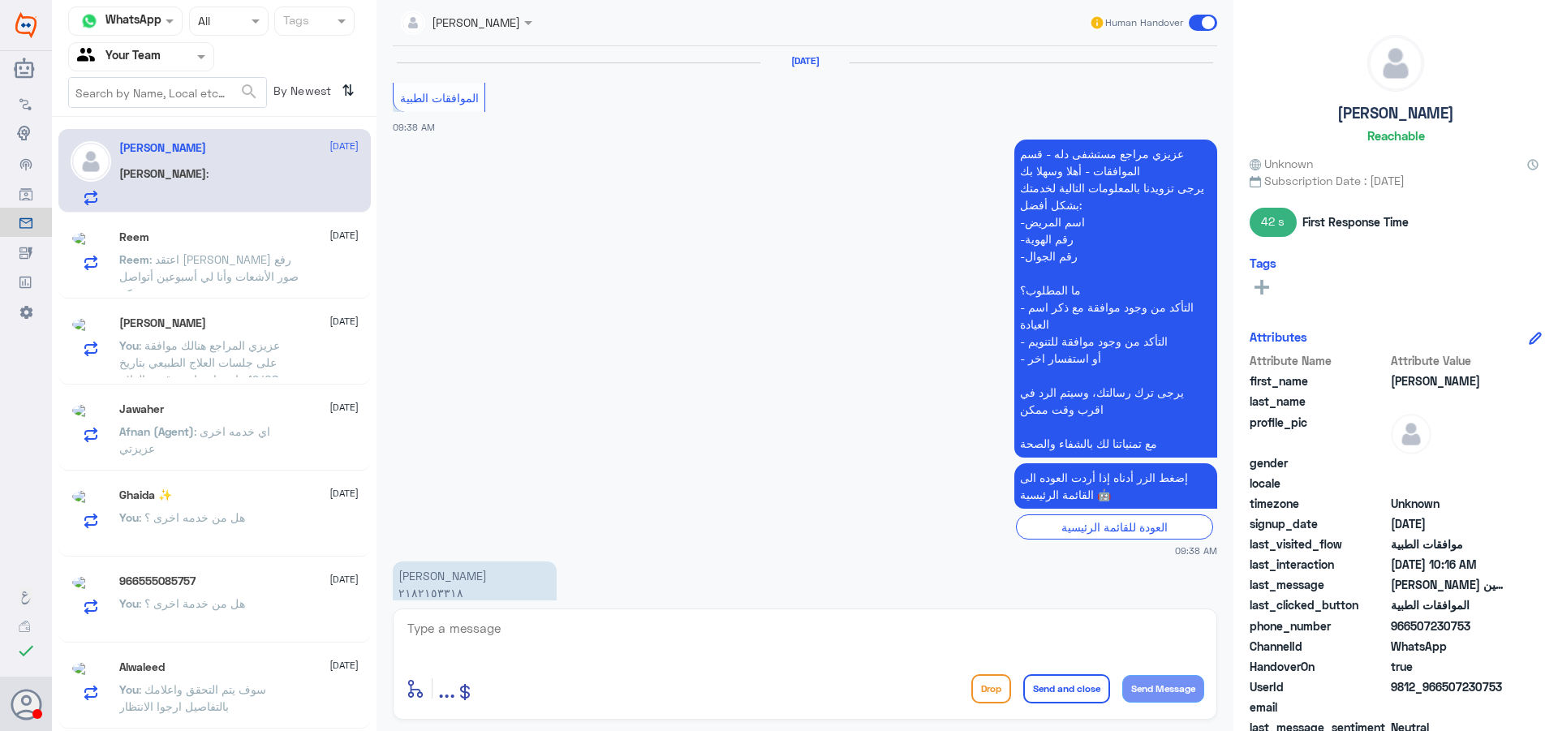
scroll to position [1742, 0]
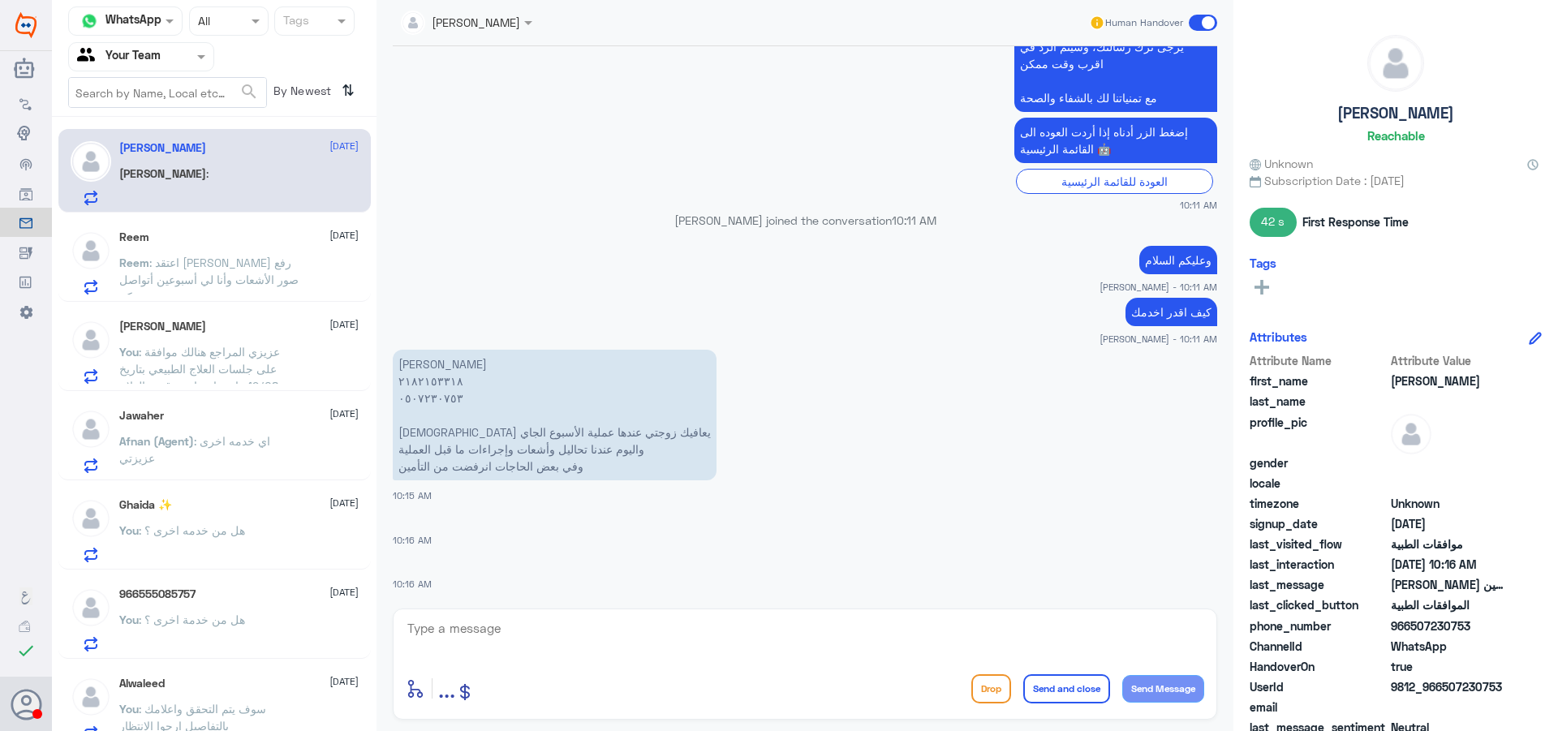
click at [237, 243] on div "Reem [DATE]" at bounding box center [238, 237] width 239 height 14
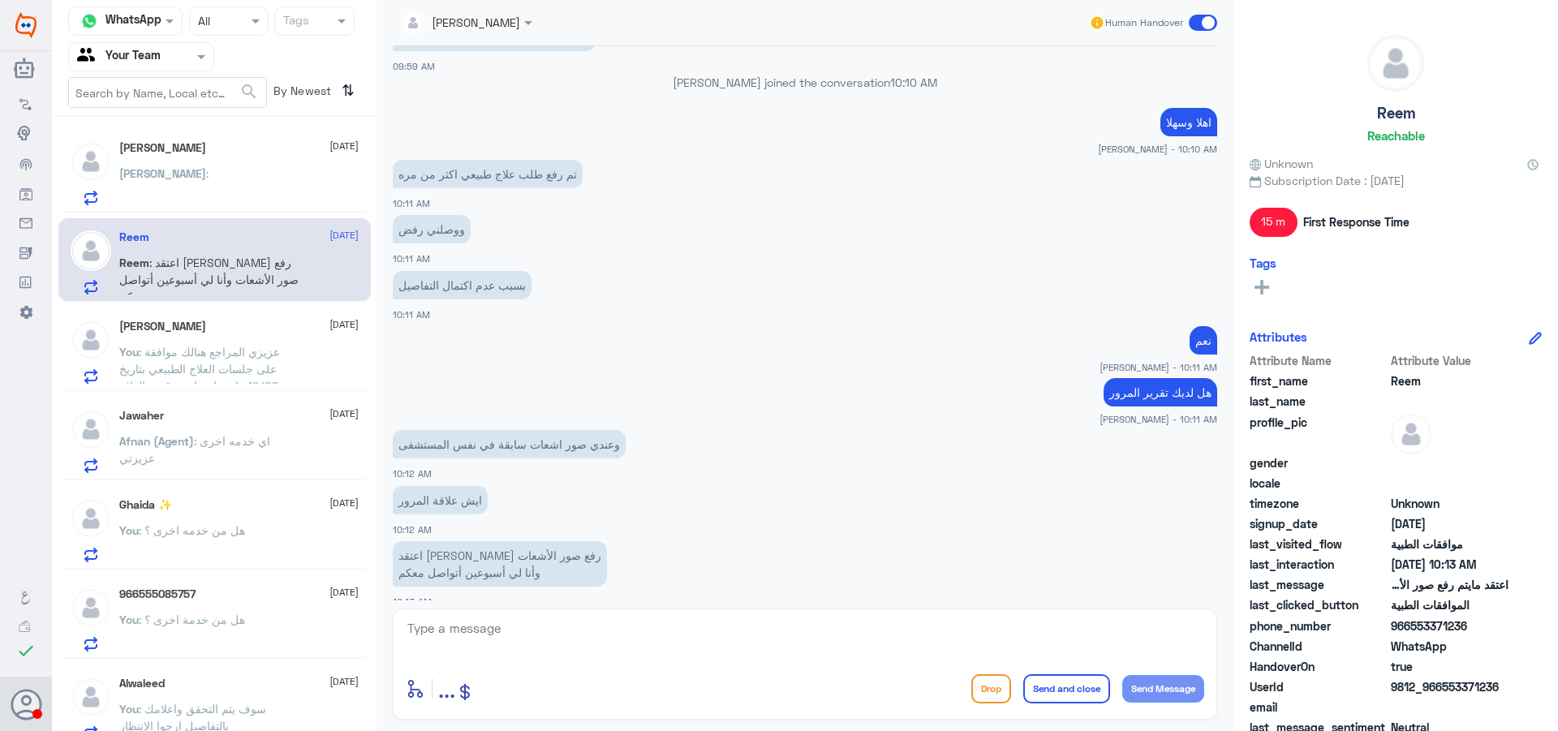
scroll to position [81, 0]
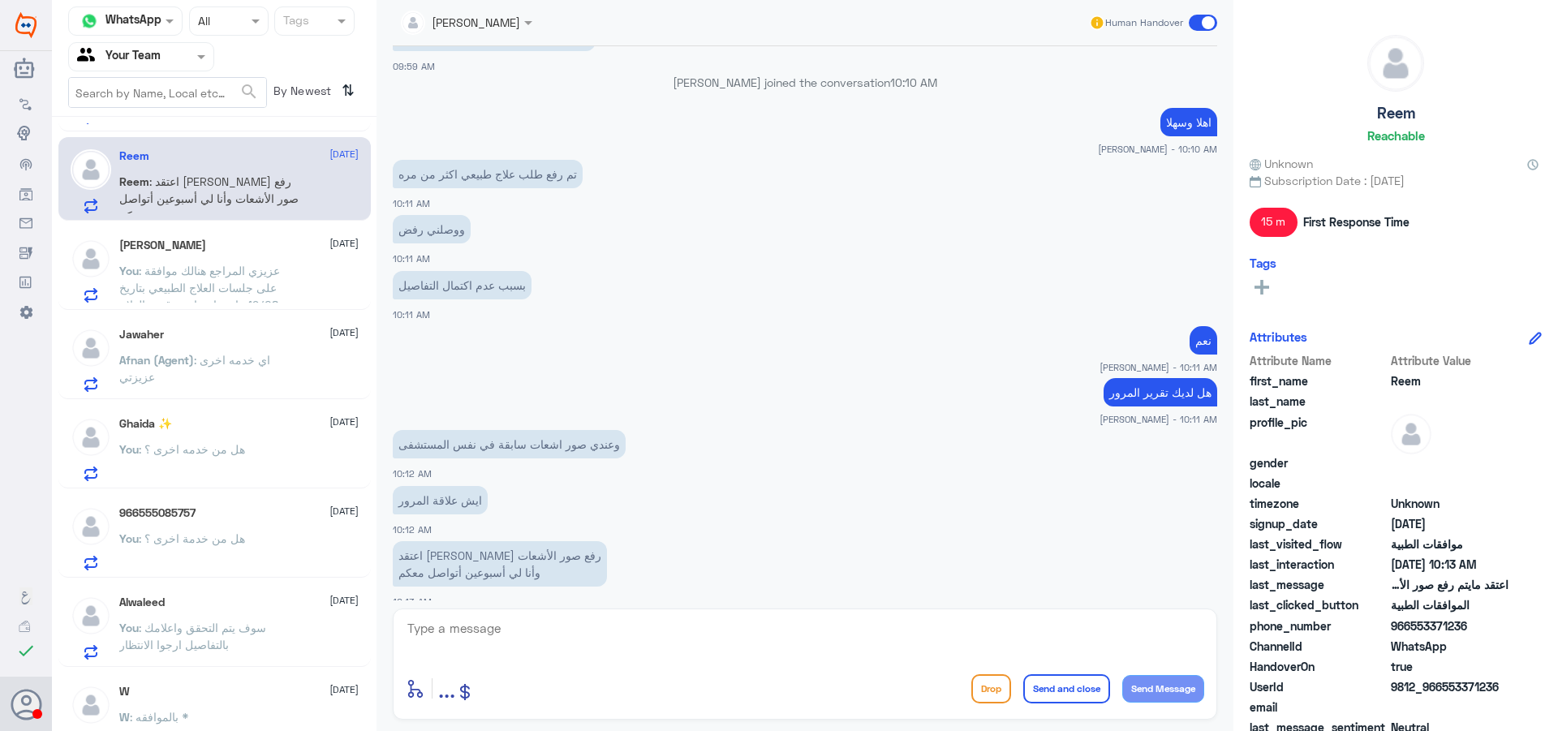
click at [243, 286] on span ": عزيزي المراجع هنالك موافقة على جلسات العلاج الطبيعي بتاريخ 19/08 , ارجوا مراج…" at bounding box center [199, 296] width 161 height 65
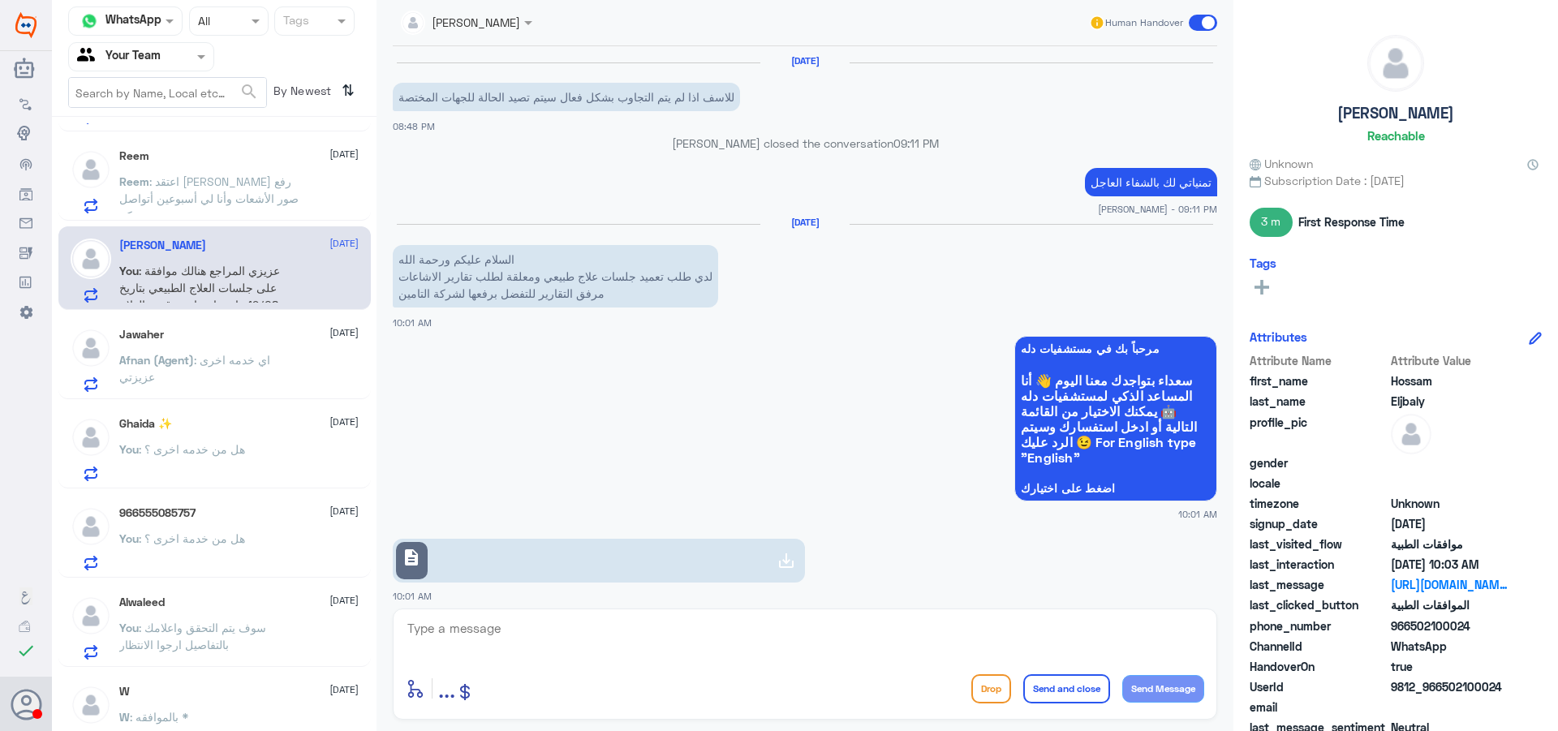
scroll to position [1514, 0]
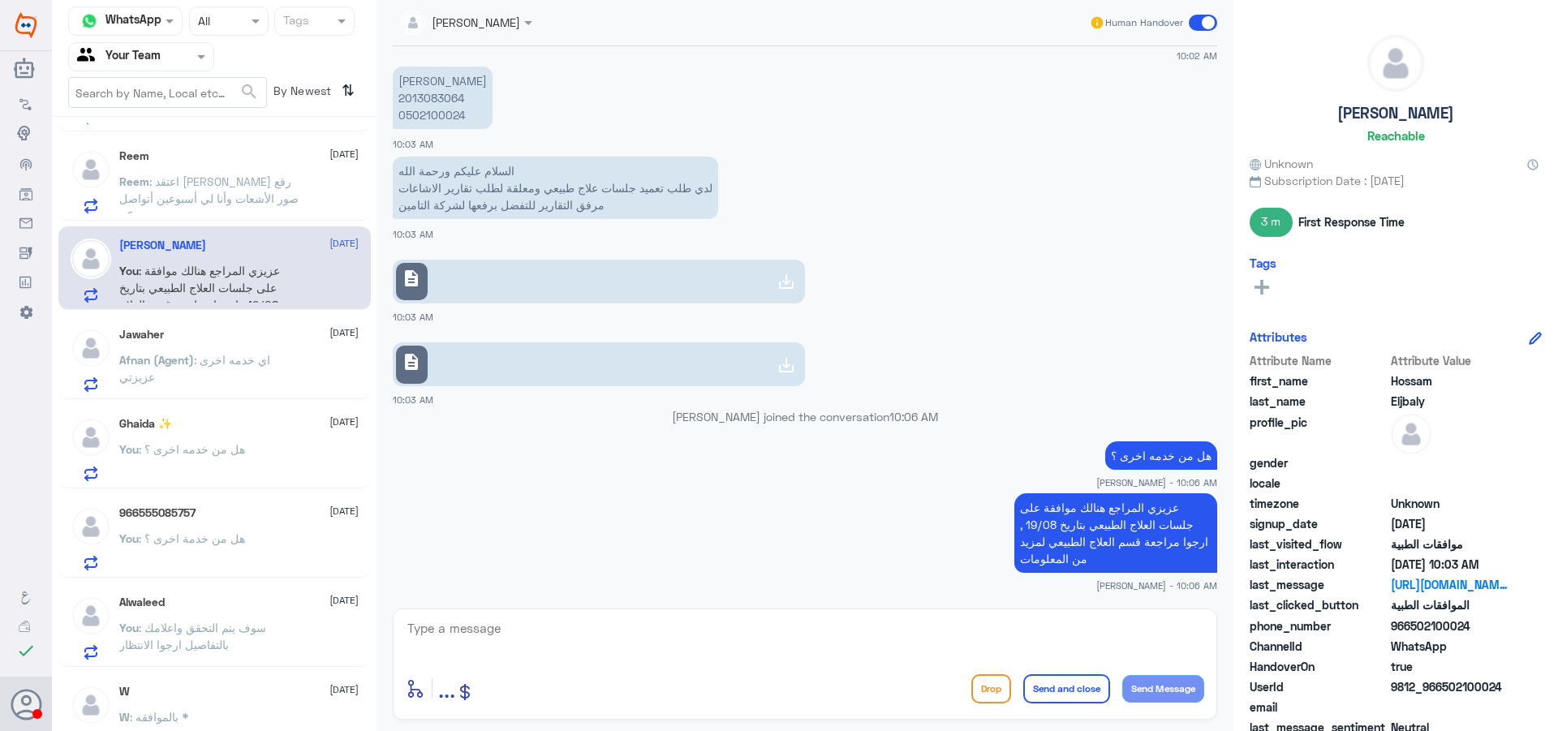
click at [226, 370] on p "Afnan (Agent) : اي خدمه اخرى عزيزتي" at bounding box center [210, 371] width 183 height 41
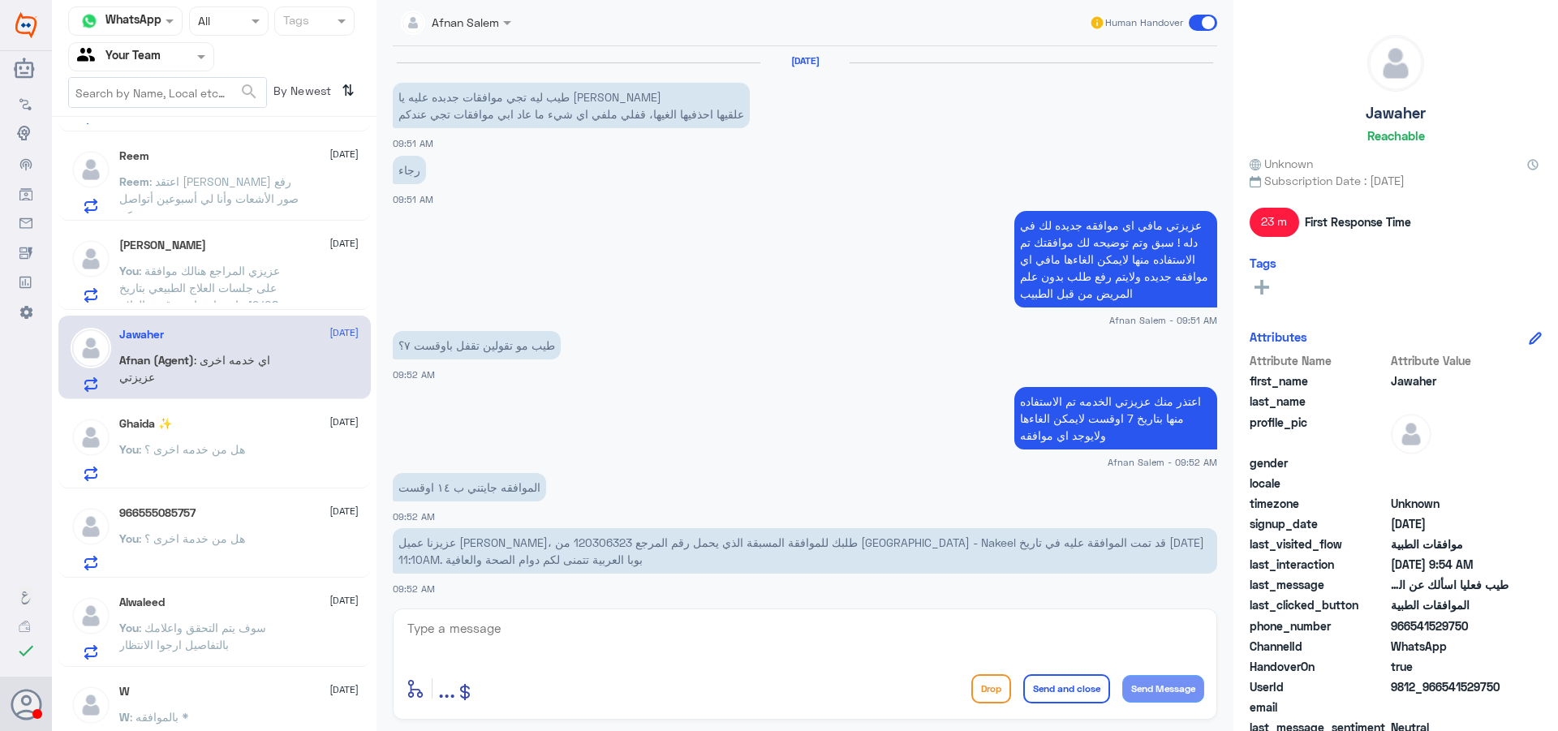
scroll to position [794, 0]
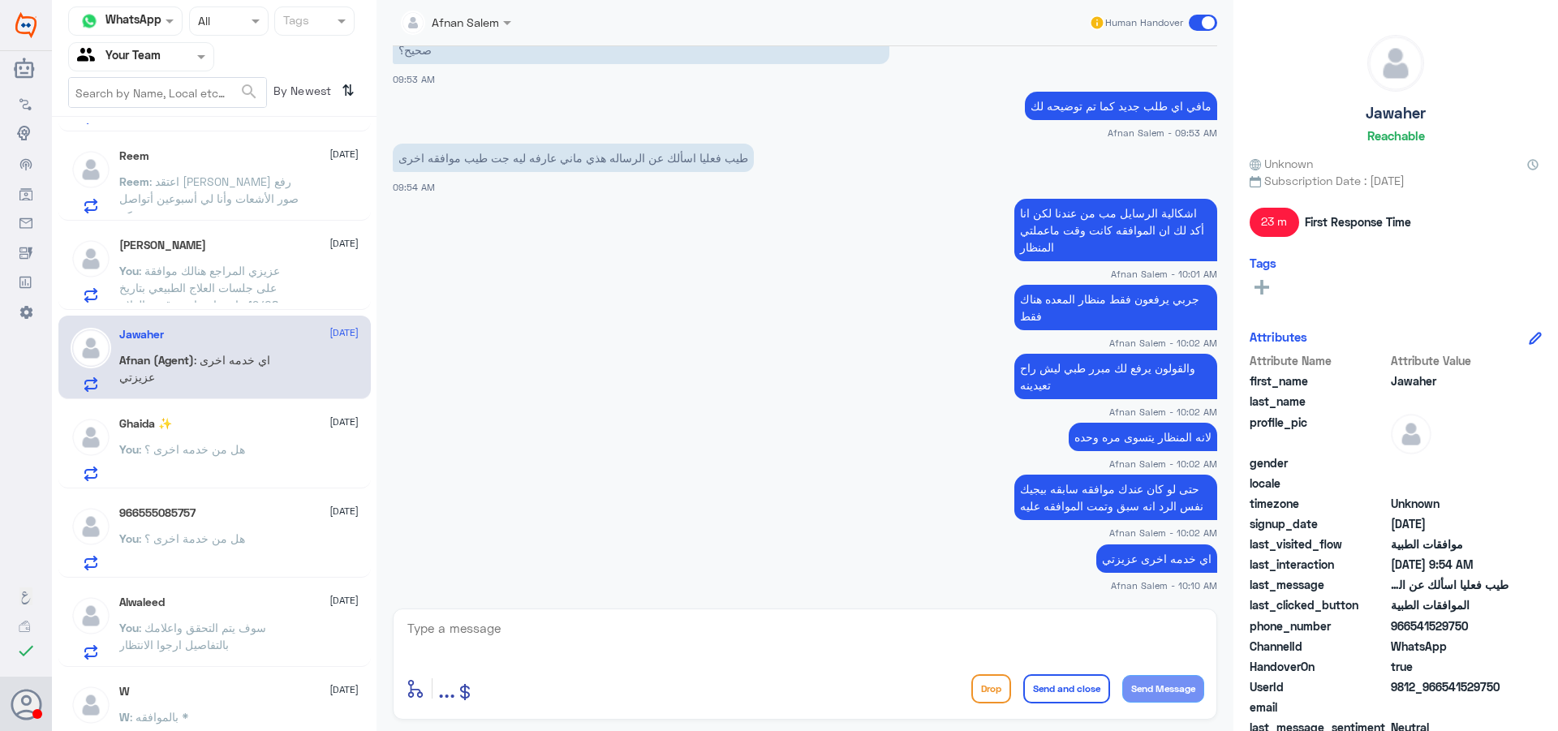
click at [224, 468] on p "You : هل من خدمه اخرى ؟" at bounding box center [182, 461] width 126 height 41
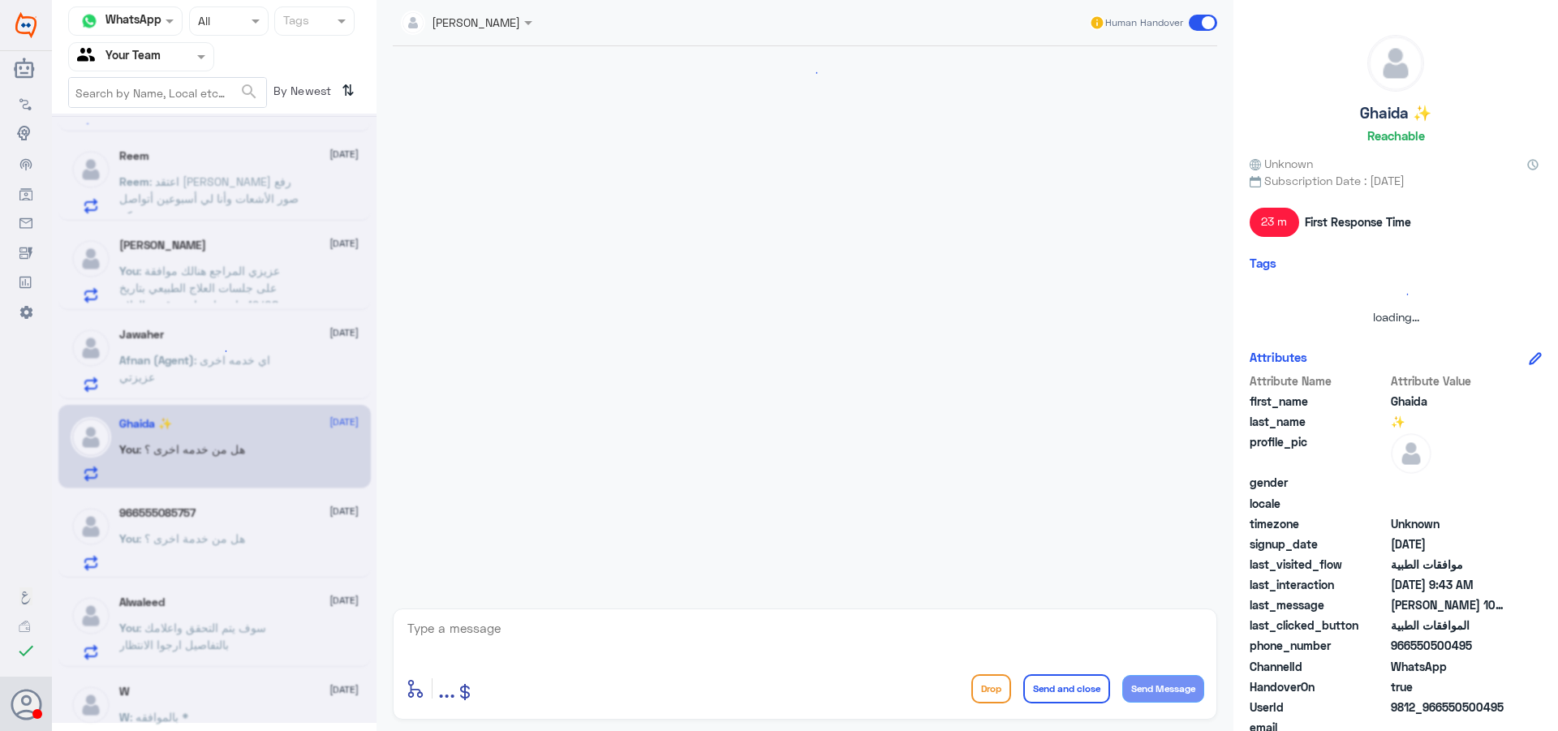
scroll to position [566, 0]
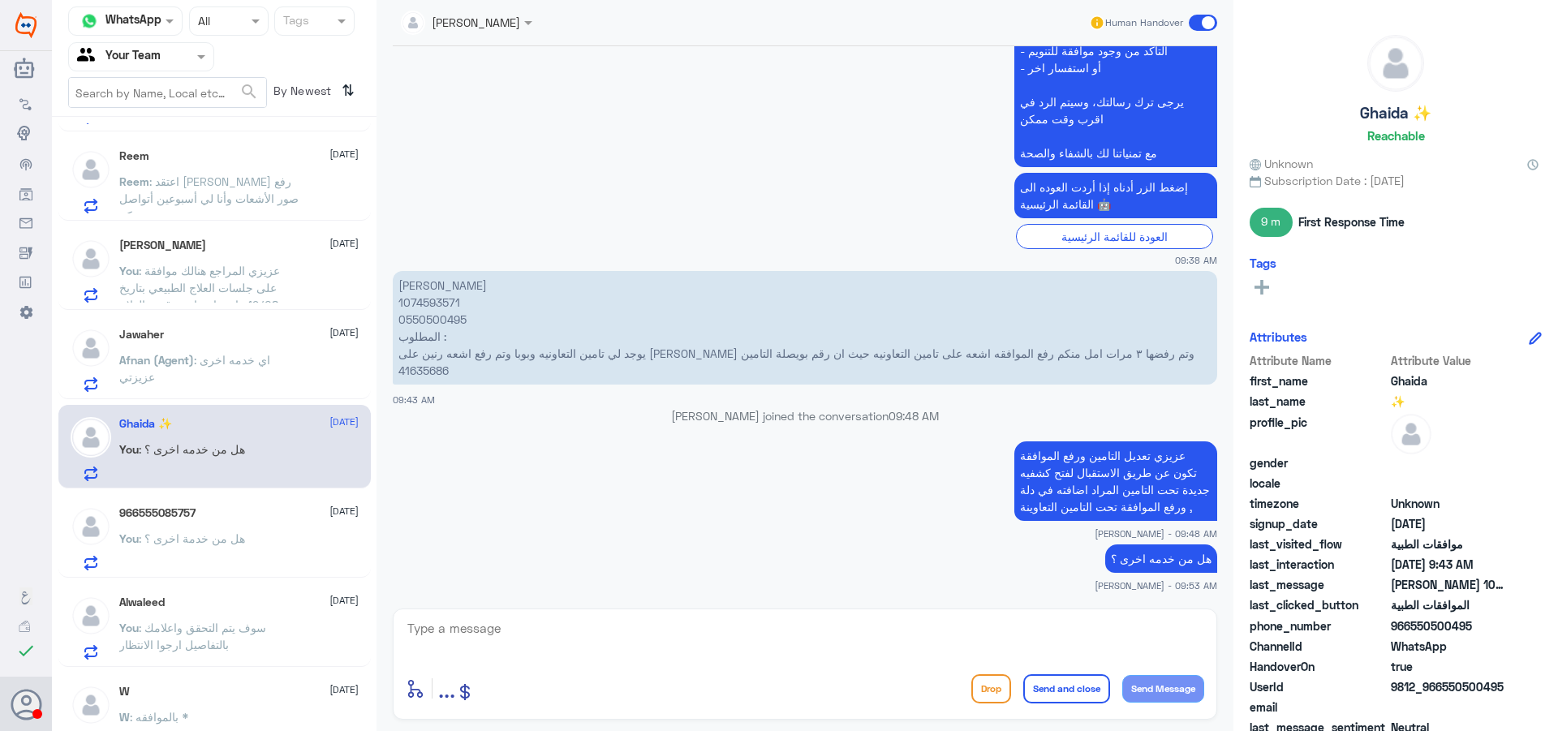
click at [216, 540] on span ": هل من خدمة اخرى ؟" at bounding box center [192, 539] width 106 height 14
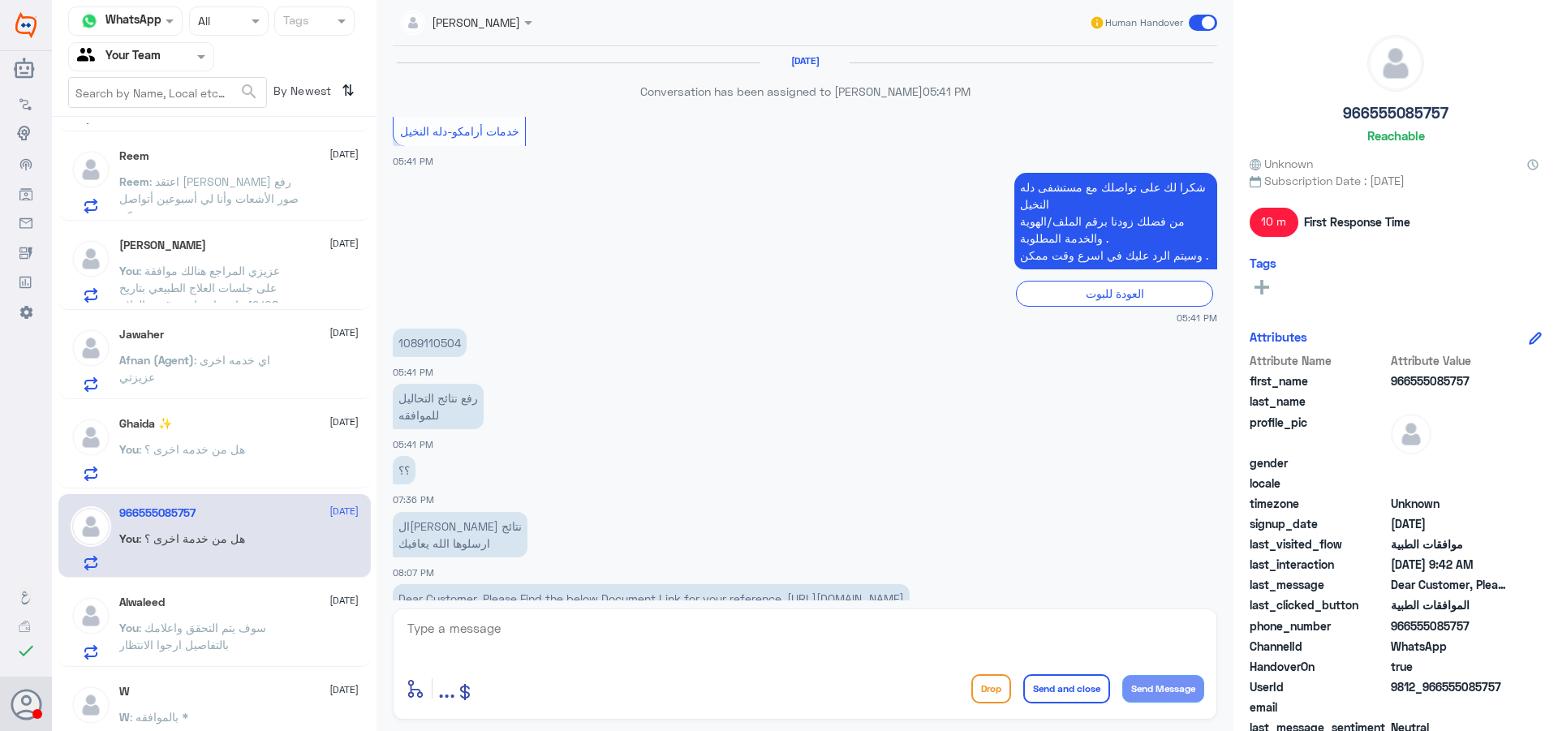
scroll to position [1250, 0]
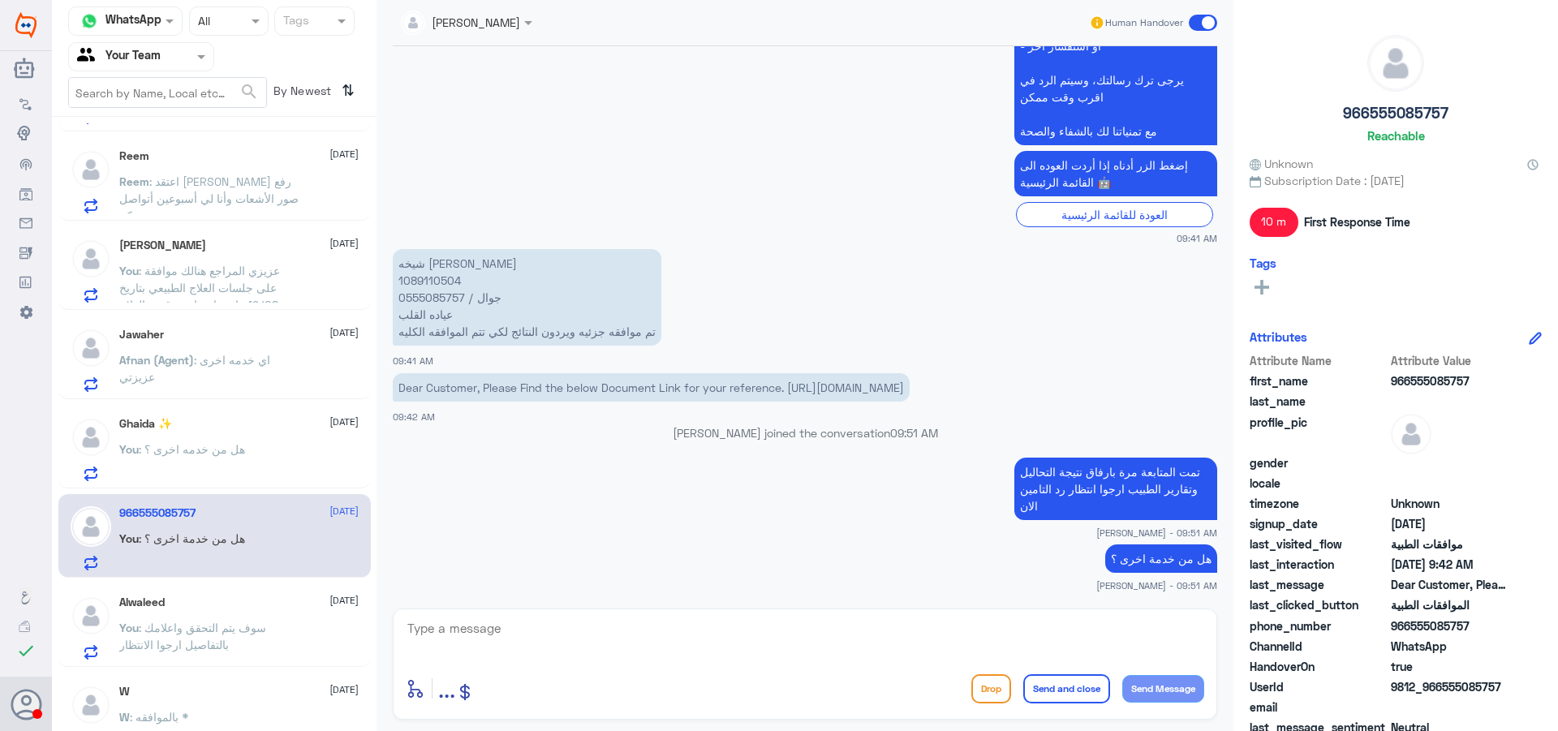
click at [212, 630] on span ": سوف يتم التحقق واعلامك بالتفاصيل ارجوا الانتظار" at bounding box center [192, 636] width 147 height 31
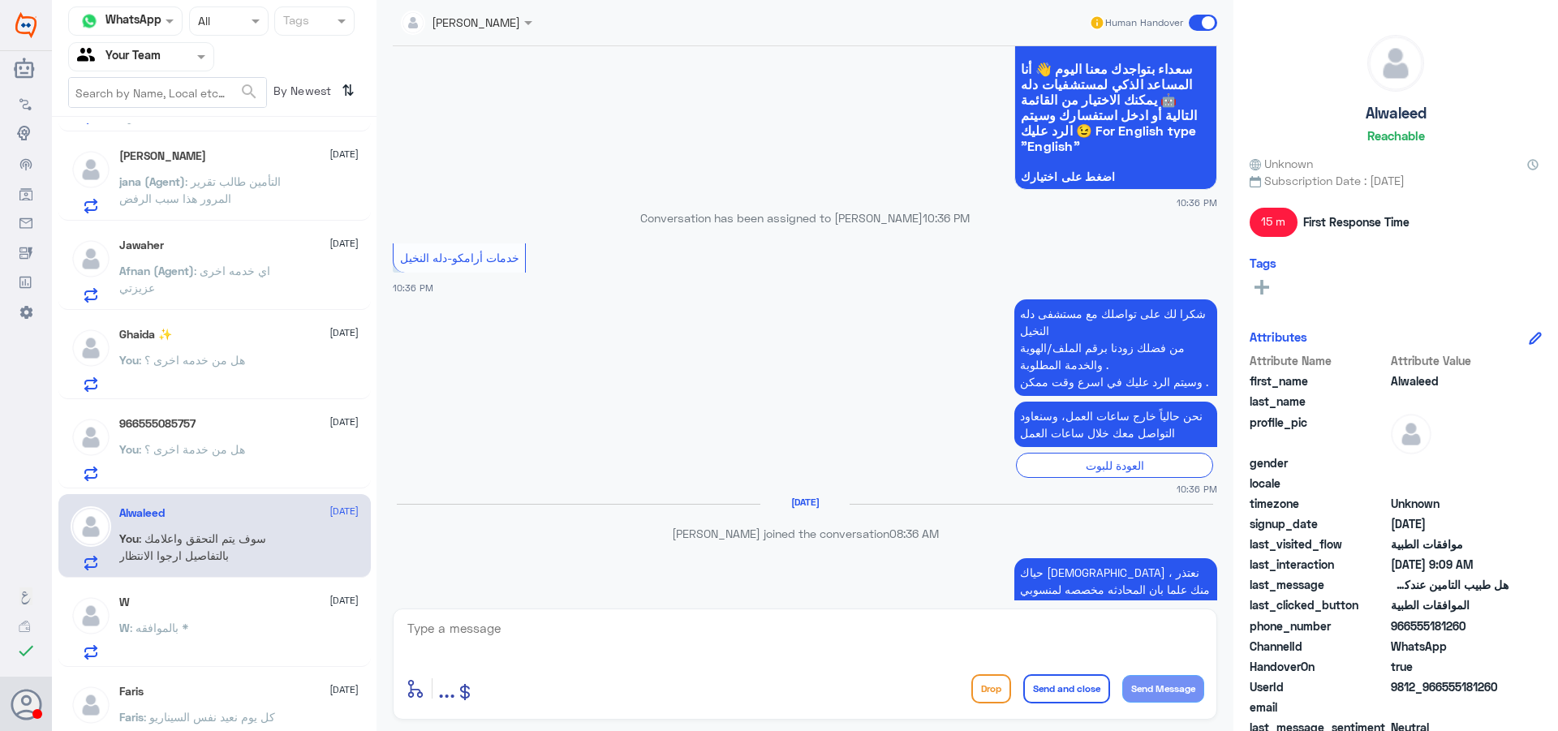
scroll to position [5672, 0]
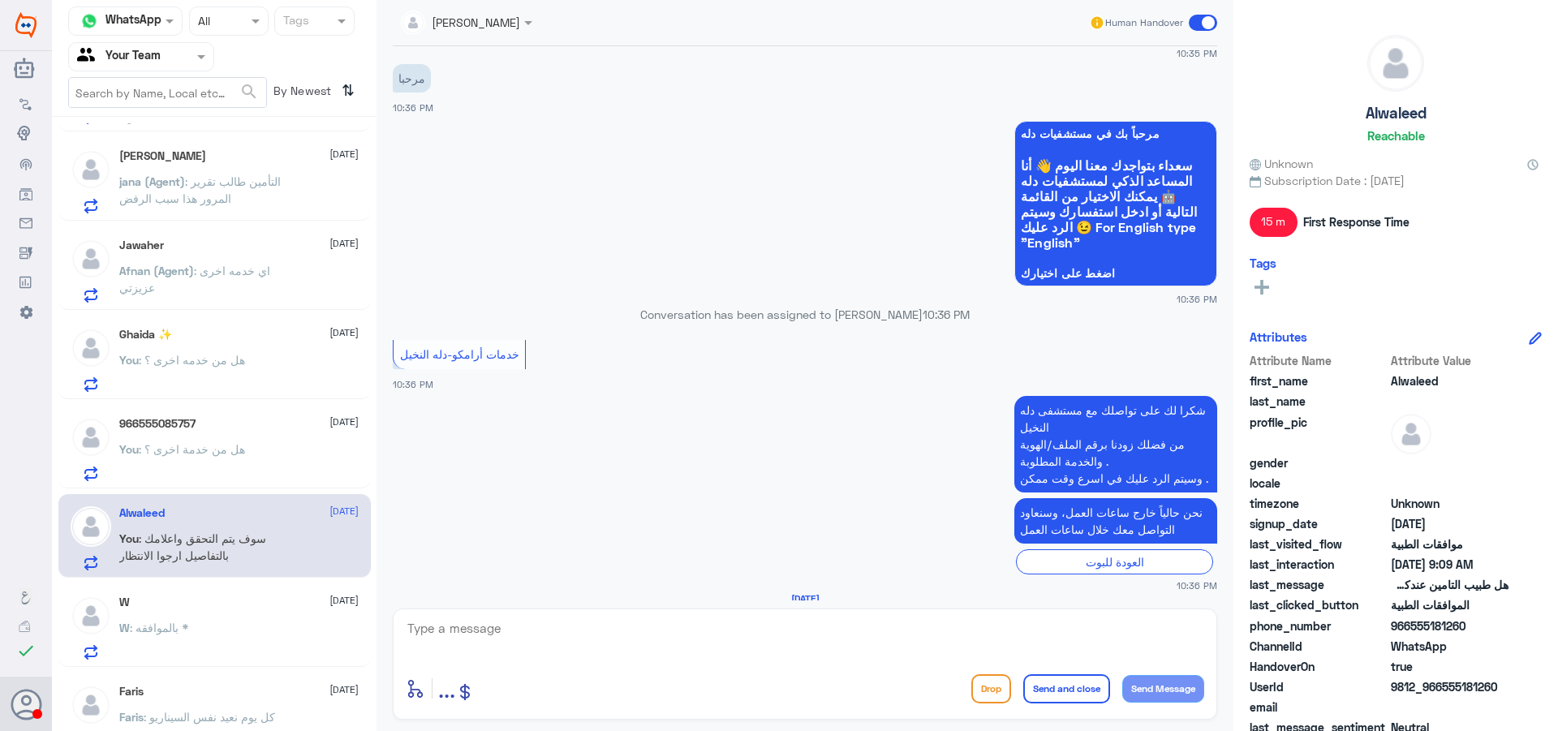
click at [178, 480] on p "You : هل من خدمة اخرى ؟" at bounding box center [182, 461] width 126 height 41
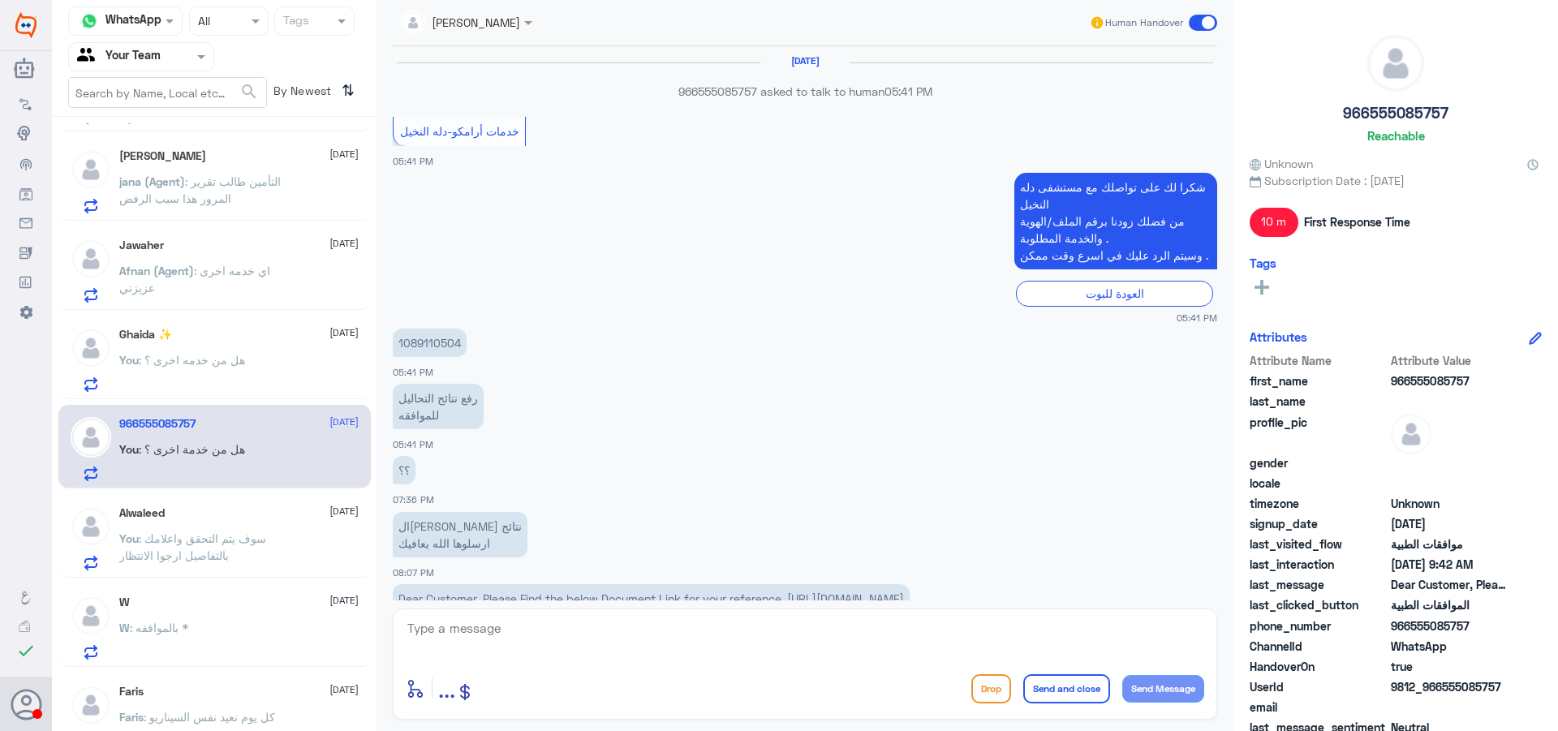
scroll to position [1250, 0]
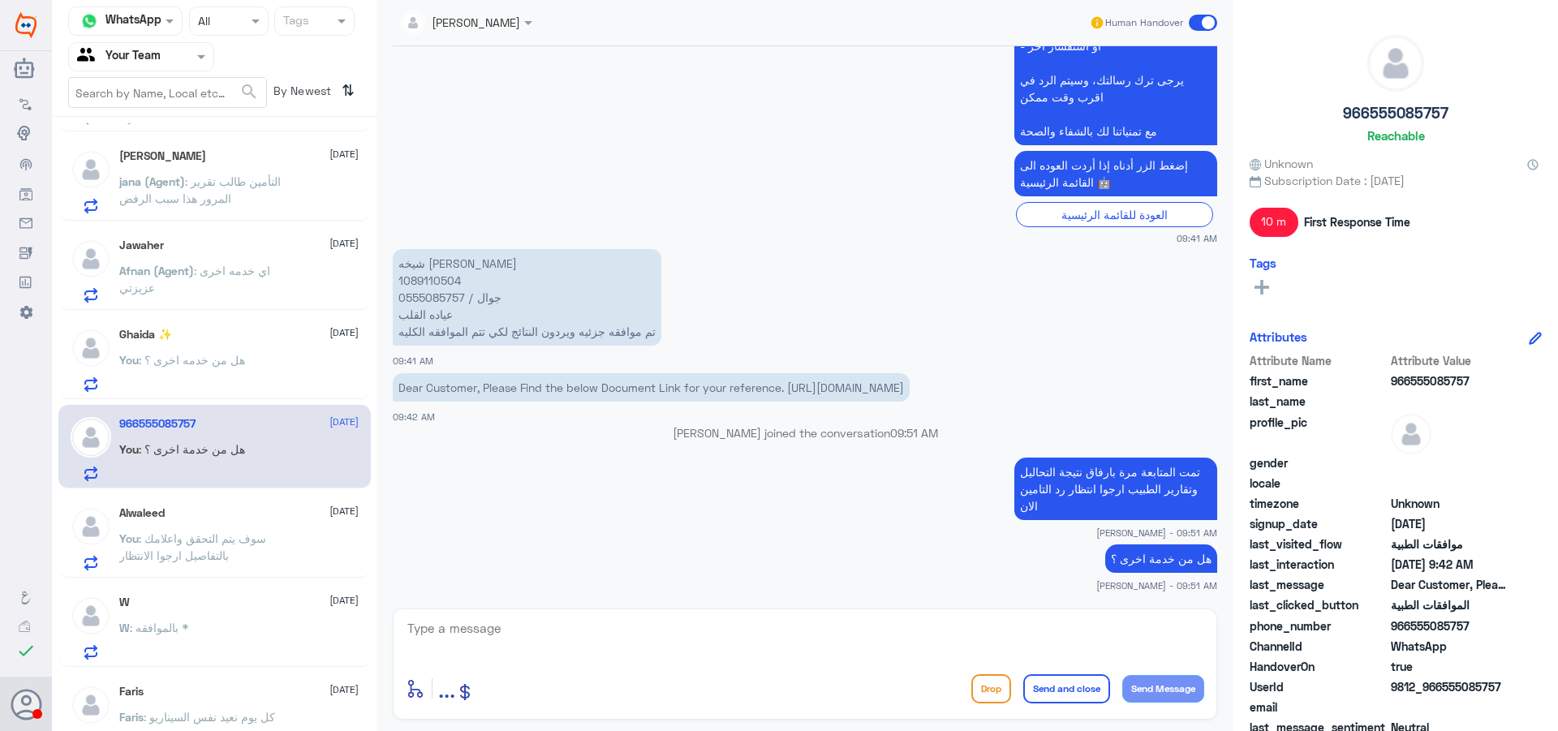
click at [181, 513] on div "Alwaleed 20 August" at bounding box center [238, 513] width 239 height 14
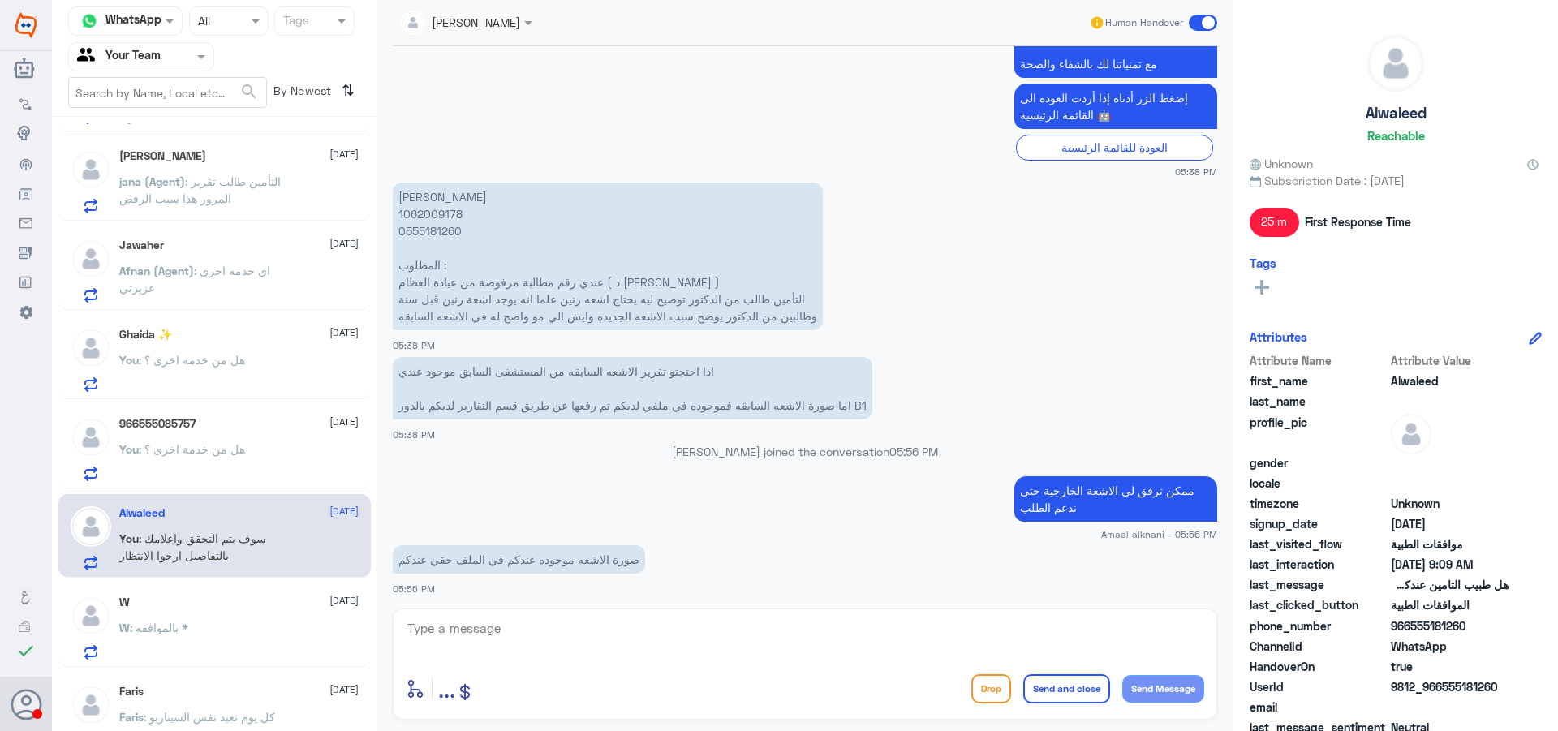
scroll to position [2598, 0]
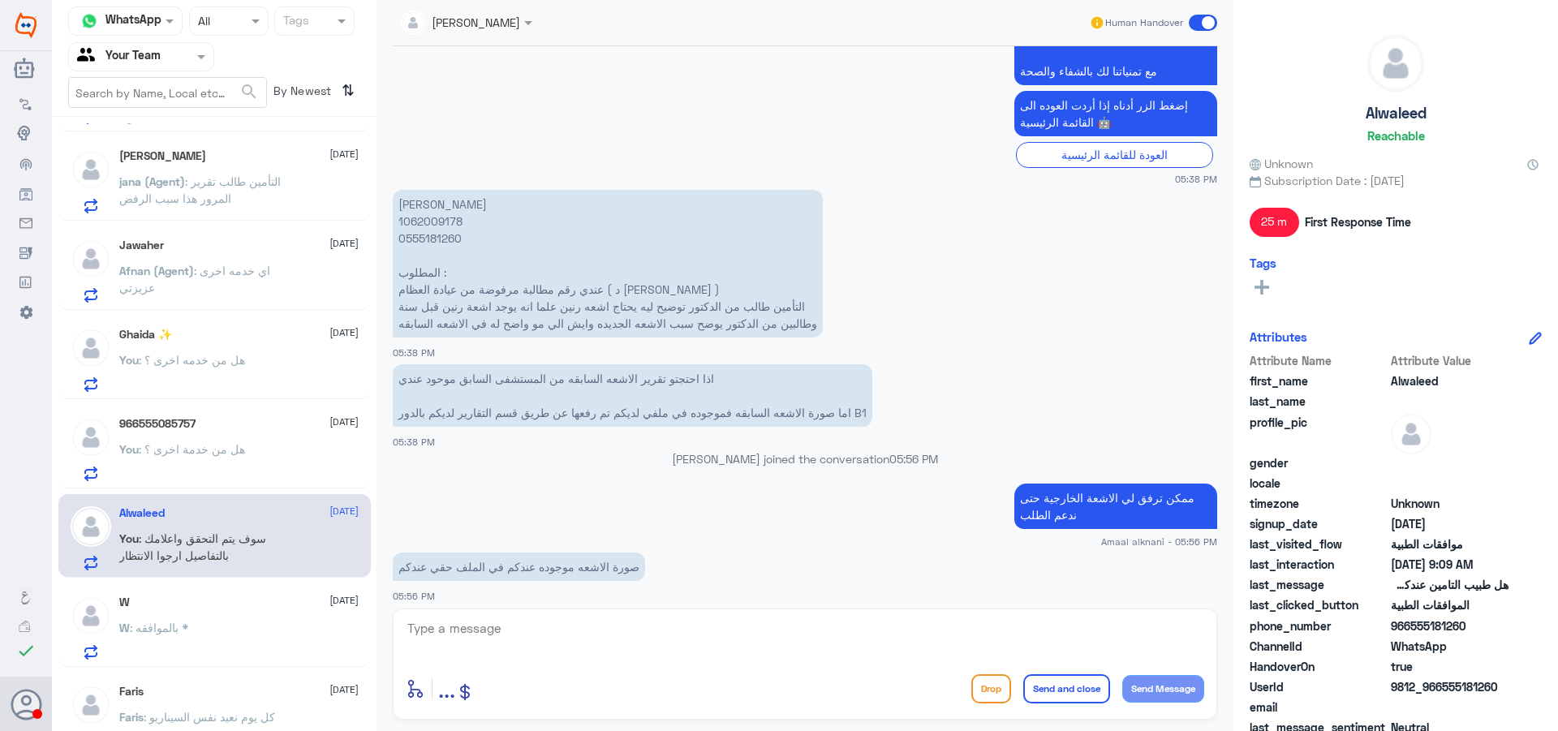
click at [427, 222] on p "الوليد خالد الوابلي 1062009178 0555181260 المطلوب : عندي رقم مطالبة مرفوضة من ع…" at bounding box center [608, 264] width 430 height 148
copy p "1062009178"
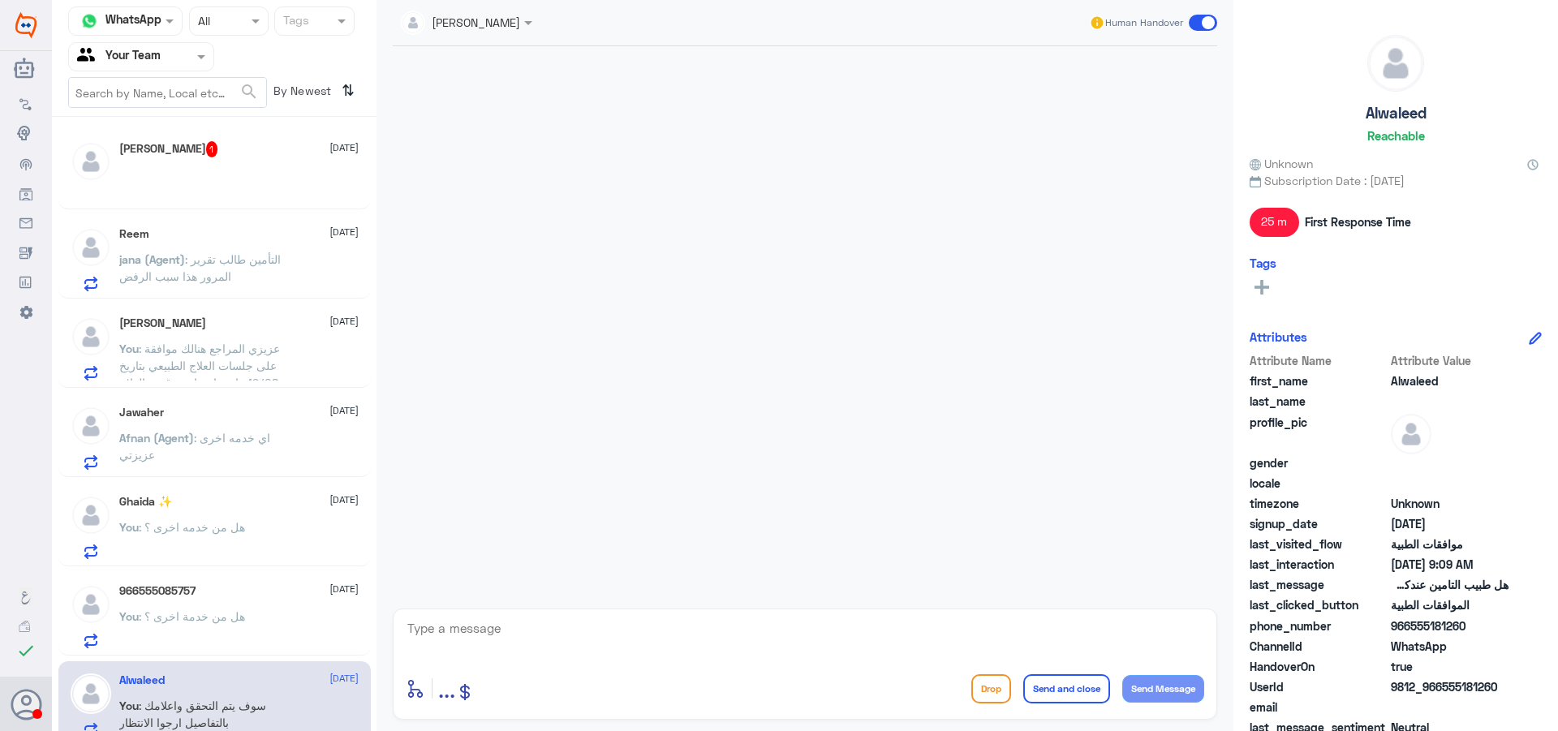
click at [252, 169] on div at bounding box center [238, 184] width 239 height 37
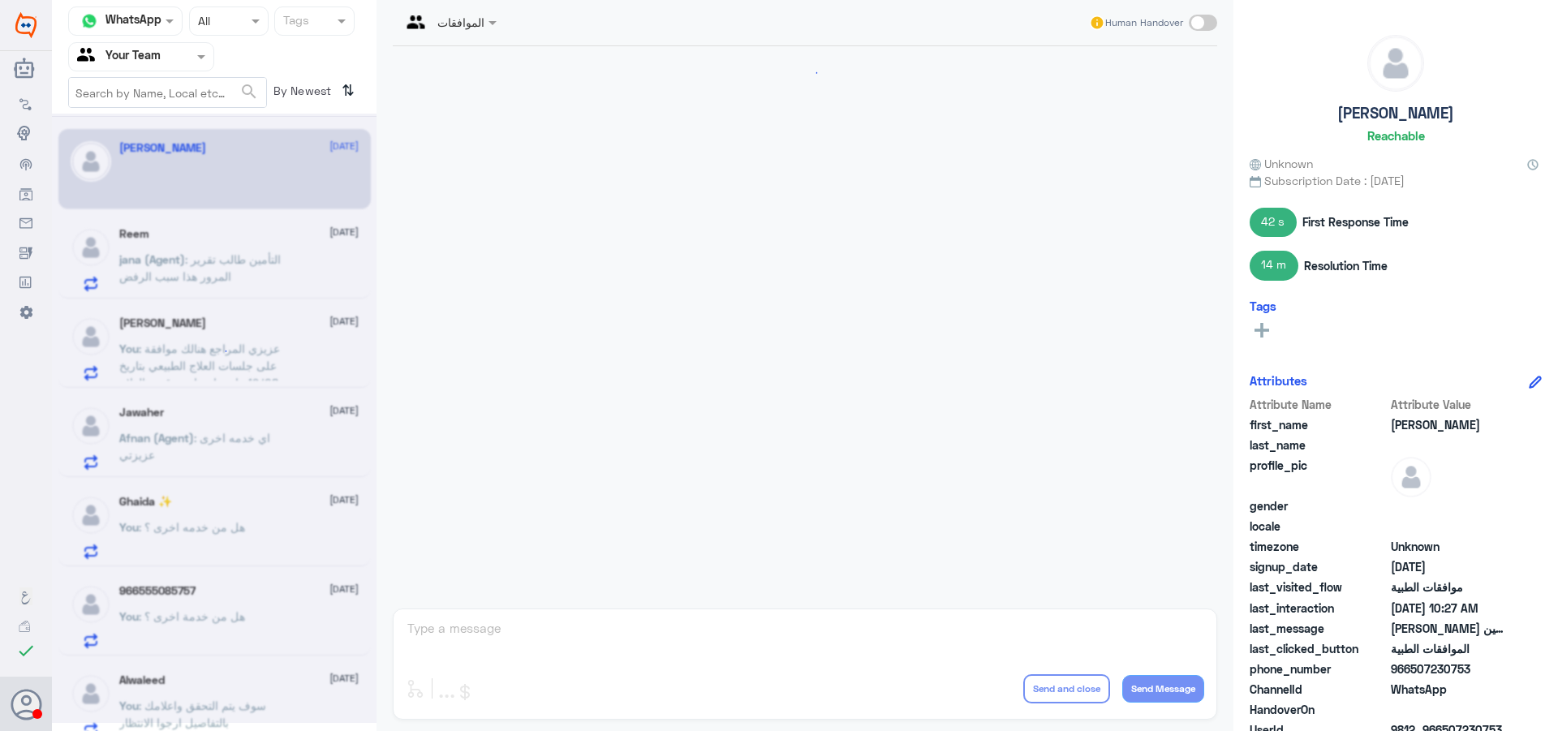
scroll to position [1242, 0]
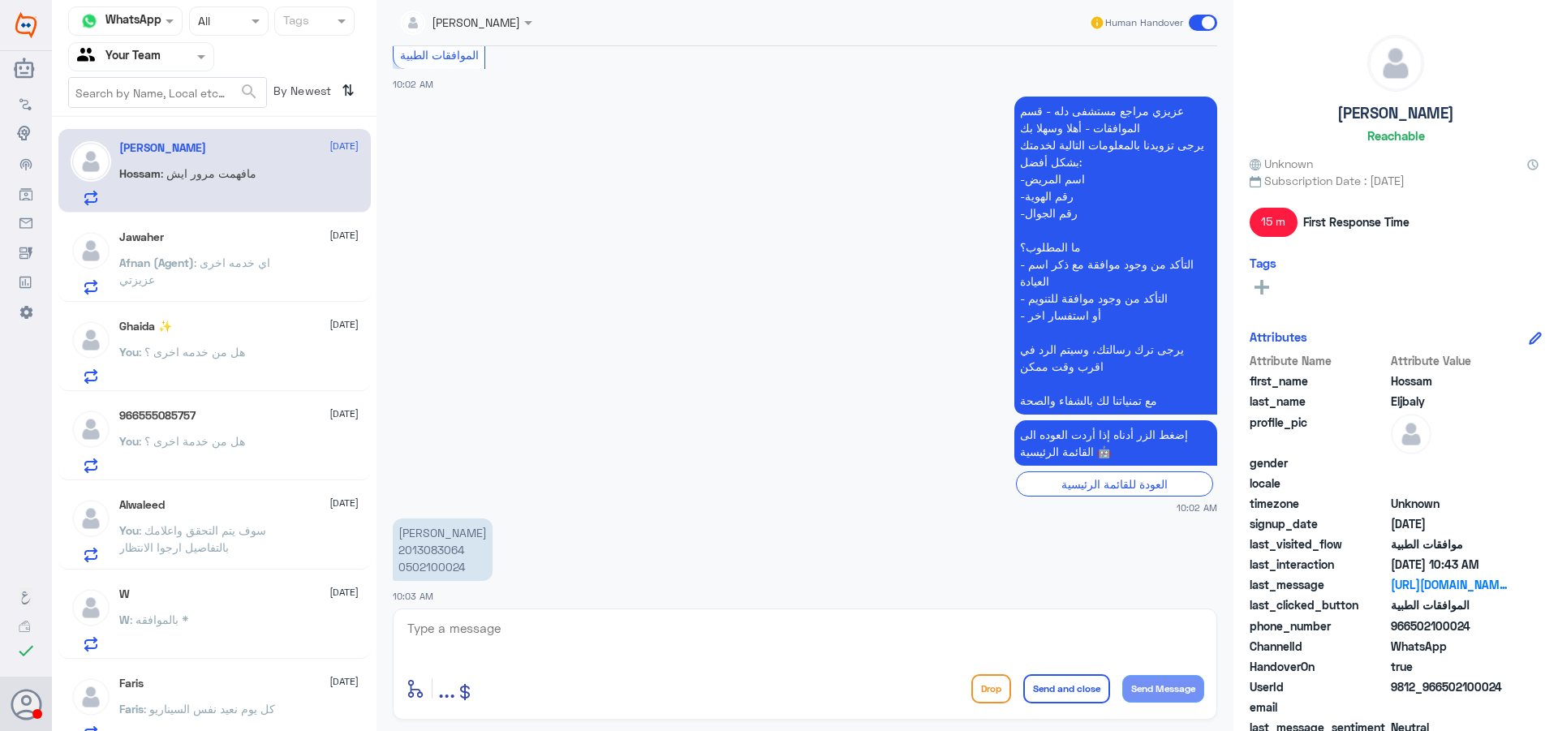
scroll to position [1514, 0]
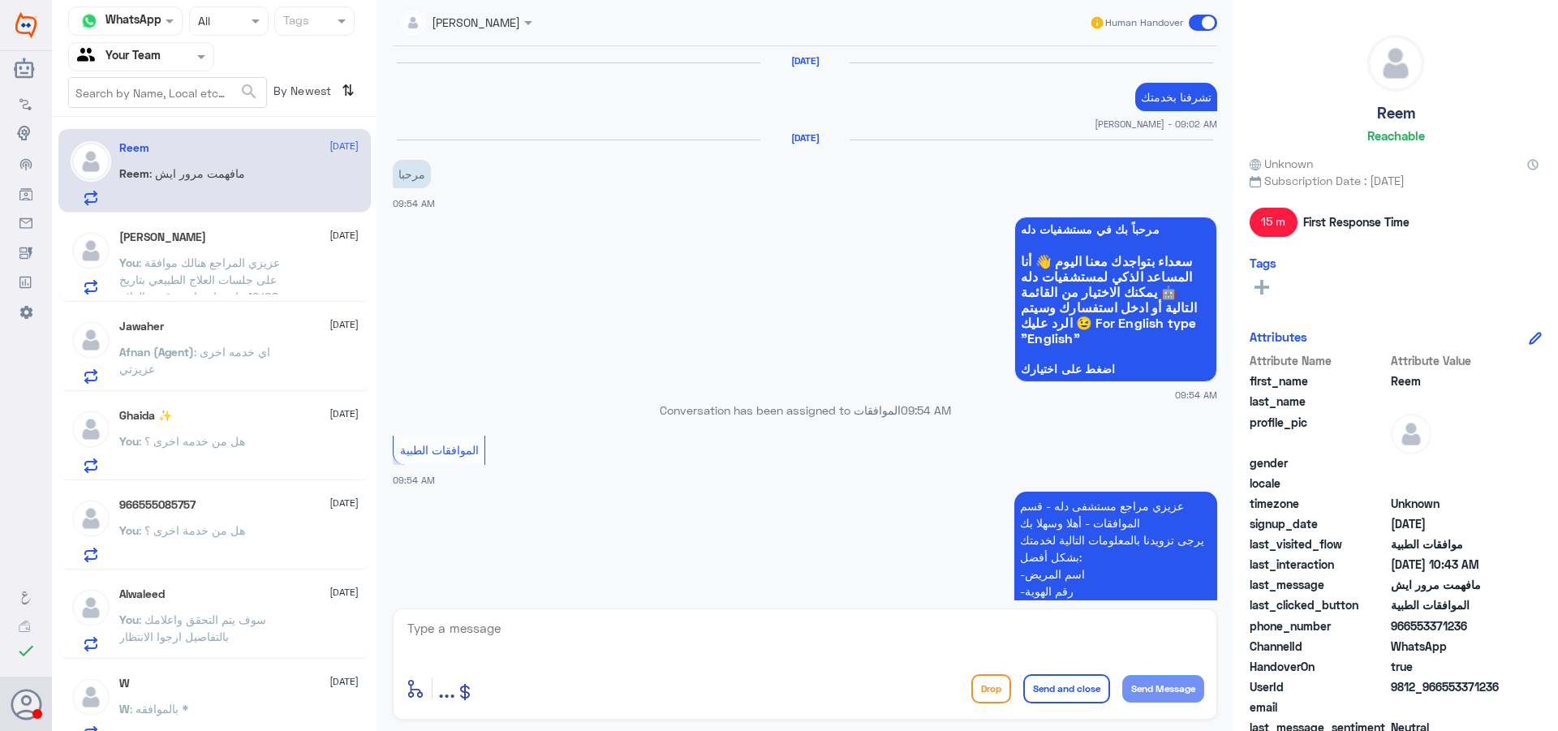
scroll to position [1084, 0]
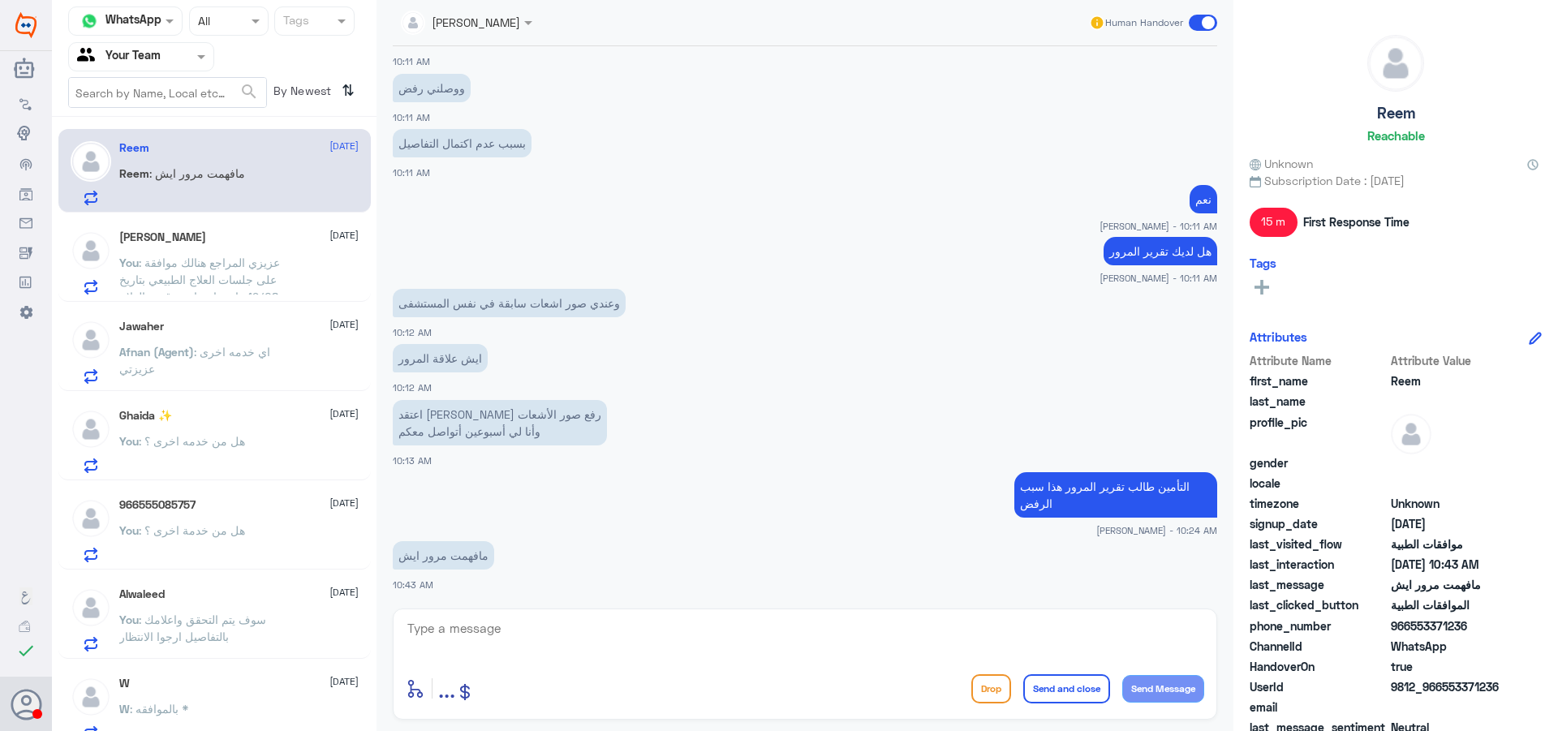
click at [230, 283] on span ": عزيزي المراجع هنالك موافقة على جلسات العلاج الطبيعي بتاريخ 19/08 , ارجوا مراج…" at bounding box center [199, 288] width 161 height 65
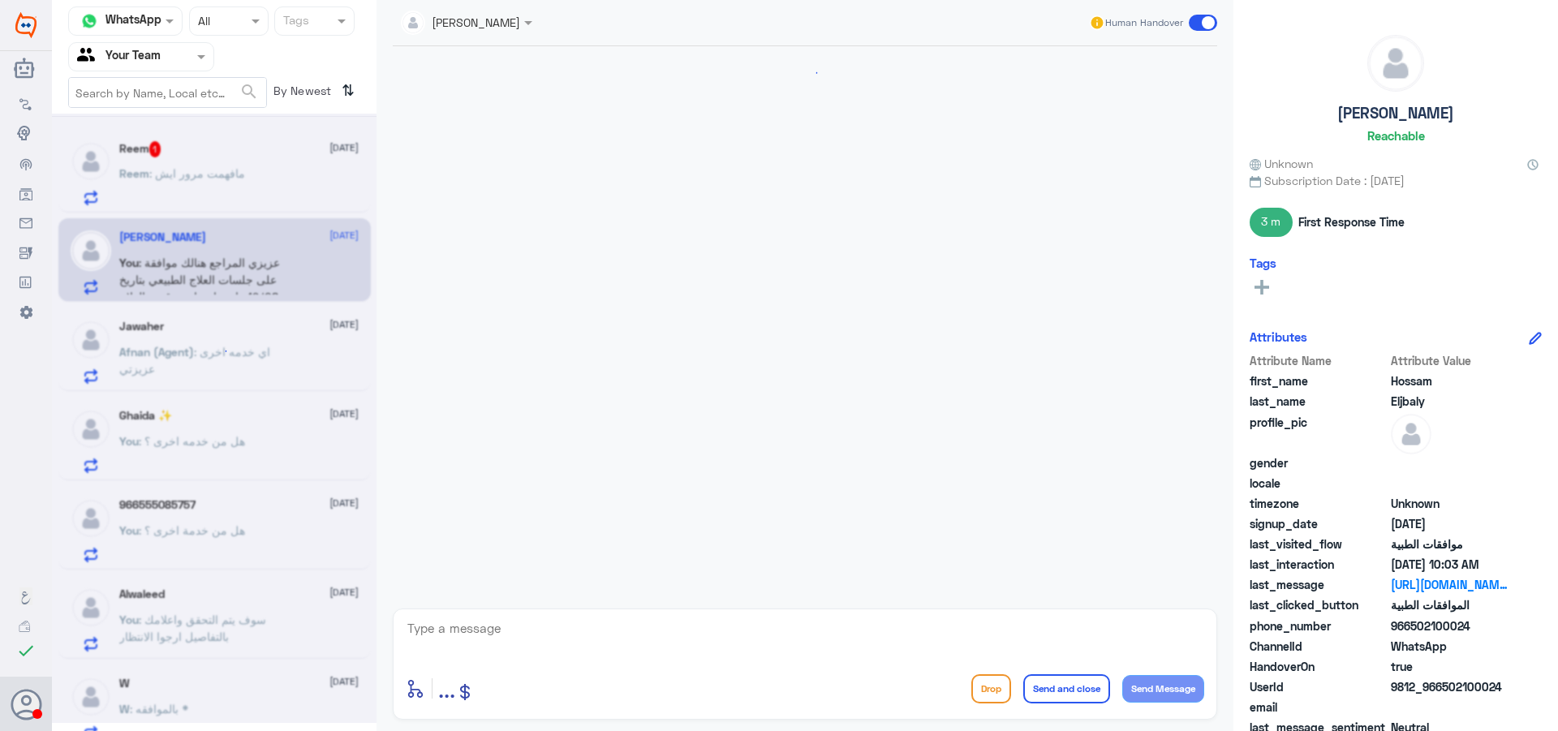
scroll to position [1514, 0]
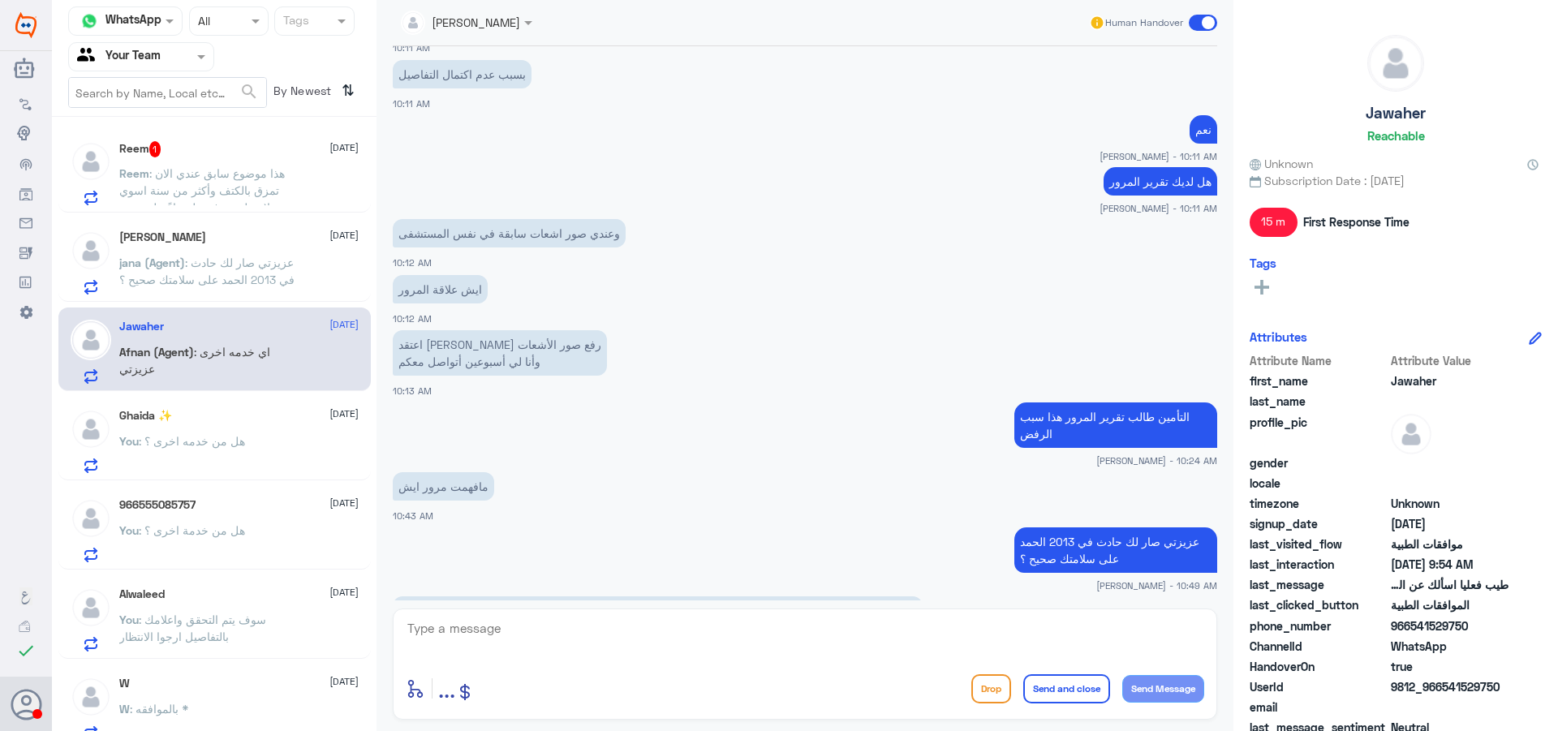
scroll to position [1166, 0]
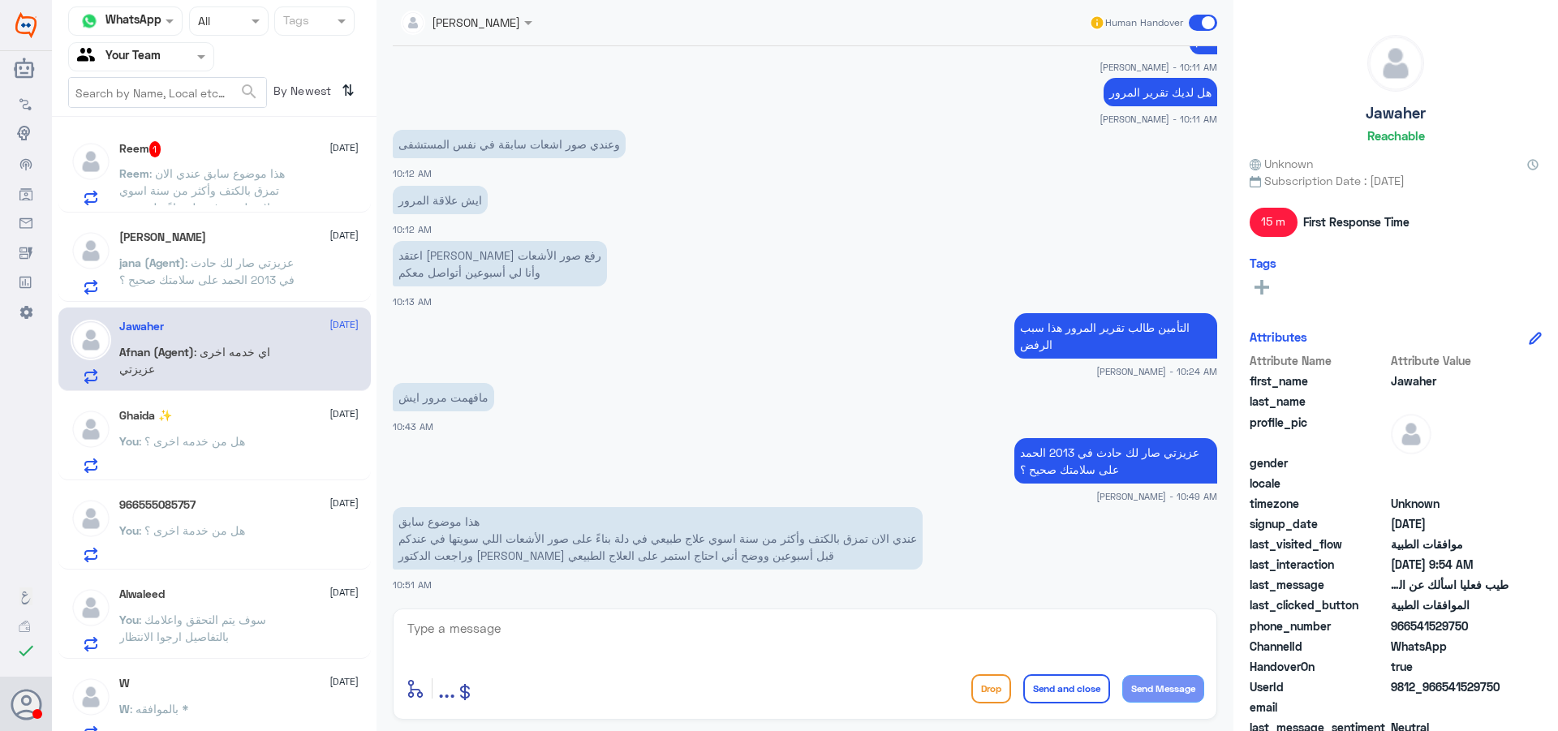
click at [311, 193] on div "Reem : هذا موضوع سابق عندي الان تمزق بالكتف وأكثر من سنة اسوي علاج طبيعي في دلة…" at bounding box center [238, 187] width 239 height 37
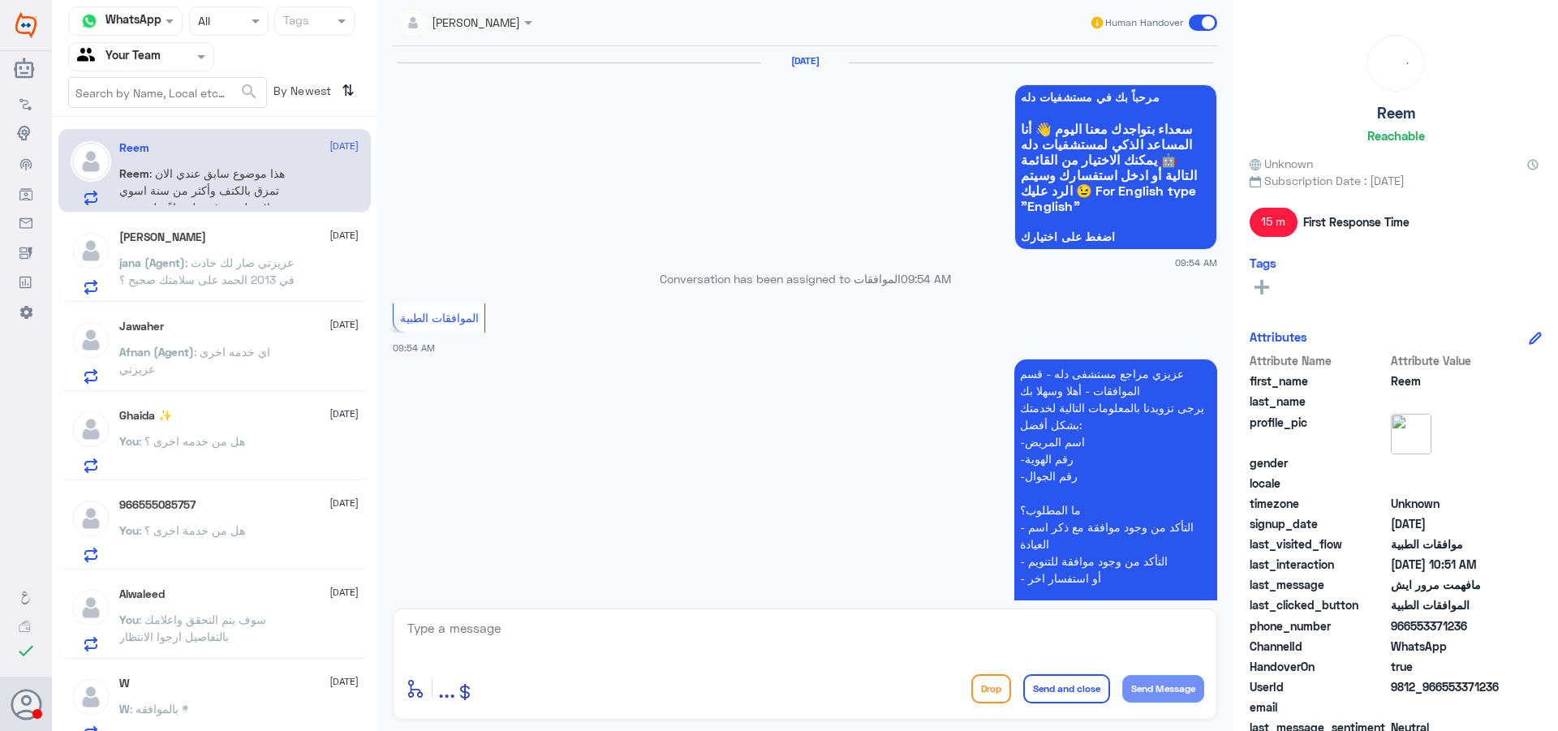
scroll to position [1111, 0]
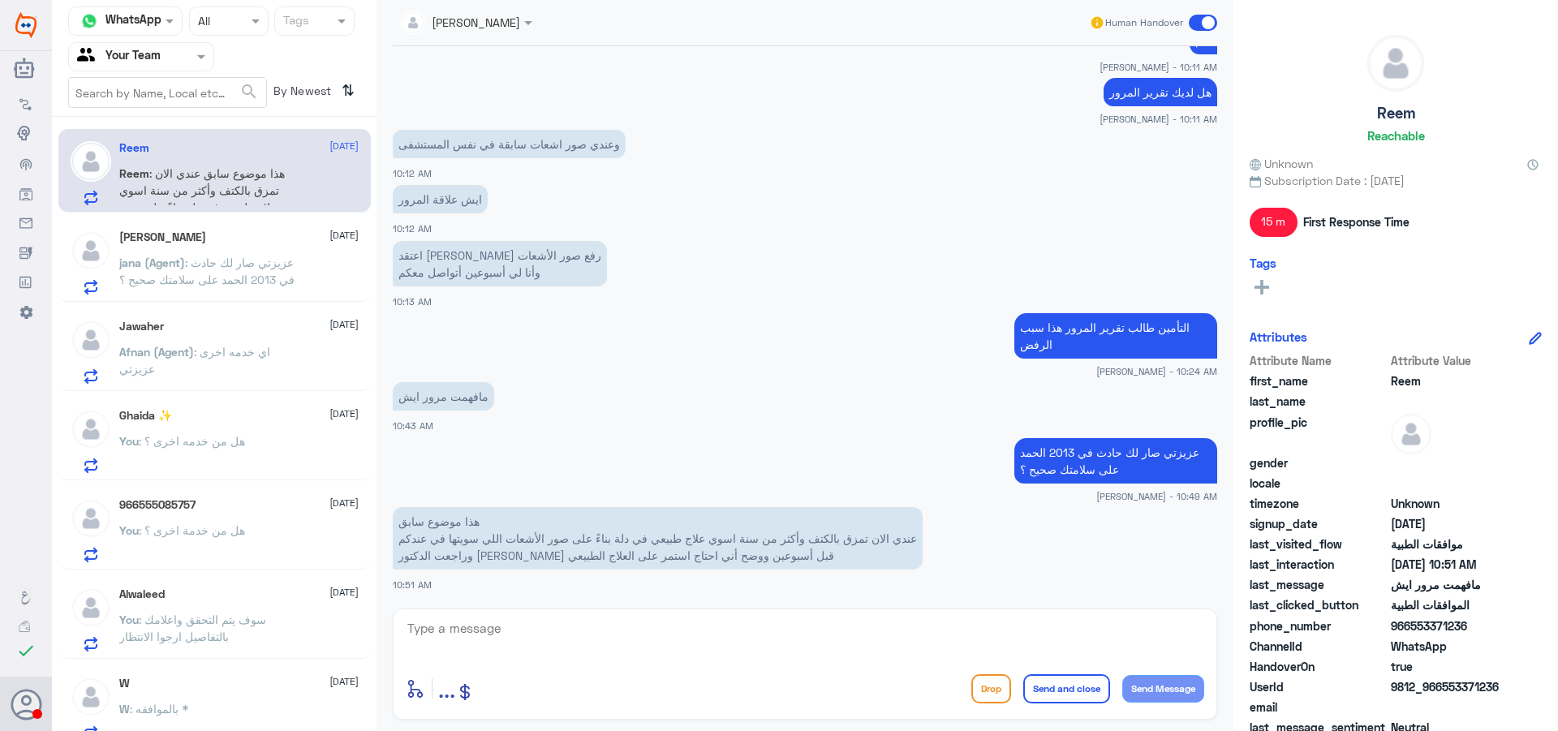
click at [272, 328] on div "Jawaher 20 August" at bounding box center [238, 327] width 239 height 14
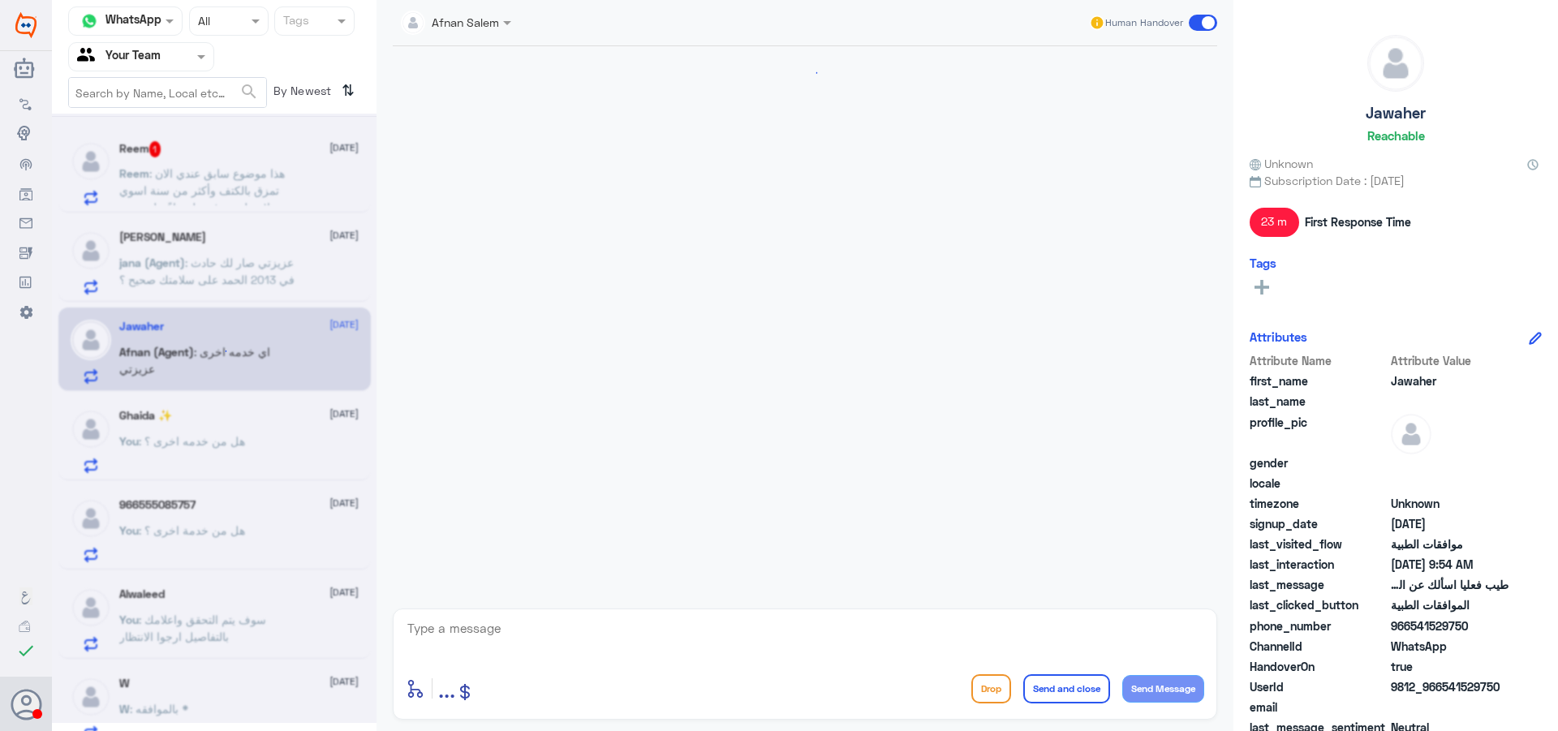
scroll to position [794, 0]
click at [233, 165] on p "Reem : هذا موضوع سابق عندي الان تمزق بالكتف وأكثر من سنة اسوي علاج طبيعي في دلة…" at bounding box center [210, 185] width 183 height 41
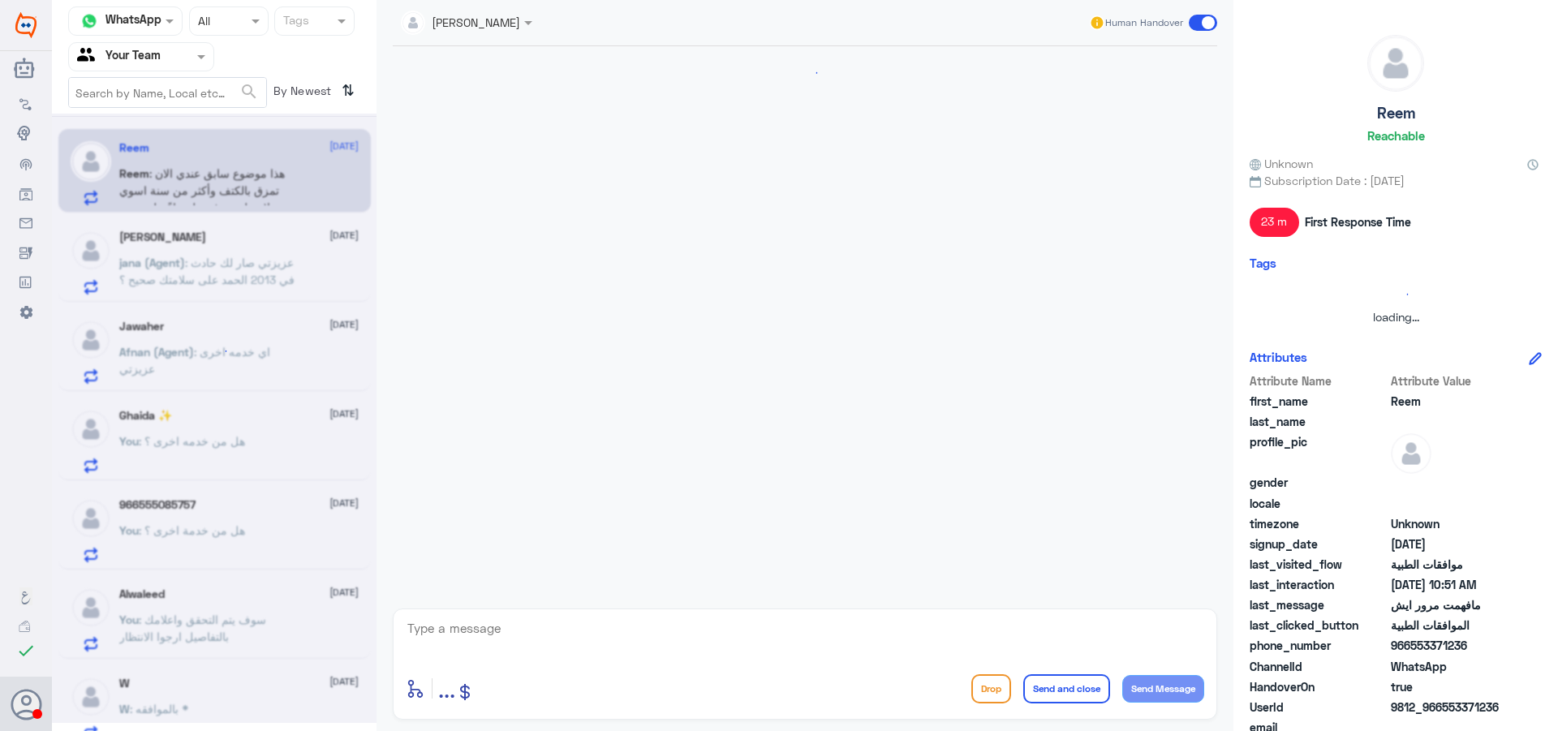
scroll to position [1111, 0]
